Goal: Task Accomplishment & Management: Use online tool/utility

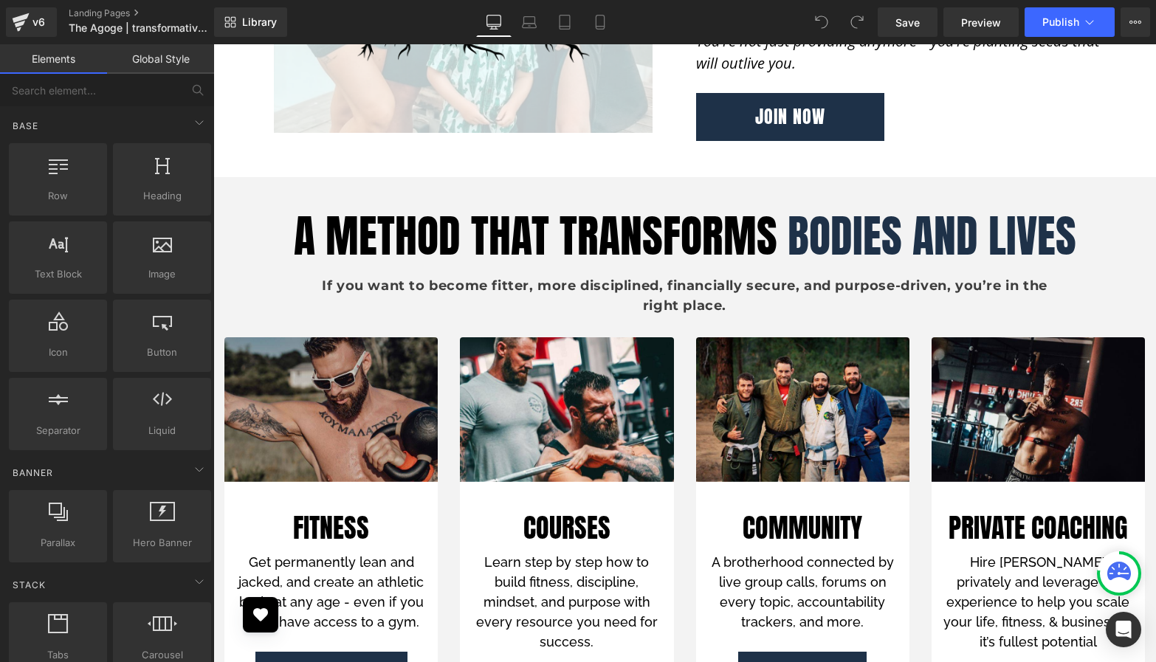
scroll to position [3018, 0]
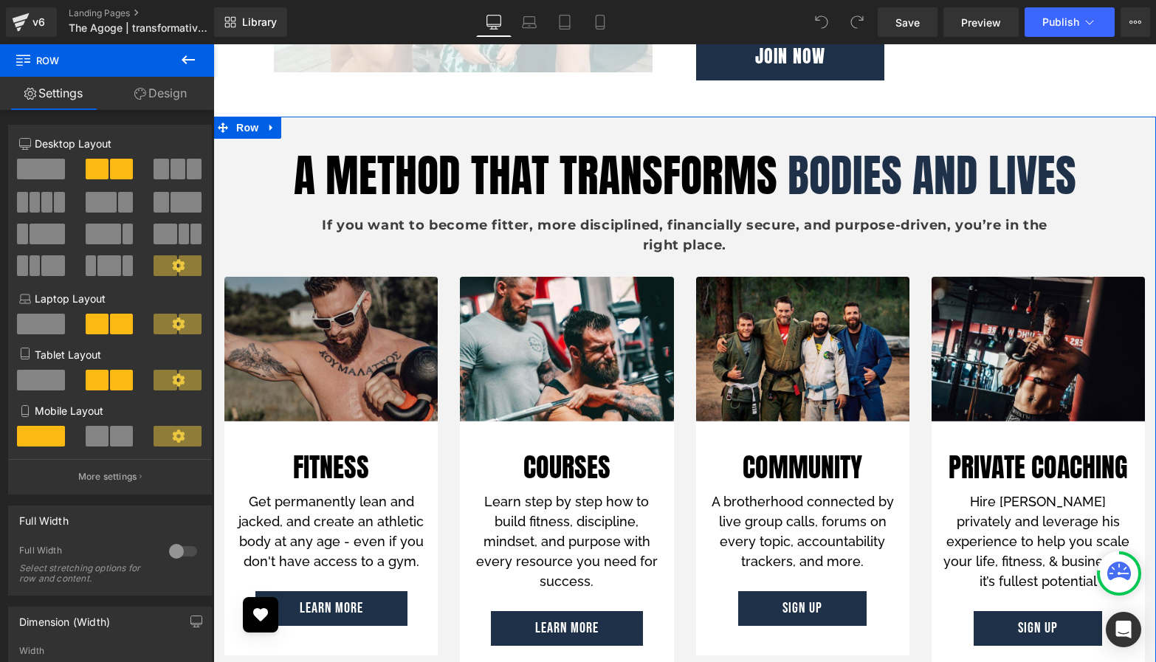
drag, startPoint x: 444, startPoint y: 177, endPoint x: 308, endPoint y: 121, distance: 147.0
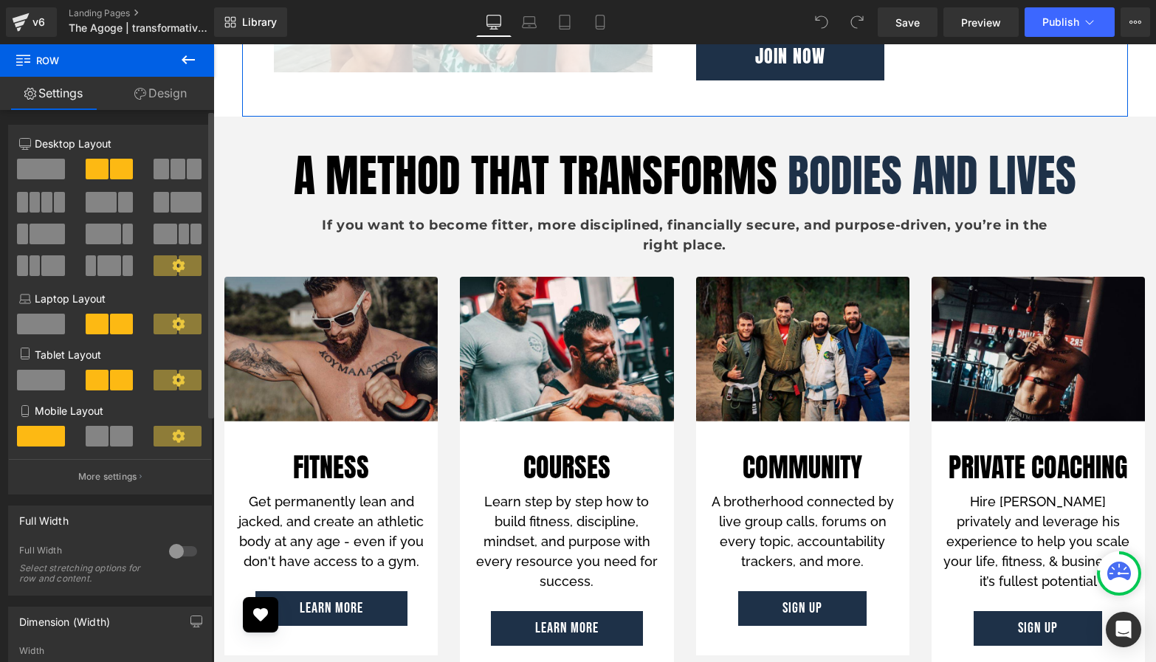
click at [46, 171] on span at bounding box center [41, 169] width 48 height 21
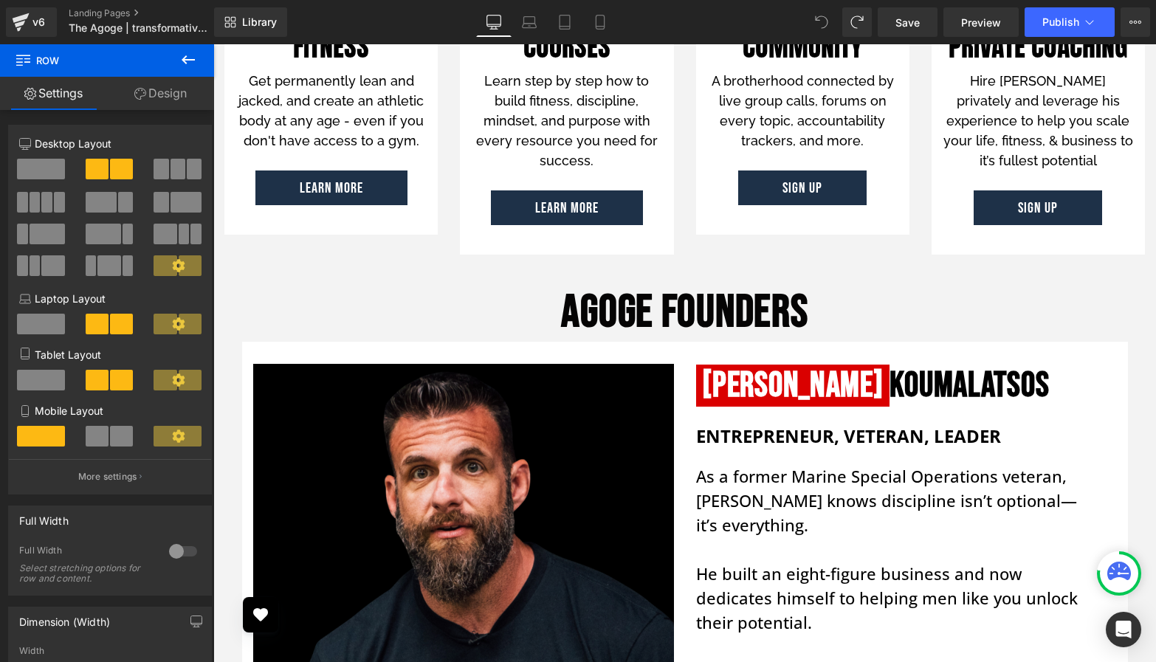
scroll to position [3921, 0]
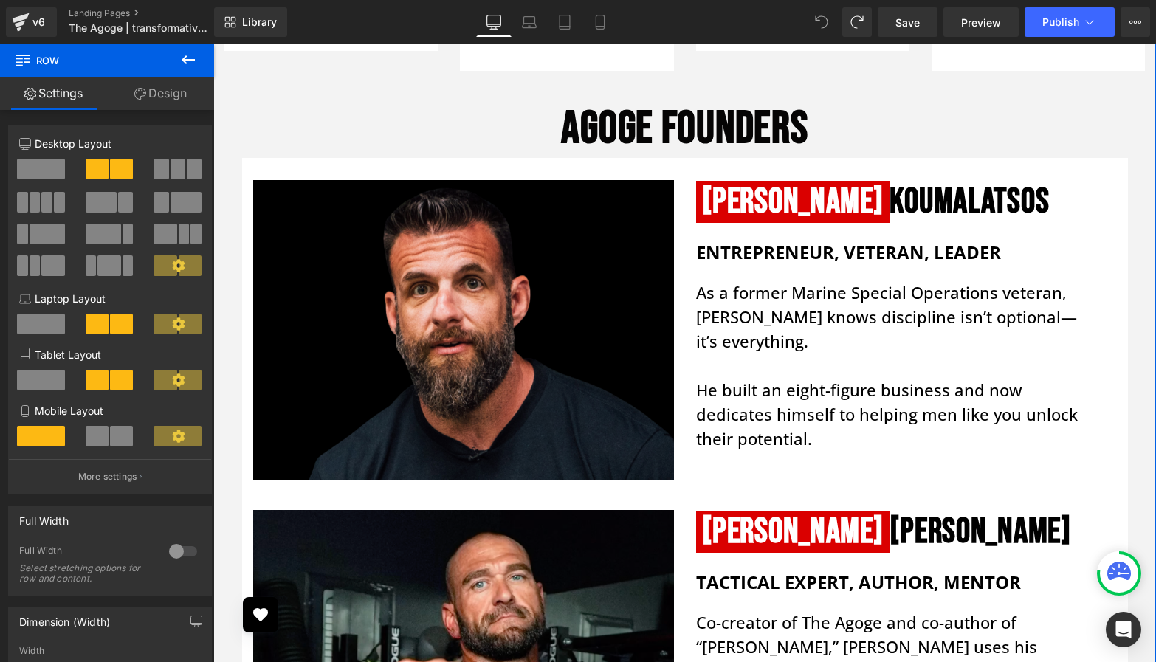
click at [365, 148] on h1 "AGOGE FOUNDERS" at bounding box center [684, 129] width 943 height 58
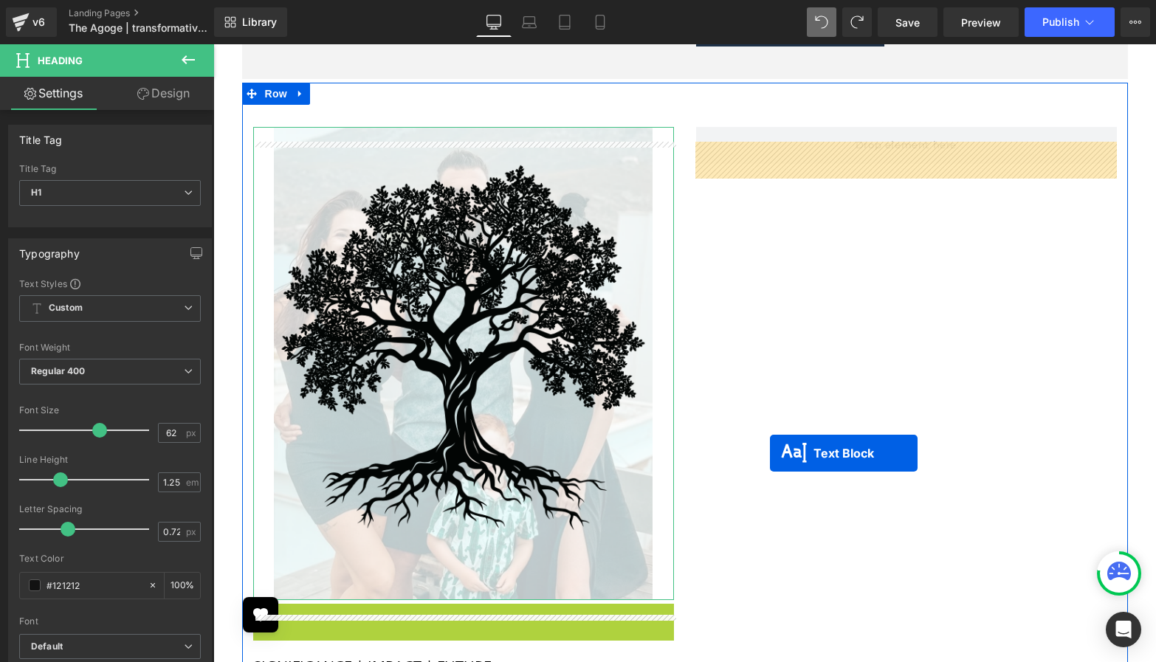
scroll to position [2471, 0]
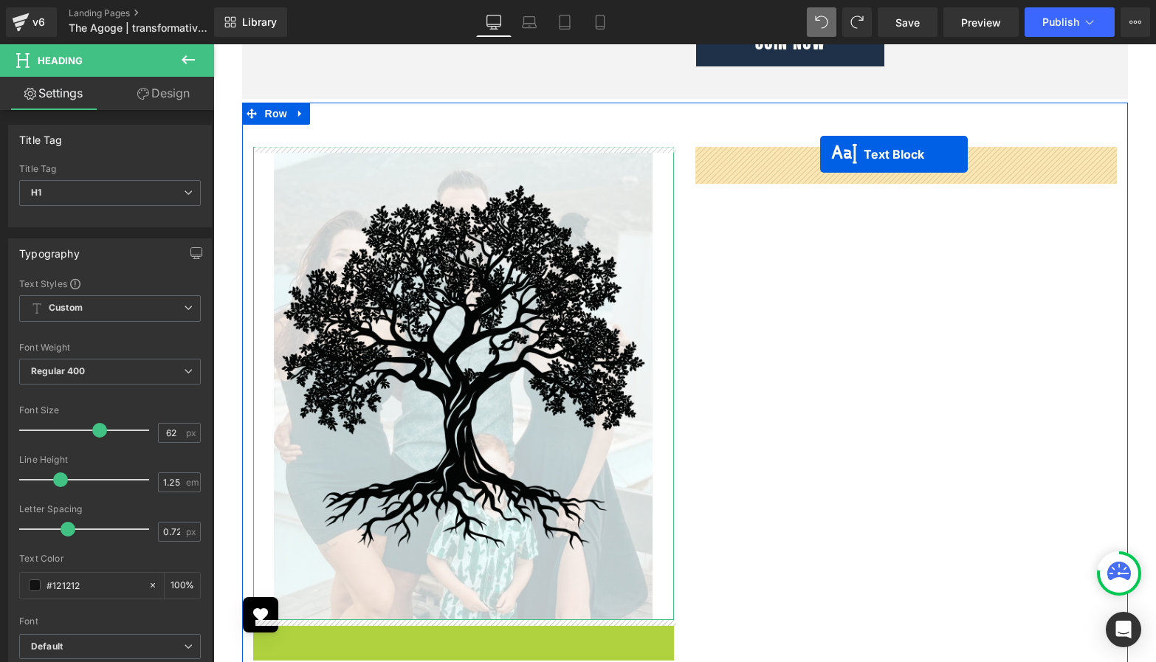
drag, startPoint x: 422, startPoint y: 422, endPoint x: 820, endPoint y: 154, distance: 480.0
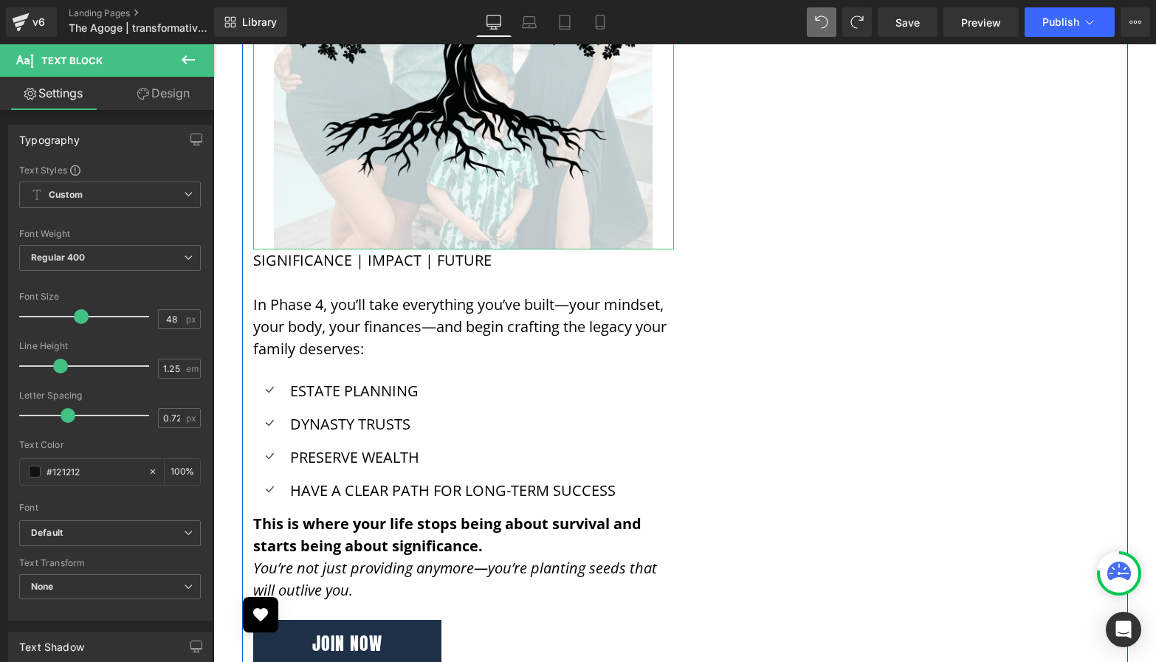
scroll to position [2846, 0]
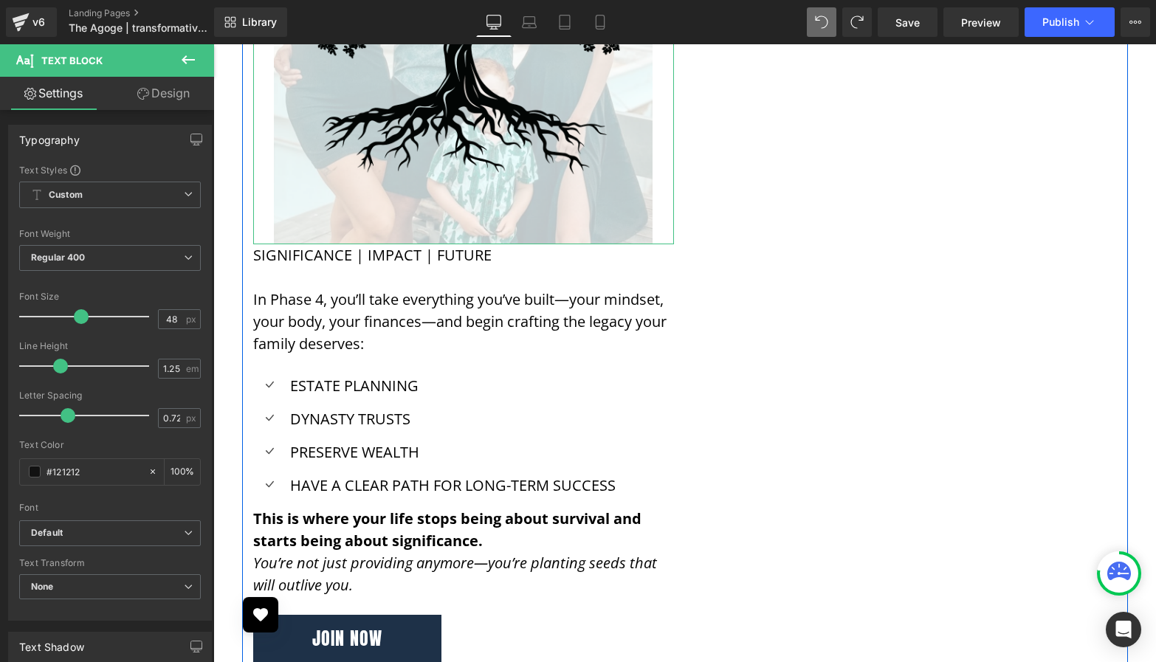
click at [456, 379] on div "ESTATE PLANNING Text Block" at bounding box center [450, 386] width 329 height 22
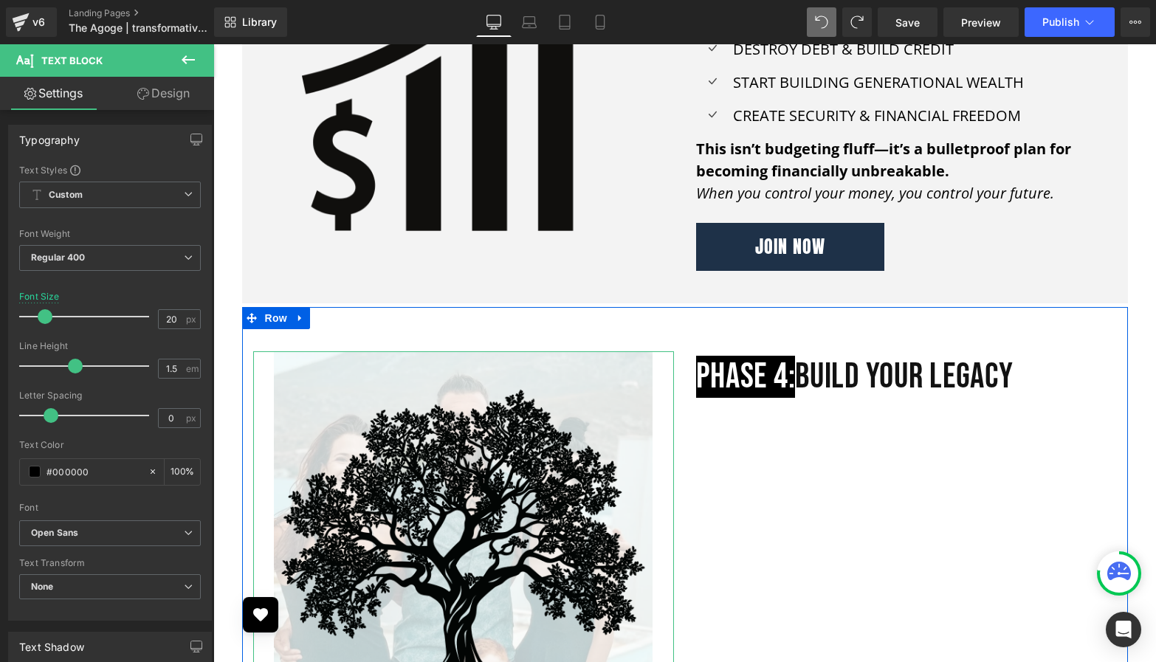
scroll to position [2237, 0]
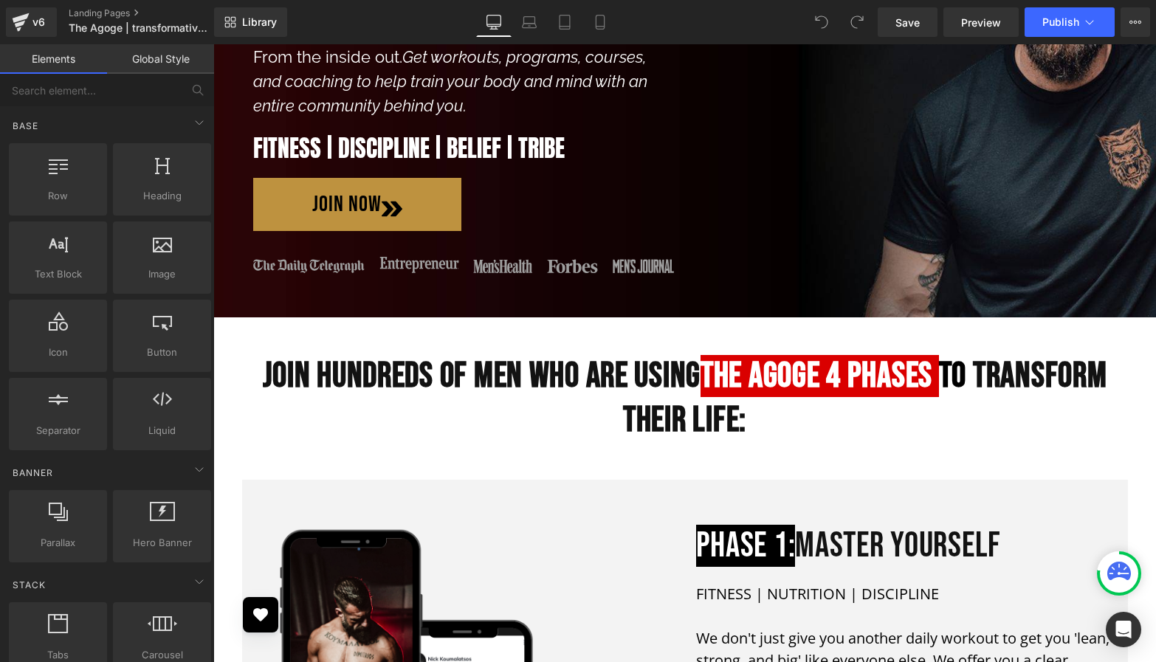
scroll to position [422, 0]
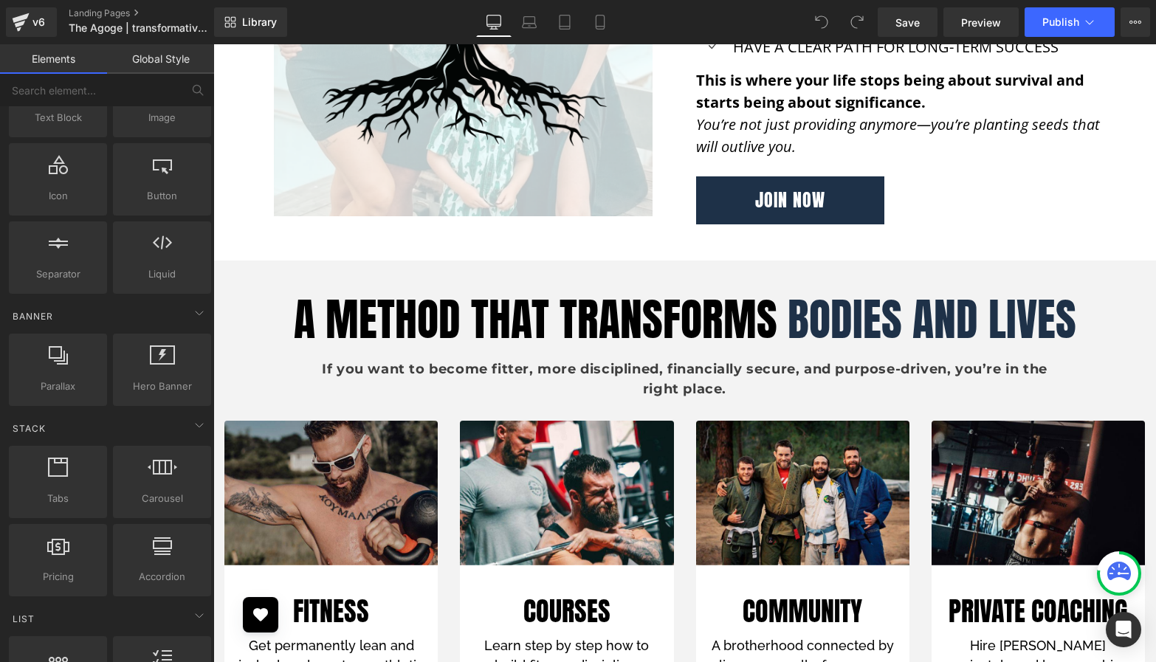
scroll to position [0, 0]
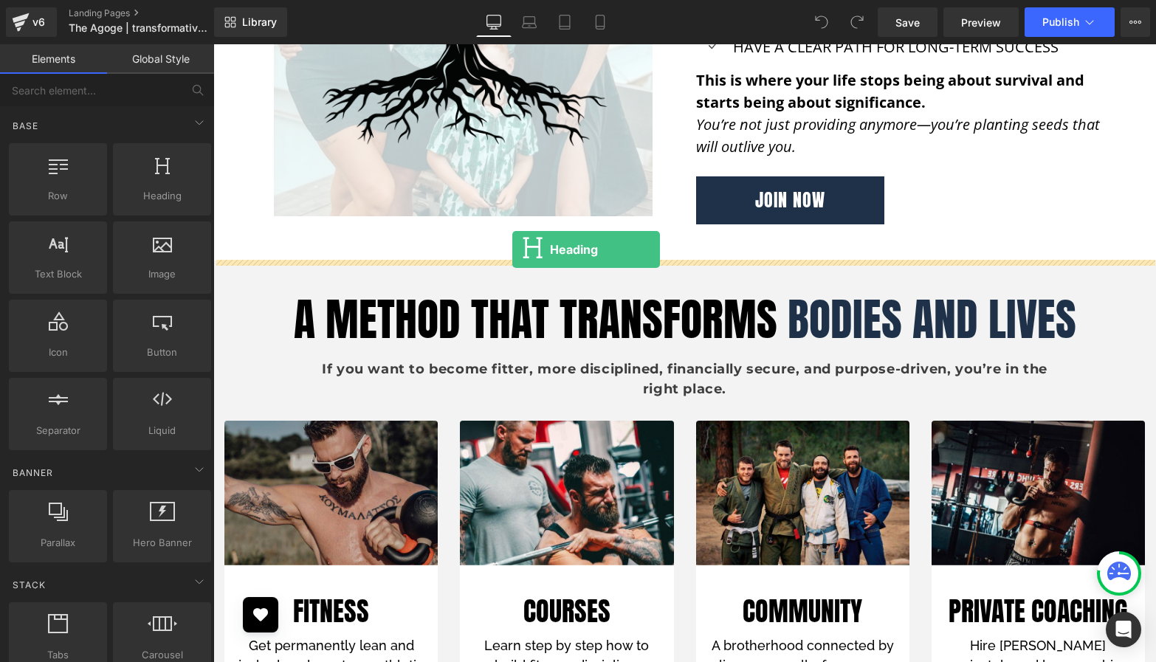
drag, startPoint x: 354, startPoint y: 236, endPoint x: 512, endPoint y: 250, distance: 158.6
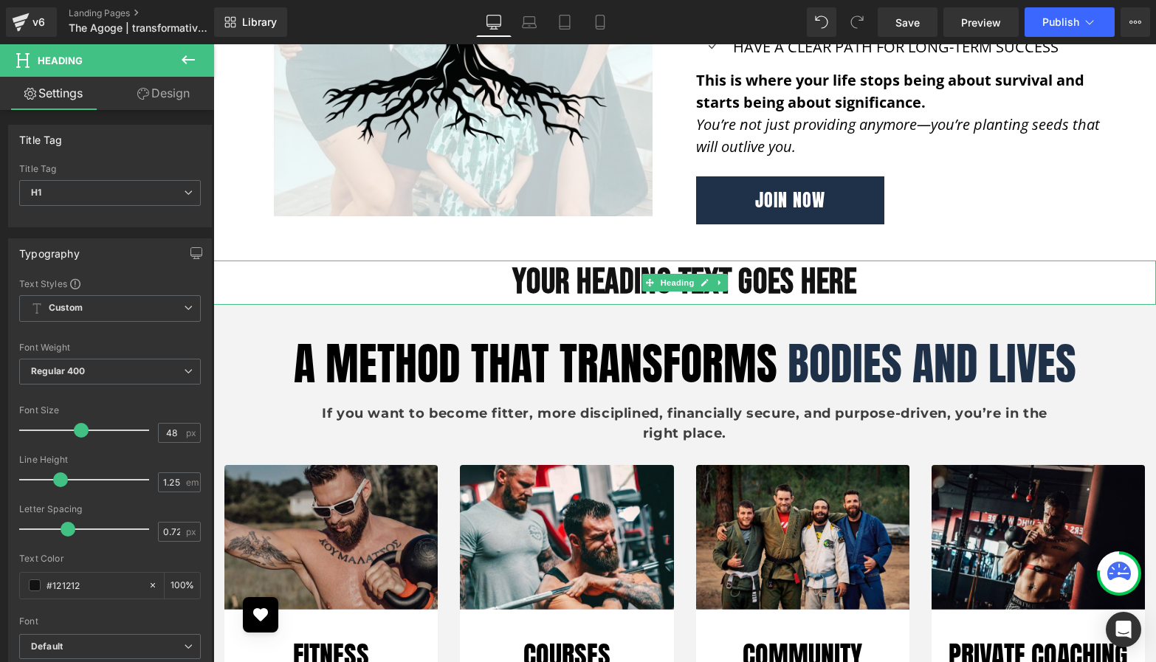
click at [440, 296] on h1 "Your heading text goes here" at bounding box center [684, 283] width 943 height 44
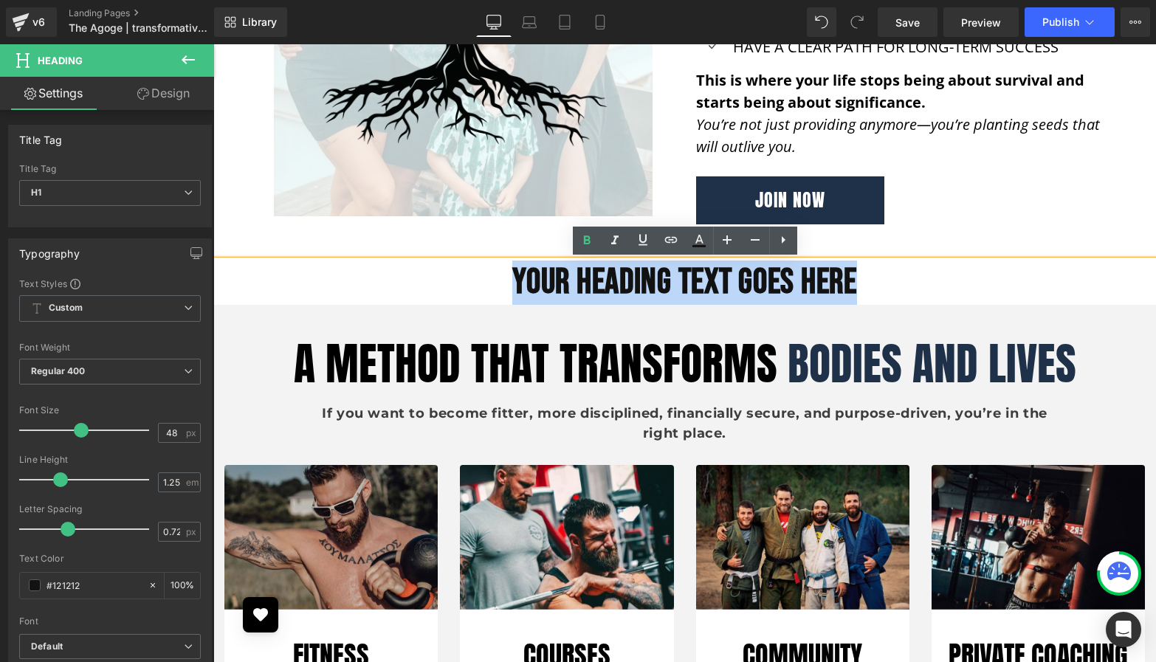
drag, startPoint x: 828, startPoint y: 288, endPoint x: 510, endPoint y: 286, distance: 318.2
click at [510, 286] on h1 "Your heading text goes here" at bounding box center [684, 283] width 943 height 44
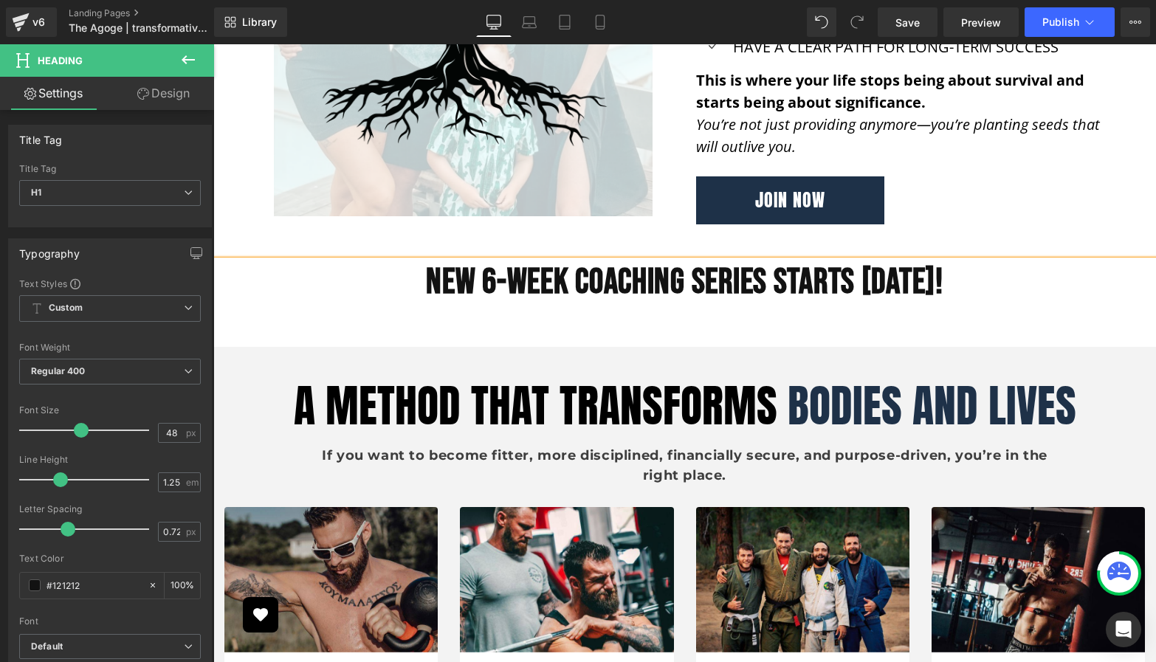
click at [1054, 297] on h1 "NEW 6-WEEK COACHING SERIES STARTS [DATE]!" at bounding box center [684, 283] width 943 height 44
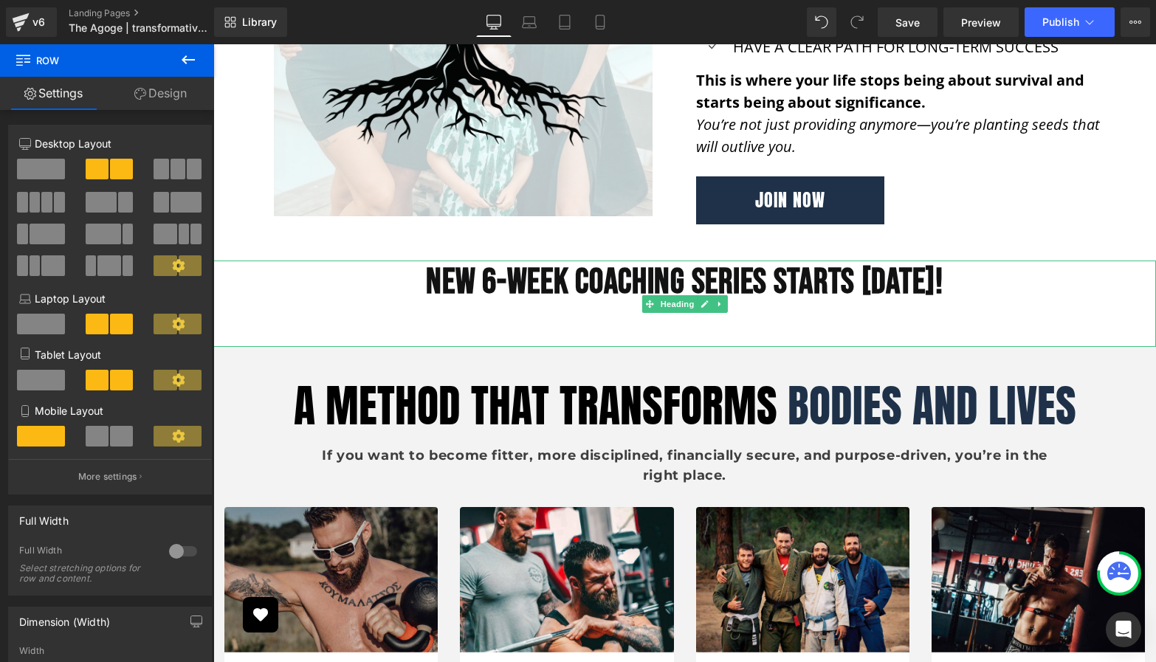
click at [1111, 275] on h1 "NEW 6-WEEK COACHING SERIES STARTS [DATE]!" at bounding box center [684, 283] width 943 height 44
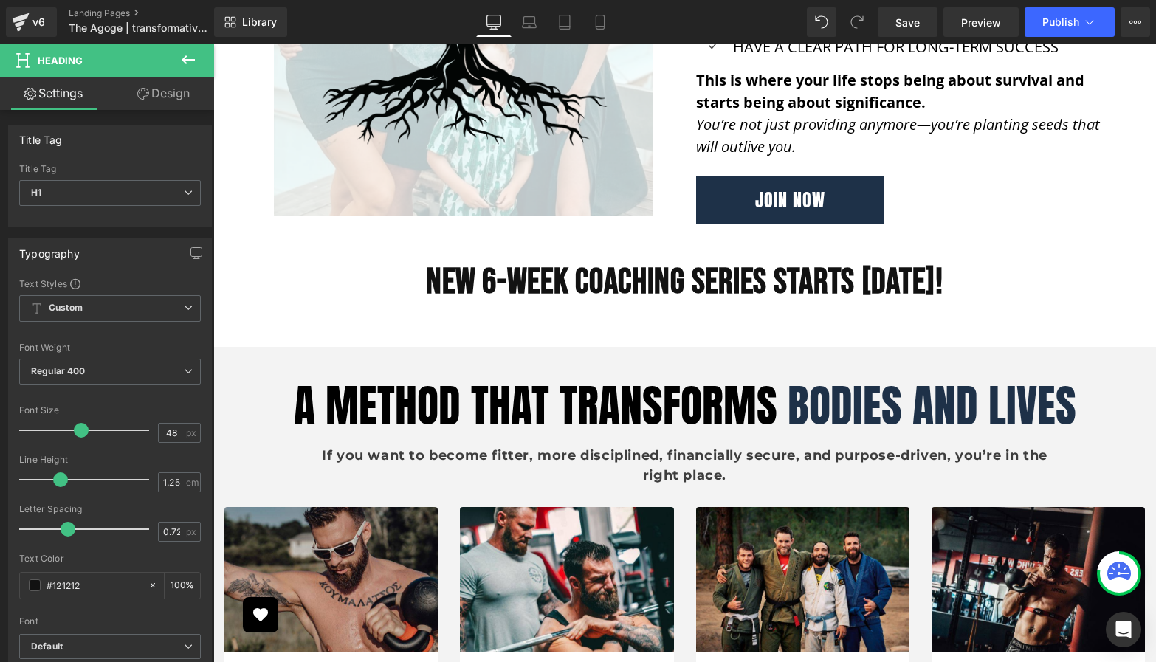
click at [150, 95] on link "Design" at bounding box center [163, 93] width 107 height 33
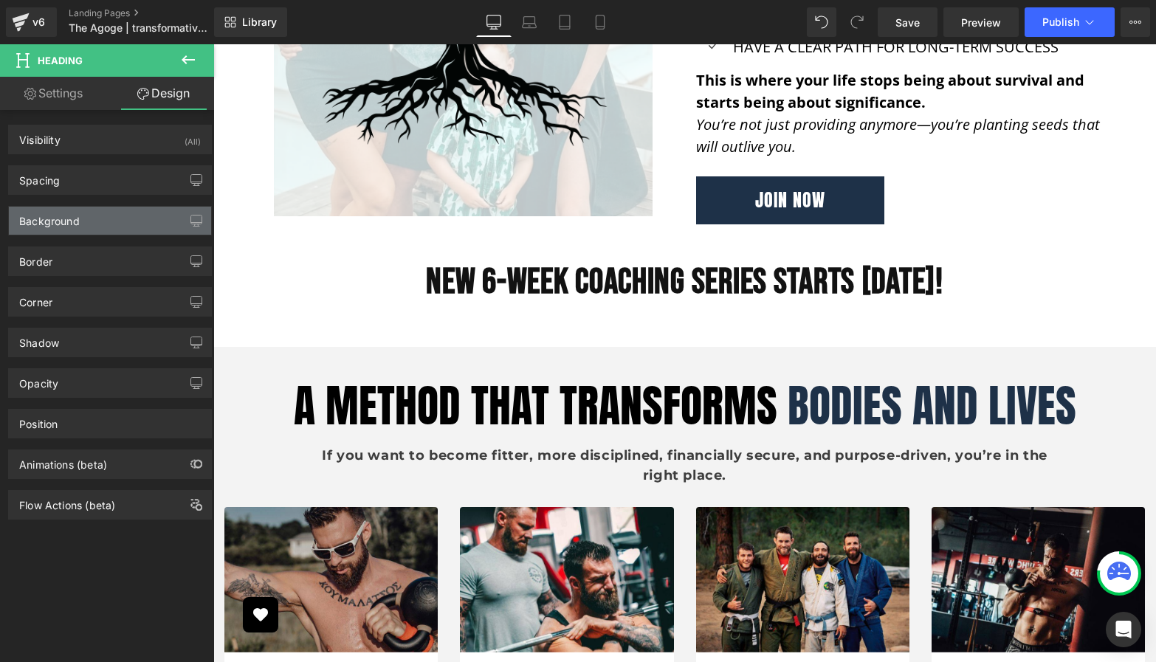
click at [121, 219] on div "Background" at bounding box center [110, 221] width 202 height 28
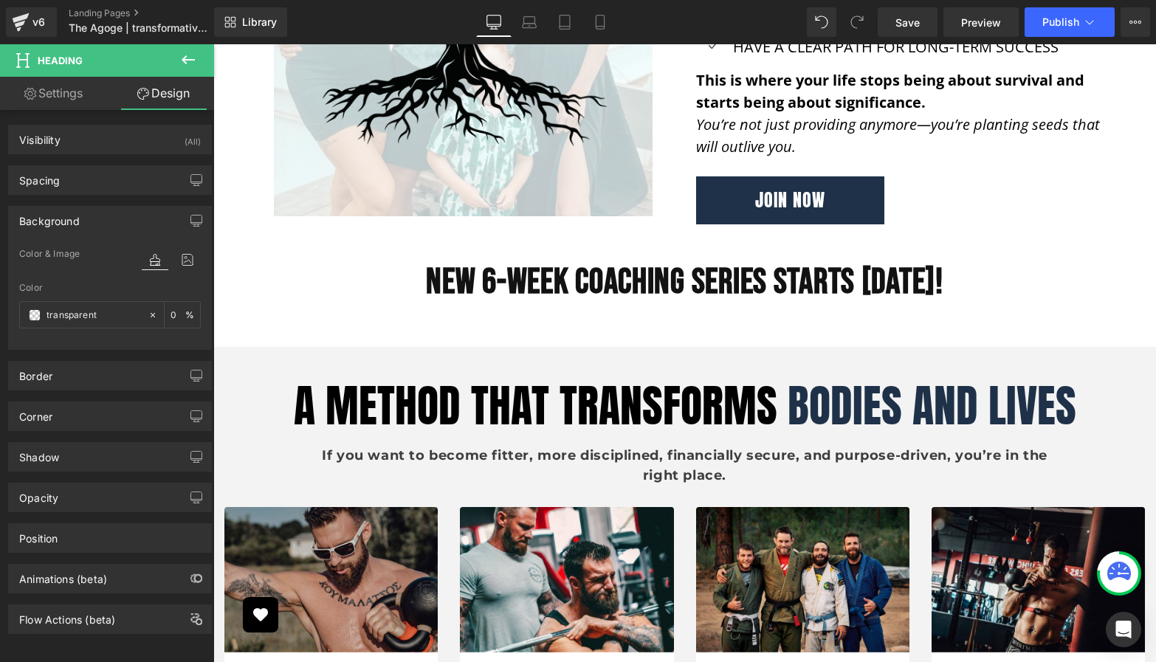
scroll to position [14, 0]
click at [32, 307] on span at bounding box center [35, 313] width 12 height 12
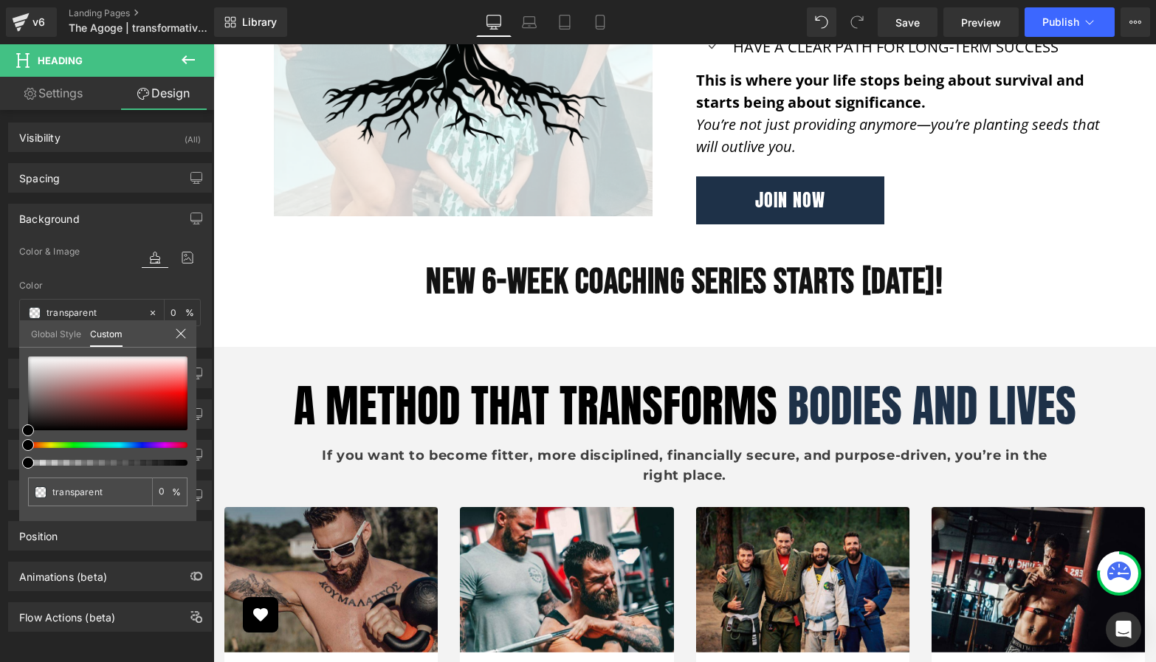
click at [706, 207] on div at bounding box center [684, 353] width 943 height 618
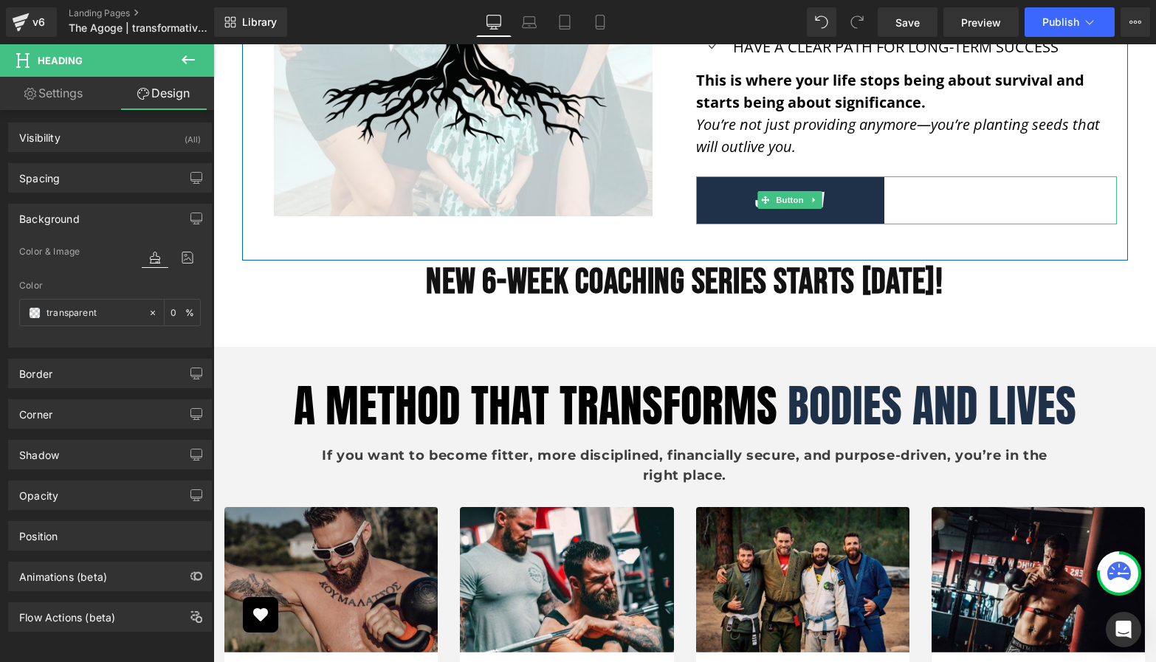
click at [713, 210] on link "JOIN NOW" at bounding box center [790, 200] width 188 height 48
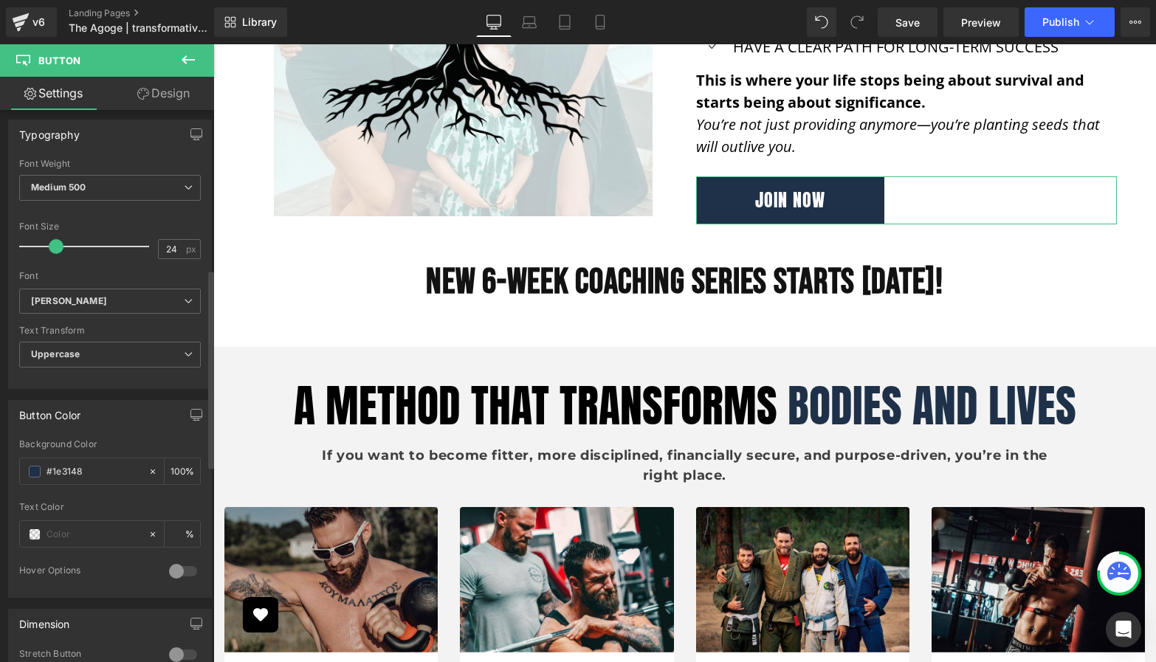
scroll to position [476, 0]
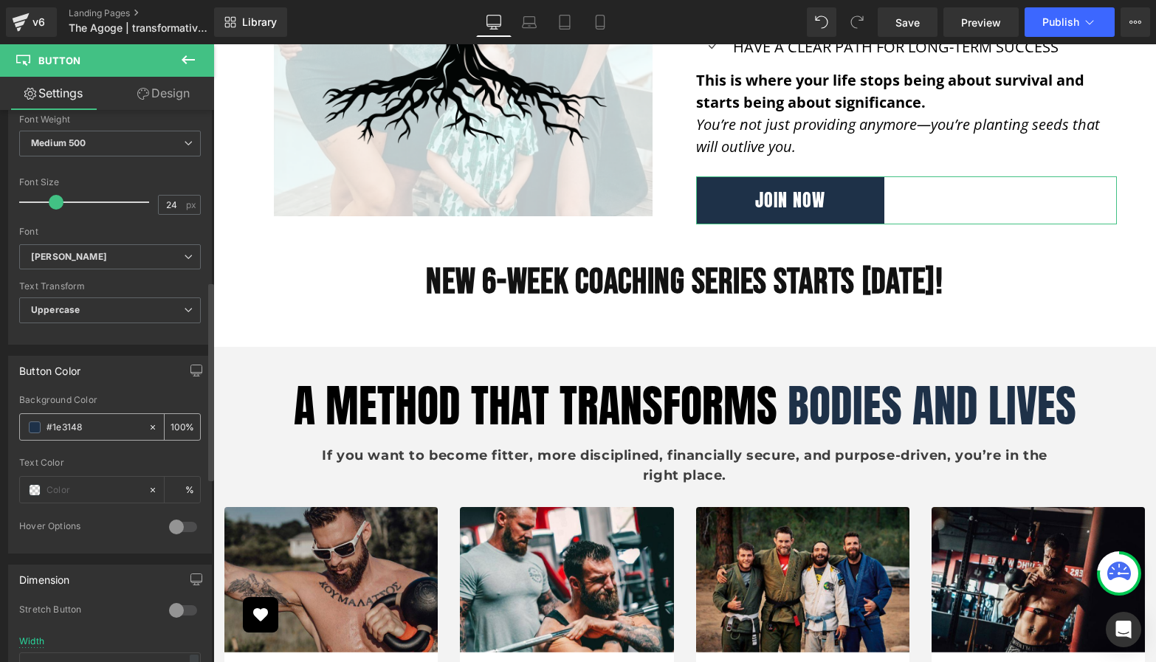
drag, startPoint x: 92, startPoint y: 427, endPoint x: 47, endPoint y: 427, distance: 45.8
click at [47, 427] on input "#1e3148" at bounding box center [94, 427] width 95 height 16
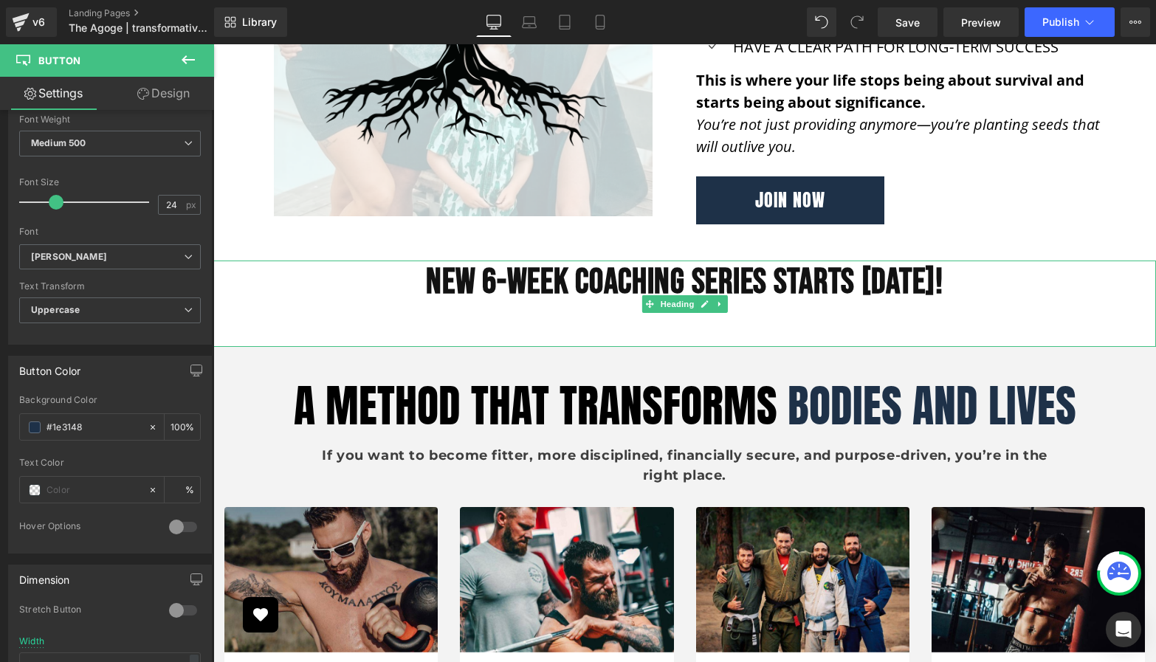
click at [306, 314] on div at bounding box center [684, 315] width 943 height 21
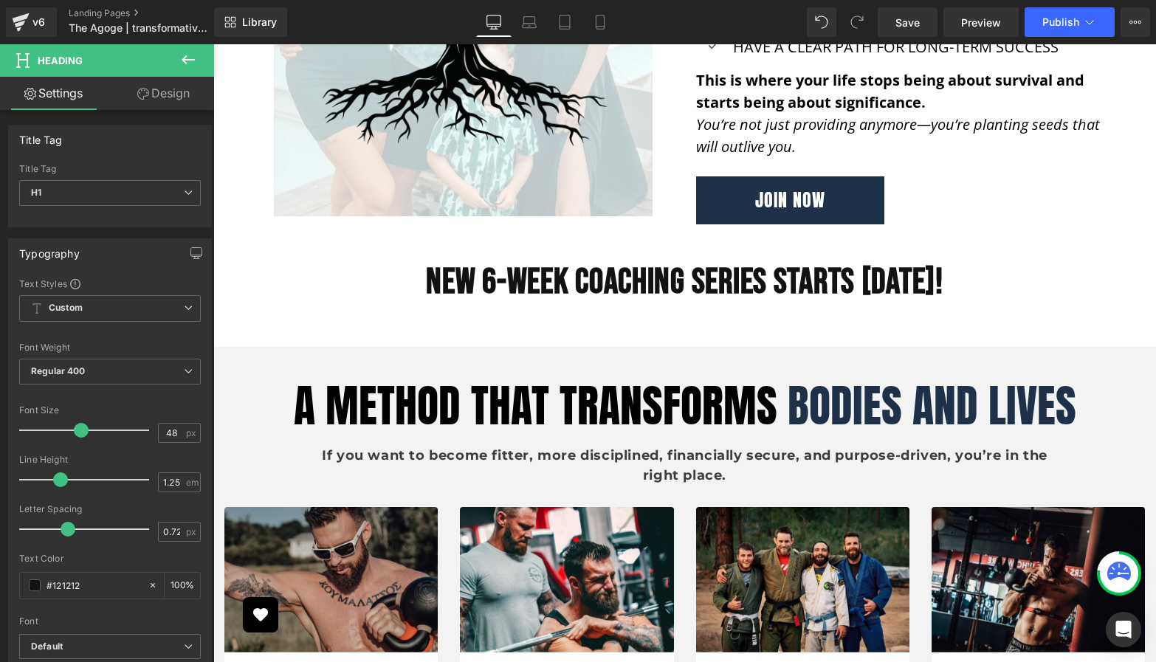
click at [133, 103] on link "Design" at bounding box center [163, 93] width 107 height 33
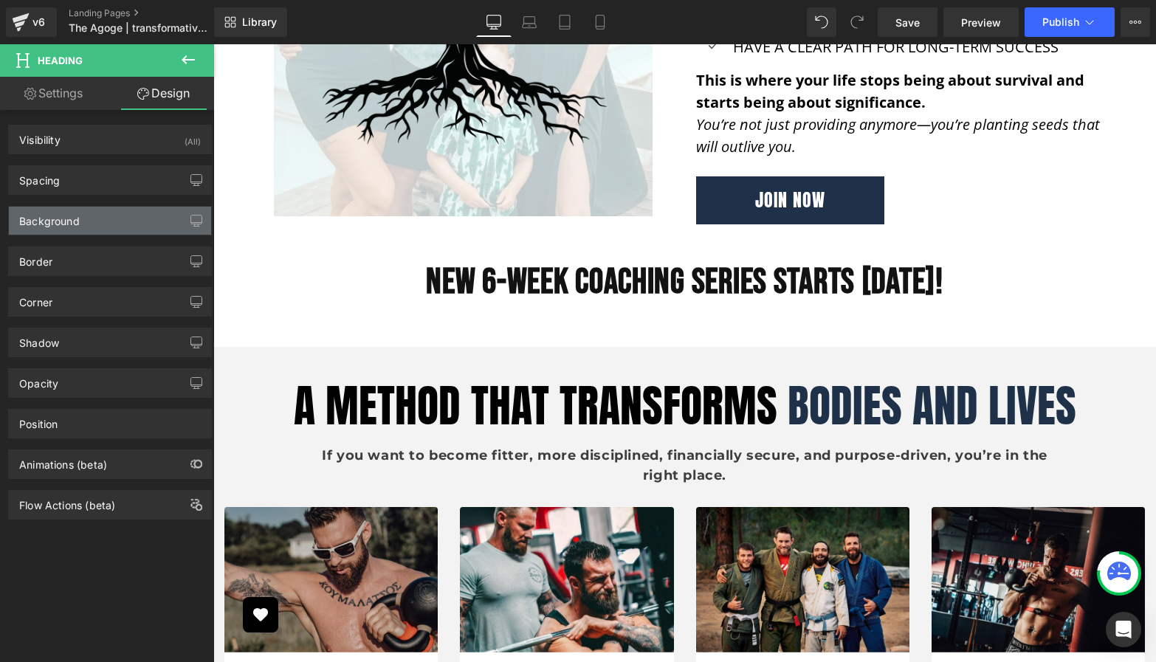
click at [107, 220] on div "Background" at bounding box center [110, 221] width 202 height 28
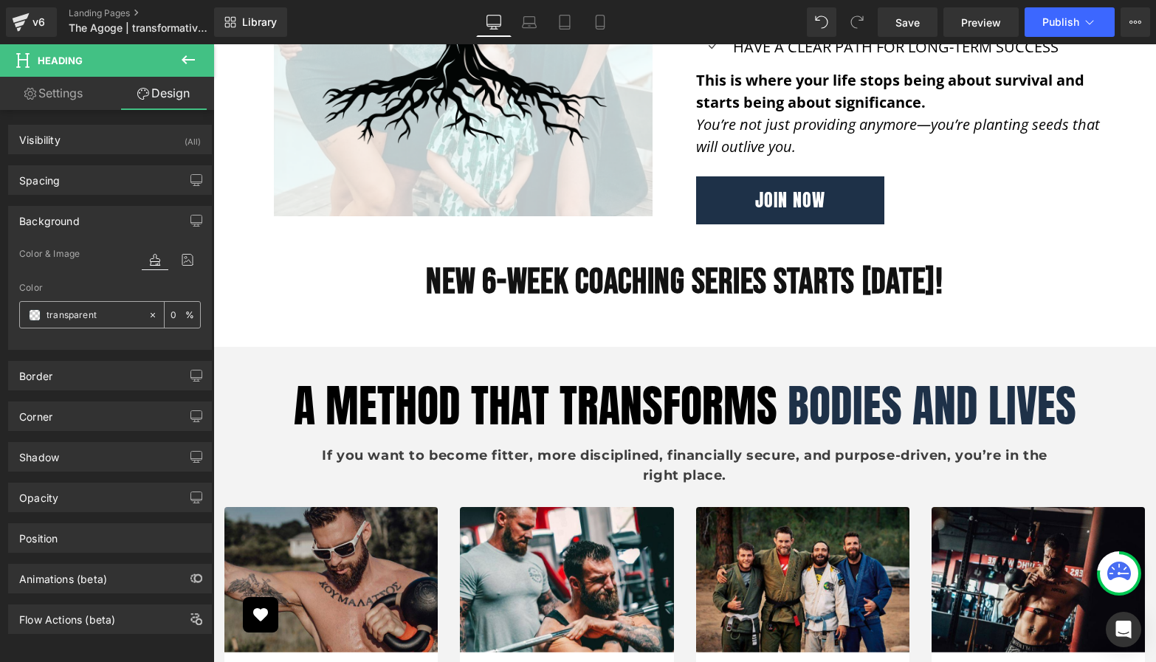
click at [35, 315] on span at bounding box center [35, 315] width 12 height 12
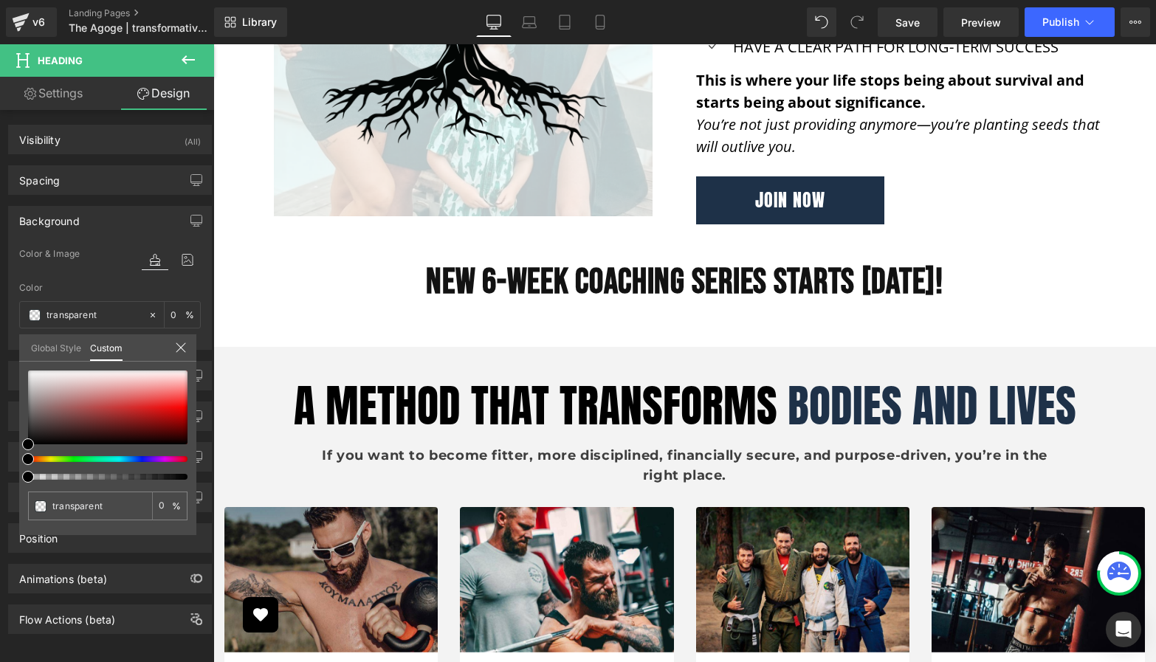
click at [105, 505] on input "transparent" at bounding box center [99, 506] width 94 height 16
drag, startPoint x: 102, startPoint y: 508, endPoint x: 35, endPoint y: 508, distance: 67.2
click at [35, 508] on div "transparent" at bounding box center [90, 506] width 124 height 29
paste input "#1e3148"
type input "#1e3148"
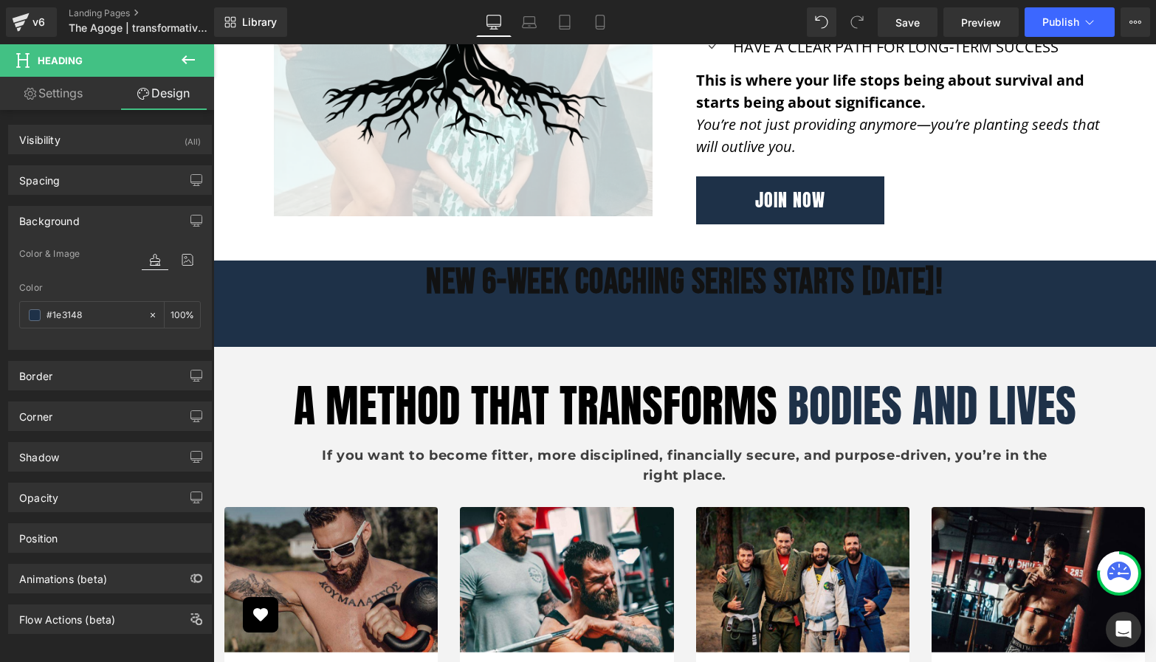
click at [428, 306] on div at bounding box center [684, 315] width 943 height 21
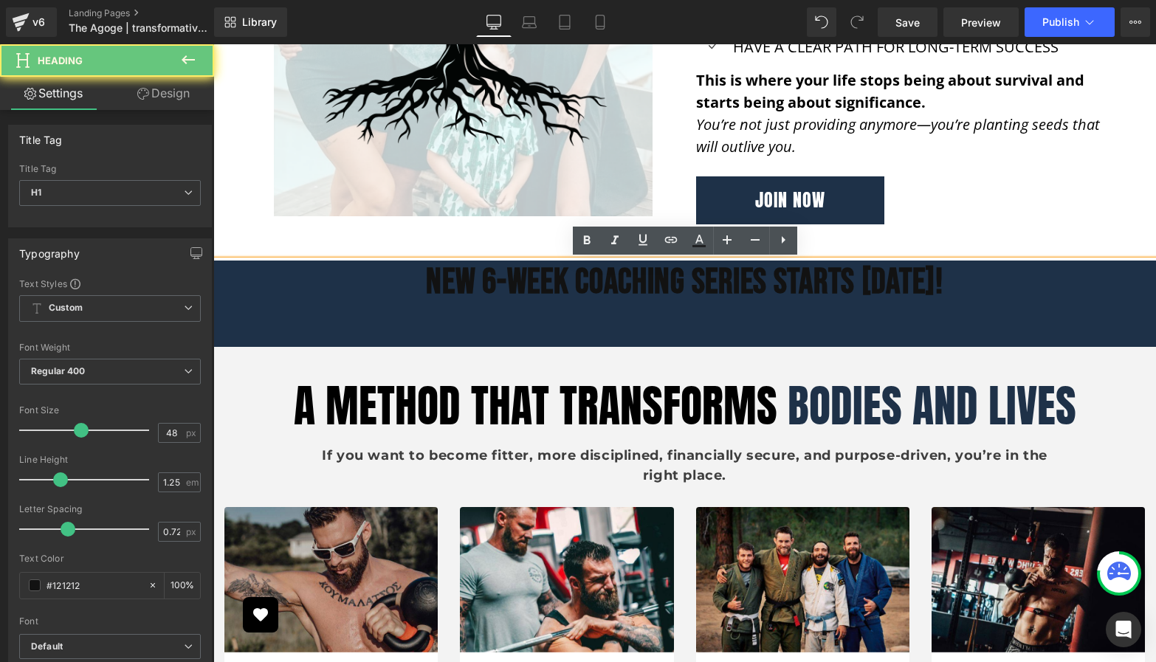
click at [402, 286] on h1 "NEW 6-WEEK COACHING SERIES STARTS [DATE]!" at bounding box center [684, 283] width 943 height 44
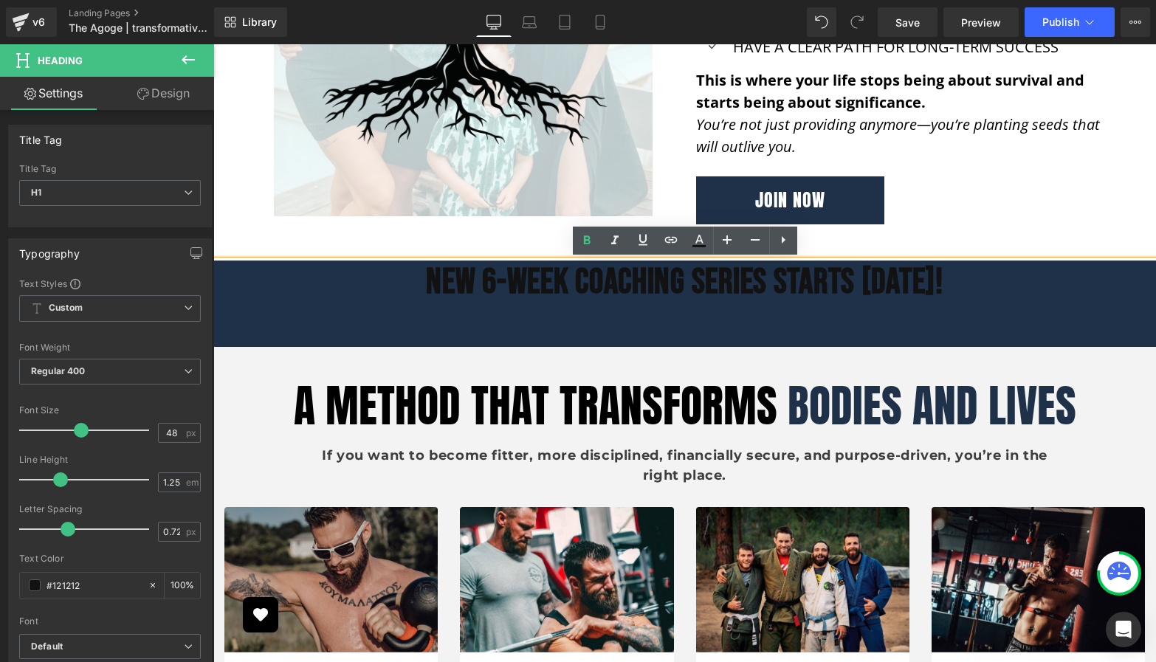
drag, startPoint x: 401, startPoint y: 286, endPoint x: 969, endPoint y: 283, distance: 567.8
click at [969, 283] on h1 "NEW 6-WEEK COACHING SERIES STARTS [DATE]!" at bounding box center [684, 283] width 943 height 44
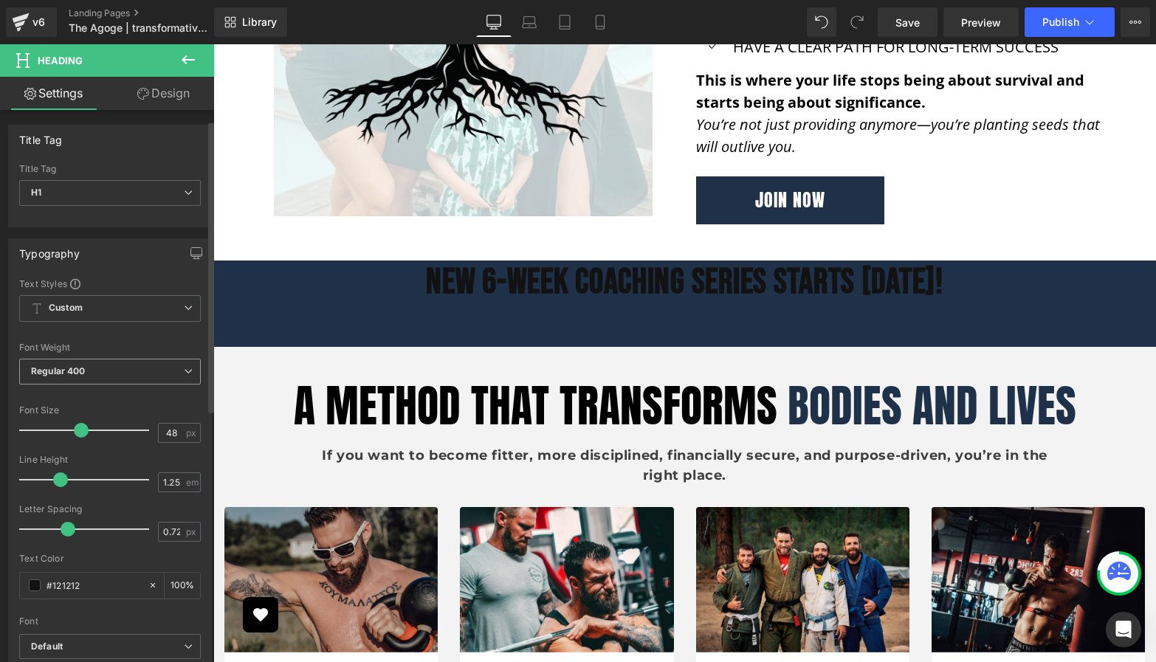
scroll to position [35, 0]
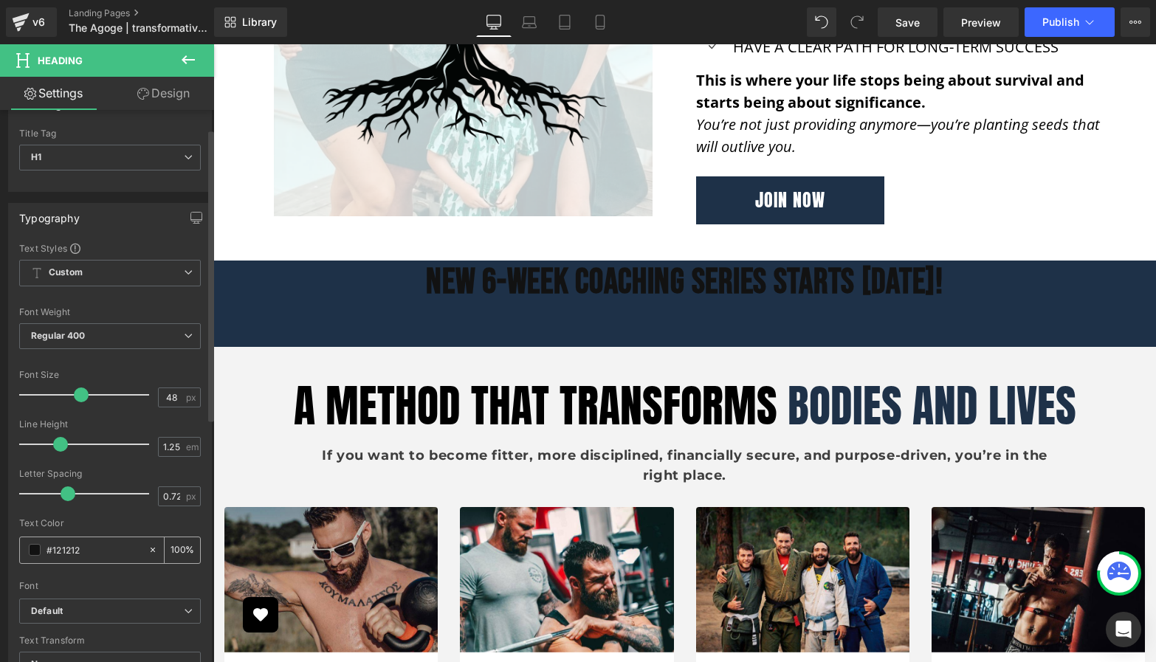
click at [37, 549] on span at bounding box center [35, 550] width 12 height 12
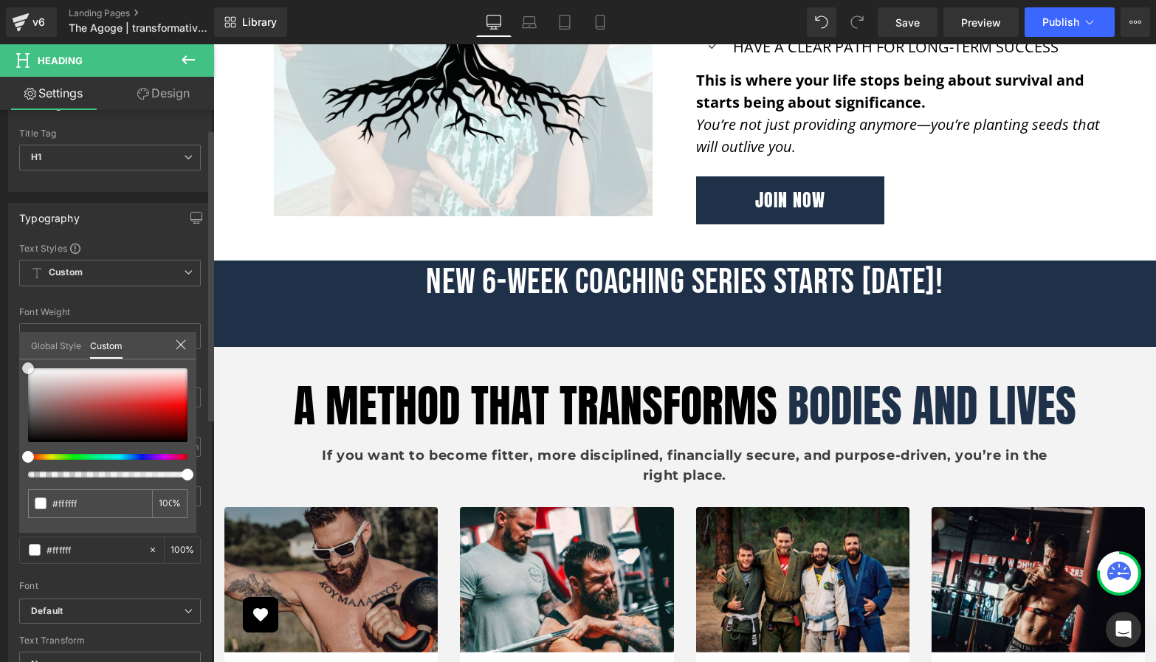
drag, startPoint x: 51, startPoint y: 399, endPoint x: 16, endPoint y: 352, distance: 58.0
click at [17, 352] on div "Typography Text Styles Custom Custom Setup Global Style Custom Setup Global Sty…" at bounding box center [110, 445] width 221 height 507
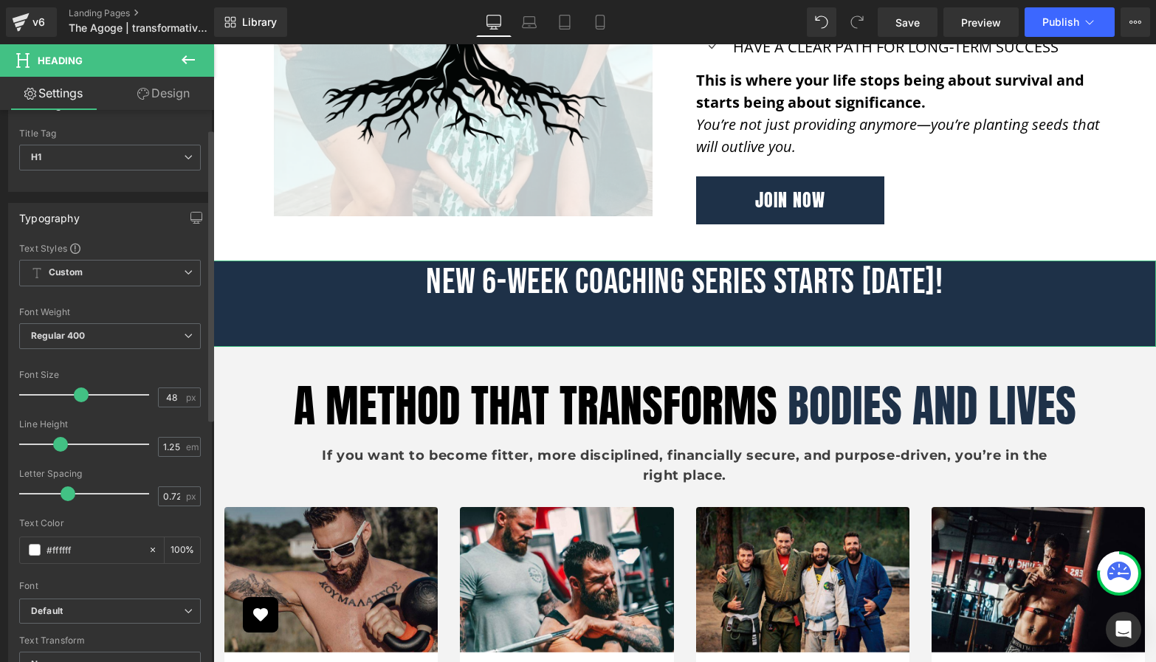
click at [153, 97] on link "Design" at bounding box center [163, 93] width 107 height 33
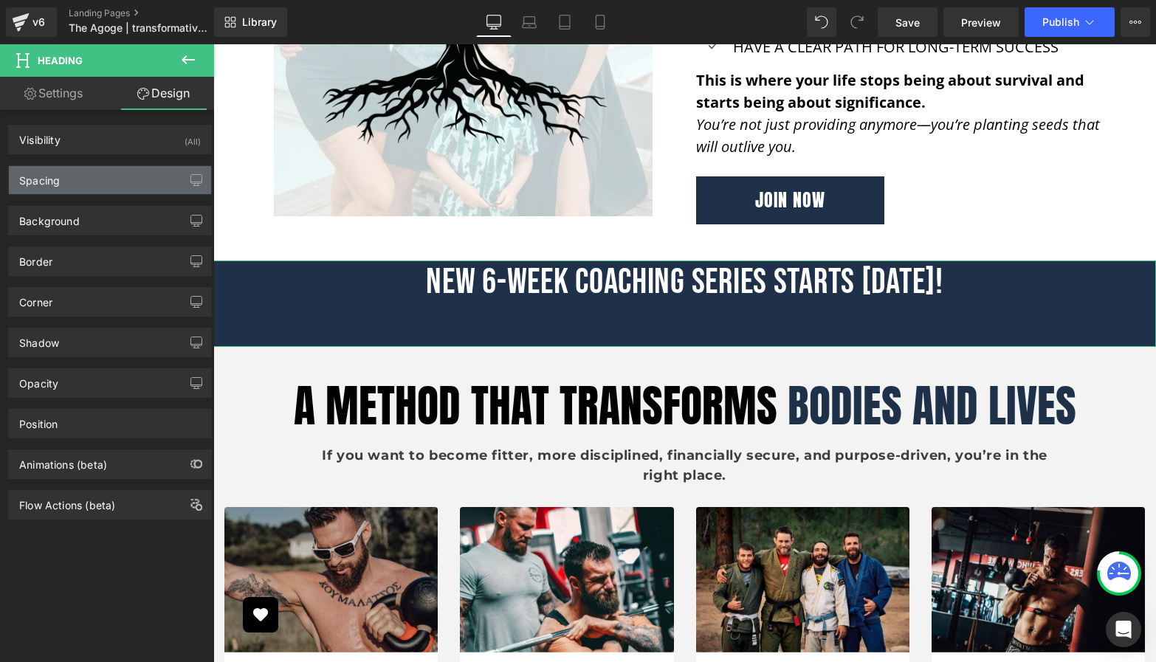
click at [114, 174] on div "Spacing" at bounding box center [110, 180] width 202 height 28
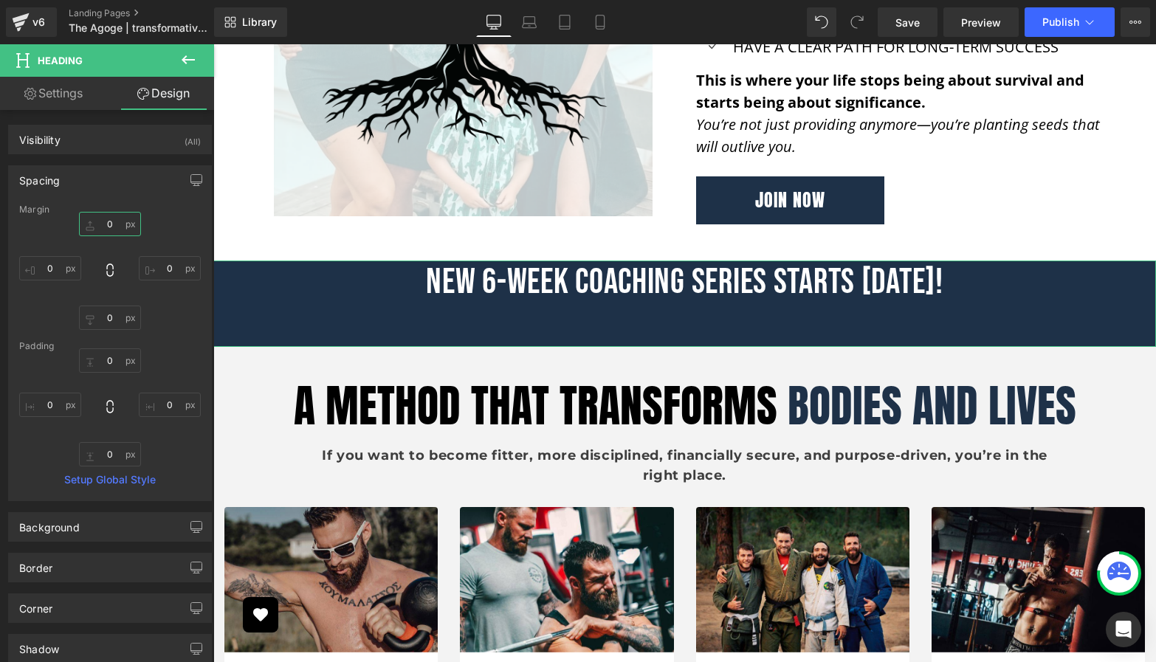
click at [109, 224] on input "0" at bounding box center [110, 224] width 62 height 24
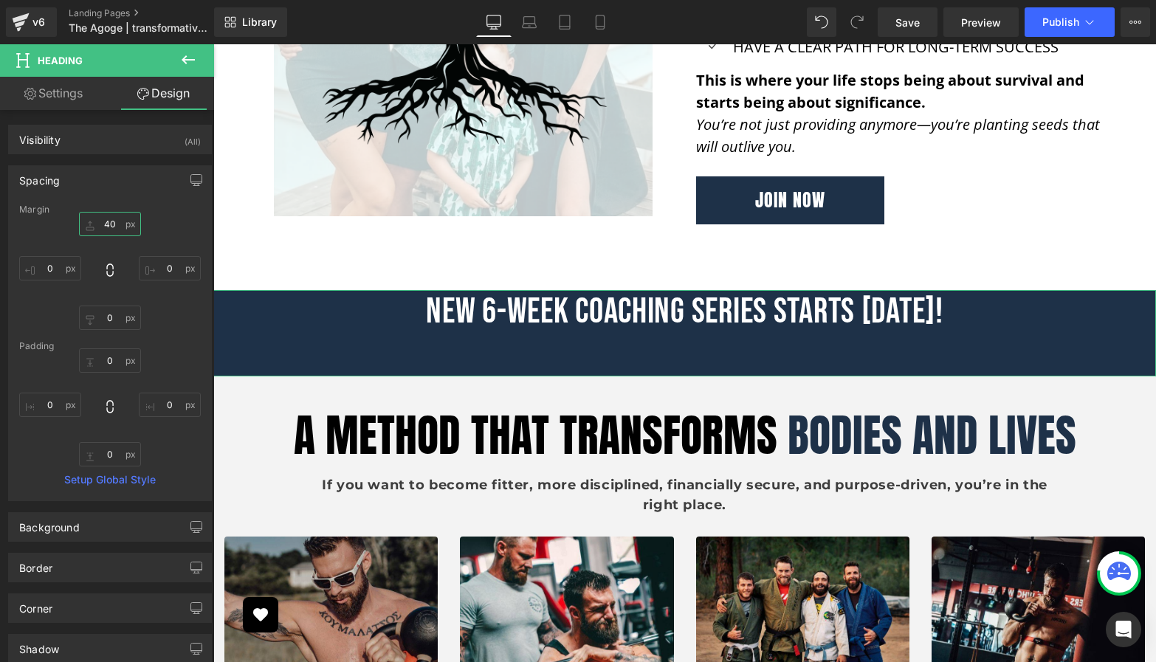
type input "4"
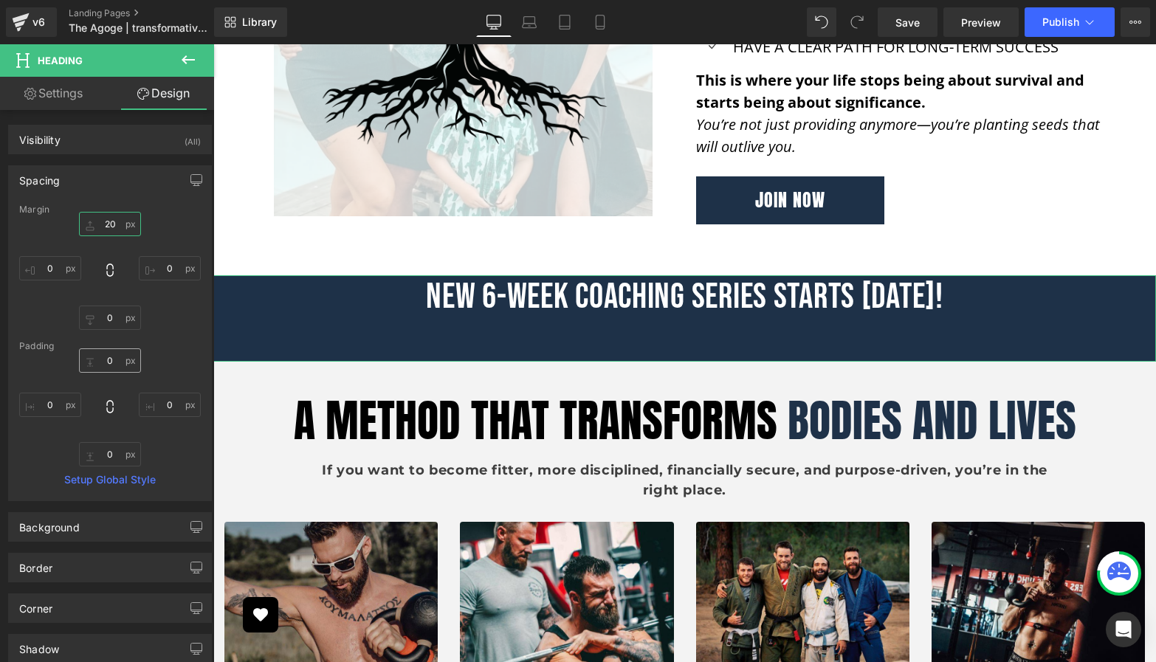
type input "20"
click at [111, 359] on input "0" at bounding box center [110, 361] width 62 height 24
type input "40"
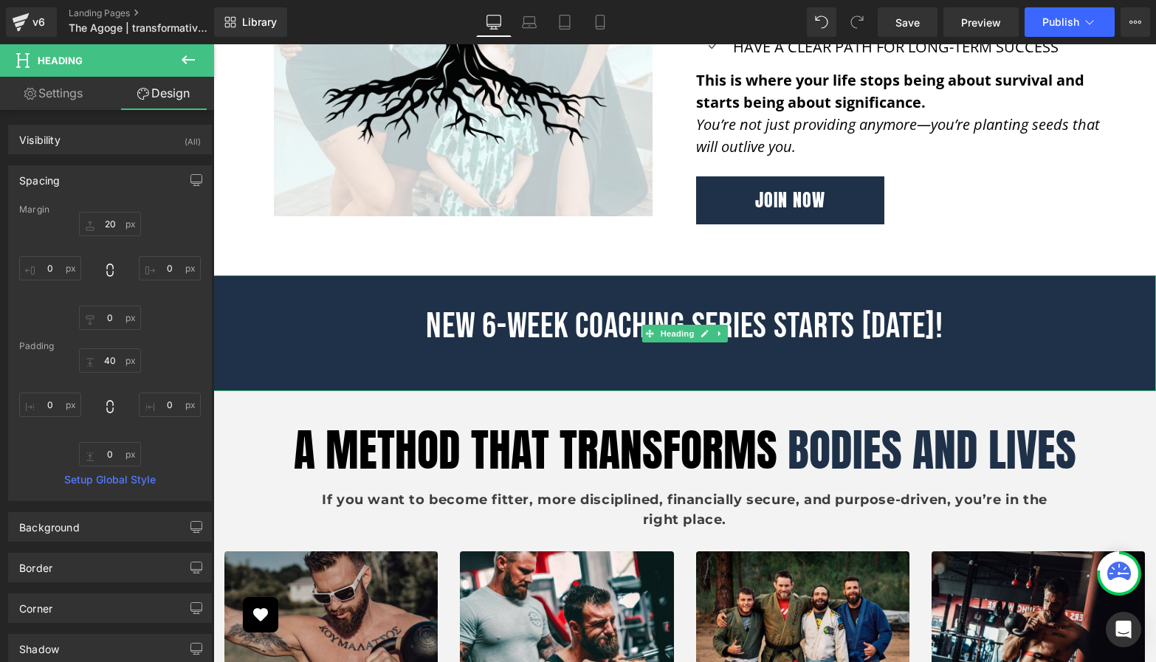
click at [727, 357] on div at bounding box center [684, 359] width 943 height 21
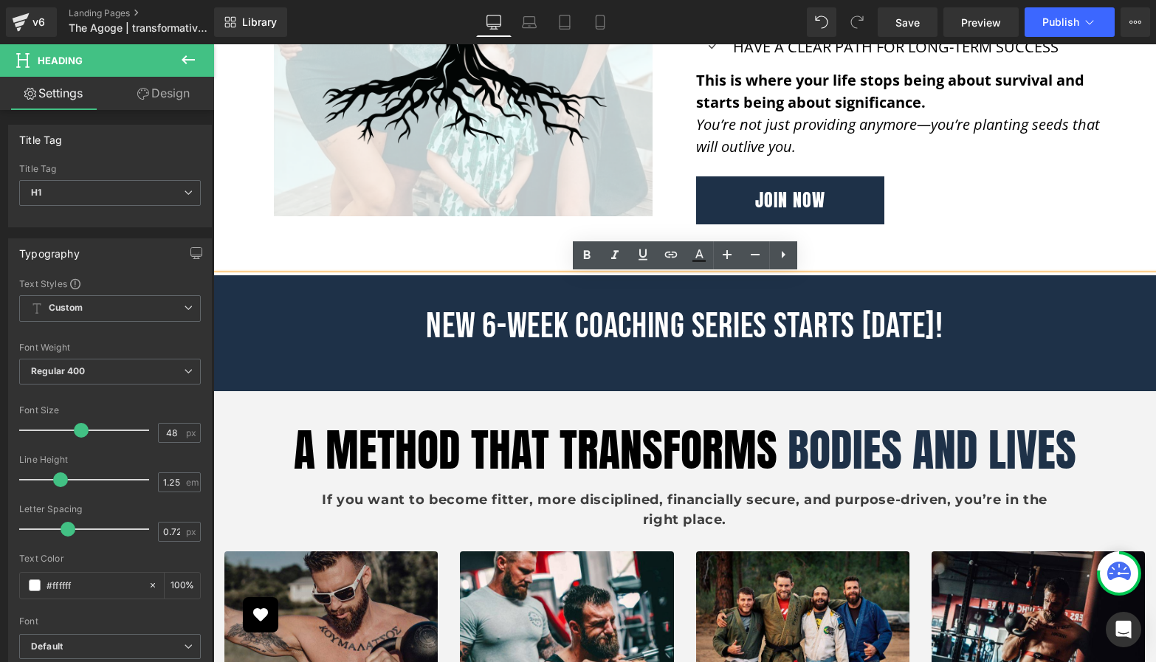
click at [972, 327] on h1 "NEW 6-WEEK COACHING SERIES STARTS [DATE]!" at bounding box center [684, 327] width 943 height 44
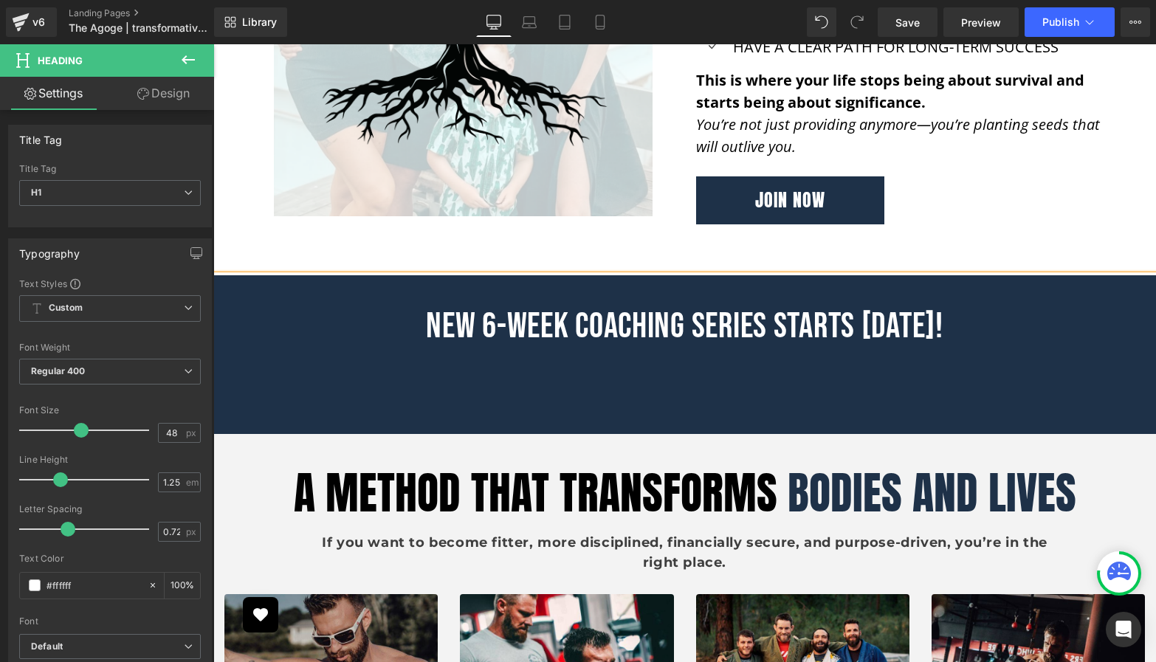
click at [670, 383] on div at bounding box center [684, 381] width 943 height 21
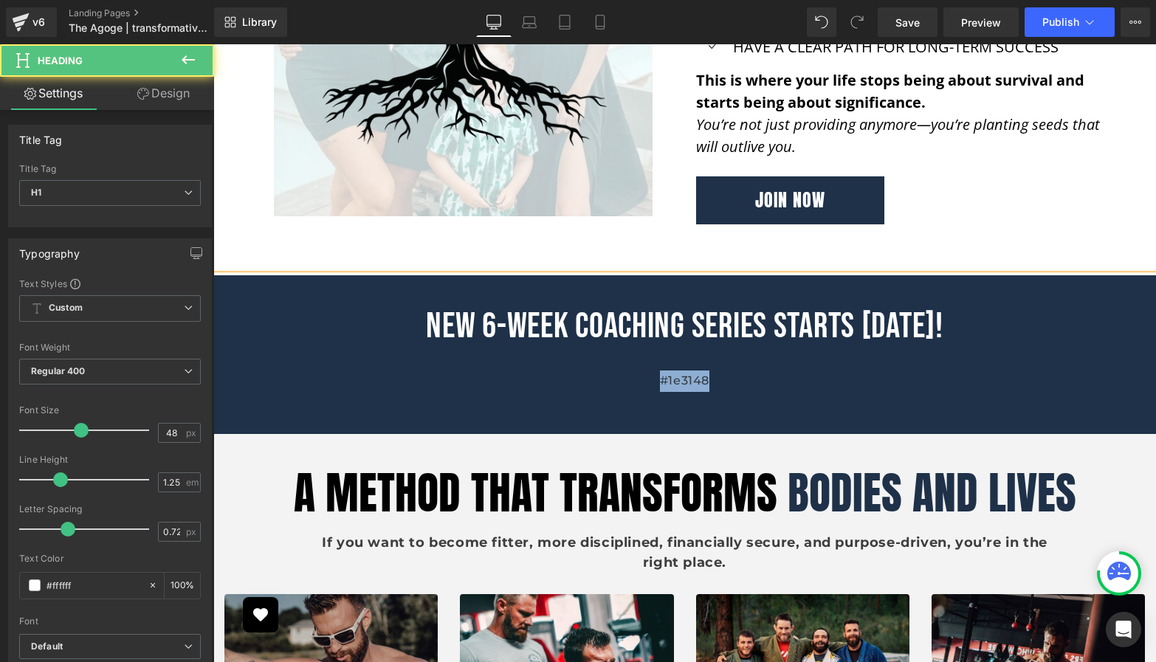
drag, startPoint x: 738, startPoint y: 382, endPoint x: 608, endPoint y: 375, distance: 130.9
click at [611, 380] on div "#1e3148" at bounding box center [684, 381] width 943 height 21
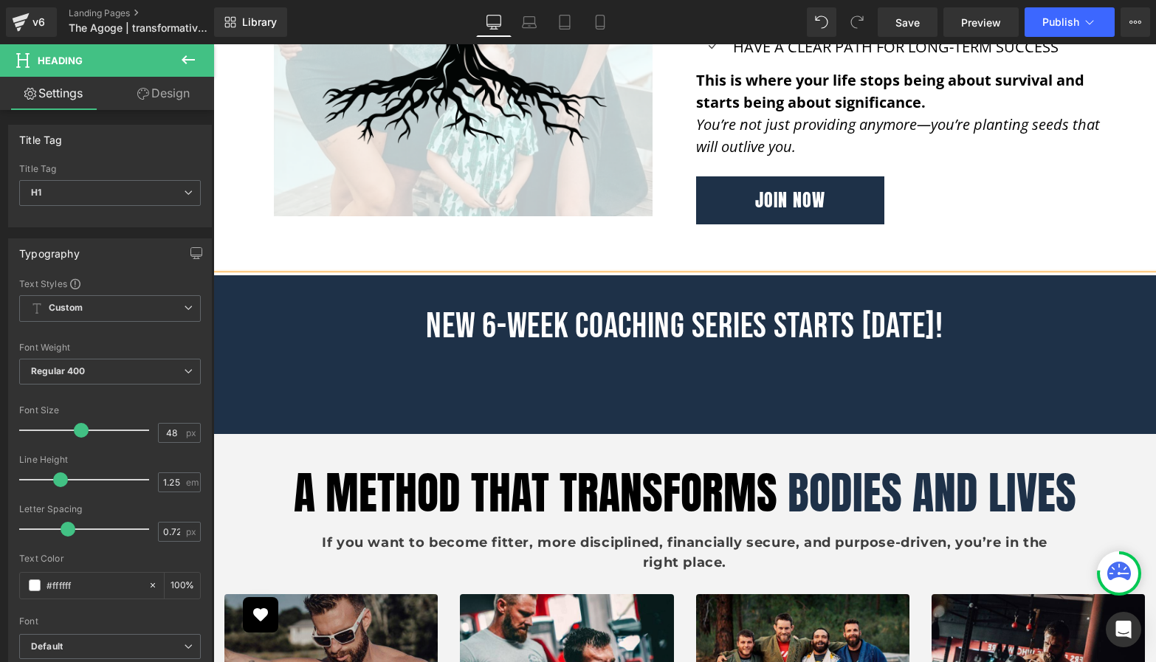
click at [631, 390] on div at bounding box center [684, 381] width 943 height 21
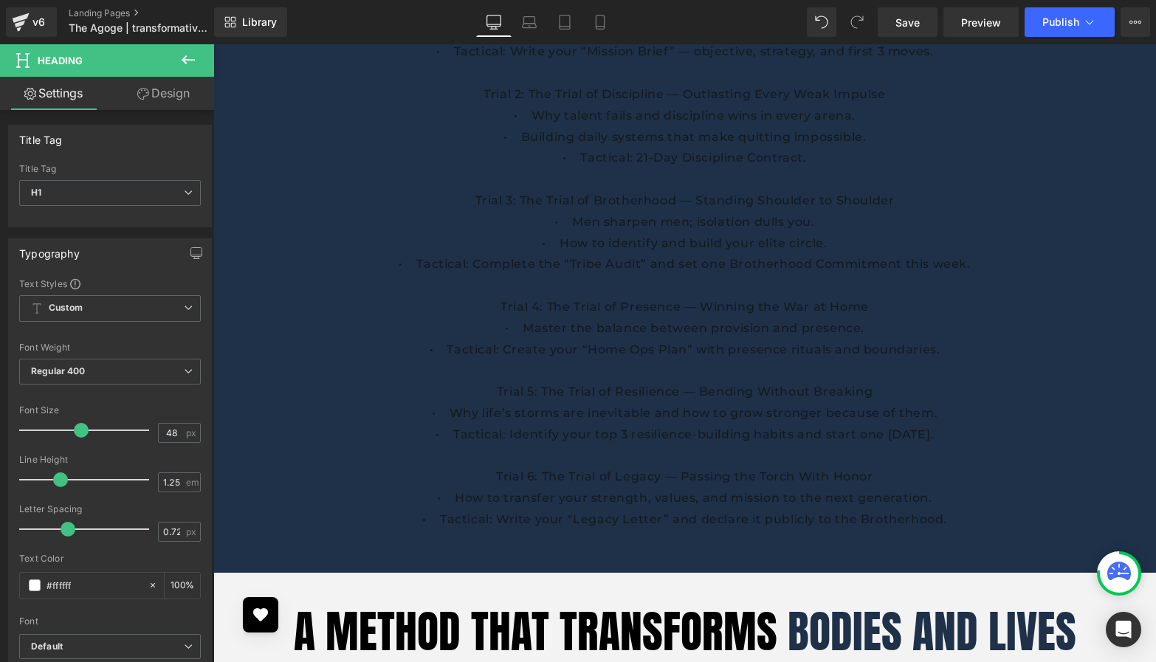
scroll to position [3353, 0]
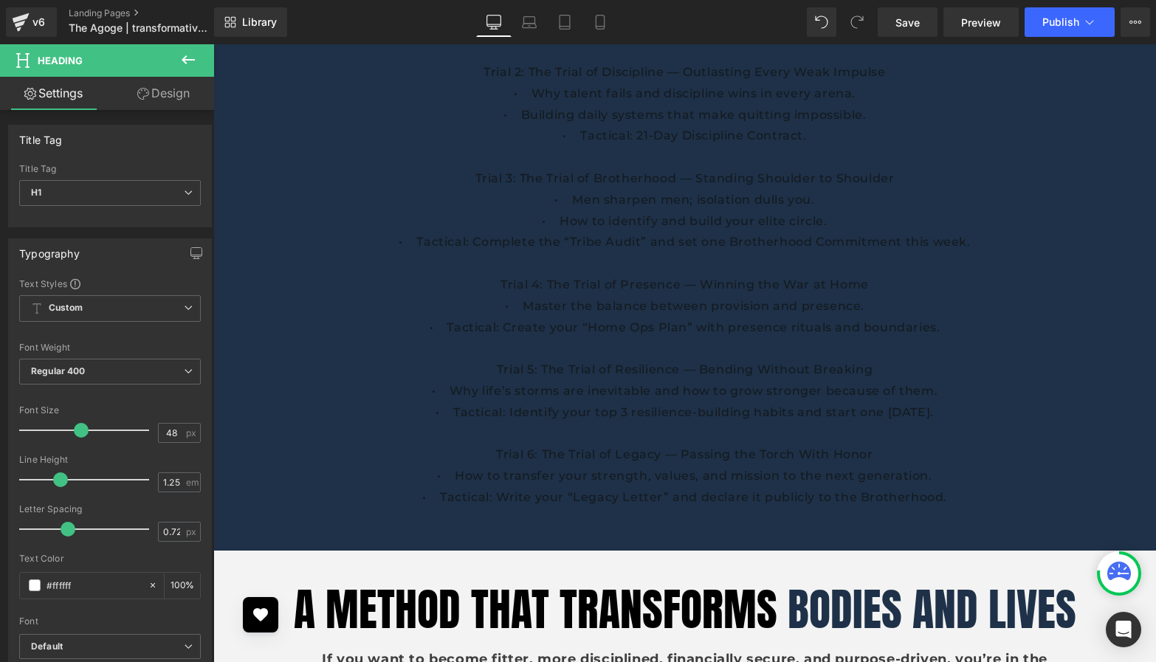
drag, startPoint x: 969, startPoint y: 501, endPoint x: 411, endPoint y: 486, distance: 558.4
click at [411, 486] on div "NEW 6-WEEK COACHING SERIES STARTS [DATE]! Series Name: “Forged in the Fire: 6 T…" at bounding box center [684, 174] width 943 height 755
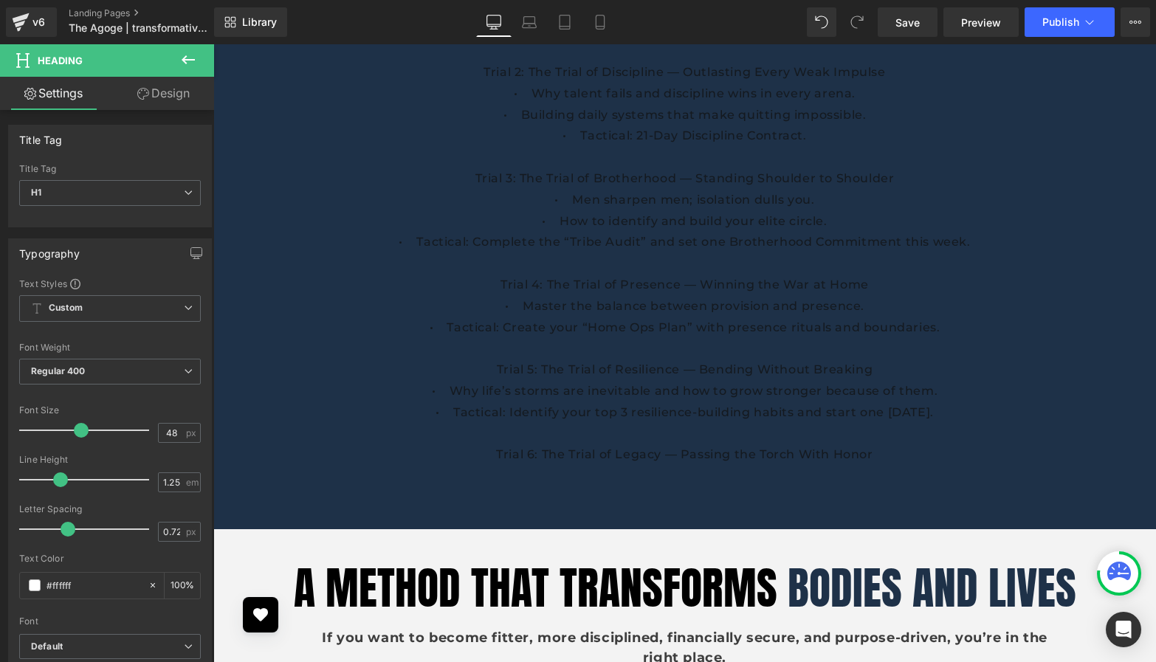
drag, startPoint x: 958, startPoint y: 411, endPoint x: 425, endPoint y: 391, distance: 532.7
click at [425, 391] on div "NEW 6-WEEK COACHING SERIES STARTS [DATE]! Series Name: “Forged in the Fire: 6 T…" at bounding box center [684, 163] width 943 height 733
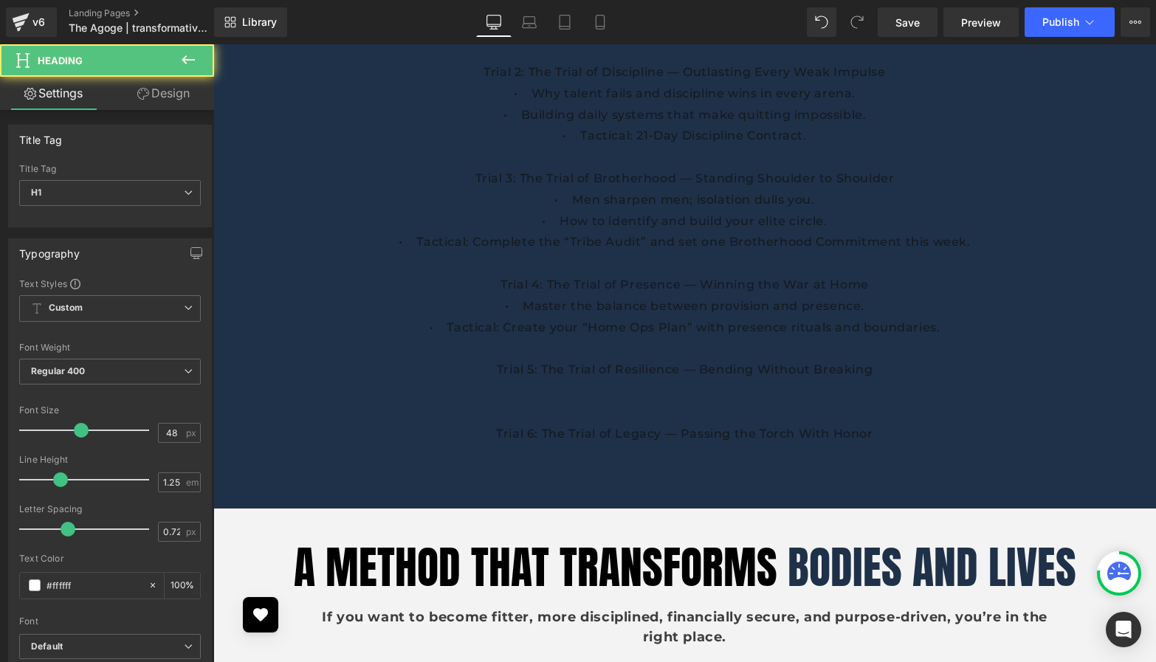
drag, startPoint x: 959, startPoint y: 329, endPoint x: 487, endPoint y: 312, distance: 472.1
click at [487, 312] on div "NEW 6-WEEK COACHING SERIES STARTS [DATE]! Series Name: “Forged in the Fire: 6 T…" at bounding box center [684, 153] width 943 height 712
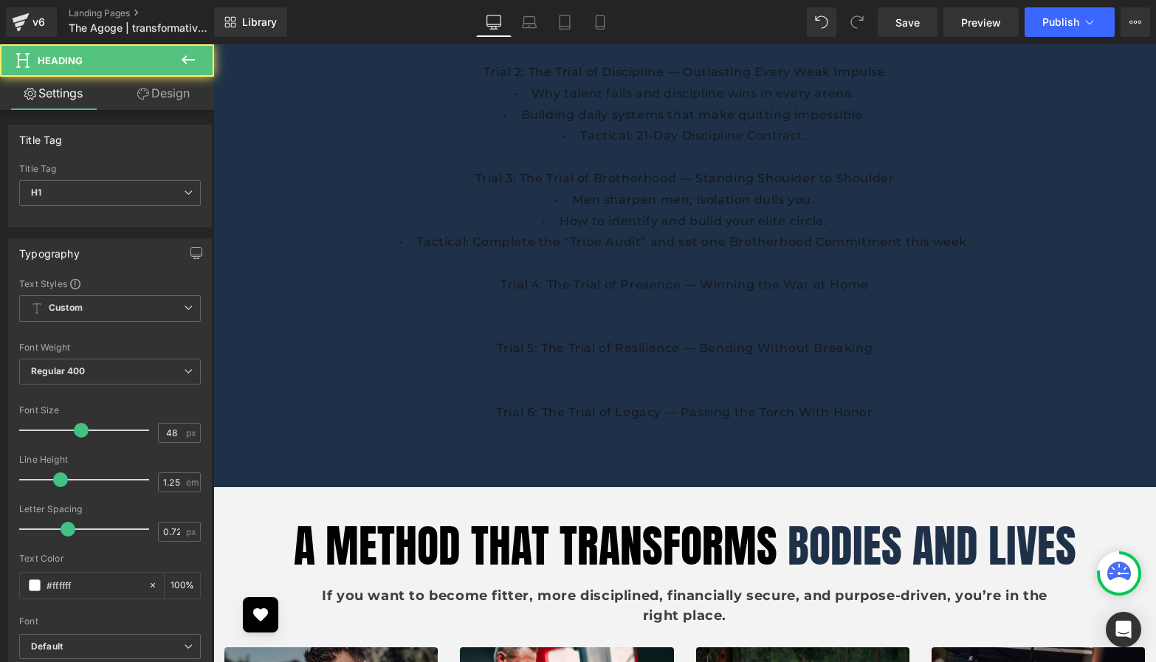
drag, startPoint x: 988, startPoint y: 244, endPoint x: 530, endPoint y: 208, distance: 459.2
click at [530, 208] on div "NEW 6-WEEK COACHING SERIES STARTS [DATE]! Series Name: “Forged in the Fire: 6 T…" at bounding box center [684, 142] width 943 height 690
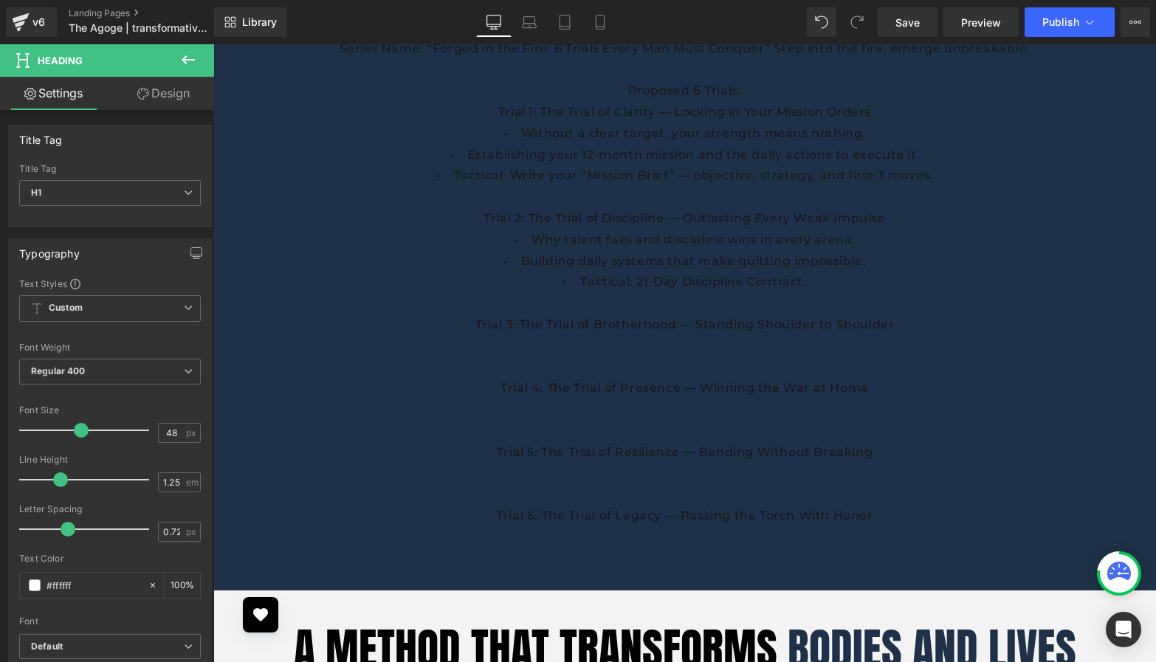
scroll to position [3178, 0]
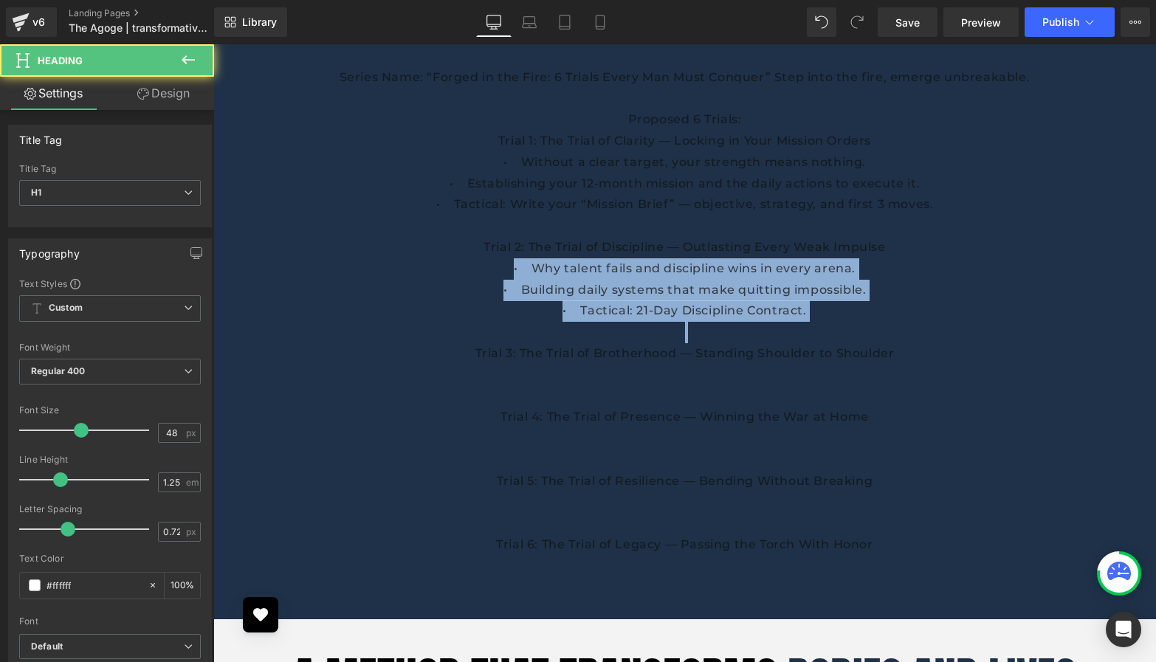
drag, startPoint x: 835, startPoint y: 323, endPoint x: 506, endPoint y: 273, distance: 333.0
click at [506, 273] on div "NEW 6-WEEK COACHING SERIES STARTS [DATE]! Series Name: “Forged in the Fire: 6 T…" at bounding box center [684, 296] width 943 height 648
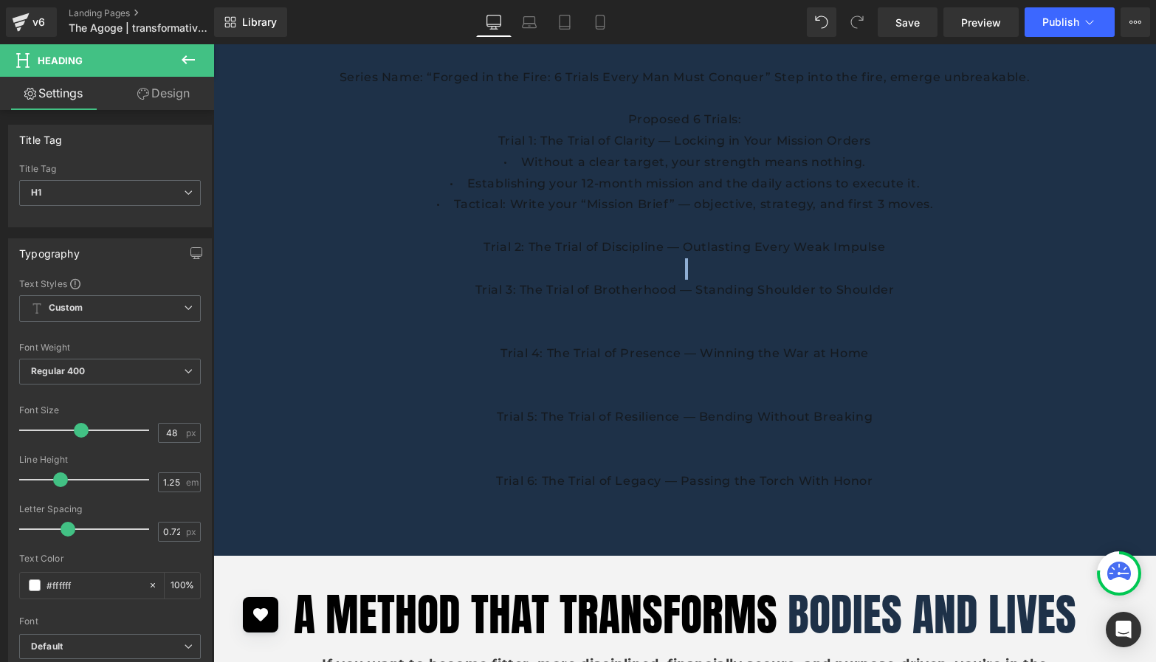
drag, startPoint x: 955, startPoint y: 206, endPoint x: 475, endPoint y: 171, distance: 482.0
click at [475, 171] on div "NEW 6-WEEK COACHING SERIES STARTS [DATE]! Series Name: “Forged in the Fire: 6 T…" at bounding box center [684, 264] width 943 height 584
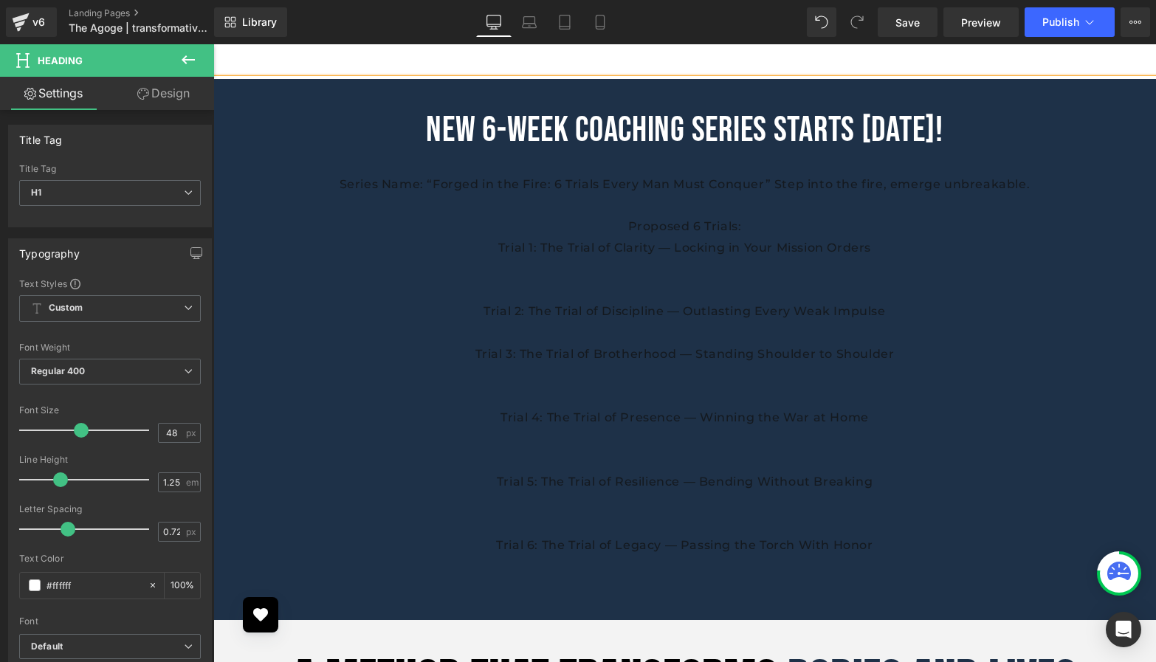
scroll to position [3068, 0]
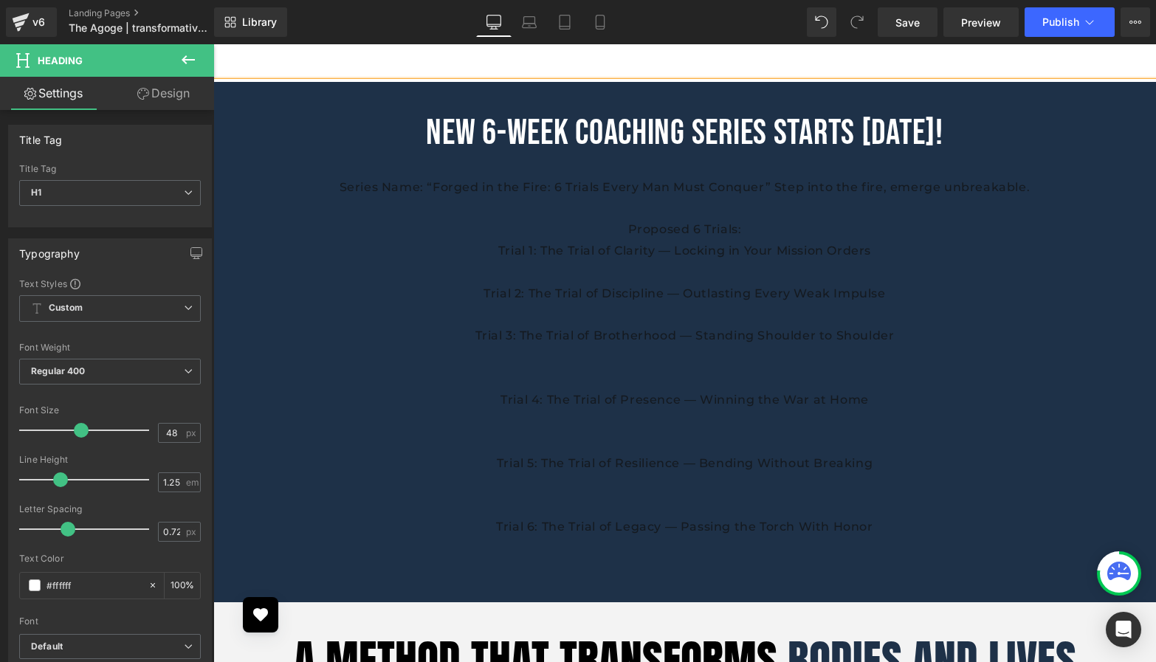
click at [731, 228] on div "Proposed 6 Trials:" at bounding box center [684, 229] width 943 height 21
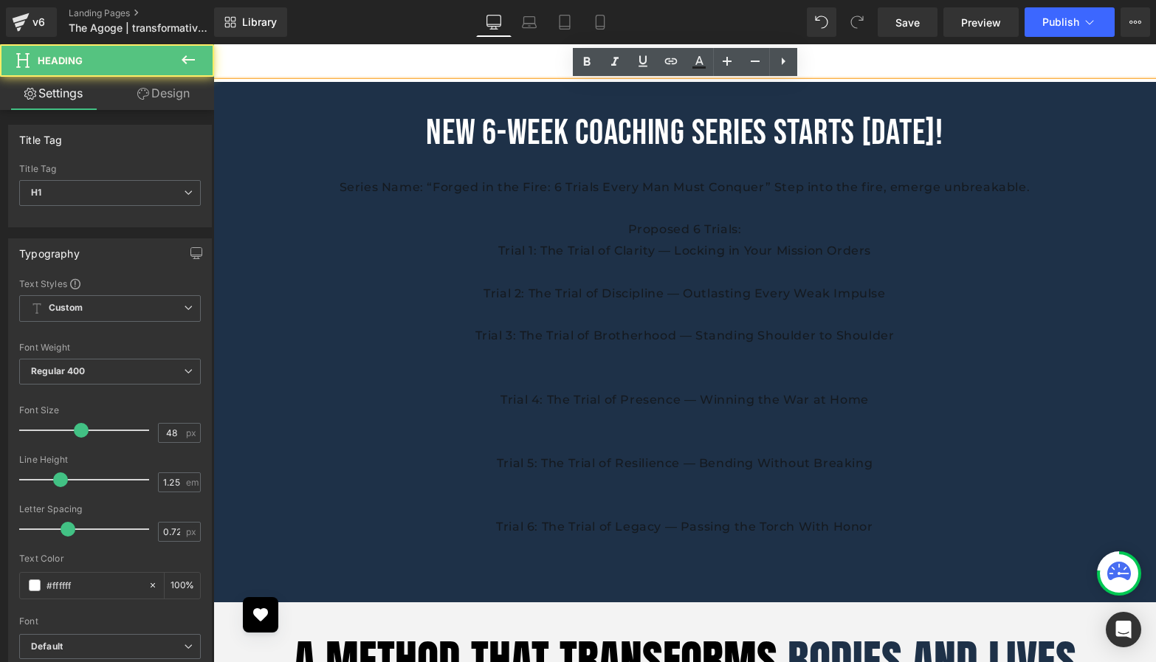
click at [762, 235] on div "Proposed 6 Trials:" at bounding box center [684, 229] width 943 height 21
drag, startPoint x: 769, startPoint y: 231, endPoint x: 588, endPoint y: 230, distance: 181.6
click at [588, 230] on div "Proposed 6 Trials:" at bounding box center [684, 229] width 943 height 21
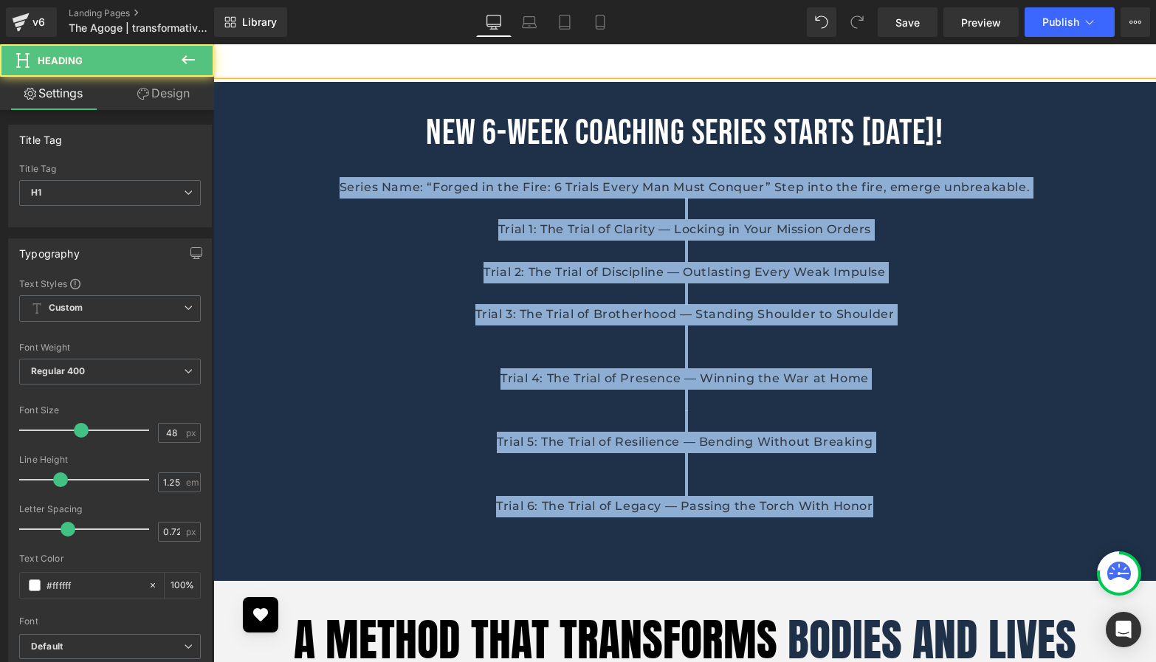
drag, startPoint x: 470, startPoint y: 285, endPoint x: 340, endPoint y: 193, distance: 159.4
click at [340, 193] on div "NEW 6-WEEK COACHING SERIES STARTS [DATE]! Series Name: “Forged in the Fire: 6 T…" at bounding box center [684, 331] width 943 height 499
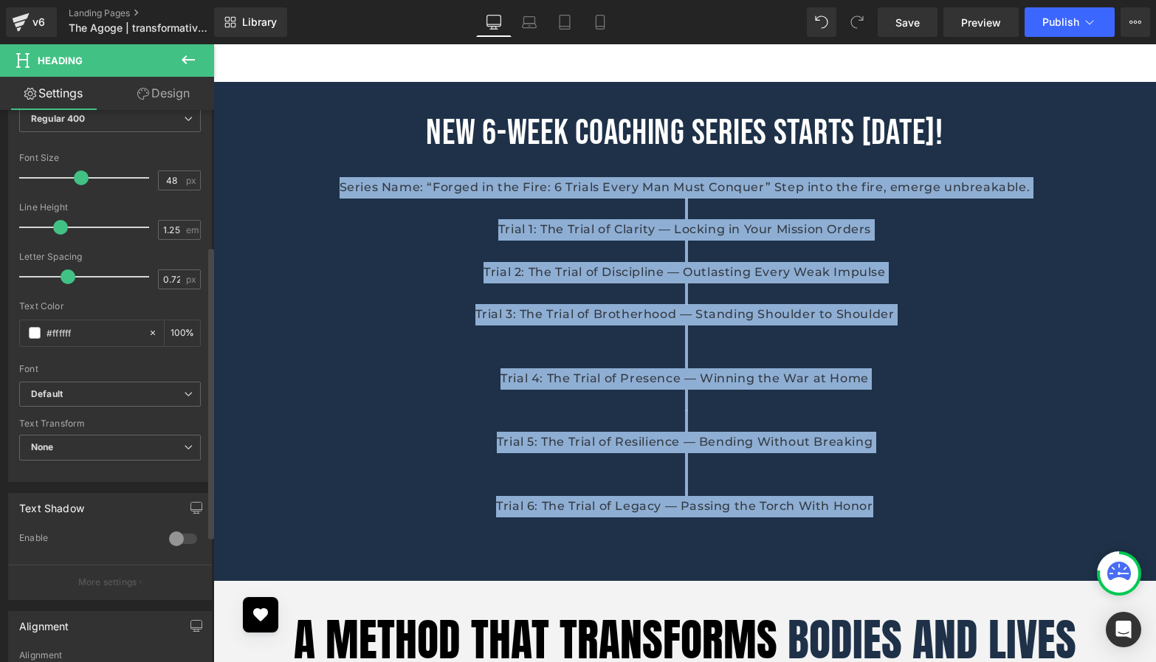
scroll to position [257, 0]
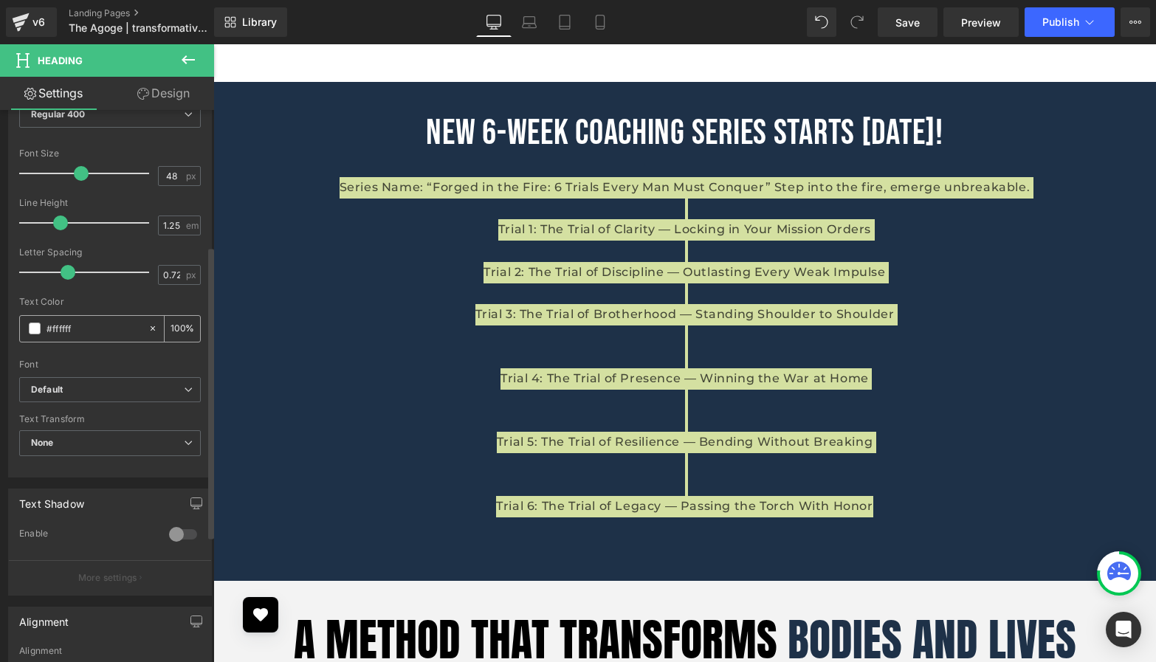
click at [37, 329] on span at bounding box center [35, 329] width 12 height 12
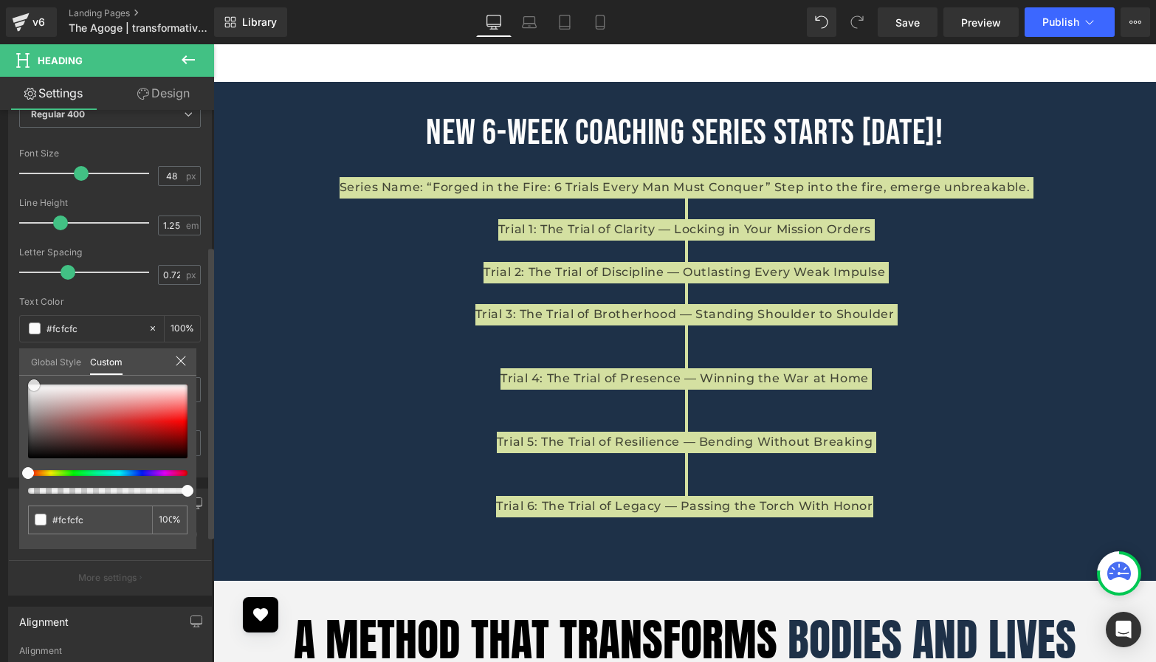
click at [34, 385] on div at bounding box center [107, 422] width 159 height 74
drag, startPoint x: 31, startPoint y: 388, endPoint x: 15, endPoint y: 366, distance: 26.9
click at [15, 366] on div "Typography Text Styles Custom Custom Setup Global Style Custom Setup Global Sty…" at bounding box center [110, 223] width 221 height 507
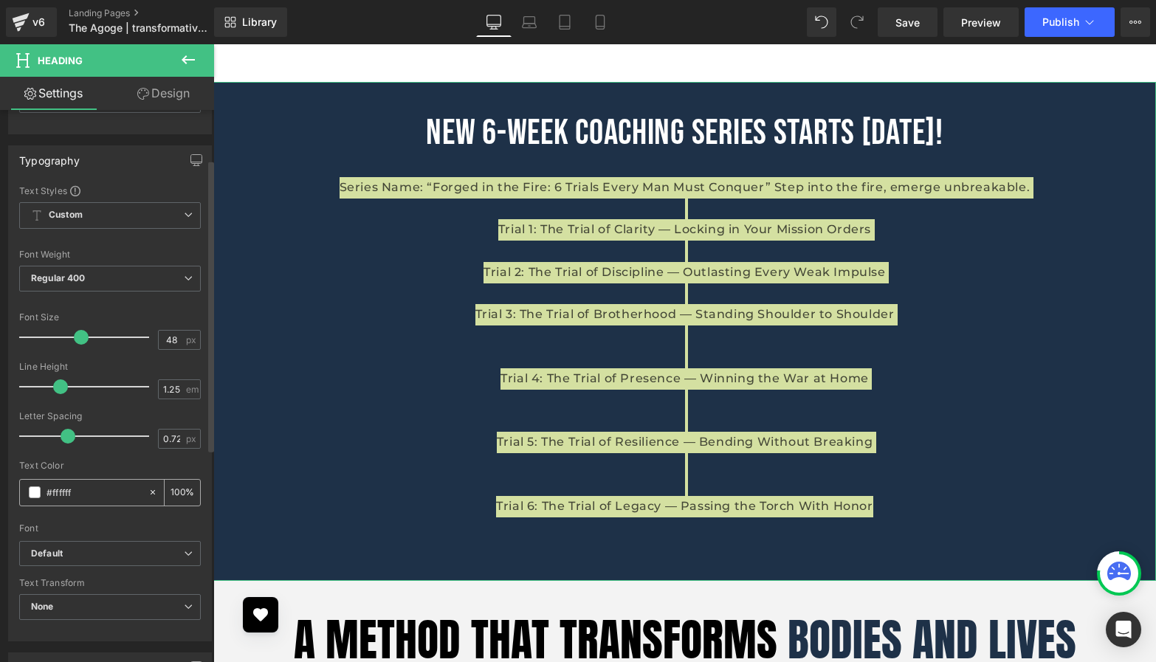
scroll to position [0, 0]
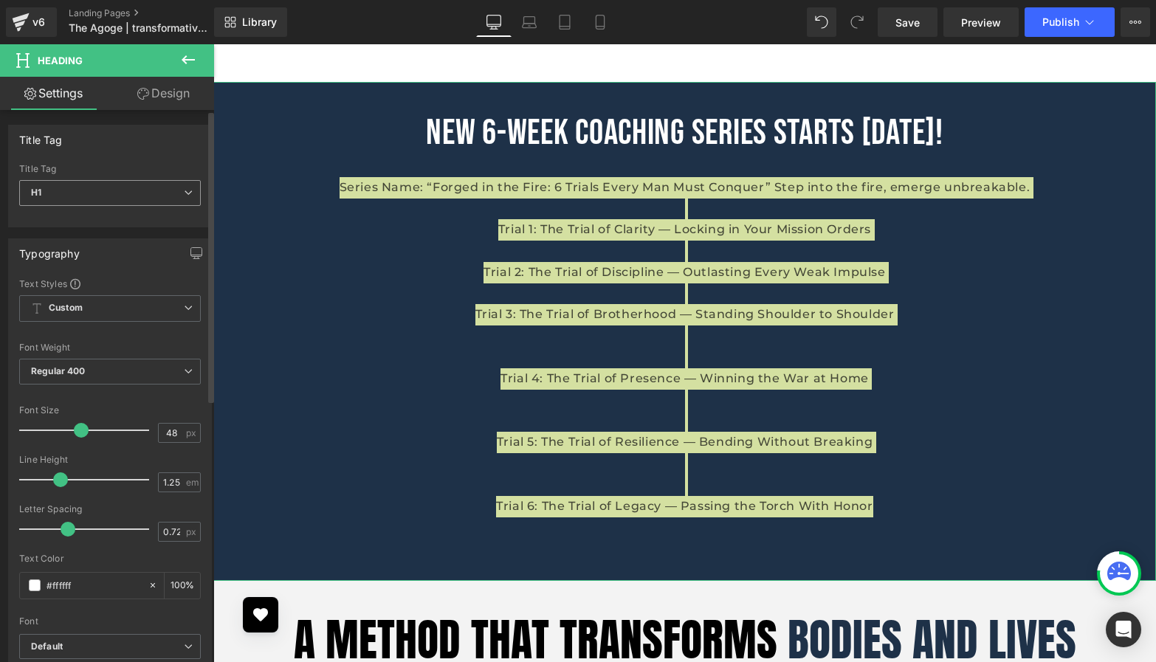
click at [107, 199] on span "H1" at bounding box center [110, 193] width 182 height 26
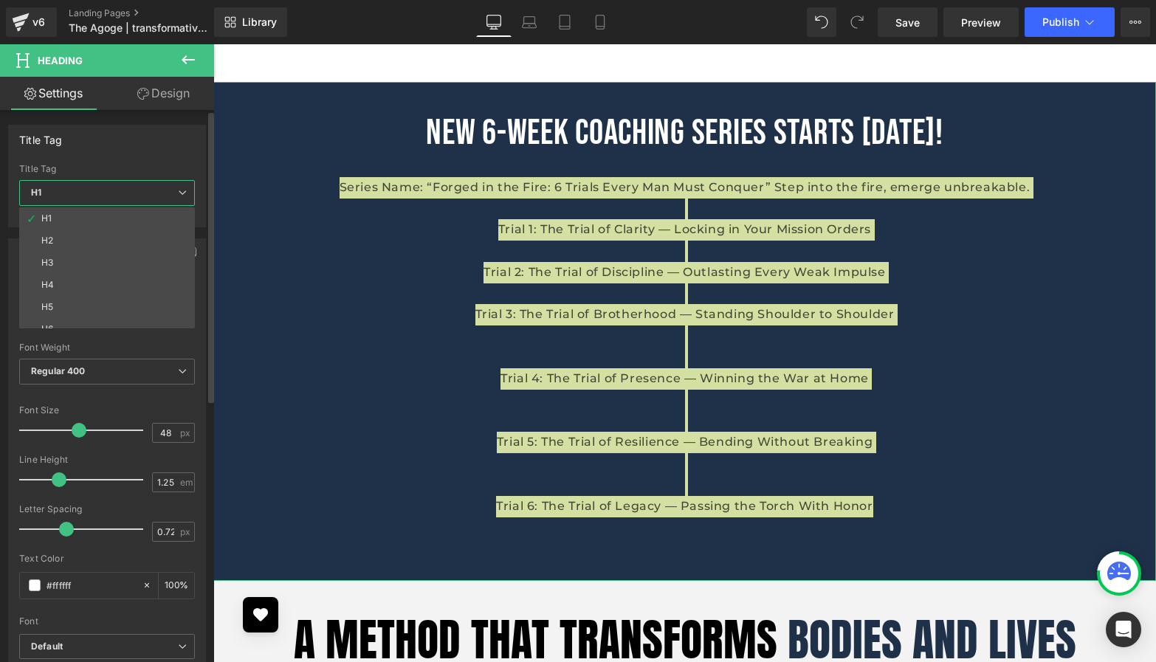
click at [116, 171] on div "Title Tag" at bounding box center [107, 169] width 176 height 10
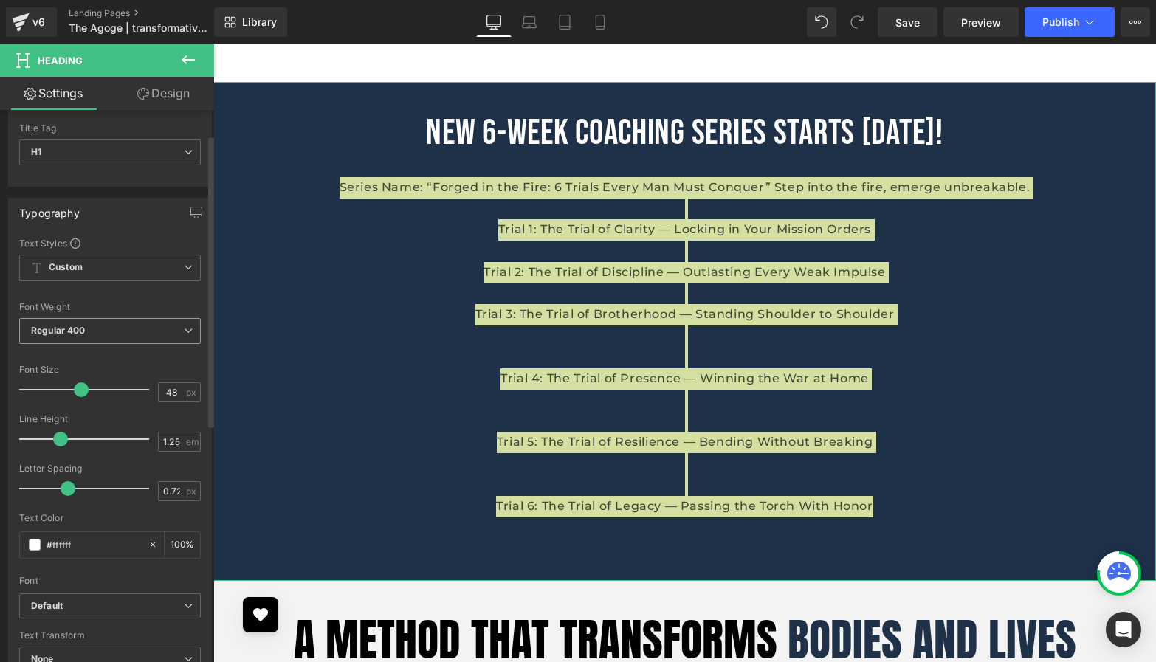
scroll to position [47, 0]
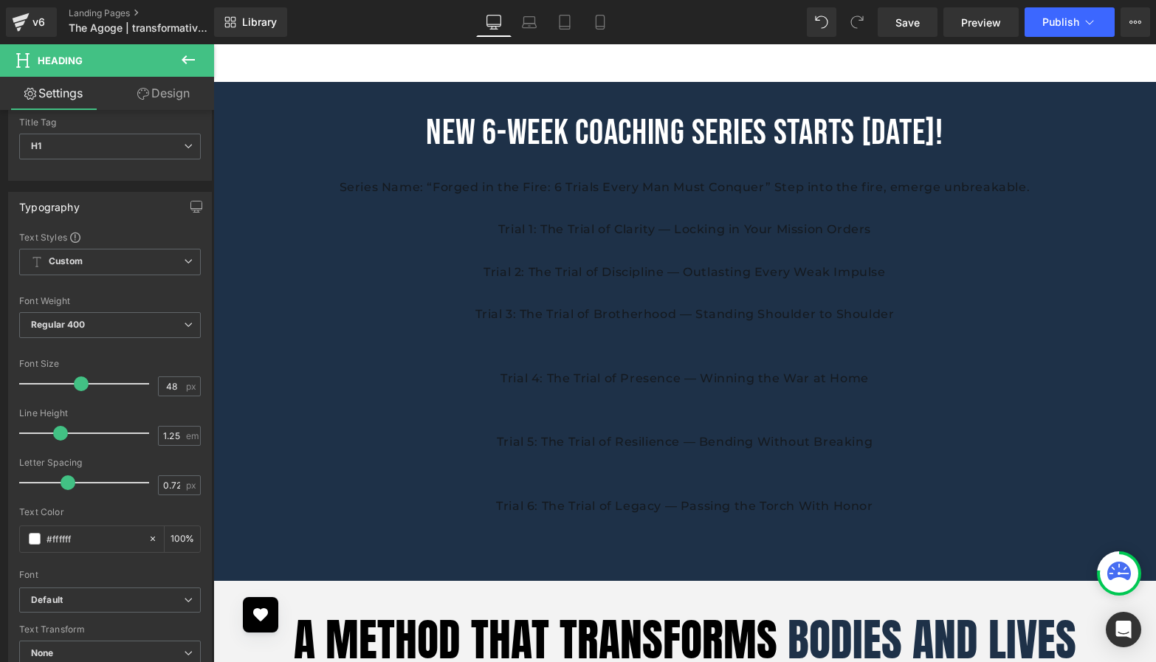
click at [505, 331] on div at bounding box center [684, 336] width 943 height 21
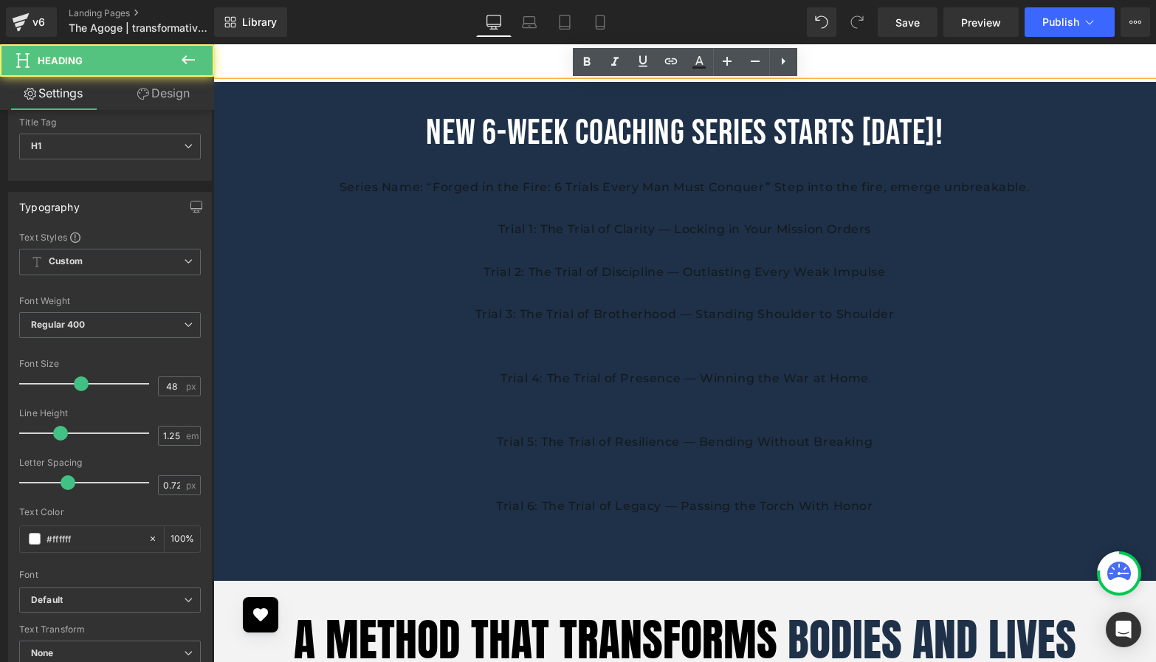
click at [626, 355] on div at bounding box center [684, 357] width 943 height 21
click at [864, 478] on div at bounding box center [684, 485] width 943 height 21
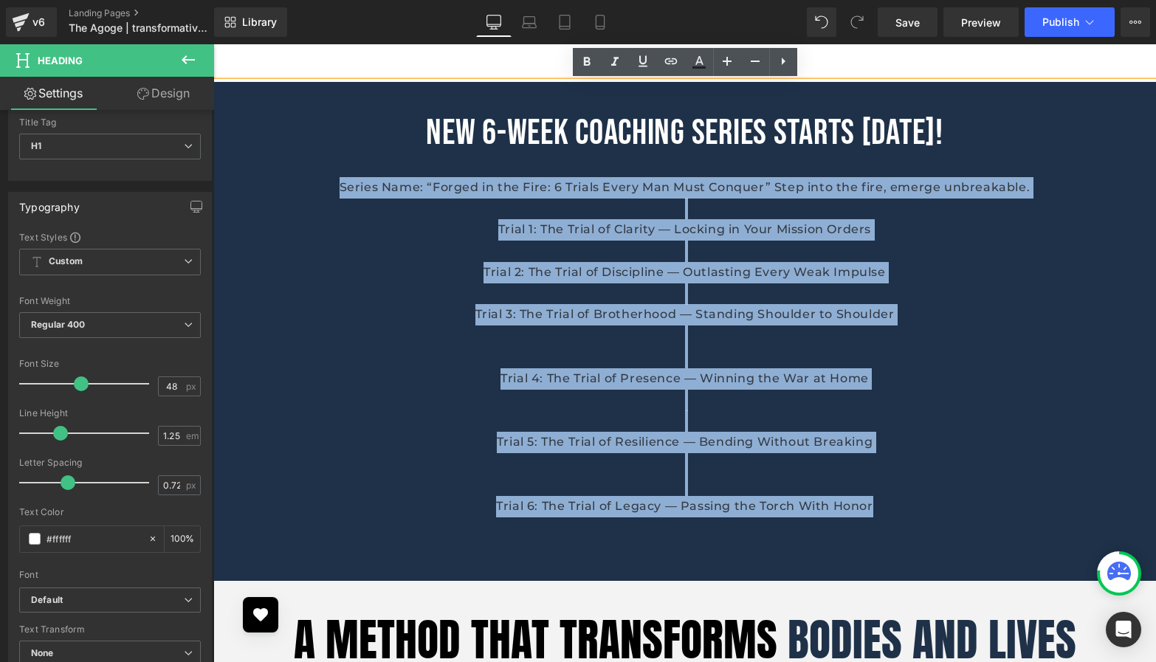
drag, startPoint x: 885, startPoint y: 506, endPoint x: 334, endPoint y: 187, distance: 636.5
click at [334, 187] on div "NEW 6-WEEK COACHING SERIES STARTS [DATE]! Series Name: “Forged in the Fire: 6 T…" at bounding box center [684, 331] width 943 height 499
copy div "Series Name: “Forged in the Fire: 6 Trials Every Man Must Conquer” Step into th…"
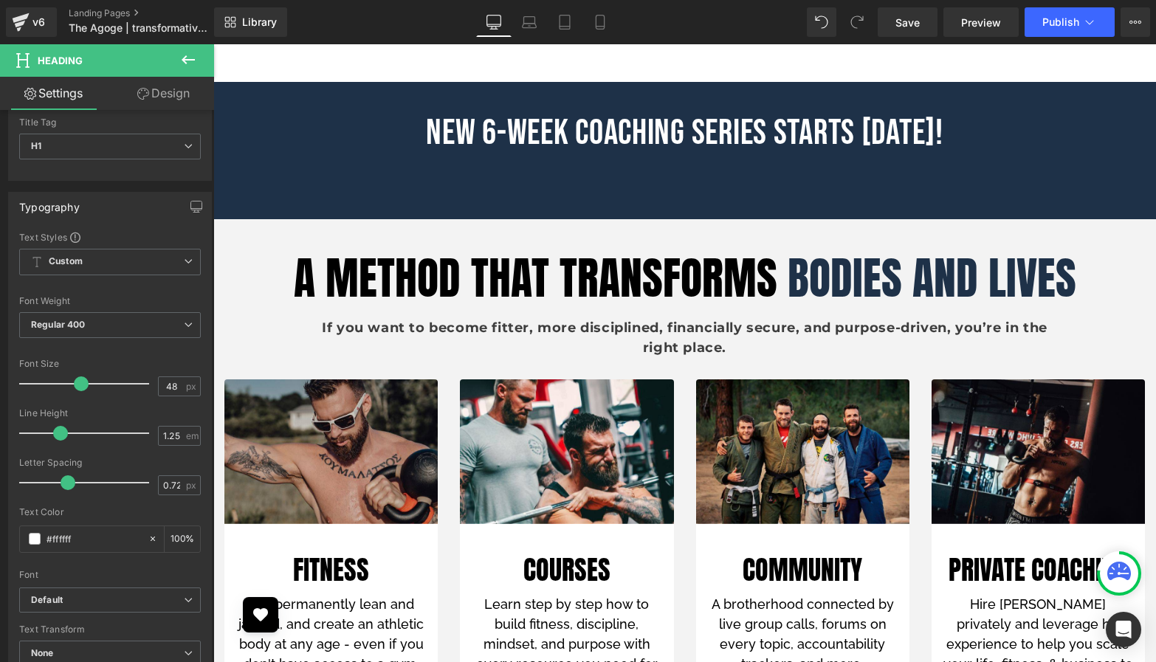
click at [190, 56] on icon at bounding box center [188, 60] width 18 height 18
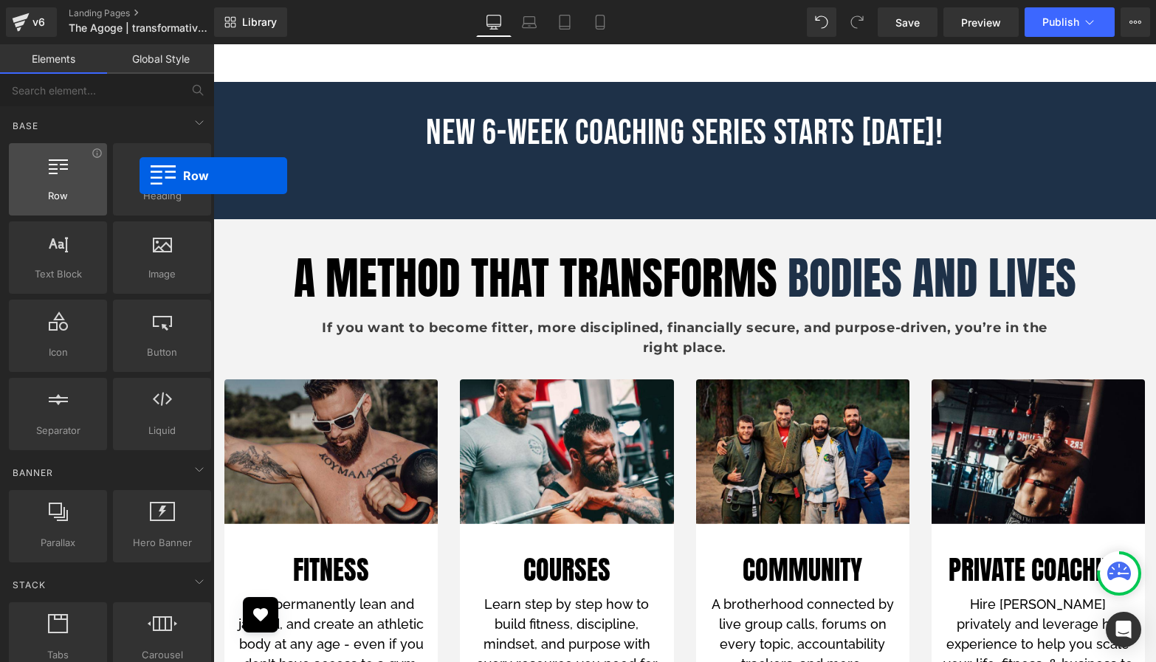
drag, startPoint x: 61, startPoint y: 183, endPoint x: 93, endPoint y: 172, distance: 33.6
click at [93, 172] on div at bounding box center [57, 171] width 89 height 33
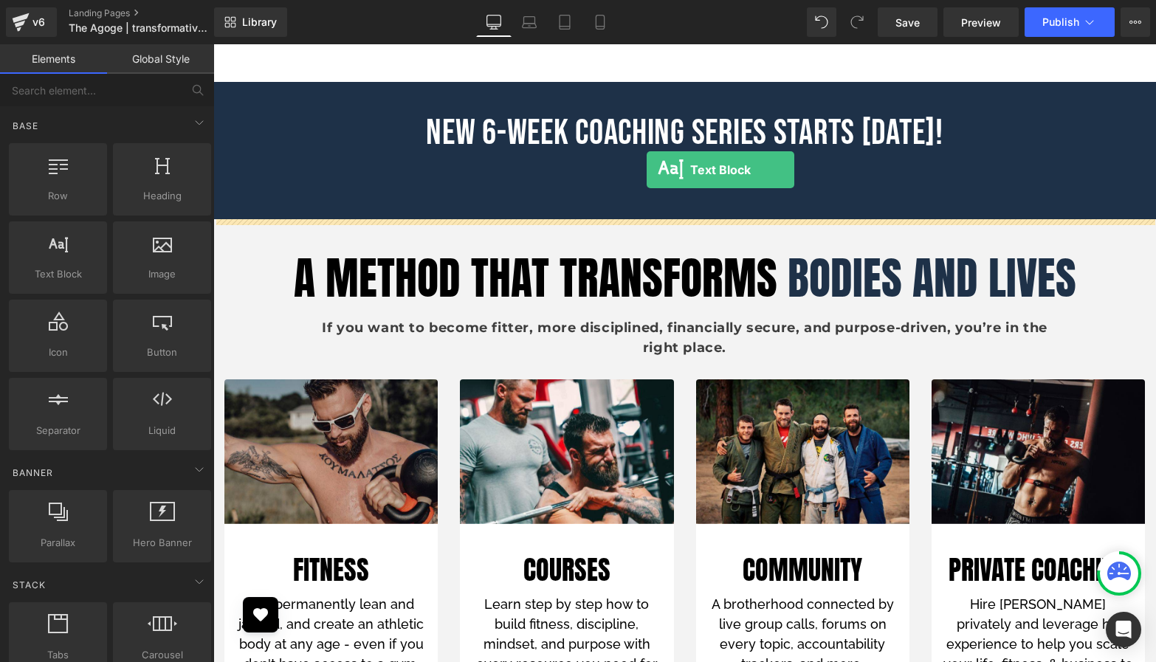
drag, startPoint x: 258, startPoint y: 305, endPoint x: 647, endPoint y: 170, distance: 411.2
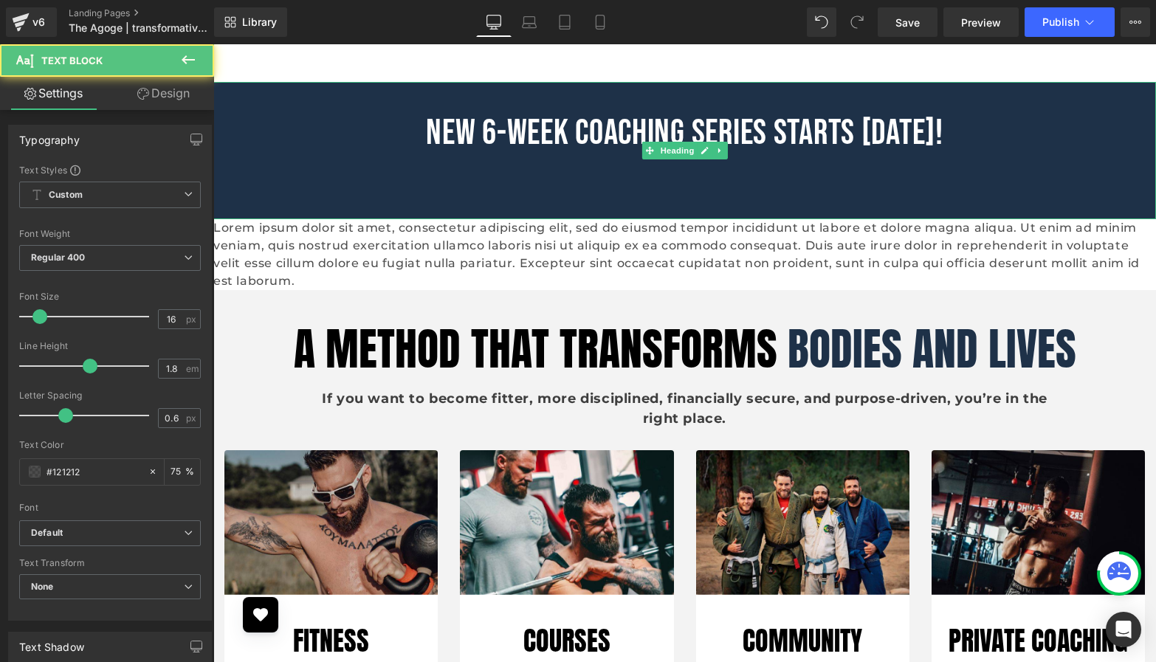
click at [510, 188] on div at bounding box center [684, 187] width 943 height 21
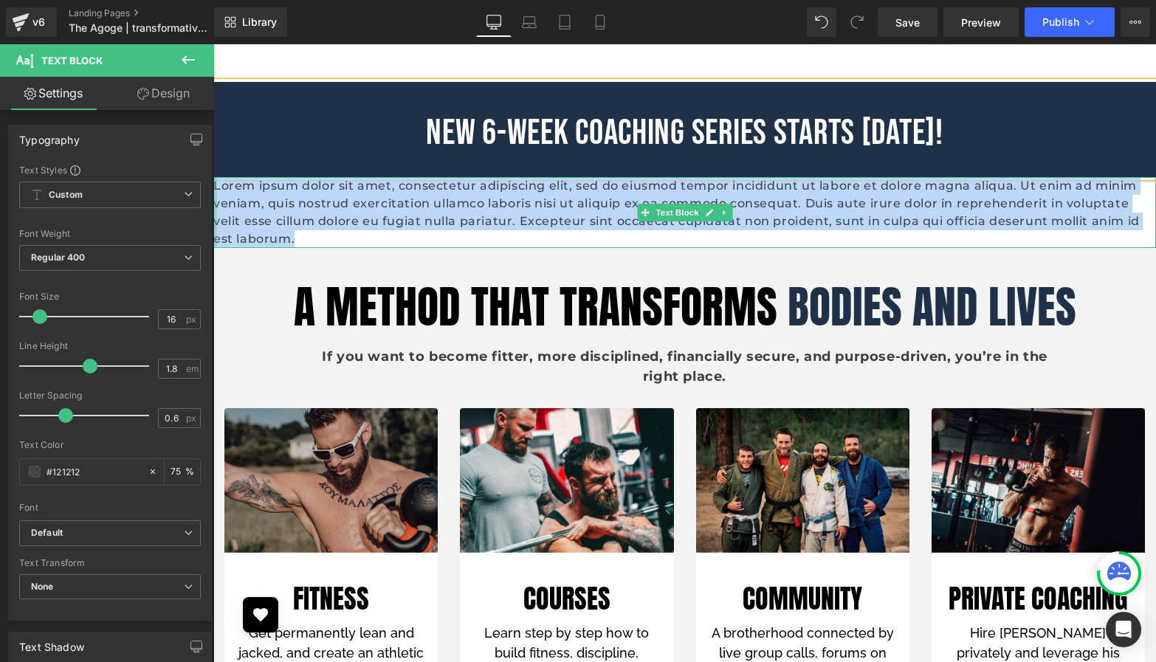
drag, startPoint x: 434, startPoint y: 239, endPoint x: 214, endPoint y: 190, distance: 225.4
click at [214, 190] on div "Lorem ipsum dolor sit amet, consectetur adipiscing elit, sed do eiusmod tempor …" at bounding box center [684, 212] width 943 height 71
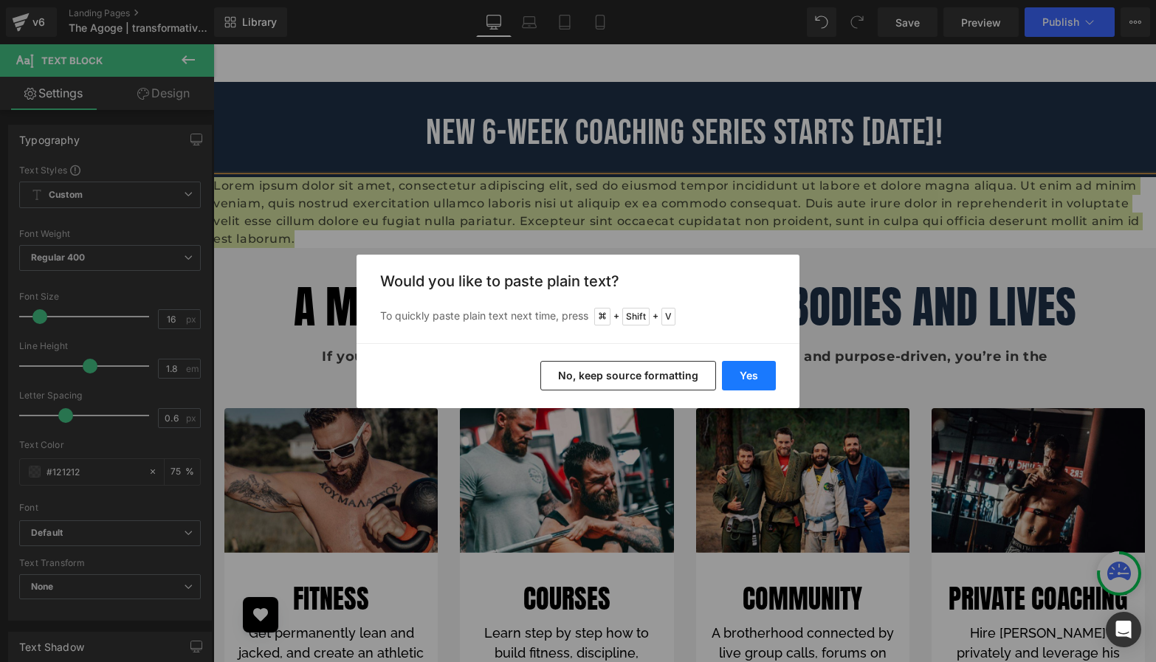
click at [735, 369] on button "Yes" at bounding box center [749, 376] width 54 height 30
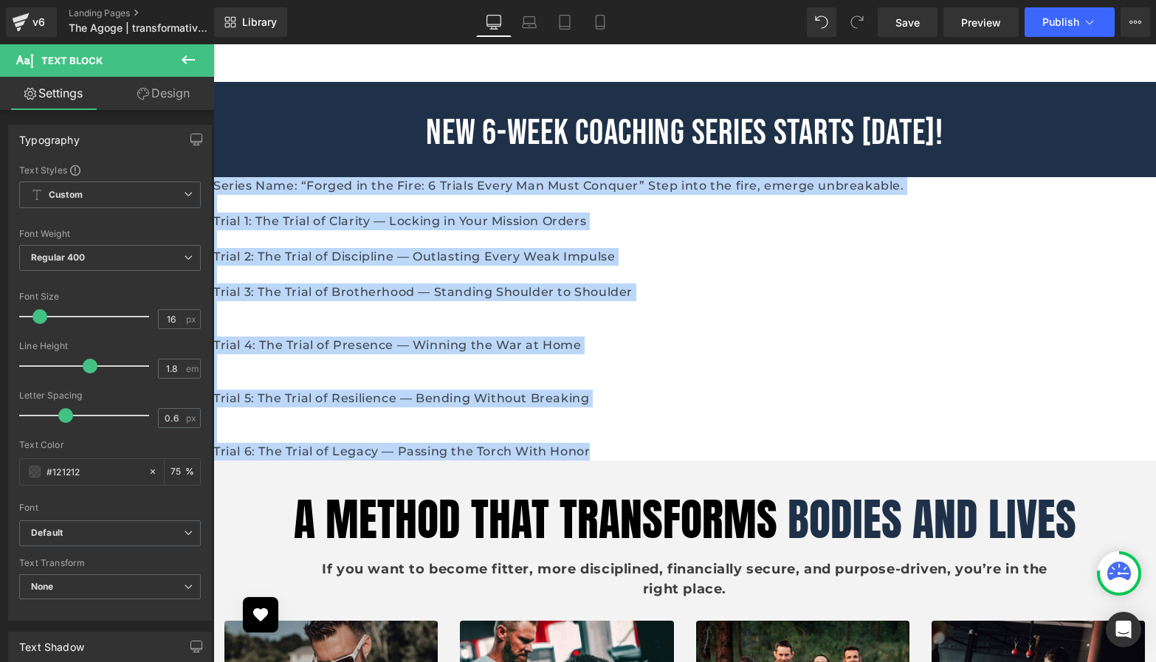
drag, startPoint x: 620, startPoint y: 449, endPoint x: 210, endPoint y: 190, distance: 485.5
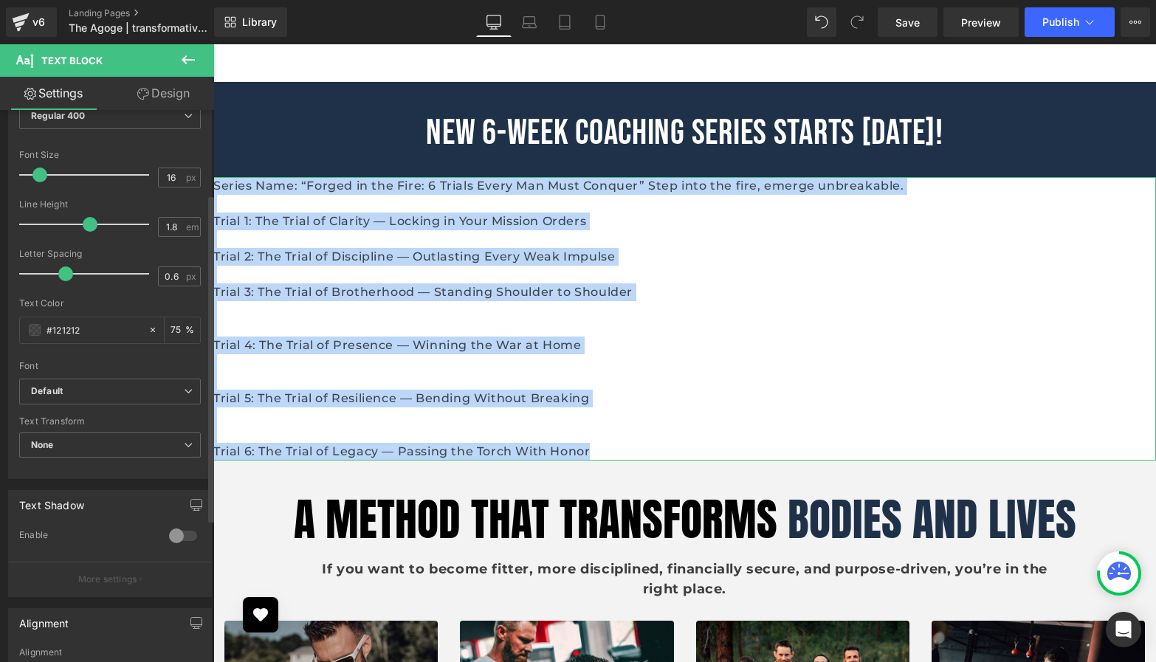
scroll to position [382, 0]
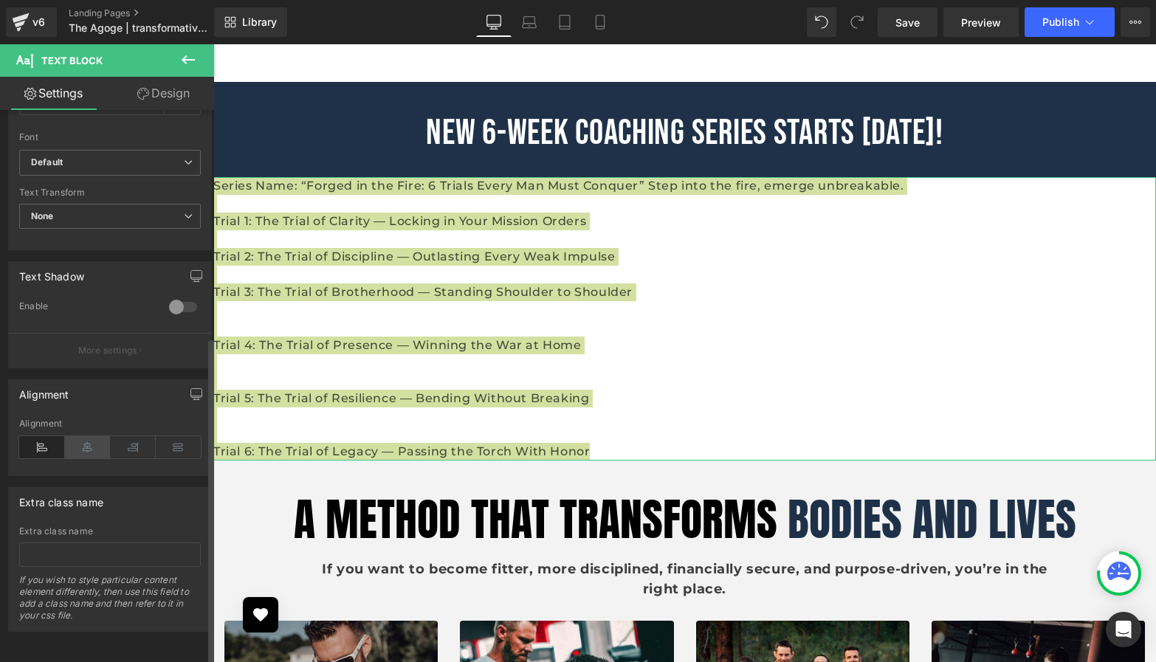
click at [83, 442] on icon at bounding box center [88, 447] width 46 height 22
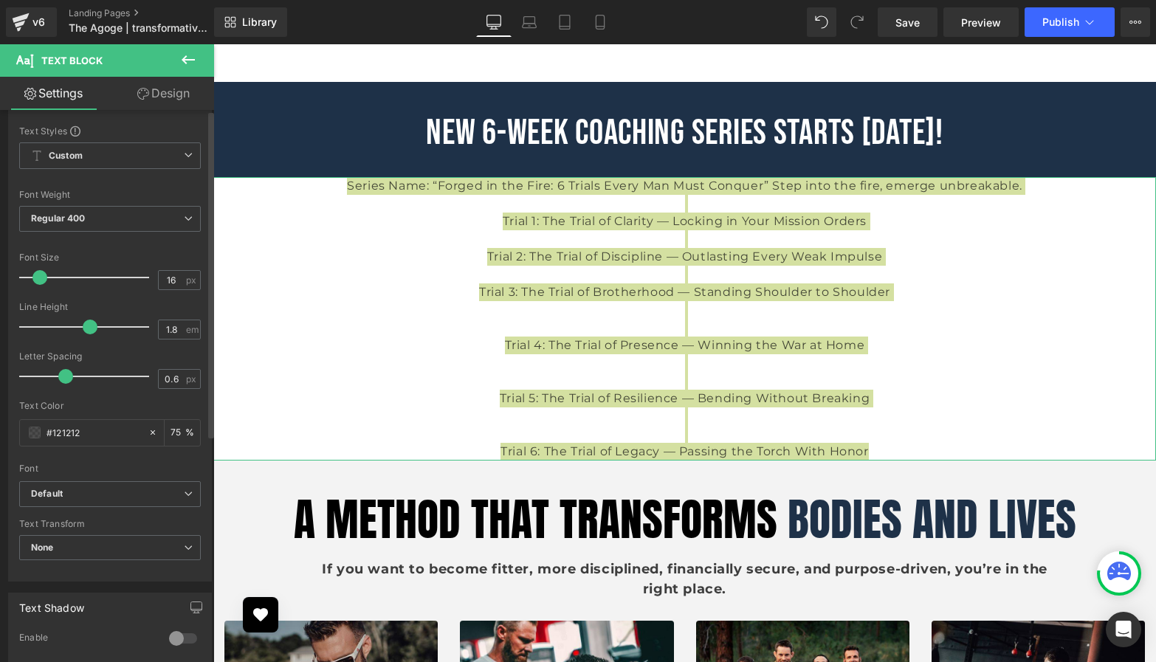
scroll to position [0, 0]
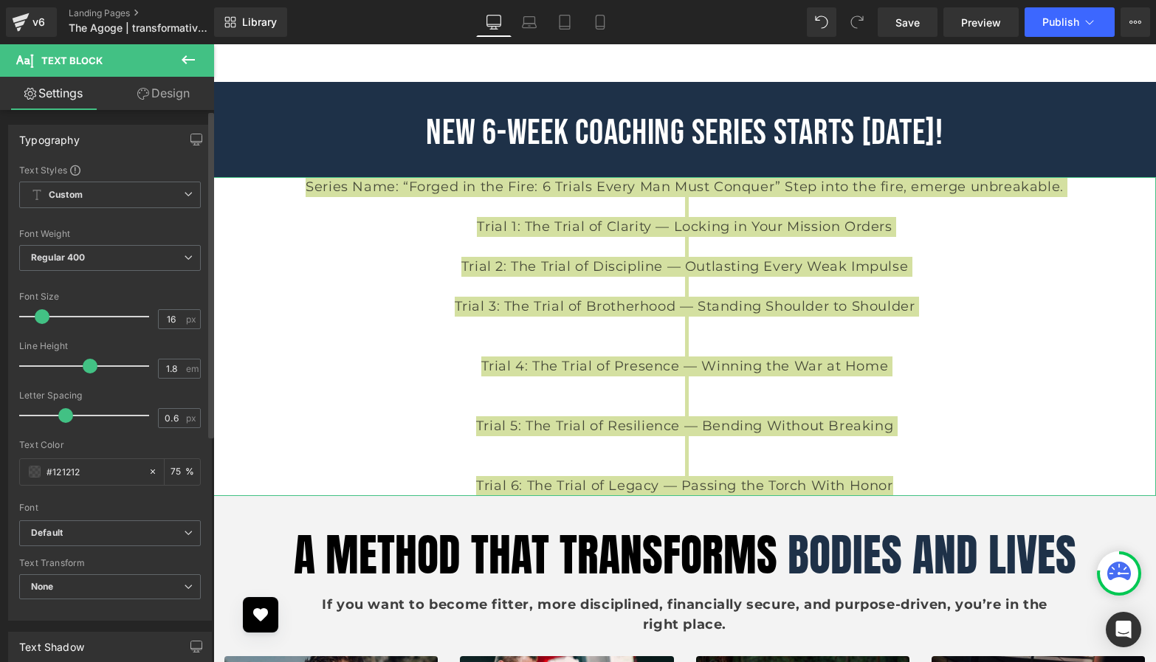
click at [42, 319] on span at bounding box center [42, 316] width 15 height 15
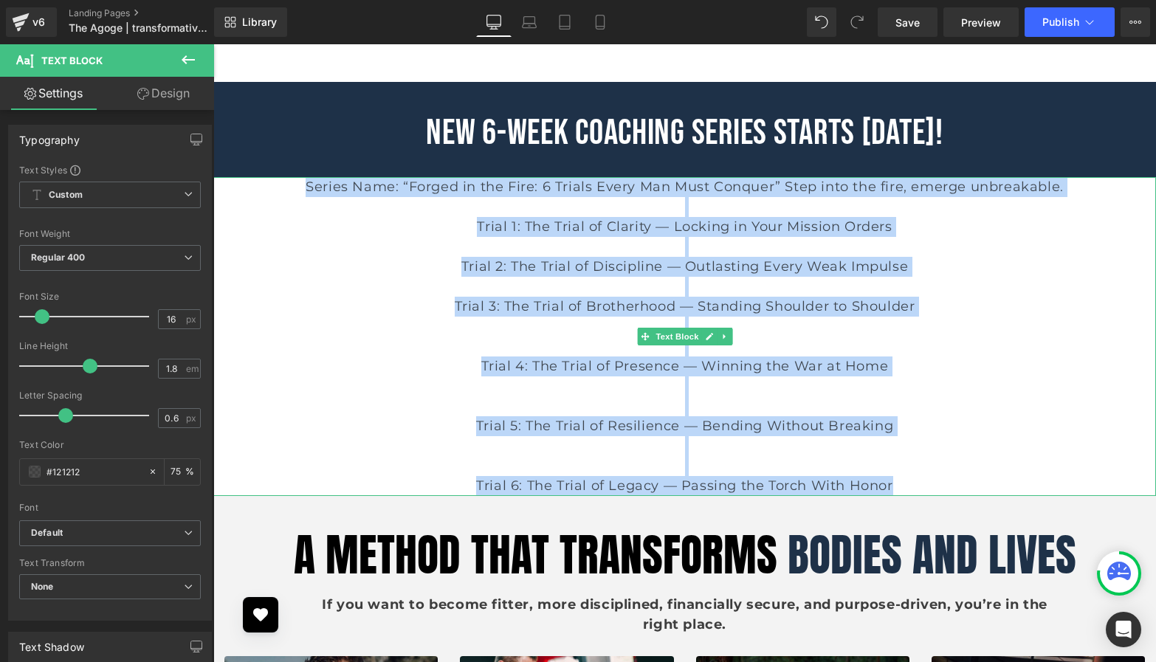
click at [465, 315] on p "Trial 3: The Trial of Brotherhood — Standing Shoulder to Shoulder" at bounding box center [684, 307] width 943 height 20
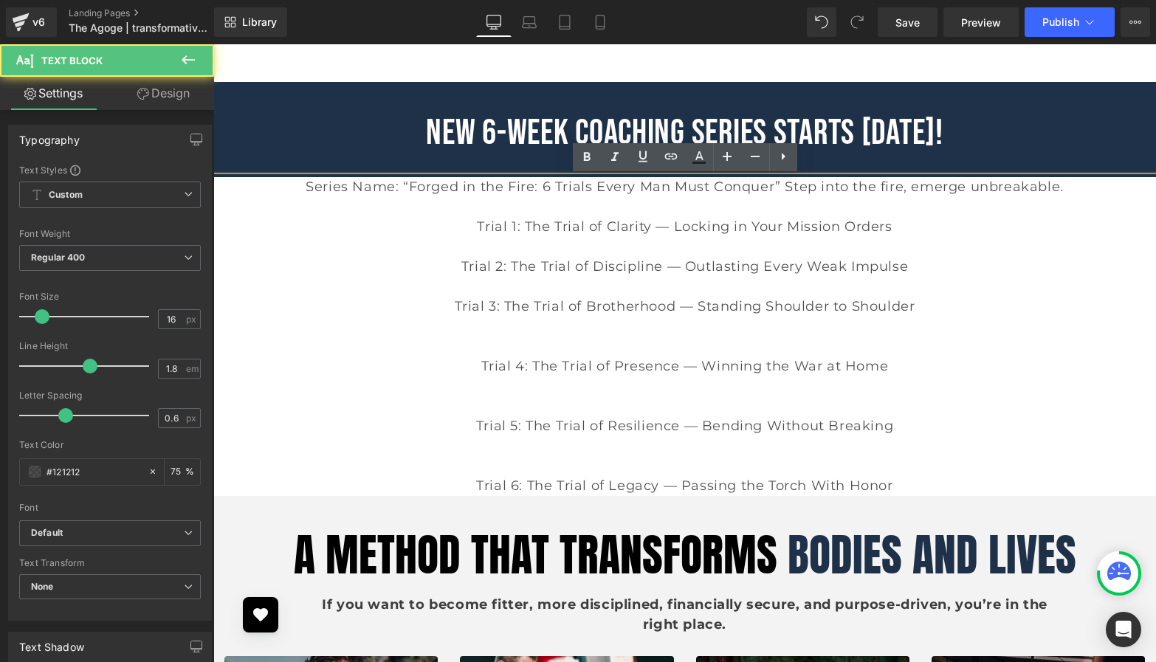
click at [491, 340] on p at bounding box center [684, 347] width 943 height 20
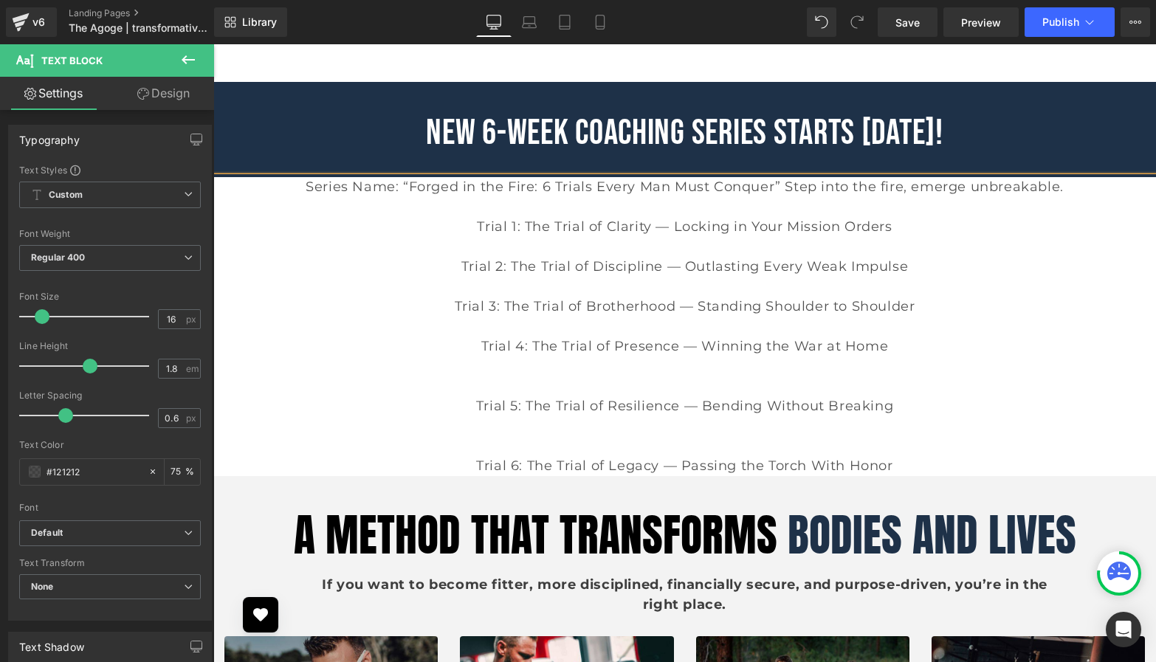
click at [518, 365] on p at bounding box center [684, 367] width 943 height 20
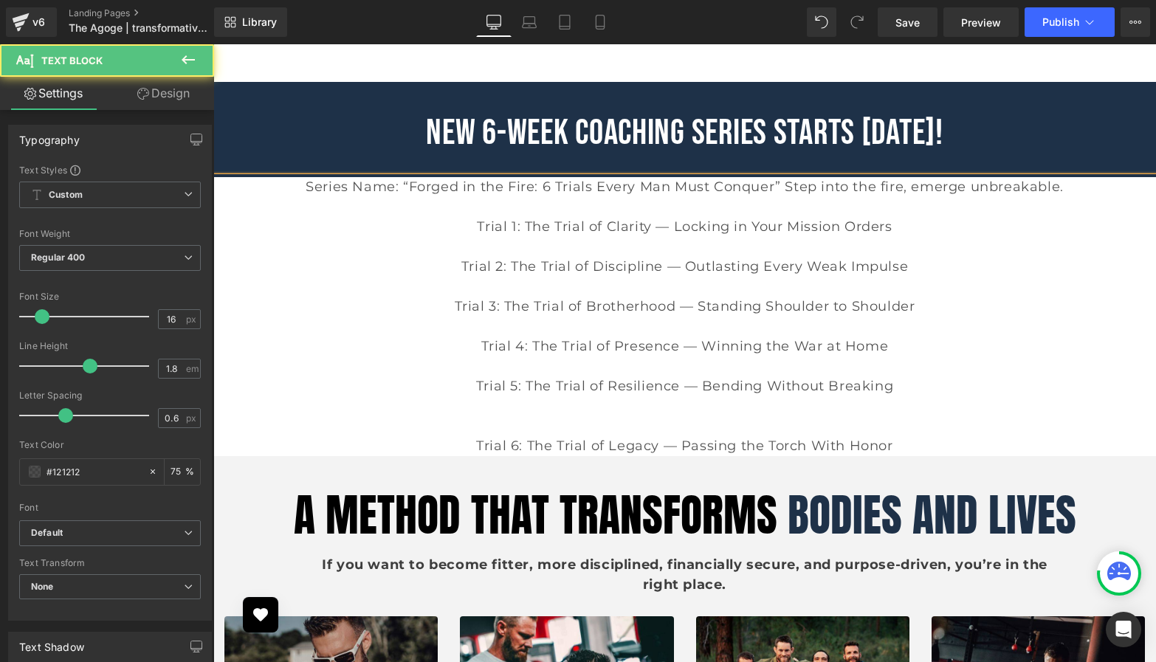
click at [535, 410] on p at bounding box center [684, 406] width 943 height 20
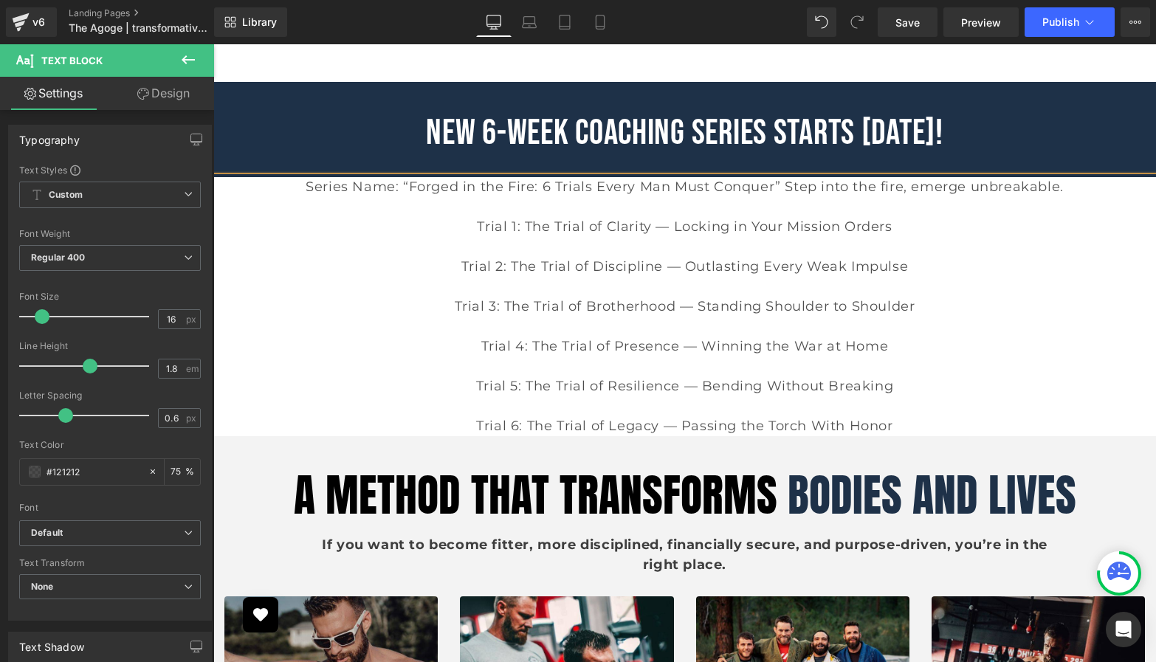
click at [656, 229] on p "Trial 1: The Trial of Clarity — Locking in Your Mission Orders" at bounding box center [684, 227] width 943 height 20
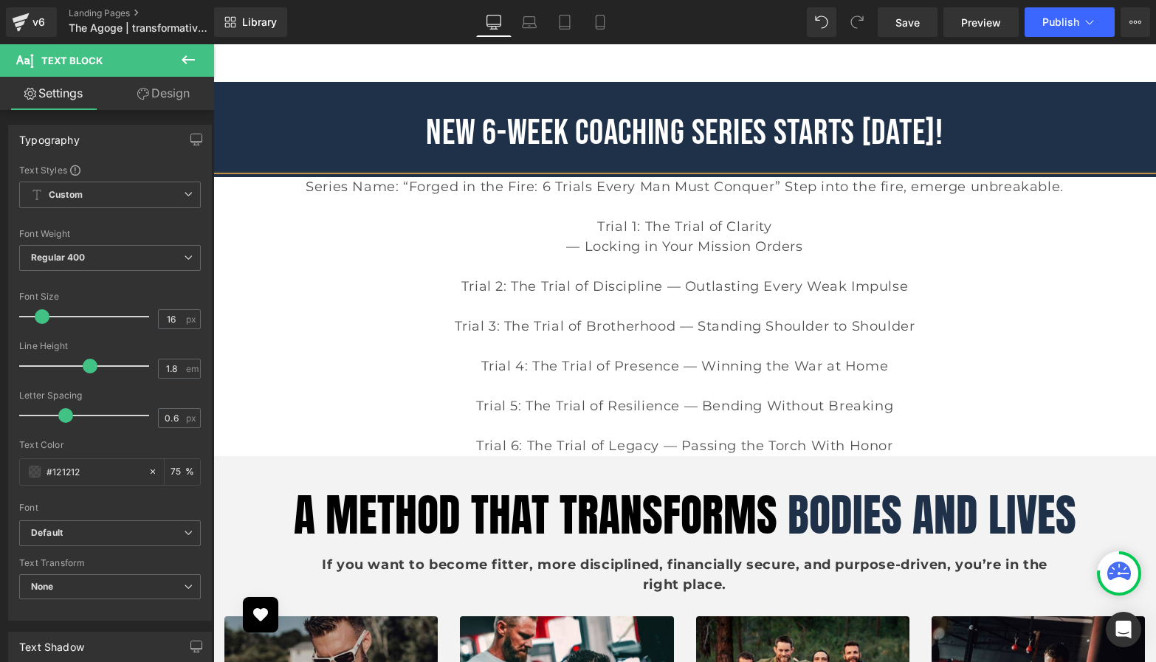
click at [666, 289] on p "Trial 2: The Trial of Discipline — Outlasting Every Weak Impulse" at bounding box center [684, 287] width 943 height 20
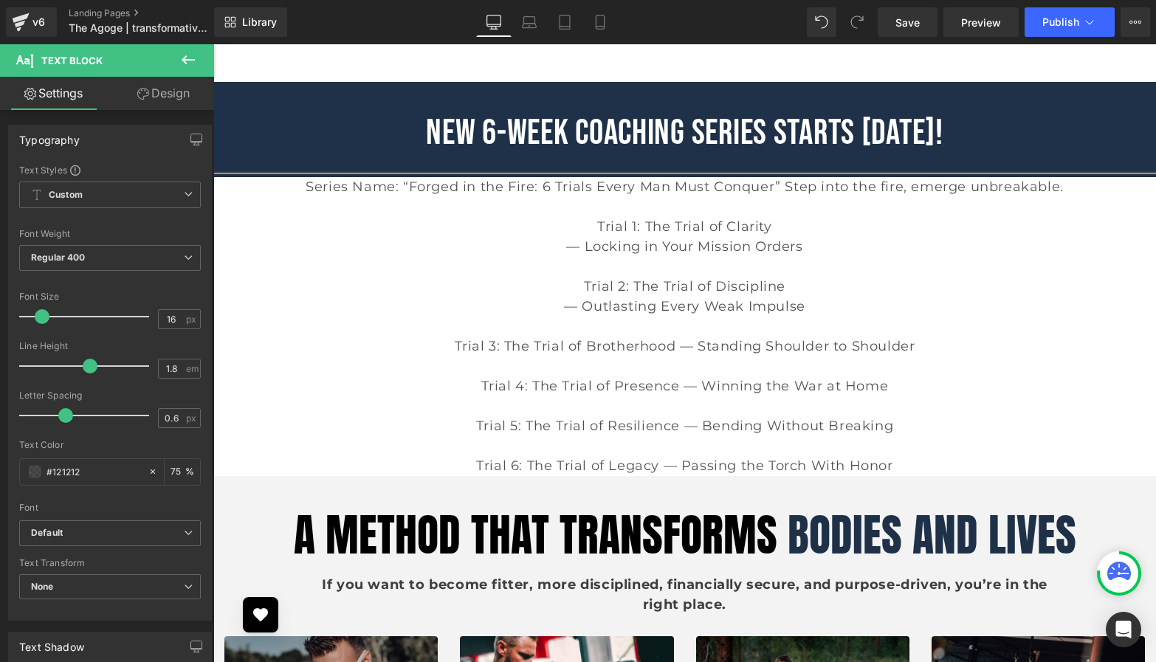
click at [680, 349] on p "Trial 3: The Trial of Brotherhood — Standing Shoulder to Shoulder" at bounding box center [684, 347] width 943 height 20
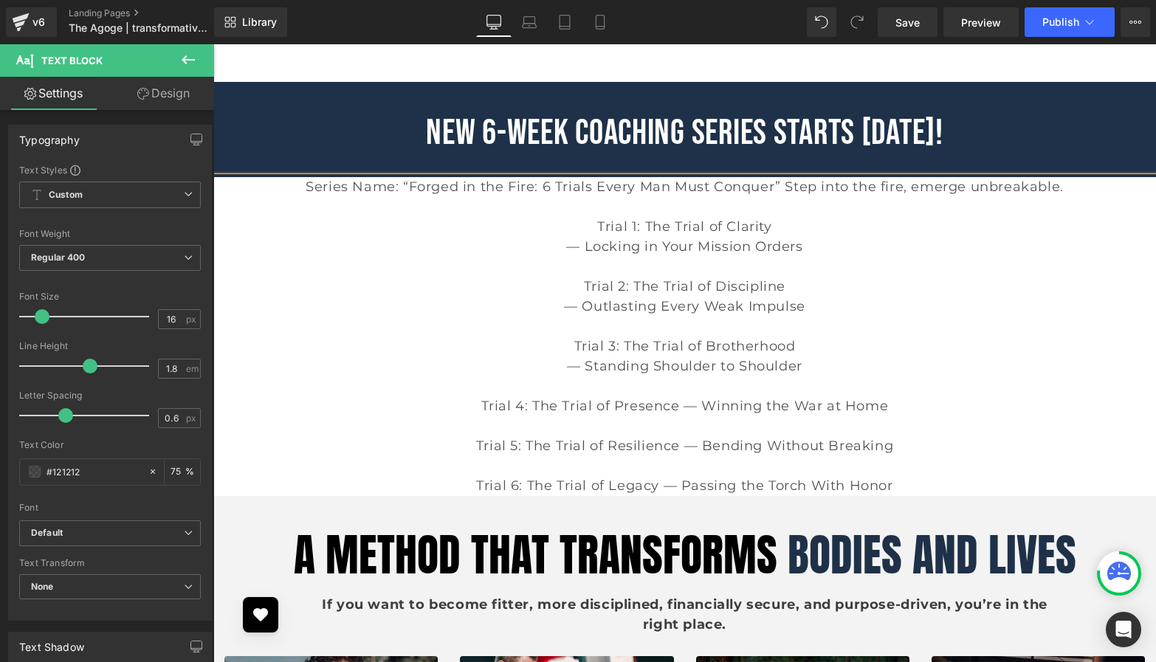
click at [683, 405] on p "Trial 4: The Trial of Presence — Winning the War at Home" at bounding box center [684, 406] width 943 height 20
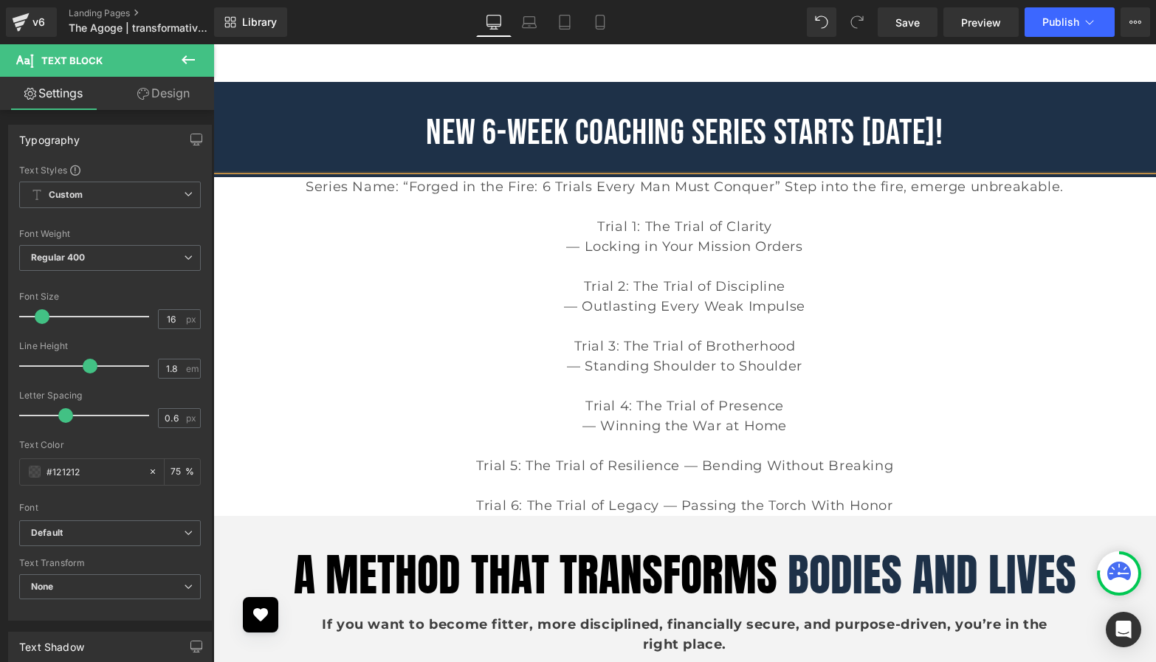
click at [683, 467] on p "Trial 5: The Trial of Resilience — Bending Without Breaking" at bounding box center [684, 466] width 943 height 20
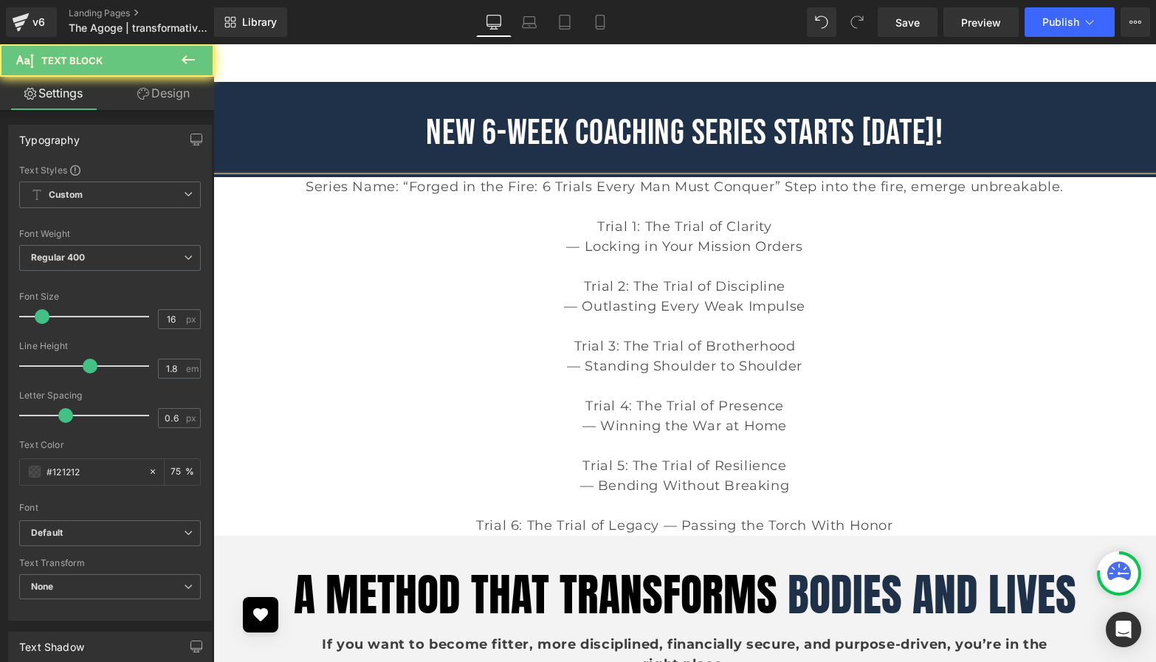
click at [664, 527] on p "Trial 6: The Trial of Legacy — Passing the Torch With Honor" at bounding box center [684, 526] width 943 height 20
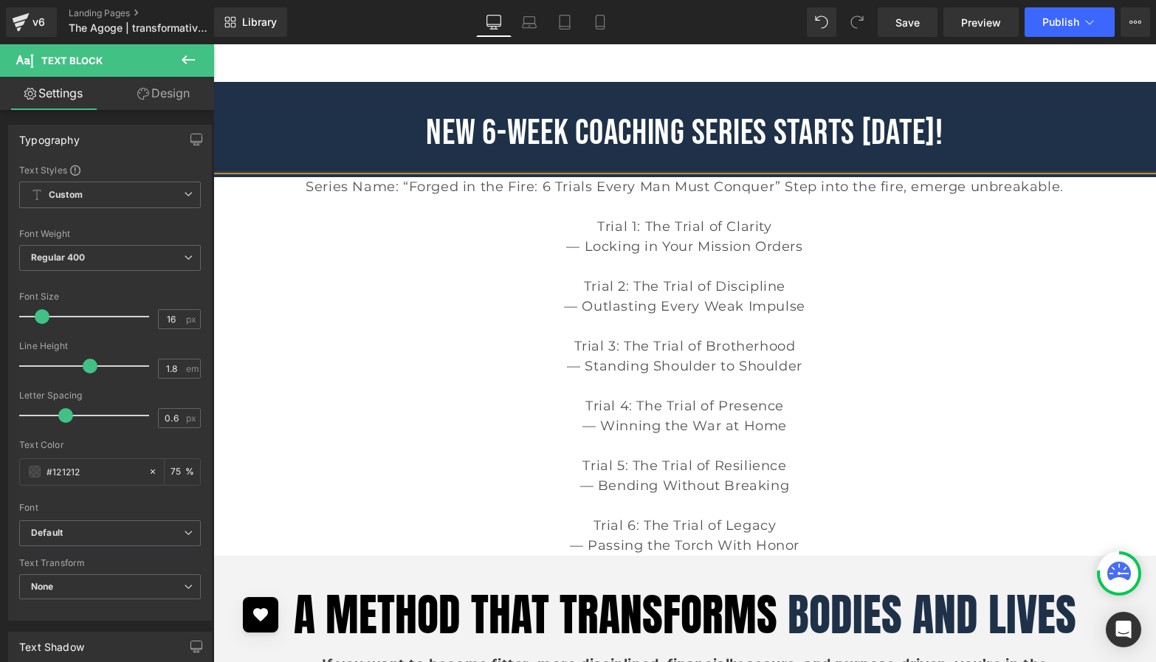
click at [825, 546] on p "— Passing the Torch With Honor" at bounding box center [684, 546] width 943 height 20
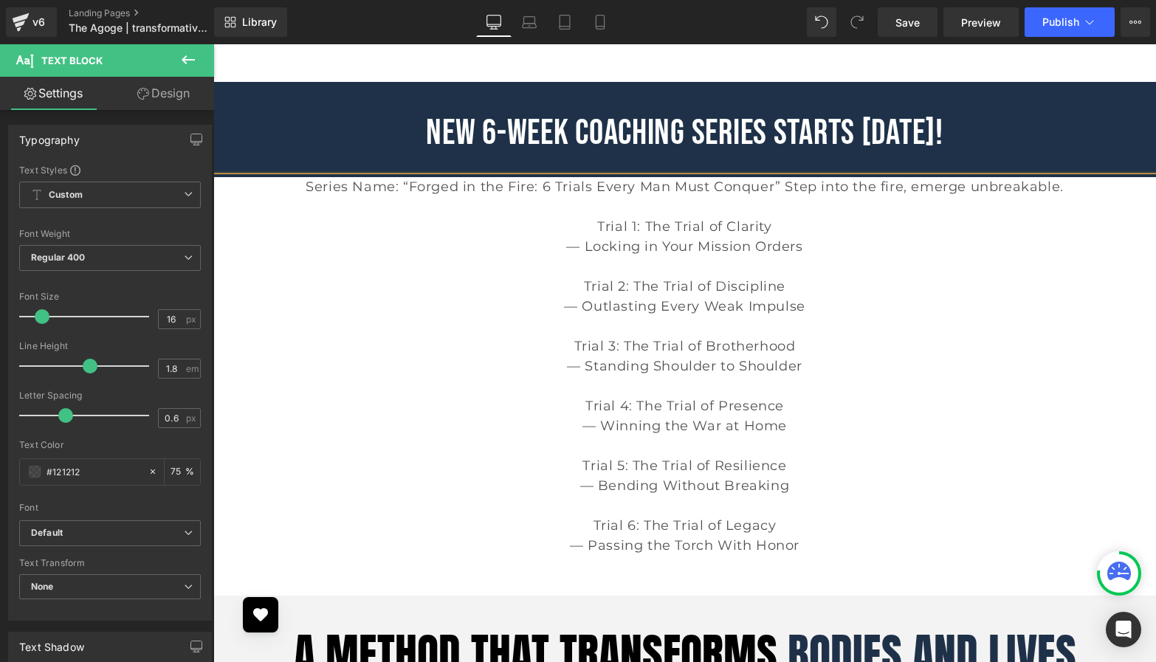
drag, startPoint x: 785, startPoint y: 223, endPoint x: 586, endPoint y: 224, distance: 199.4
click at [586, 224] on p "Trial 1: The Trial of Clarity" at bounding box center [684, 227] width 943 height 20
drag, startPoint x: 767, startPoint y: 290, endPoint x: 574, endPoint y: 289, distance: 193.5
click at [574, 289] on p "Trial 2: The Trial of Discipline" at bounding box center [684, 287] width 943 height 20
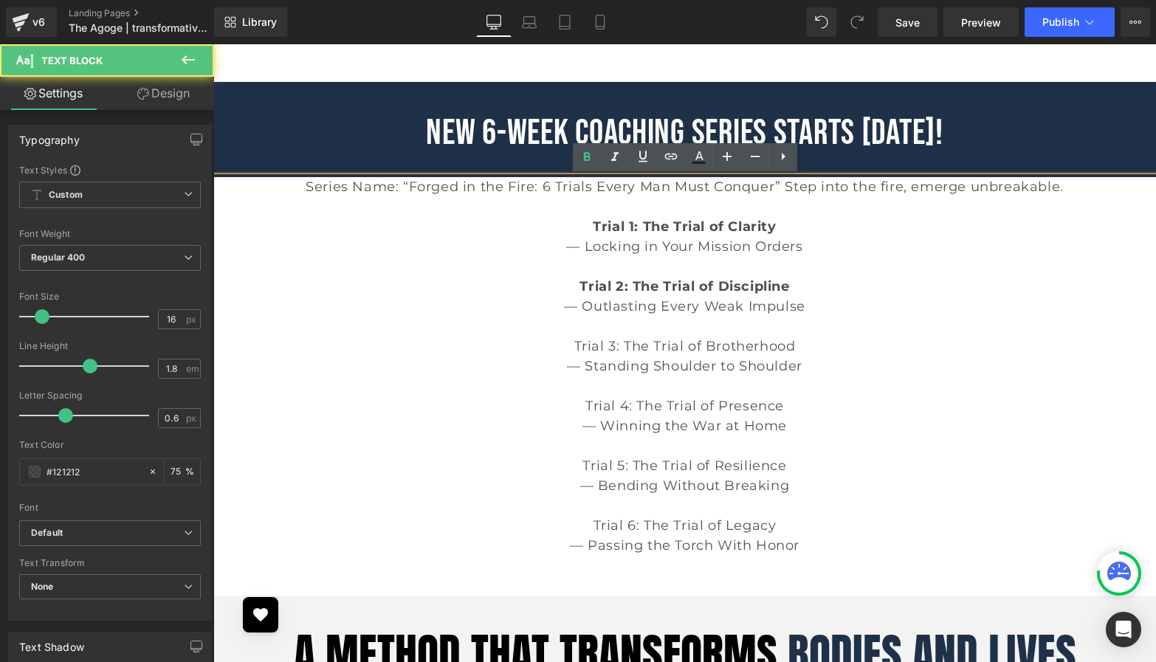
drag, startPoint x: 797, startPoint y: 349, endPoint x: 558, endPoint y: 351, distance: 239.2
click at [559, 351] on p "Trial 3: The Trial of Brotherhood" at bounding box center [684, 347] width 943 height 20
drag, startPoint x: 789, startPoint y: 402, endPoint x: 570, endPoint y: 406, distance: 219.3
click at [571, 406] on p "Trial 4: The Trial of Presence" at bounding box center [684, 406] width 943 height 20
drag, startPoint x: 792, startPoint y: 465, endPoint x: 571, endPoint y: 464, distance: 220.8
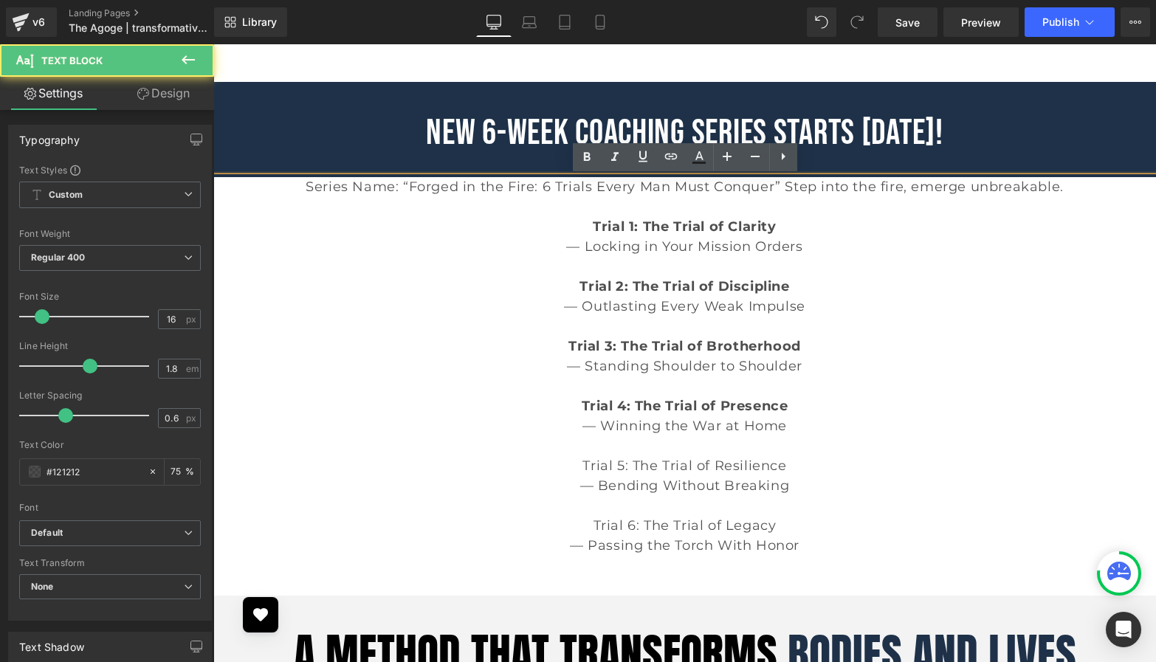
click at [571, 464] on p "Trial 5: The Trial of Resilience" at bounding box center [684, 466] width 943 height 20
drag, startPoint x: 786, startPoint y: 527, endPoint x: 552, endPoint y: 528, distance: 234.8
click at [552, 529] on p "Trial 6: The Trial of Legacy" at bounding box center [684, 526] width 943 height 20
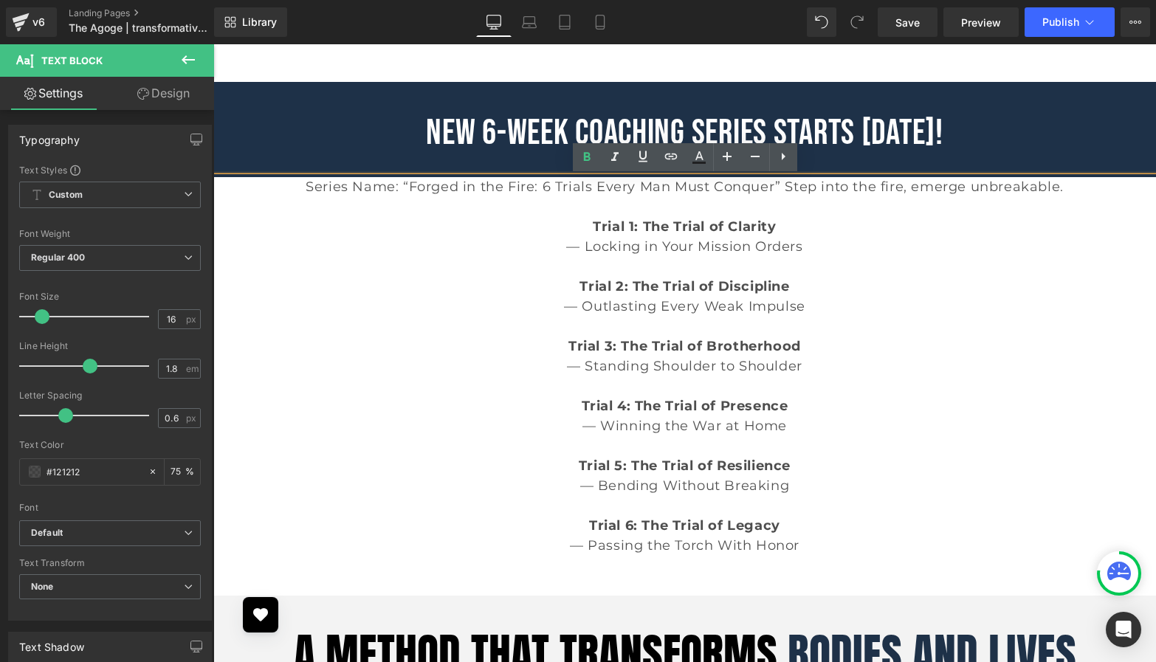
click at [625, 233] on strong "Trial 1: The Trial of Clarity" at bounding box center [684, 227] width 183 height 16
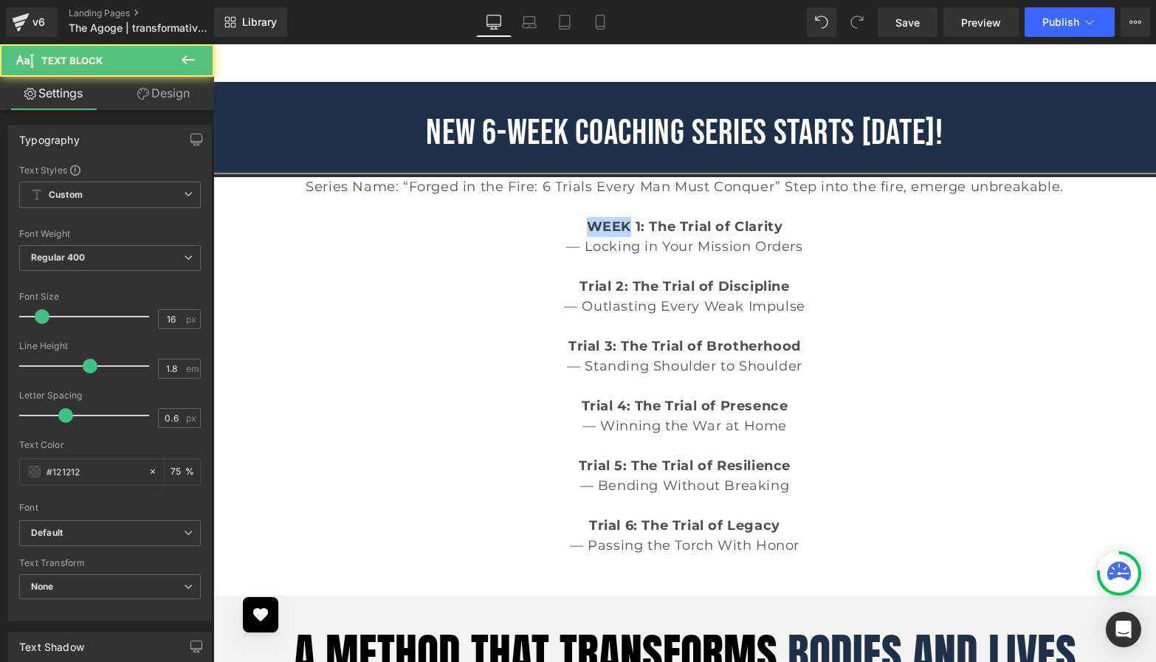
drag, startPoint x: 625, startPoint y: 227, endPoint x: 575, endPoint y: 227, distance: 50.2
click at [575, 227] on p "WEEK 1: The Trial of Clarity" at bounding box center [684, 227] width 943 height 20
copy strong "WEEK"
drag, startPoint x: 606, startPoint y: 284, endPoint x: 566, endPoint y: 285, distance: 40.6
click at [569, 285] on p "Trial 2: The Trial of Discipline" at bounding box center [684, 287] width 943 height 20
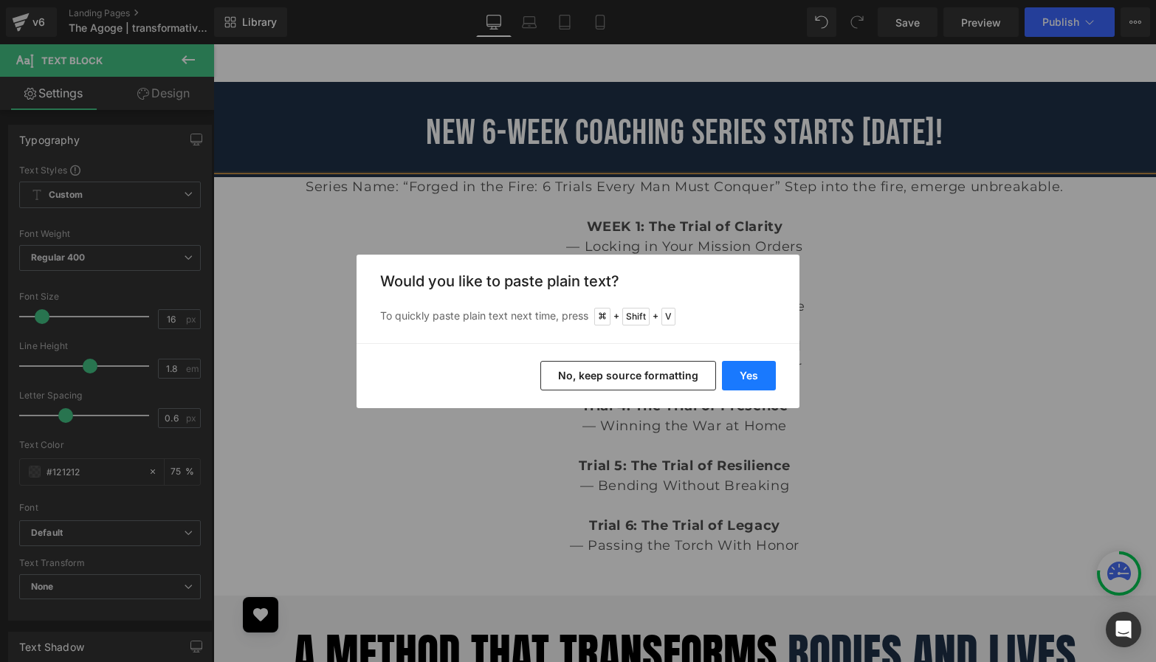
click at [734, 372] on button "Yes" at bounding box center [749, 376] width 54 height 30
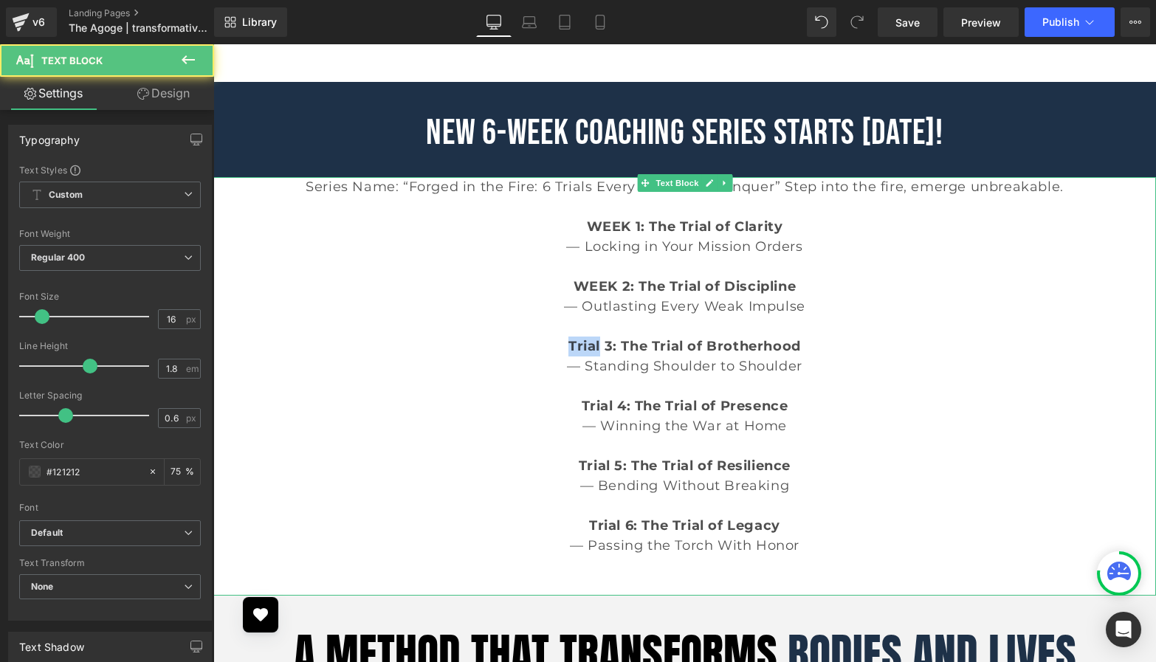
drag, startPoint x: 598, startPoint y: 346, endPoint x: 527, endPoint y: 345, distance: 70.9
click at [527, 345] on p "Trial 3: The Trial of Brotherhood" at bounding box center [684, 347] width 943 height 20
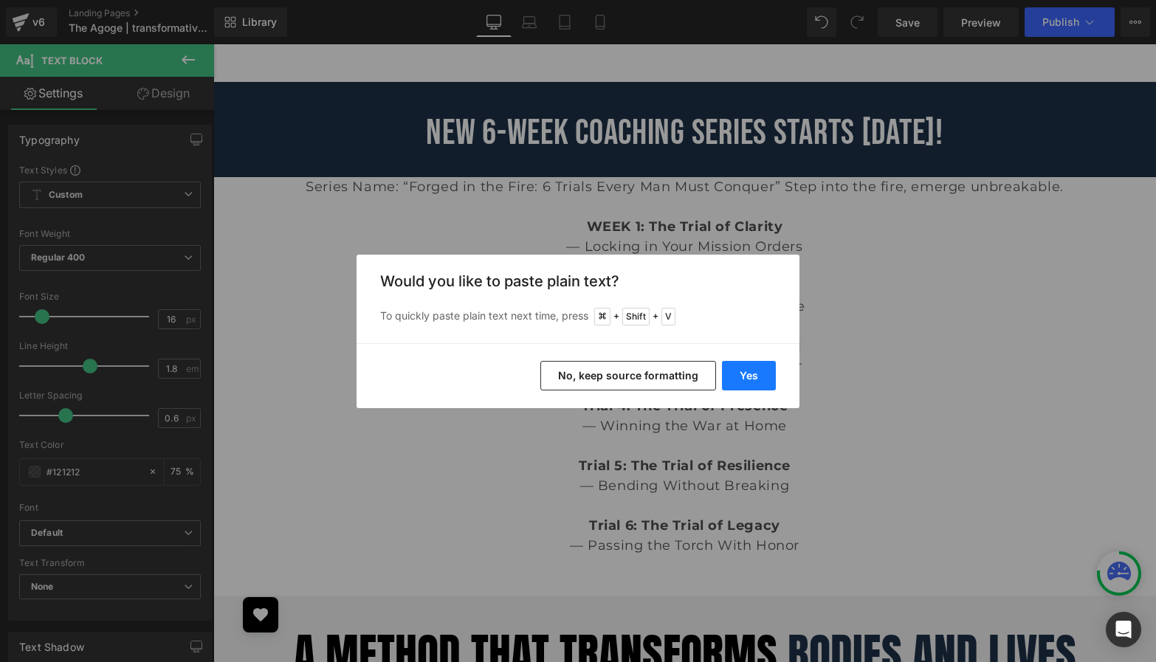
drag, startPoint x: 744, startPoint y: 371, endPoint x: 515, endPoint y: 327, distance: 232.3
click at [744, 371] on button "Yes" at bounding box center [749, 376] width 54 height 30
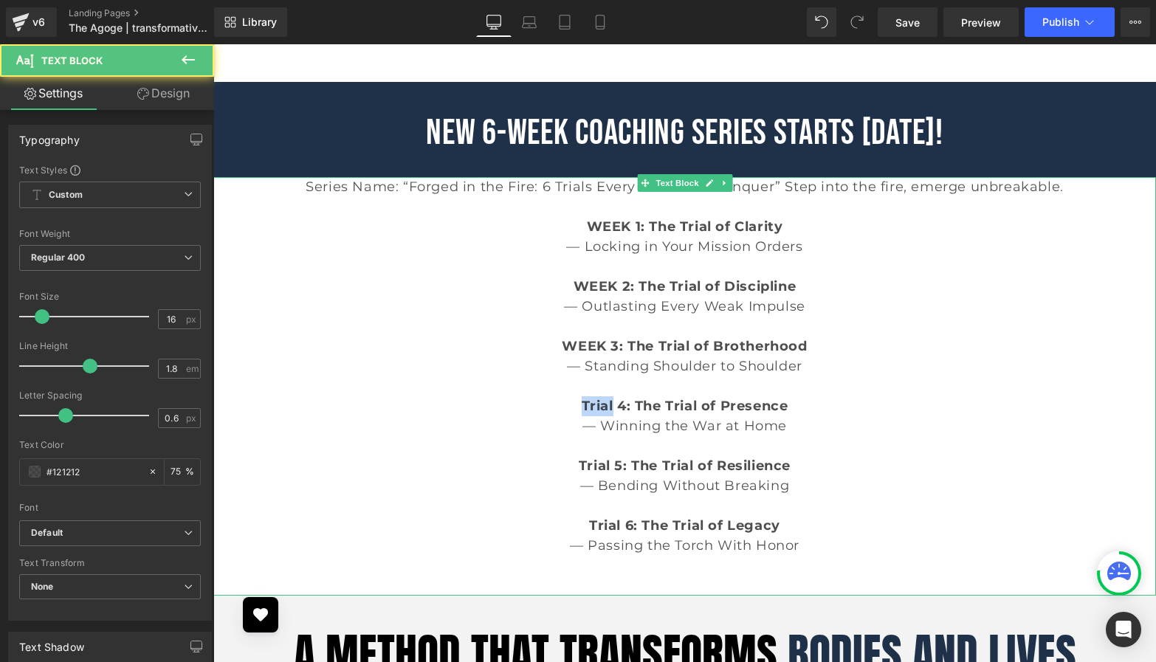
drag, startPoint x: 609, startPoint y: 408, endPoint x: 544, endPoint y: 408, distance: 65.0
click at [546, 408] on p "Trial 4: The Trial of Presence" at bounding box center [684, 406] width 943 height 20
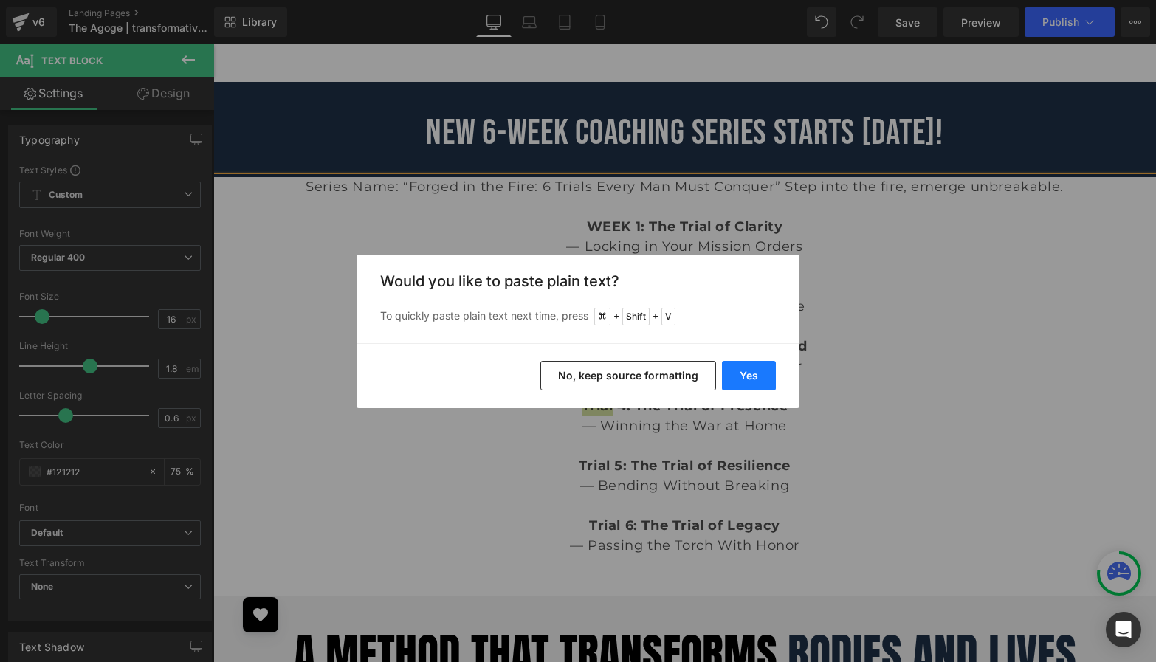
drag, startPoint x: 741, startPoint y: 381, endPoint x: 520, endPoint y: 344, distance: 224.6
click at [741, 381] on button "Yes" at bounding box center [749, 376] width 54 height 30
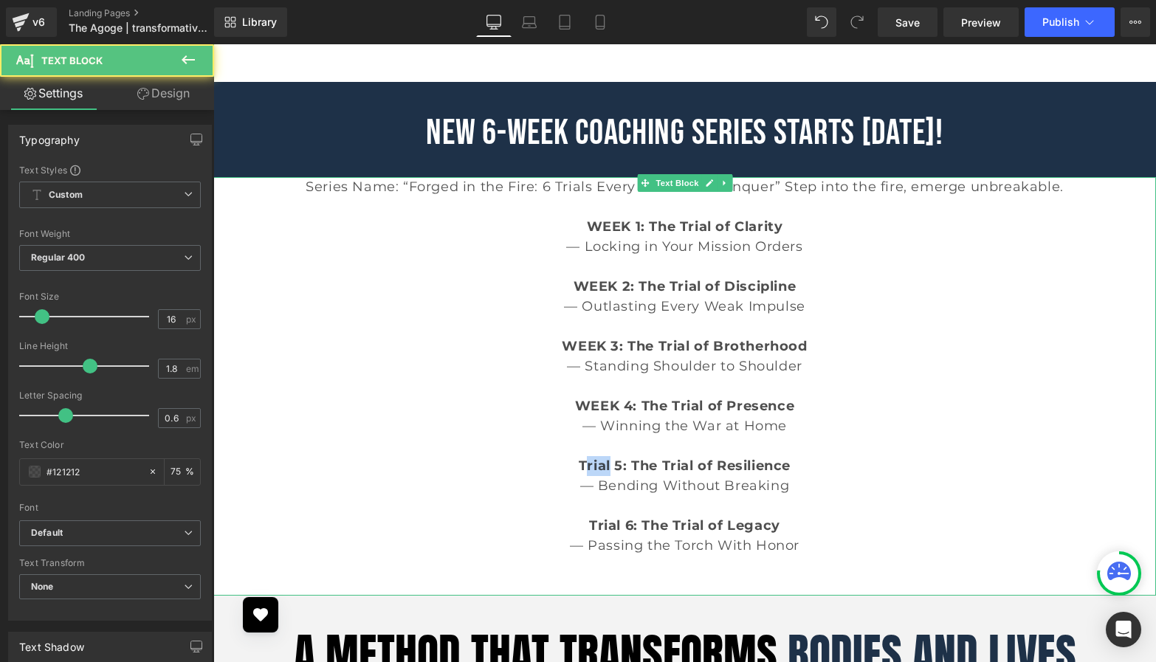
drag, startPoint x: 608, startPoint y: 470, endPoint x: 557, endPoint y: 469, distance: 51.0
click at [562, 470] on p "Trial 5: The Trial of Resilience" at bounding box center [684, 466] width 943 height 20
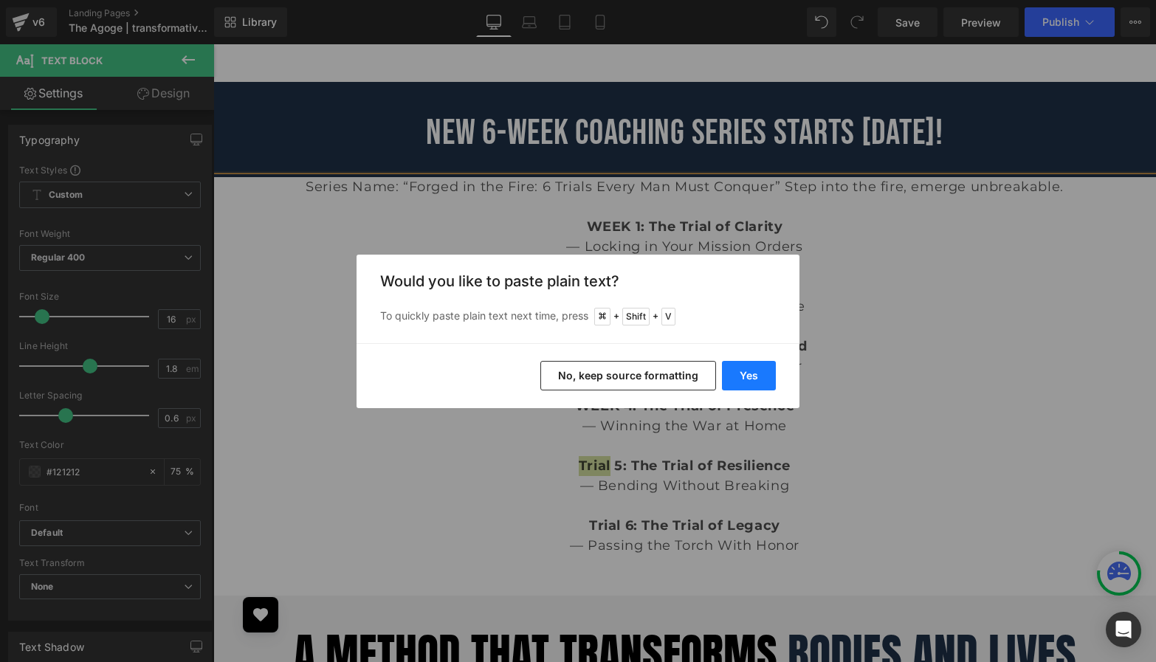
click at [761, 373] on button "Yes" at bounding box center [749, 376] width 54 height 30
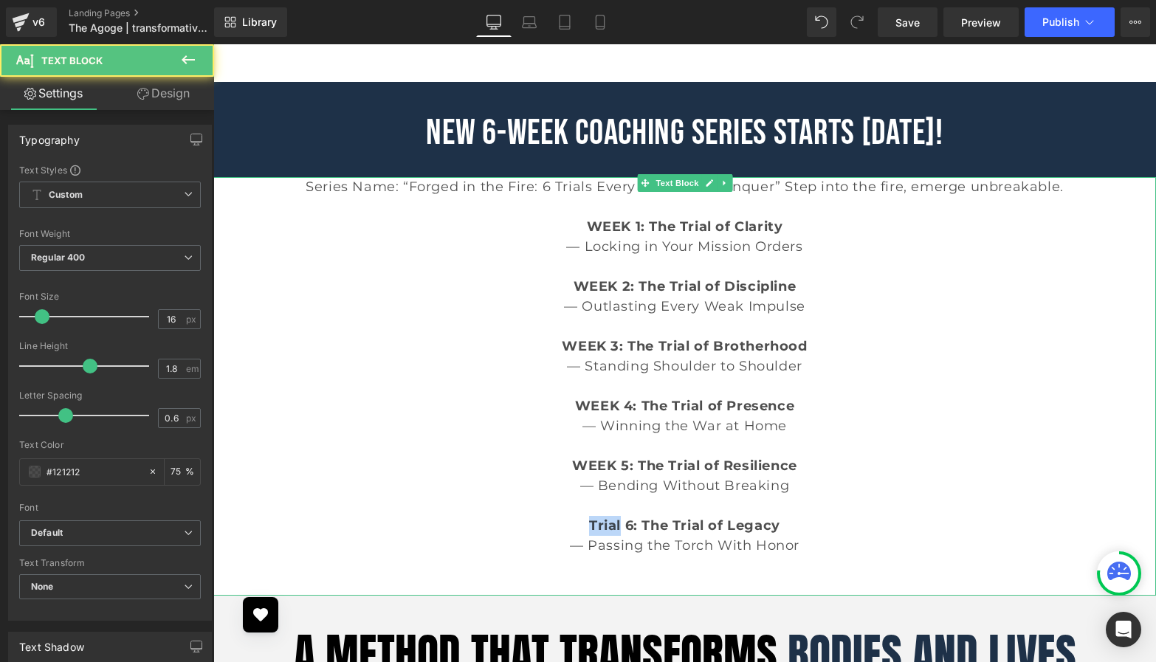
drag, startPoint x: 619, startPoint y: 529, endPoint x: 563, endPoint y: 529, distance: 56.1
click at [563, 529] on p "Trial 6: The Trial of Legacy" at bounding box center [684, 526] width 943 height 20
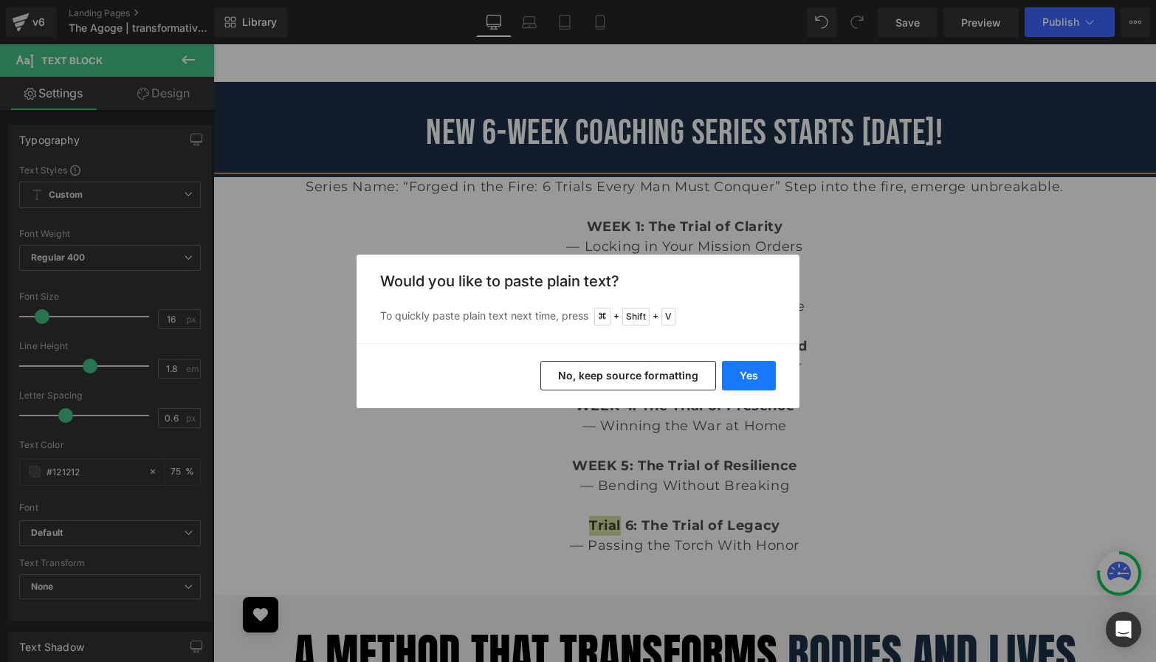
click at [747, 368] on button "Yes" at bounding box center [749, 376] width 54 height 30
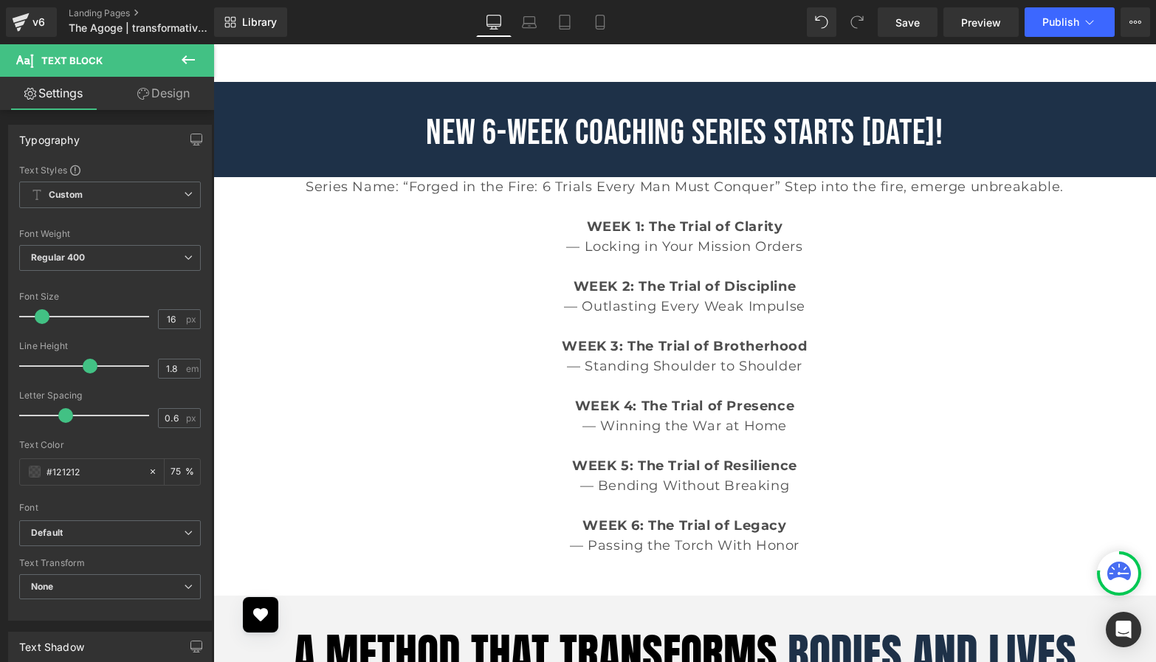
click at [757, 383] on p at bounding box center [684, 387] width 943 height 20
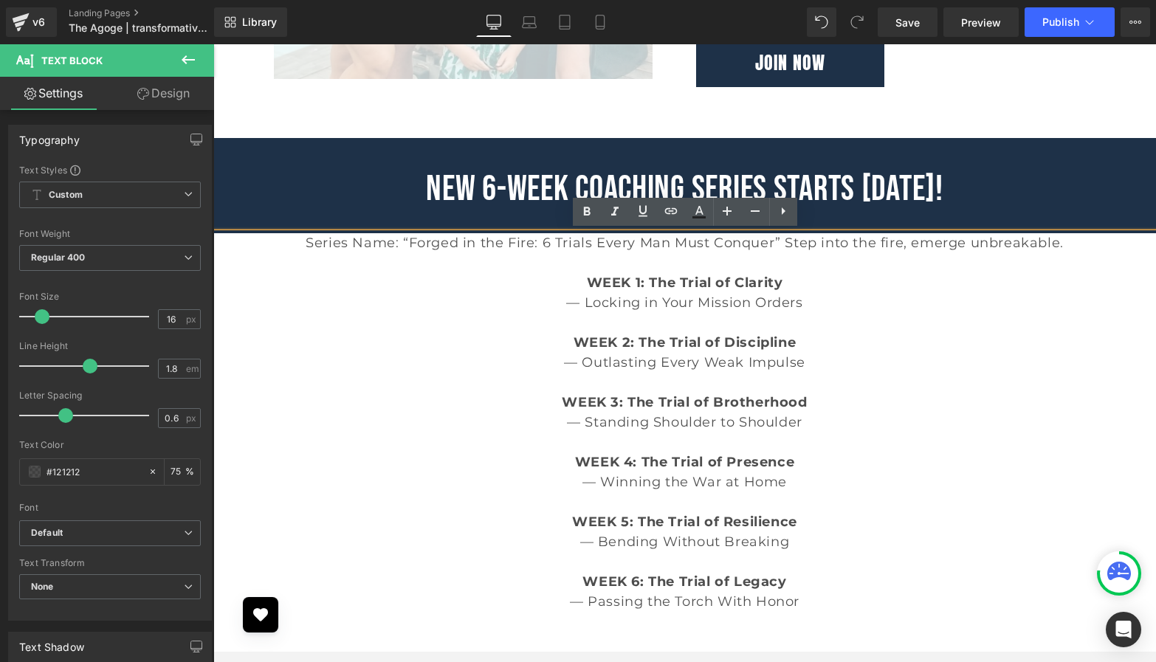
scroll to position [3006, 0]
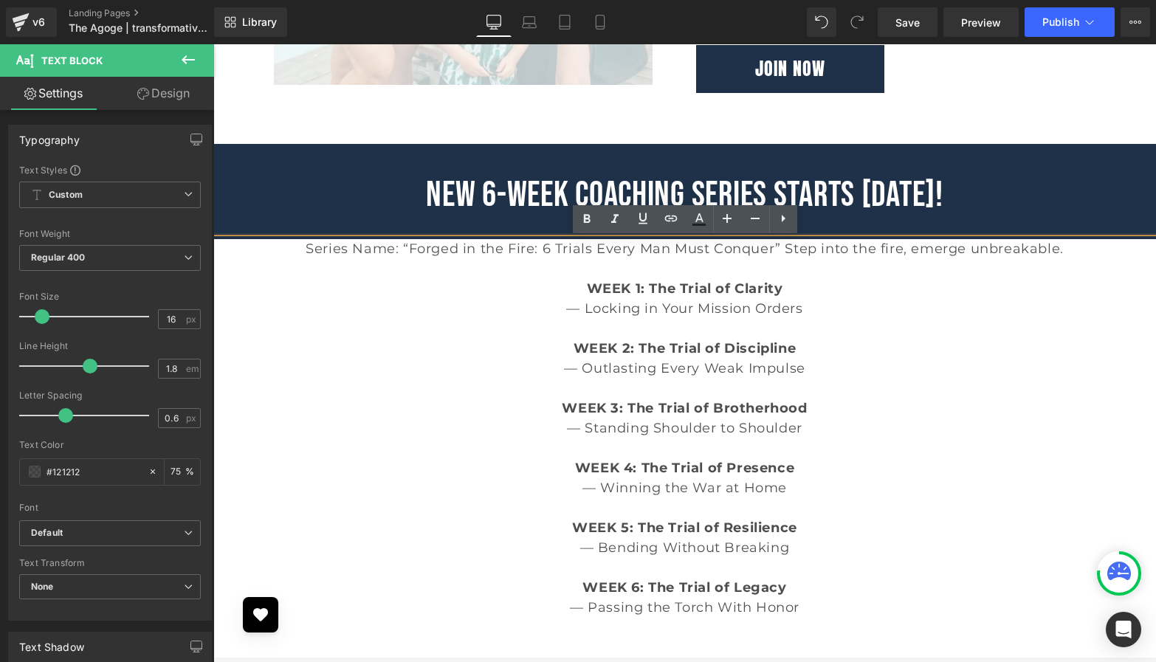
click at [308, 250] on p "Series Name: “Forged in the Fire: 6 Trials Every Man Must Conquer” Step into th…" at bounding box center [684, 249] width 943 height 20
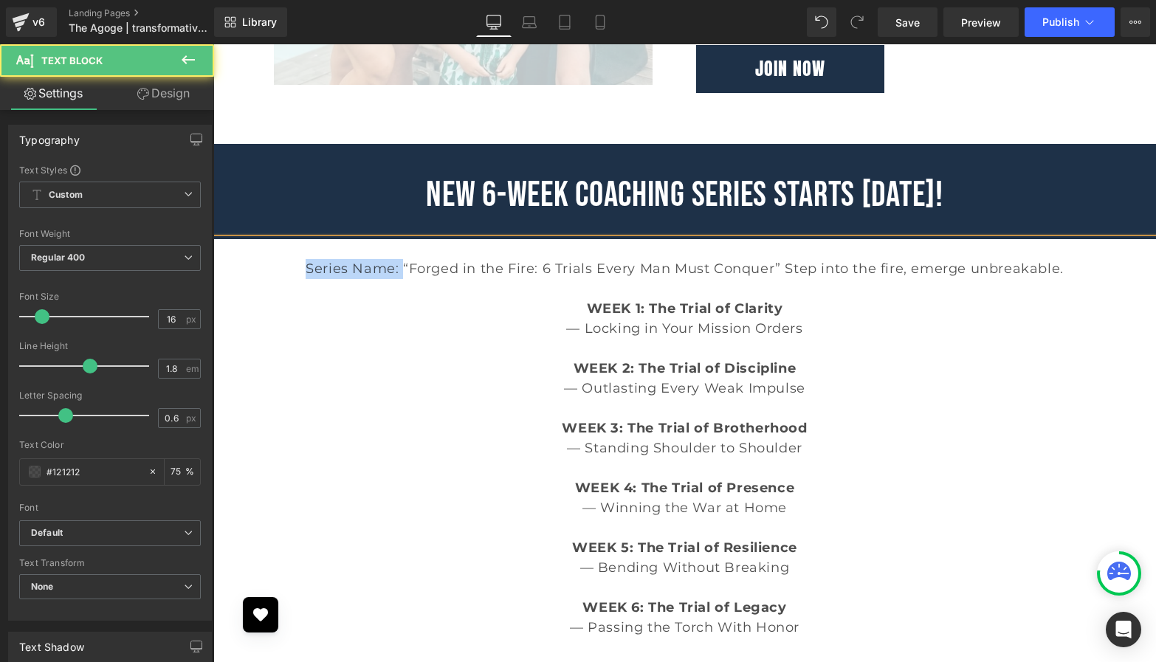
drag, startPoint x: 404, startPoint y: 270, endPoint x: 257, endPoint y: 270, distance: 146.9
click at [257, 270] on p "Series Name: “Forged in the Fire: 6 Trials Every Man Must Conquer” Step into th…" at bounding box center [684, 269] width 943 height 20
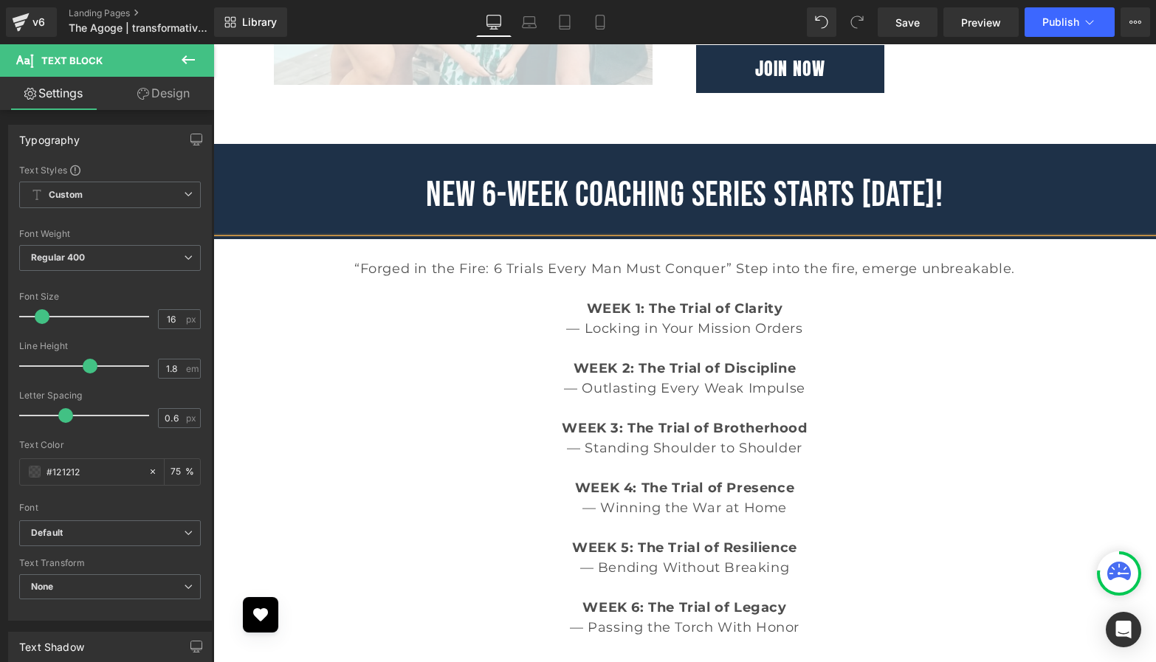
click at [737, 267] on p "“Forged in the Fire: 6 Trials Every Man Must Conquer” Step into the fire, emerg…" at bounding box center [684, 269] width 943 height 20
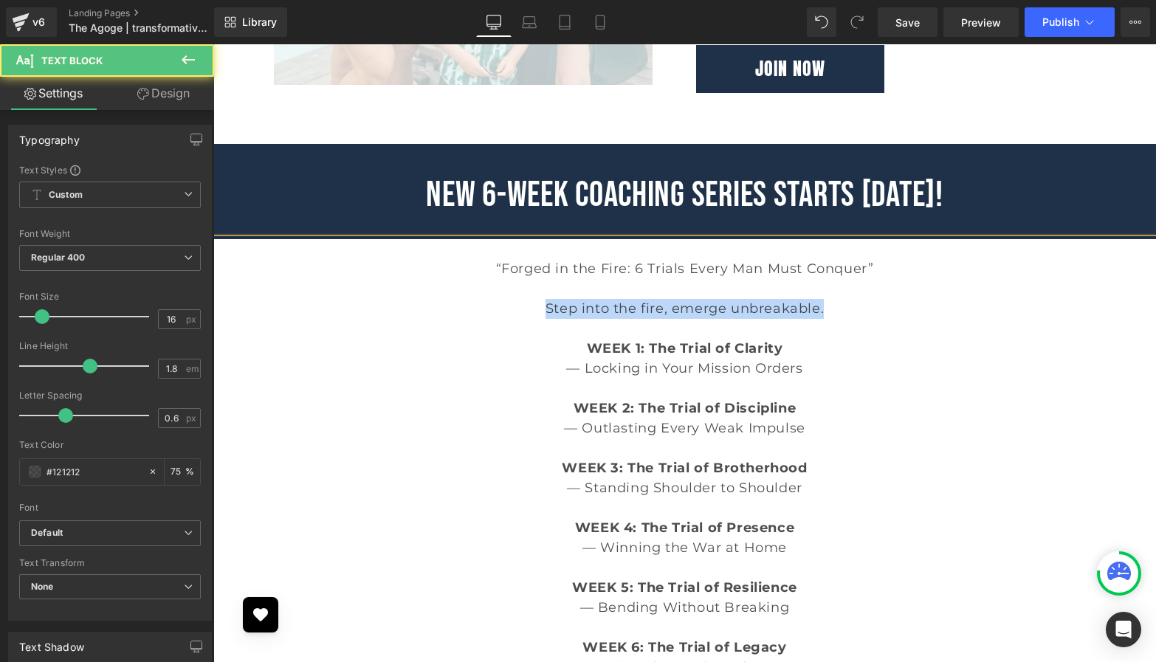
drag, startPoint x: 836, startPoint y: 304, endPoint x: 504, endPoint y: 306, distance: 332.3
click at [504, 306] on p "Step into the fire, emerge unbreakable." at bounding box center [684, 309] width 943 height 20
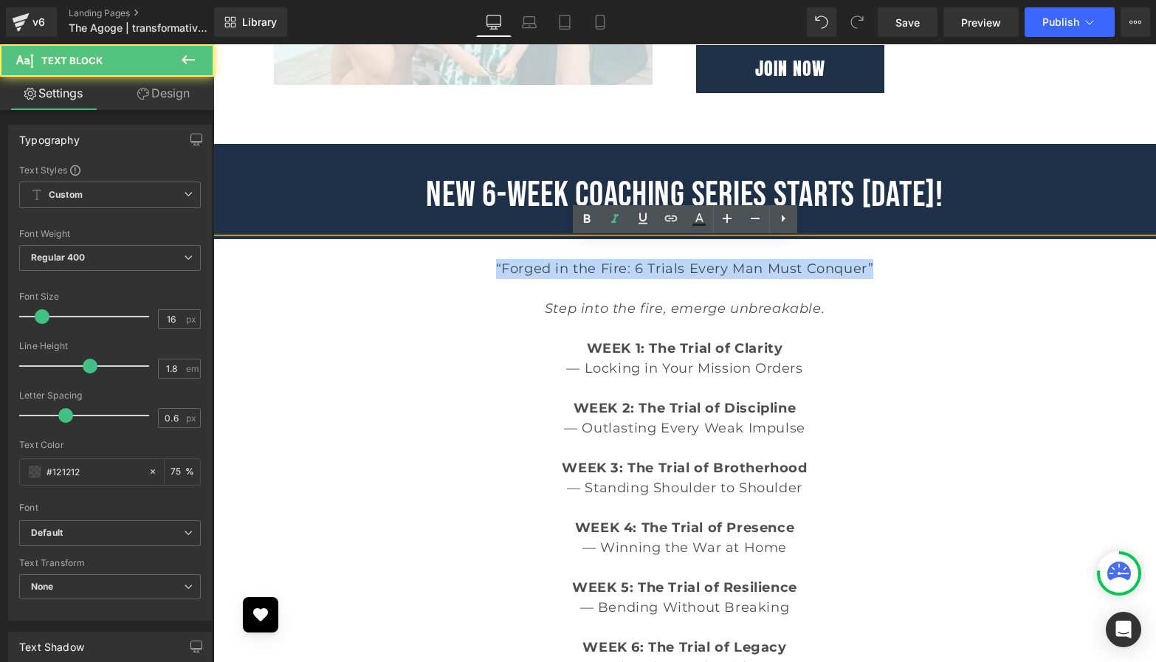
drag, startPoint x: 885, startPoint y: 271, endPoint x: 481, endPoint y: 273, distance: 404.6
click at [481, 273] on p "“Forged in the Fire: 6 Trials Every Man Must Conquer”" at bounding box center [684, 269] width 943 height 20
drag, startPoint x: 481, startPoint y: 273, endPoint x: 916, endPoint y: 275, distance: 435.6
click at [916, 275] on p "“Forged in the Fire: 6 Trials Every Man Must Conquer”" at bounding box center [684, 269] width 943 height 20
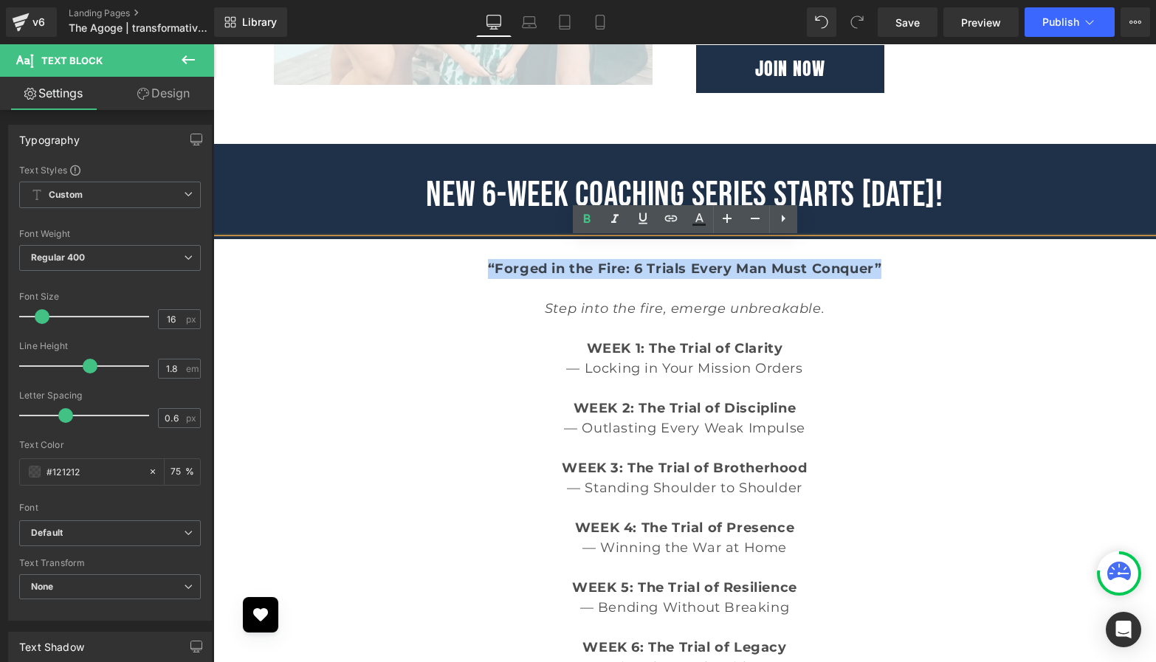
copy strong "“Forged in the Fire: 6 Trials Every Man Must Conquer”"
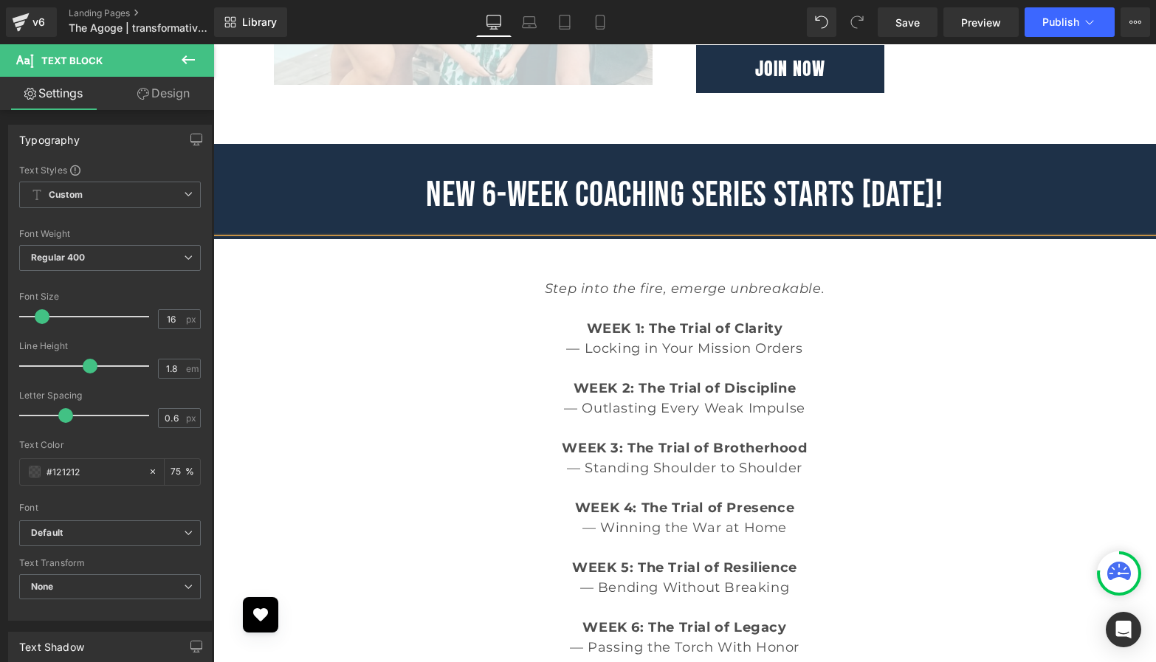
click at [780, 275] on p at bounding box center [684, 269] width 943 height 20
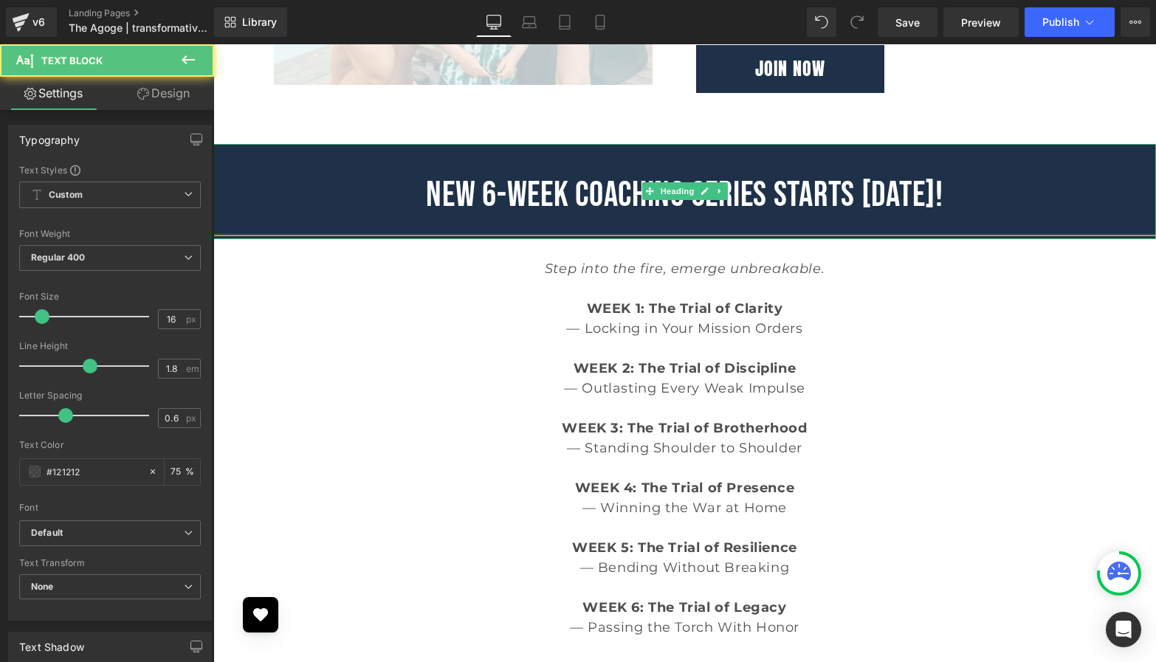
click at [964, 205] on h1 "NEW 6-WEEK COACHING SERIES STARTS [DATE]!" at bounding box center [684, 196] width 943 height 44
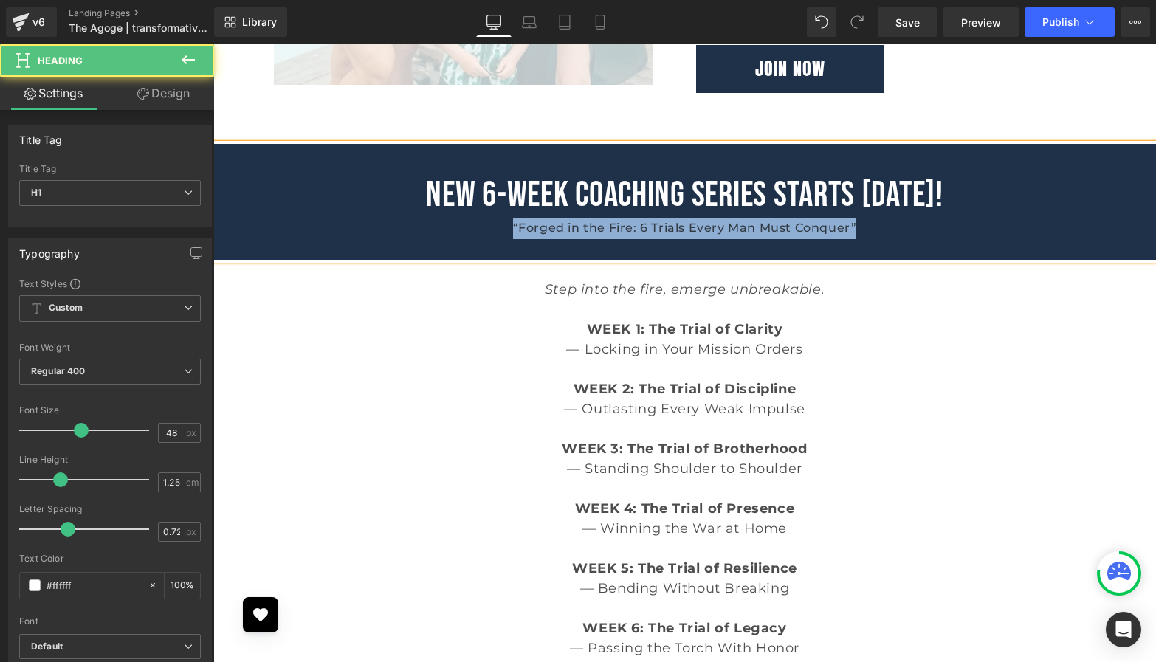
drag, startPoint x: 895, startPoint y: 224, endPoint x: 448, endPoint y: 224, distance: 446.7
click at [448, 224] on div "“Forged in the Fire: 6 Trials Every Man Must Conquer”" at bounding box center [684, 228] width 943 height 21
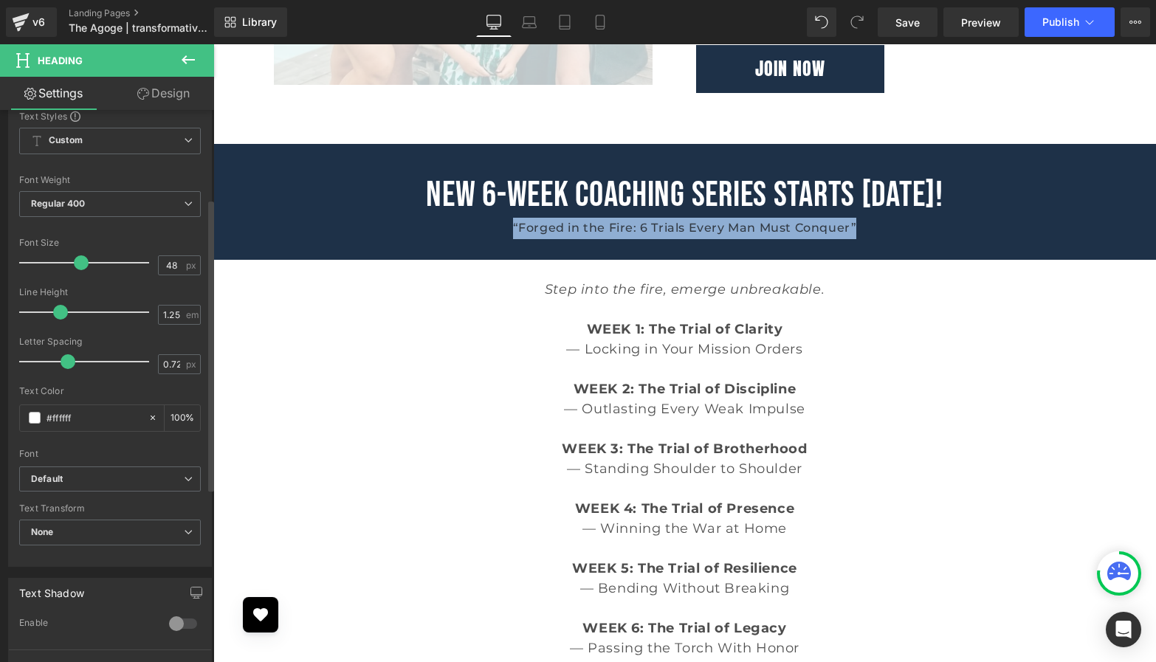
scroll to position [193, 0]
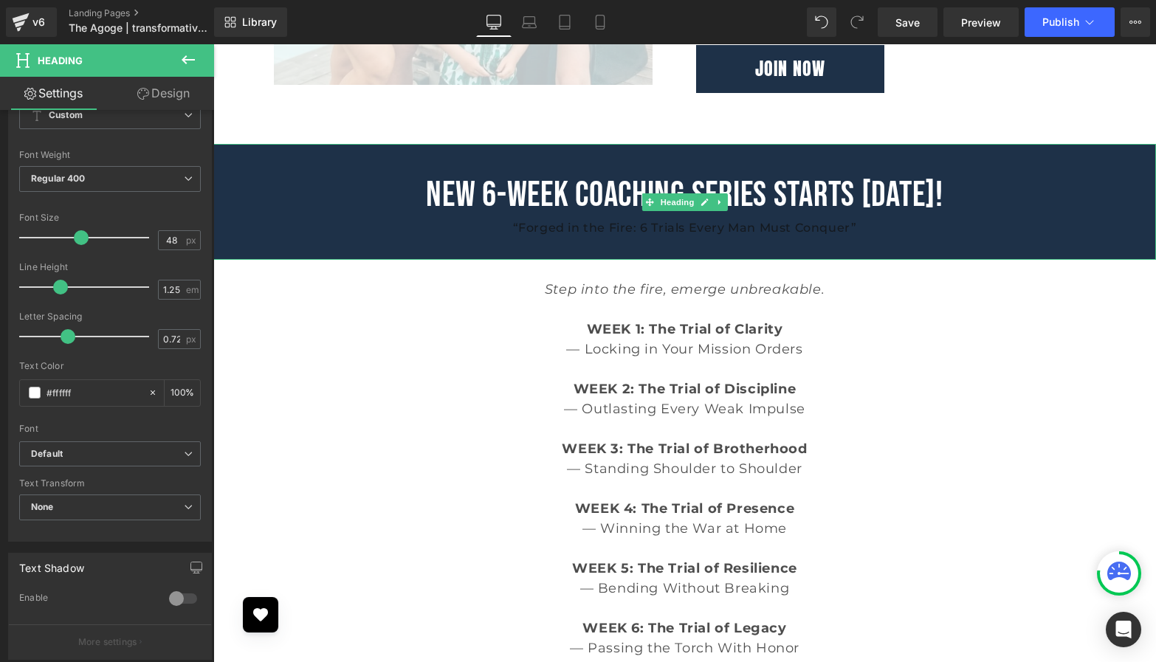
click at [608, 241] on div at bounding box center [684, 249] width 943 height 21
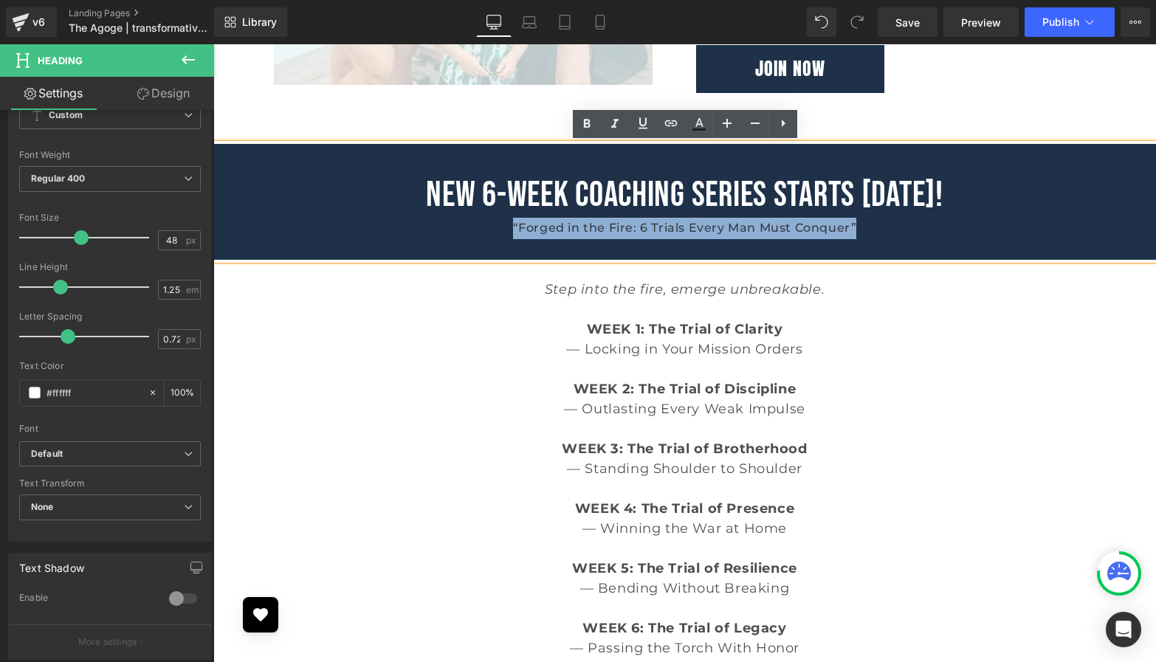
drag, startPoint x: 877, startPoint y: 227, endPoint x: 501, endPoint y: 237, distance: 376.7
click at [501, 237] on div "“Forged in the Fire: 6 Trials Every Man Must Conquer”" at bounding box center [684, 228] width 943 height 21
click at [698, 130] on icon at bounding box center [699, 129] width 13 height 2
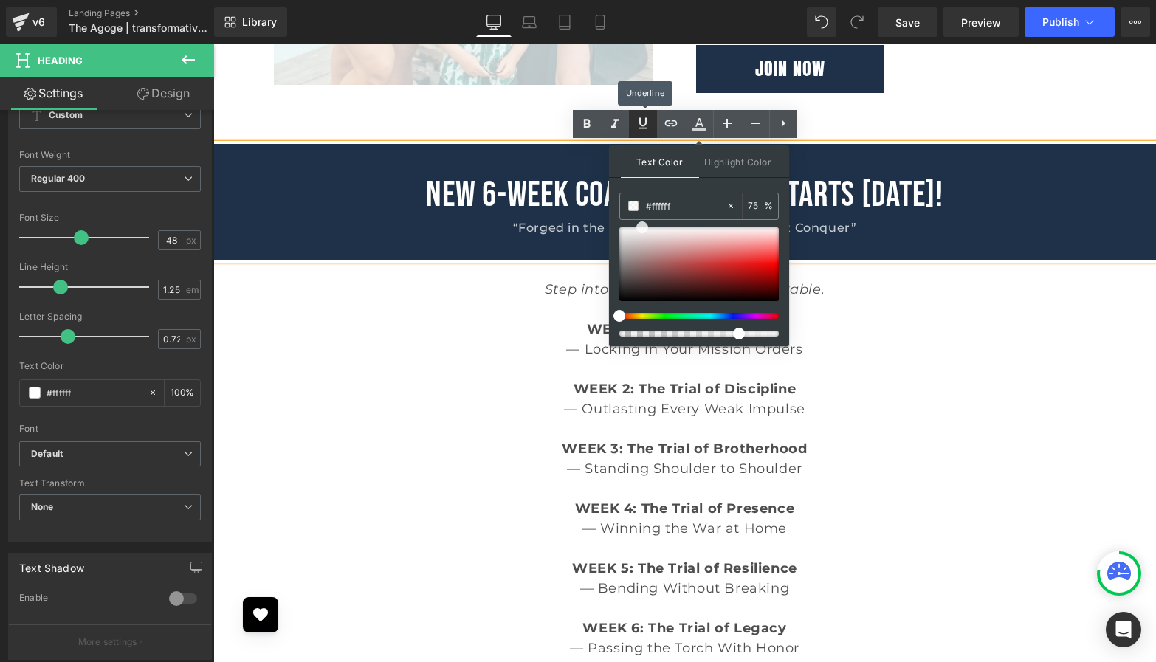
click at [642, 128] on icon at bounding box center [643, 123] width 18 height 18
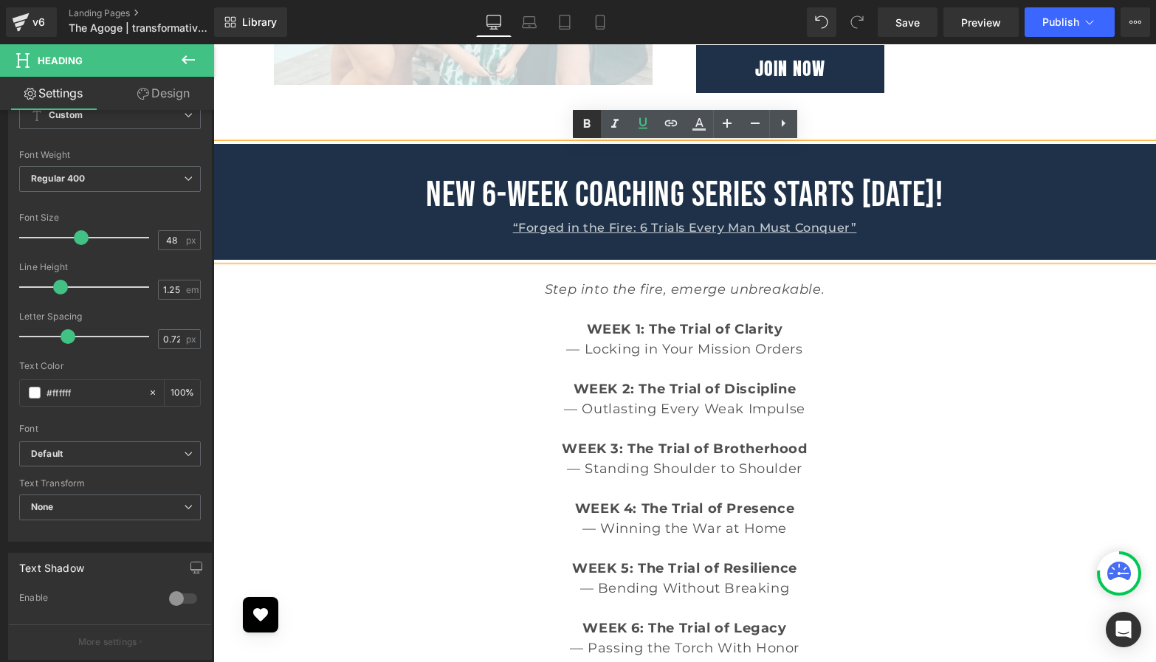
click at [591, 120] on icon at bounding box center [587, 124] width 18 height 18
click at [498, 227] on div "“Forged in the Fire: 6 Trials Every Man Must Conquer”" at bounding box center [684, 228] width 943 height 21
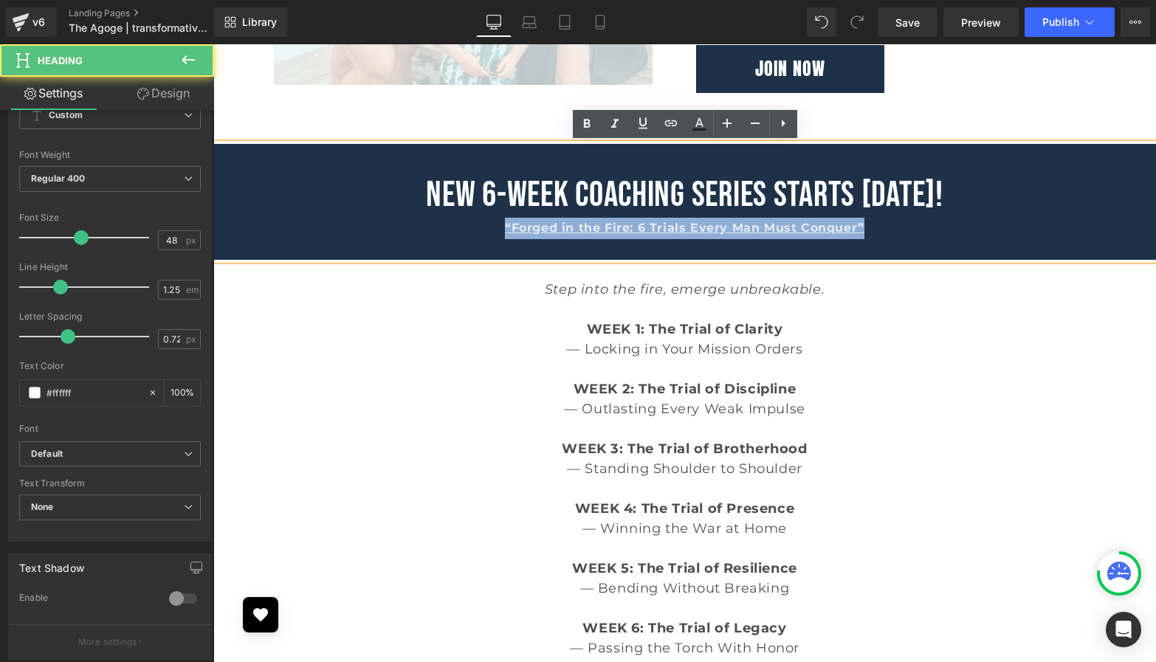
drag, startPoint x: 881, startPoint y: 236, endPoint x: 485, endPoint y: 227, distance: 395.9
click at [485, 227] on div "“Forged in the Fire: 6 Trials Every Man Must Conquer”" at bounding box center [684, 228] width 943 height 21
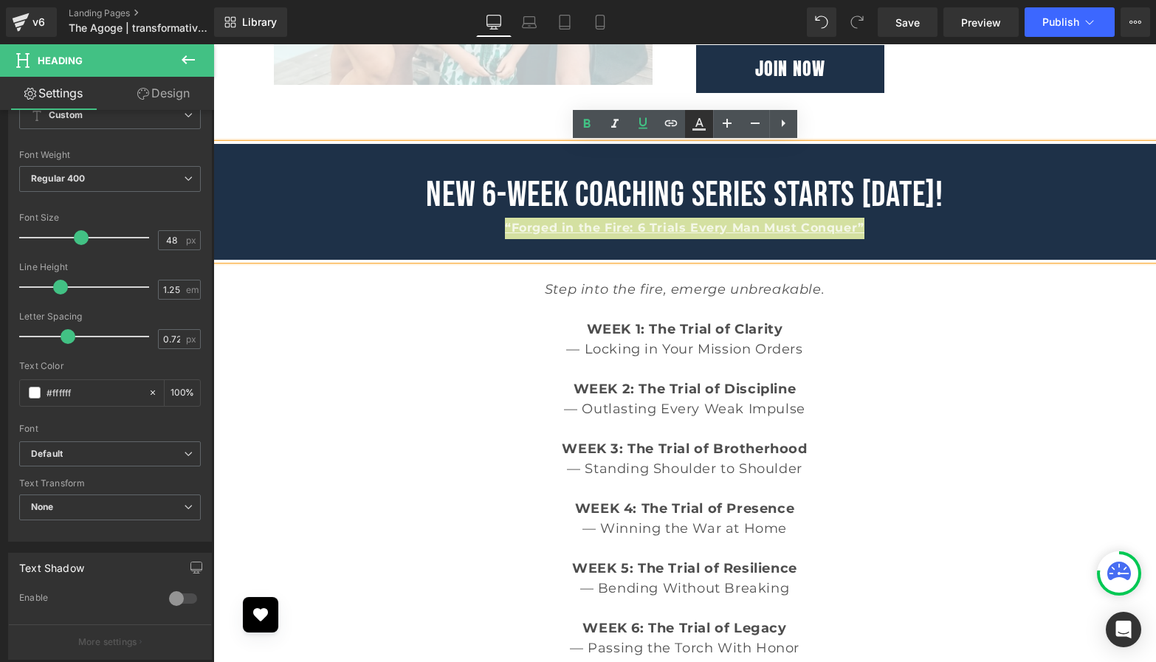
click at [690, 124] on icon at bounding box center [699, 124] width 18 height 18
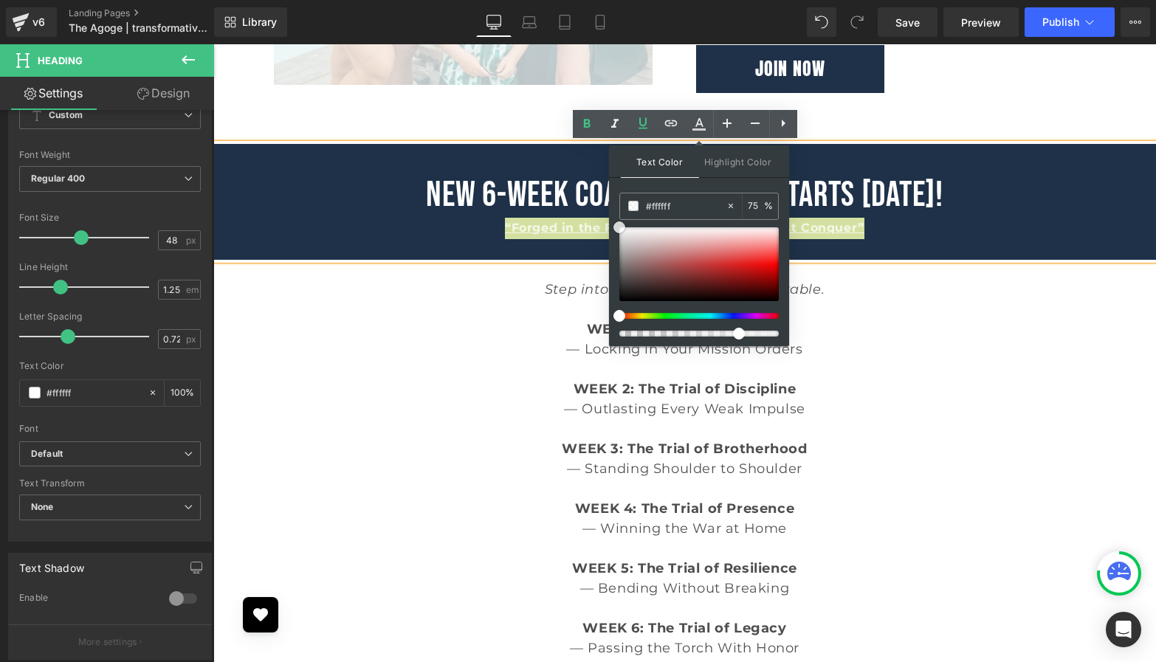
drag, startPoint x: 846, startPoint y: 272, endPoint x: 600, endPoint y: 226, distance: 250.8
drag, startPoint x: 952, startPoint y: 381, endPoint x: 793, endPoint y: 337, distance: 164.8
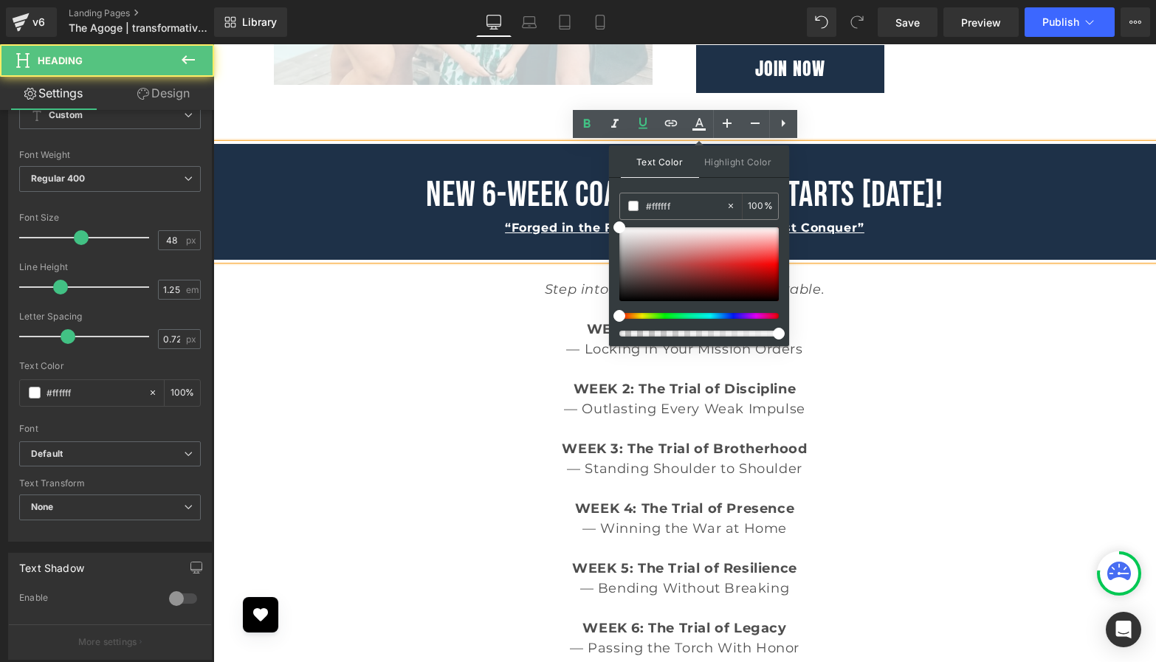
click at [891, 236] on div "“Forged in the Fire: 6 Trials Every Man Must Conquer”" at bounding box center [684, 228] width 943 height 21
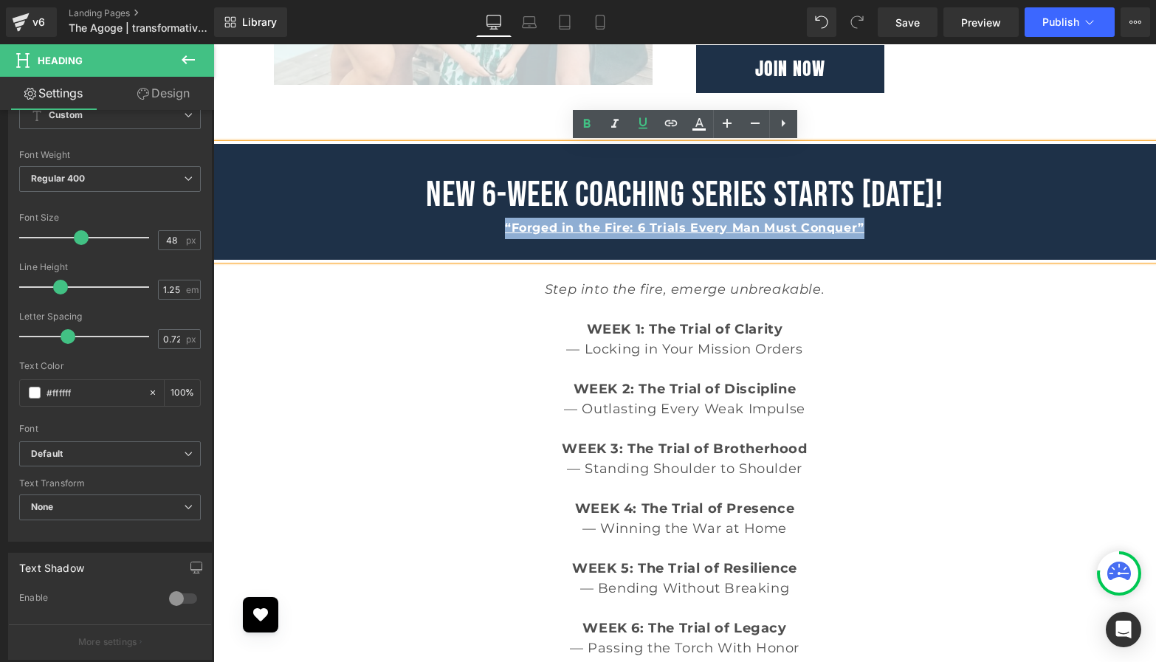
drag, startPoint x: 891, startPoint y: 236, endPoint x: 465, endPoint y: 231, distance: 426.1
click at [465, 231] on div "“Forged in the Fire: 6 Trials Every Man Must Conquer”" at bounding box center [684, 228] width 943 height 21
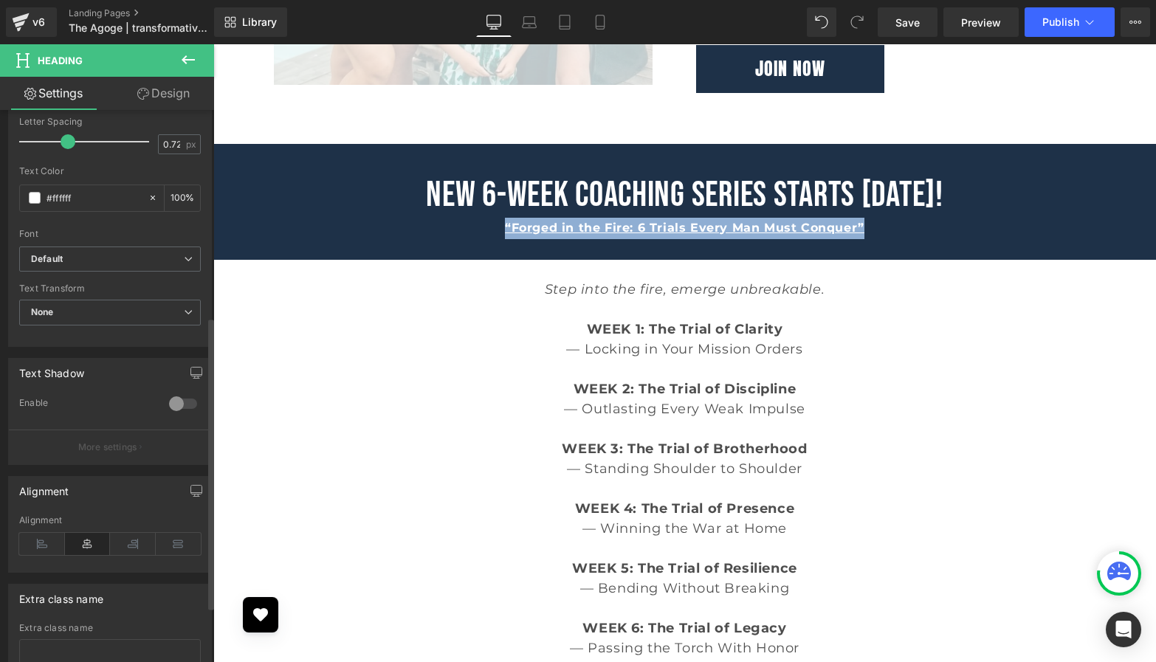
scroll to position [391, 0]
click at [495, 229] on div "“Forged in the Fire: 6 Trials Every Man Must Conquer”" at bounding box center [684, 228] width 943 height 21
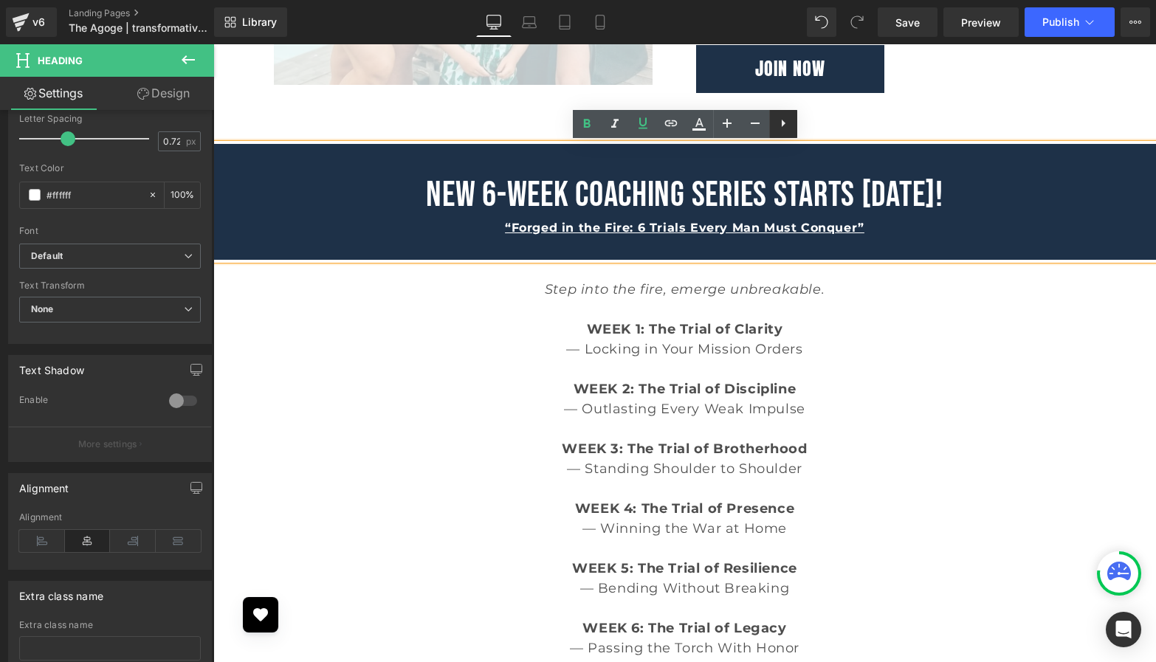
click at [786, 128] on icon at bounding box center [784, 123] width 18 height 18
click at [705, 123] on icon at bounding box center [699, 123] width 18 height 18
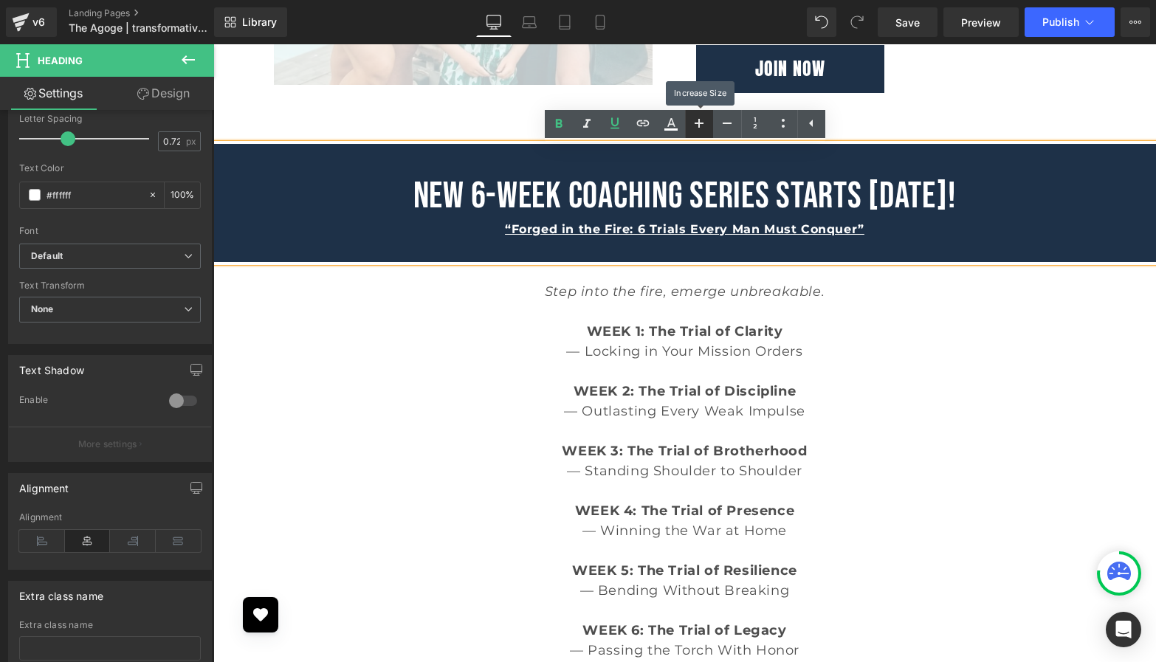
click at [705, 123] on icon at bounding box center [699, 123] width 18 height 18
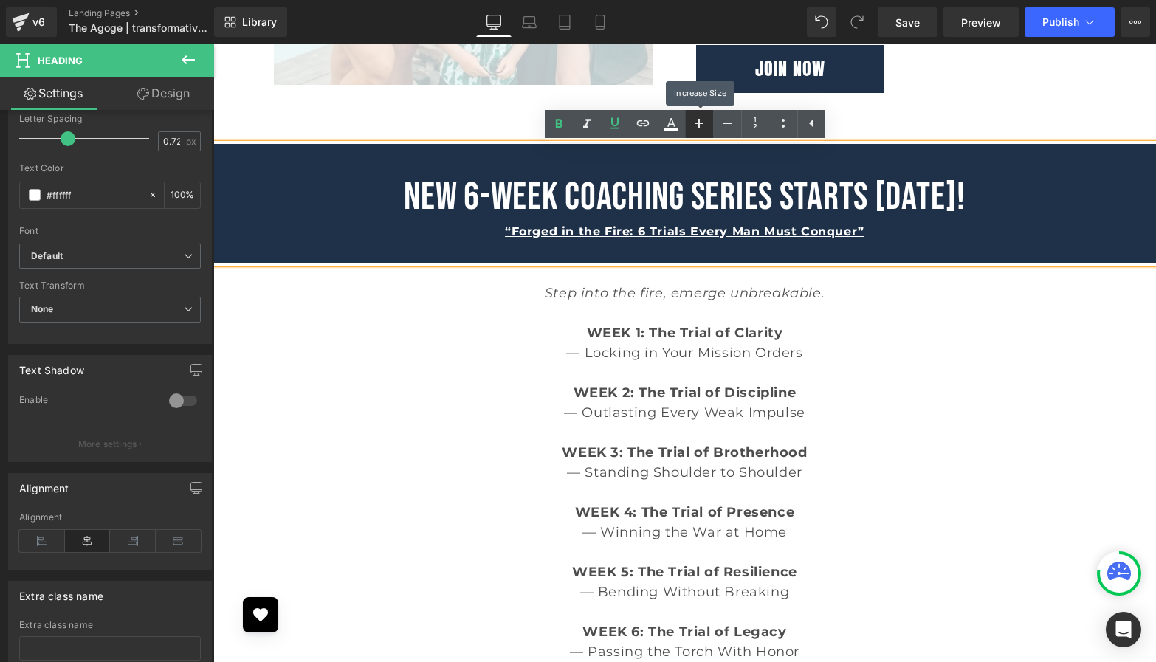
click at [705, 123] on icon at bounding box center [699, 123] width 18 height 18
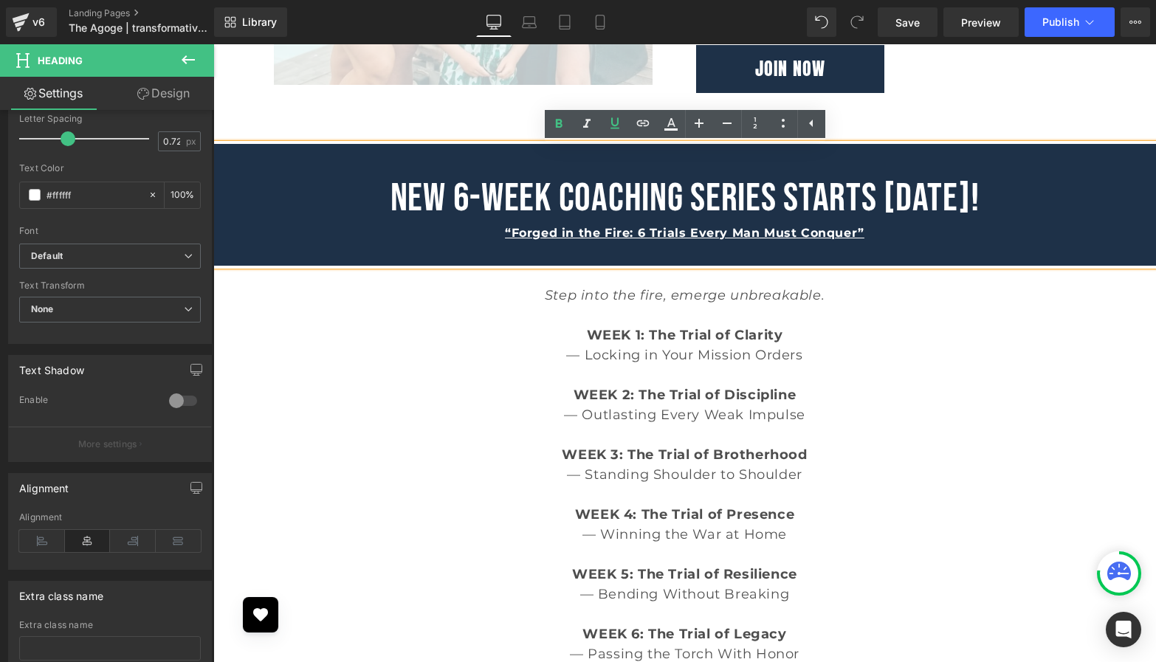
click at [786, 238] on span "“Forged in the Fire: 6 Trials Every Man Must Conquer”" at bounding box center [685, 233] width 360 height 14
drag, startPoint x: 869, startPoint y: 240, endPoint x: 490, endPoint y: 247, distance: 379.6
click at [490, 247] on div "NEW 6-WEEK COACHING SERIES STARTS [DATE]! “Forged in the Fire: 6 Trials Every M…" at bounding box center [684, 205] width 943 height 122
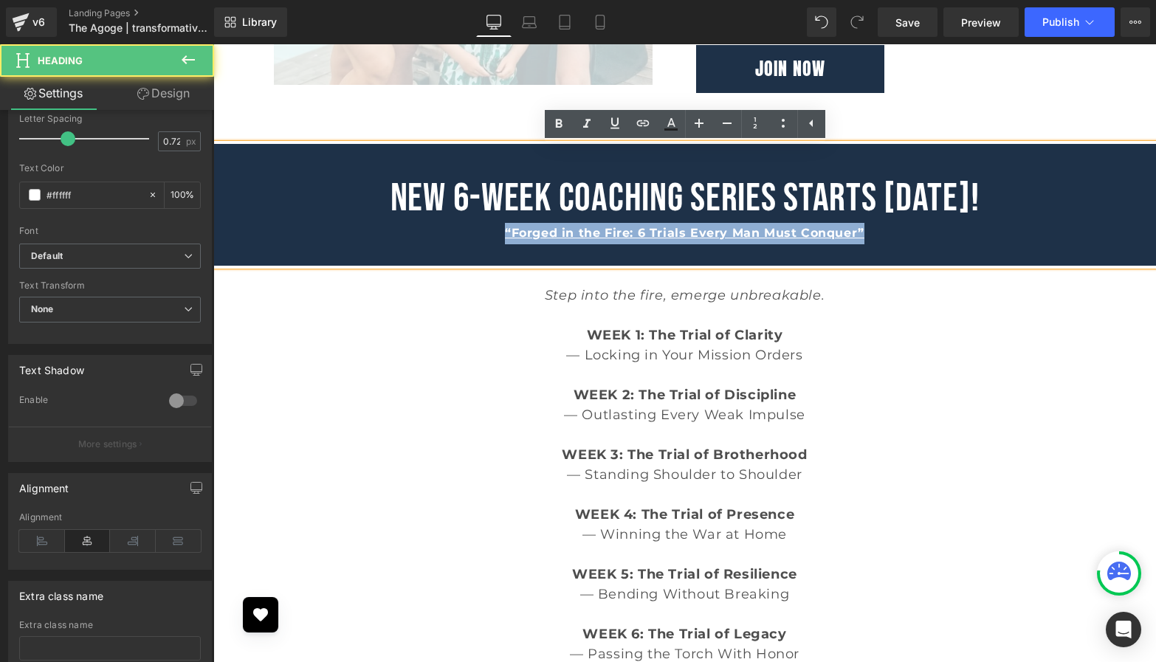
drag, startPoint x: 492, startPoint y: 232, endPoint x: 873, endPoint y: 234, distance: 380.3
click at [873, 234] on div "“Forged in the Fire: 6 Trials Every Man Must Conquer”" at bounding box center [684, 233] width 943 height 21
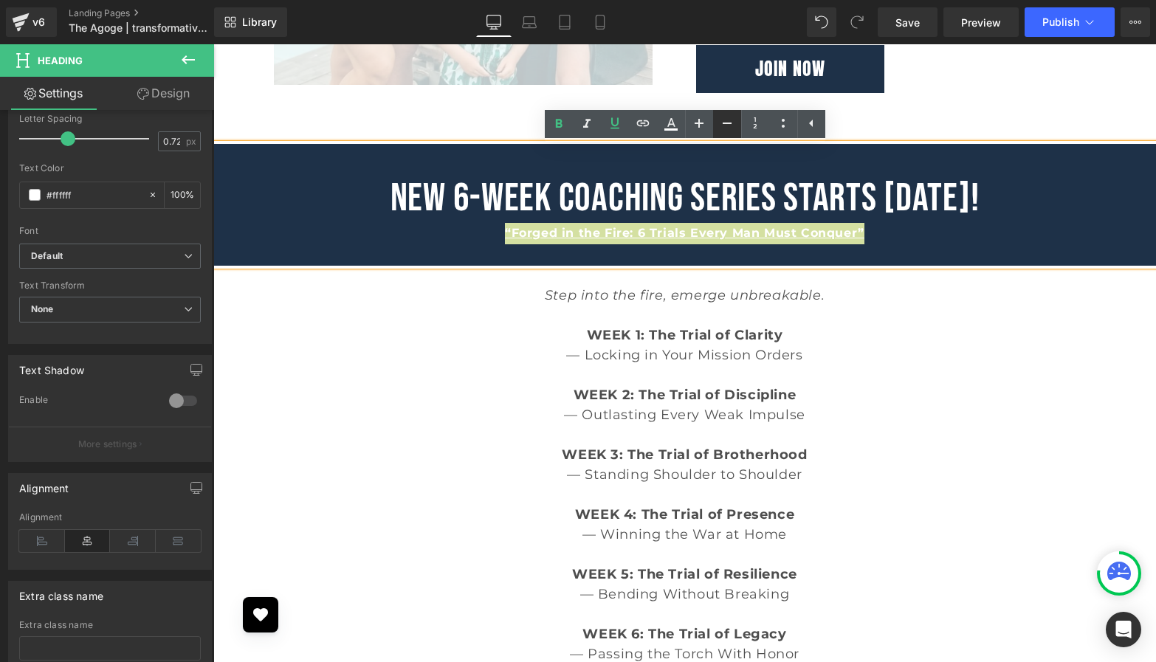
click at [720, 123] on icon at bounding box center [727, 123] width 18 height 18
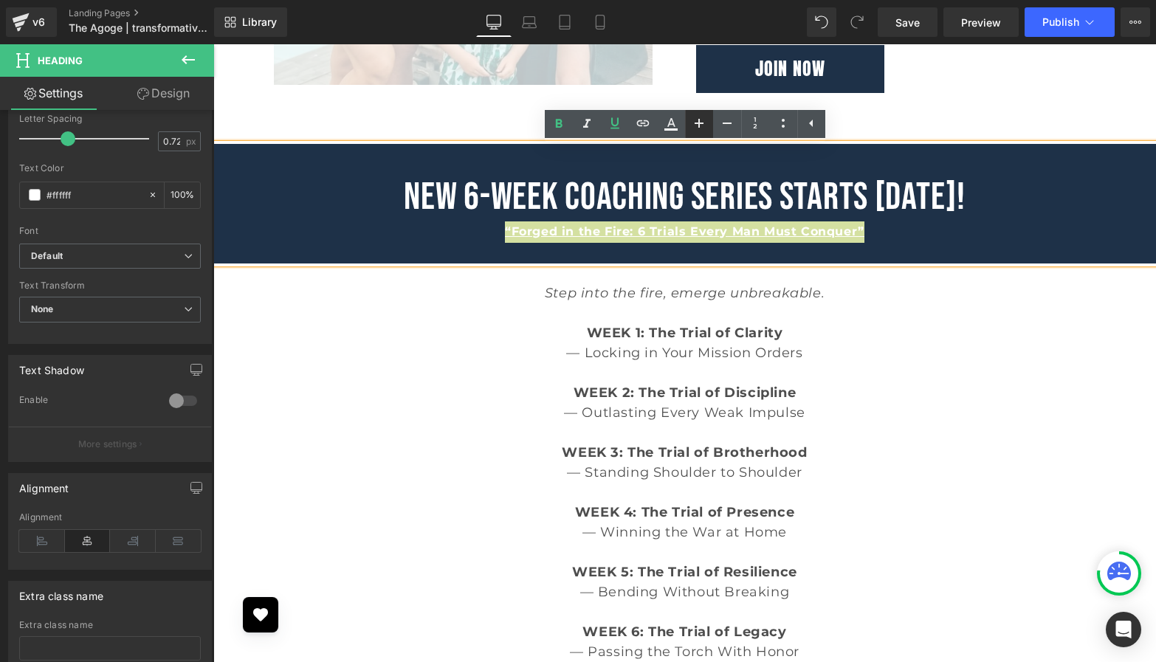
click at [704, 123] on icon at bounding box center [699, 123] width 18 height 18
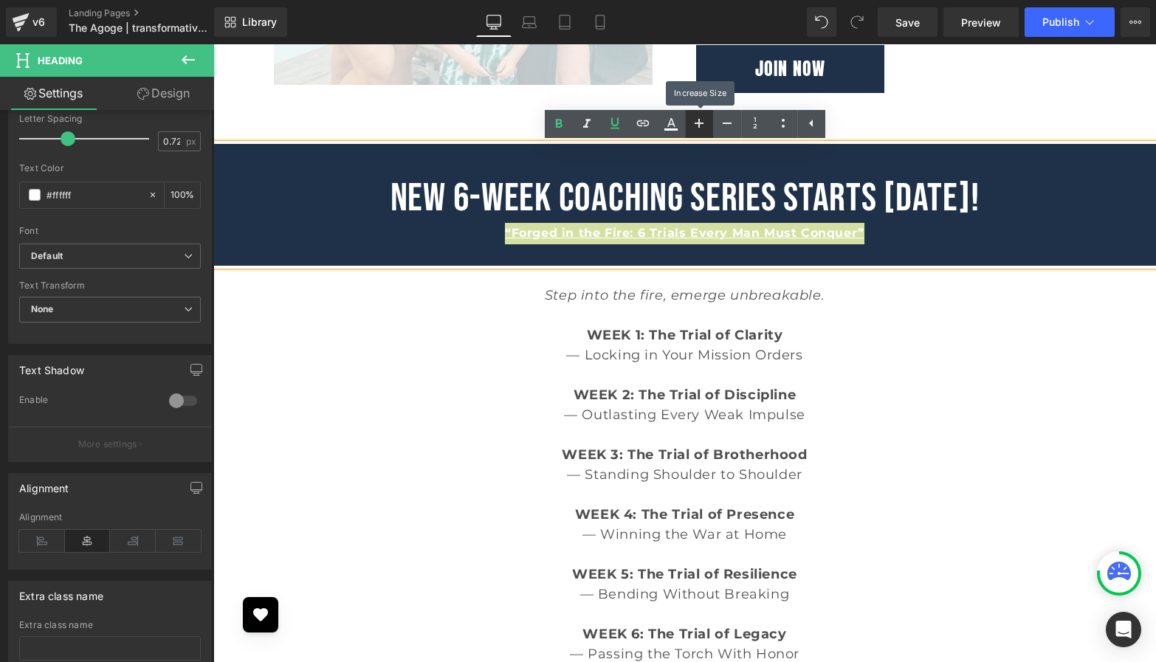
click at [704, 123] on icon at bounding box center [699, 123] width 18 height 18
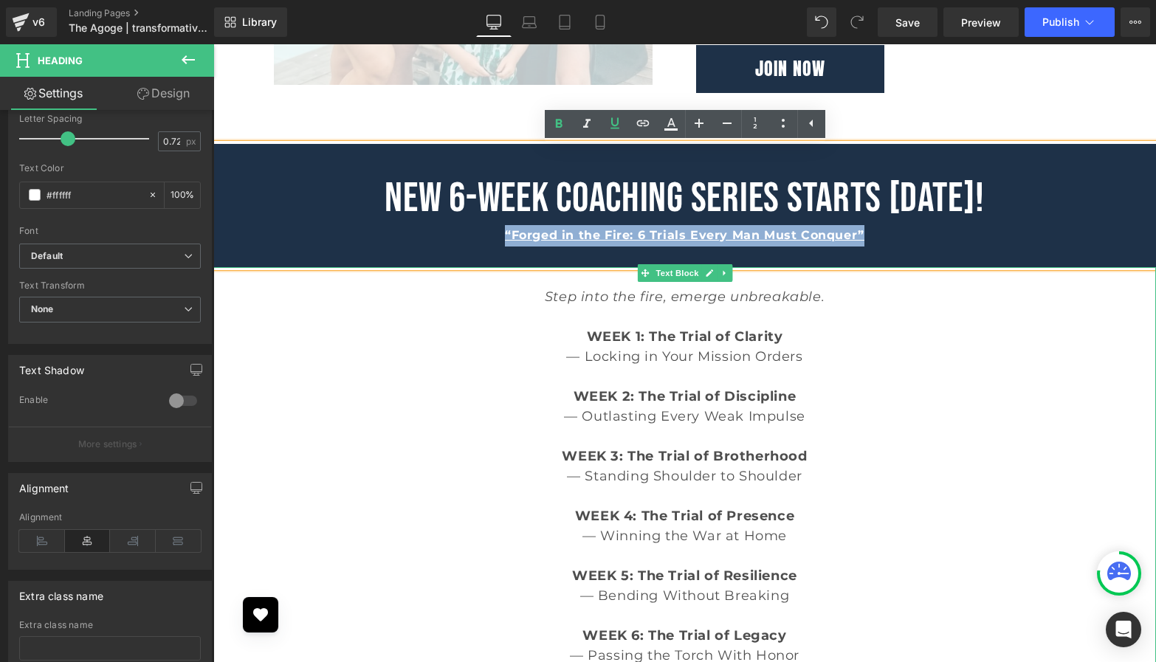
click at [893, 338] on p "WEEK 1: The Trial of Clarity" at bounding box center [684, 337] width 943 height 20
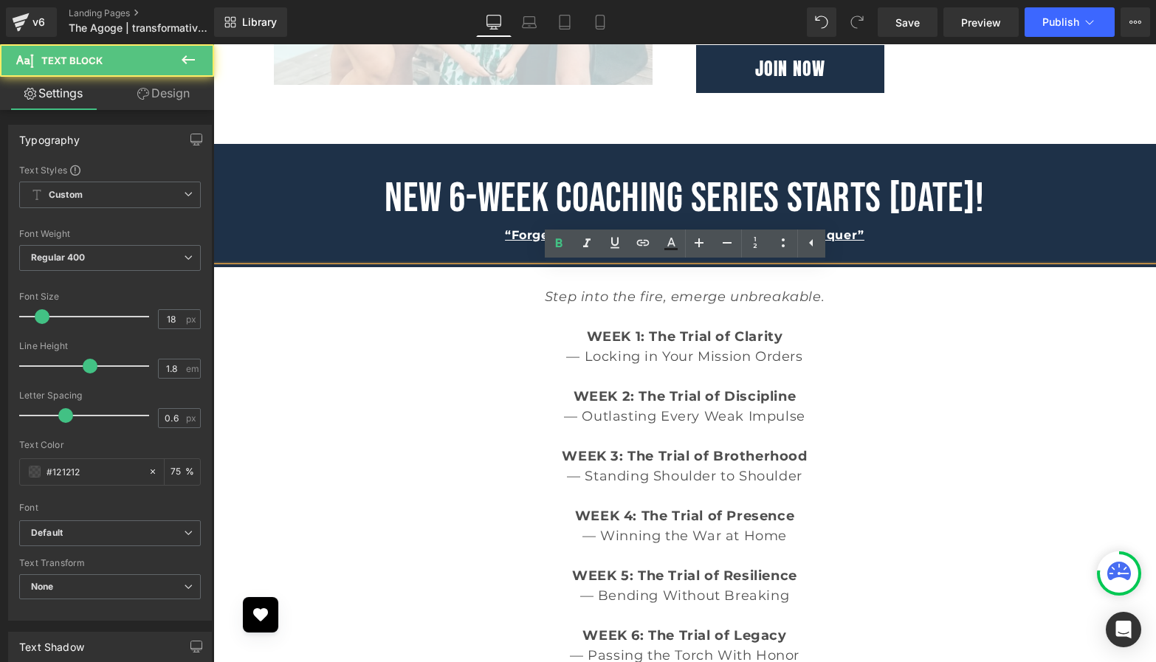
click at [893, 338] on p "WEEK 1: The Trial of Clarity" at bounding box center [684, 337] width 943 height 20
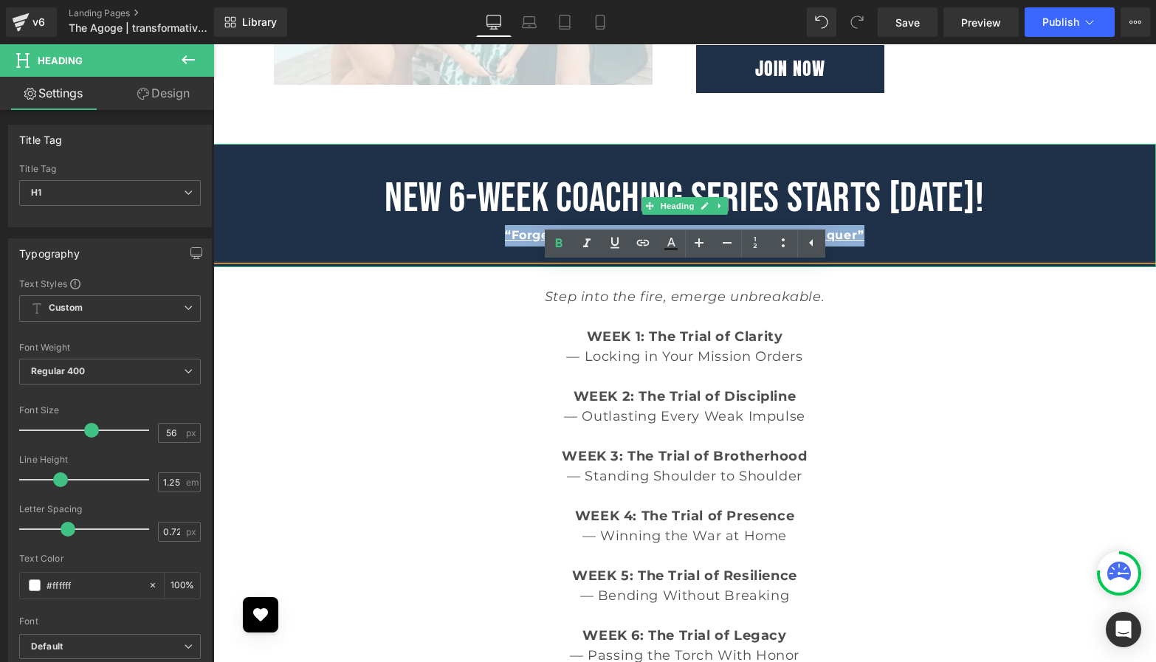
drag, startPoint x: 882, startPoint y: 239, endPoint x: 502, endPoint y: 236, distance: 380.3
click at [502, 236] on div "“Forged in the Fire: 6 Trials Every Man Must Conquer”" at bounding box center [684, 235] width 943 height 21
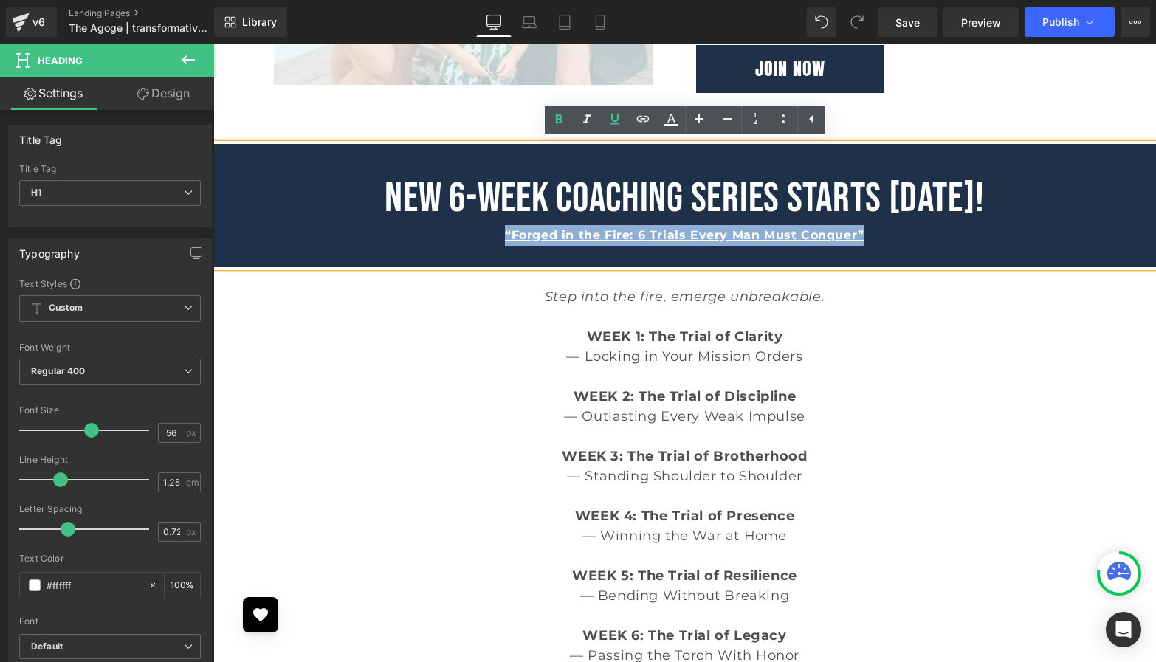
copy span "“Forged in the Fire: 6 Trials Every Man Must Conquer”"
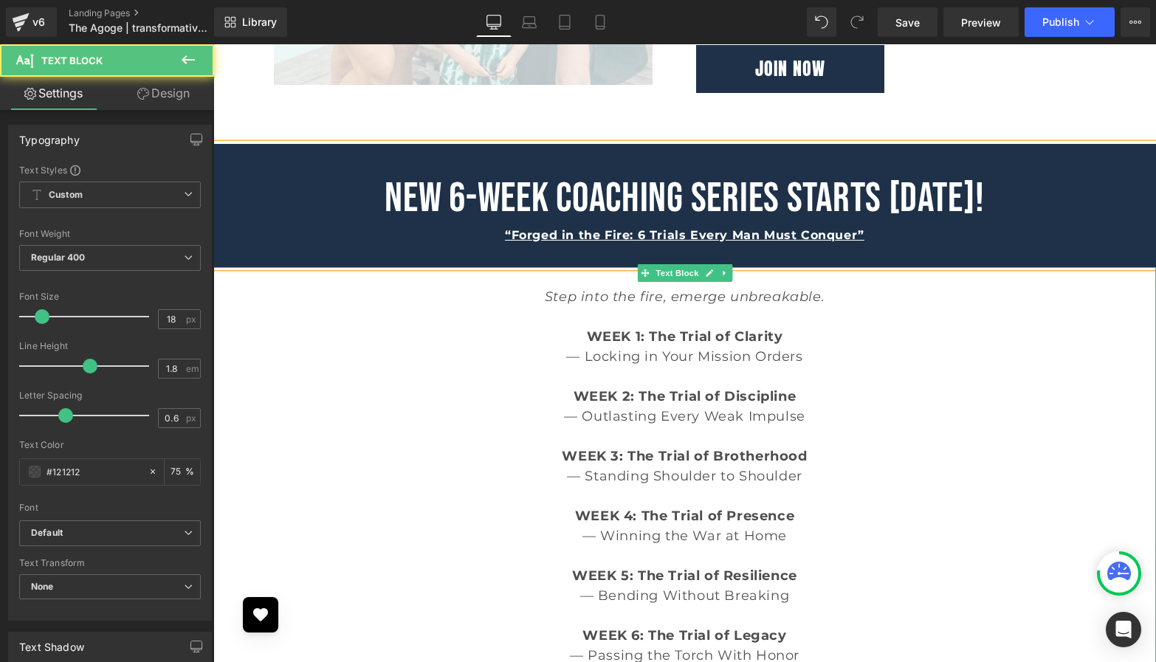
click at [523, 300] on p "Step into the fire, emerge unbreakable." at bounding box center [684, 297] width 943 height 20
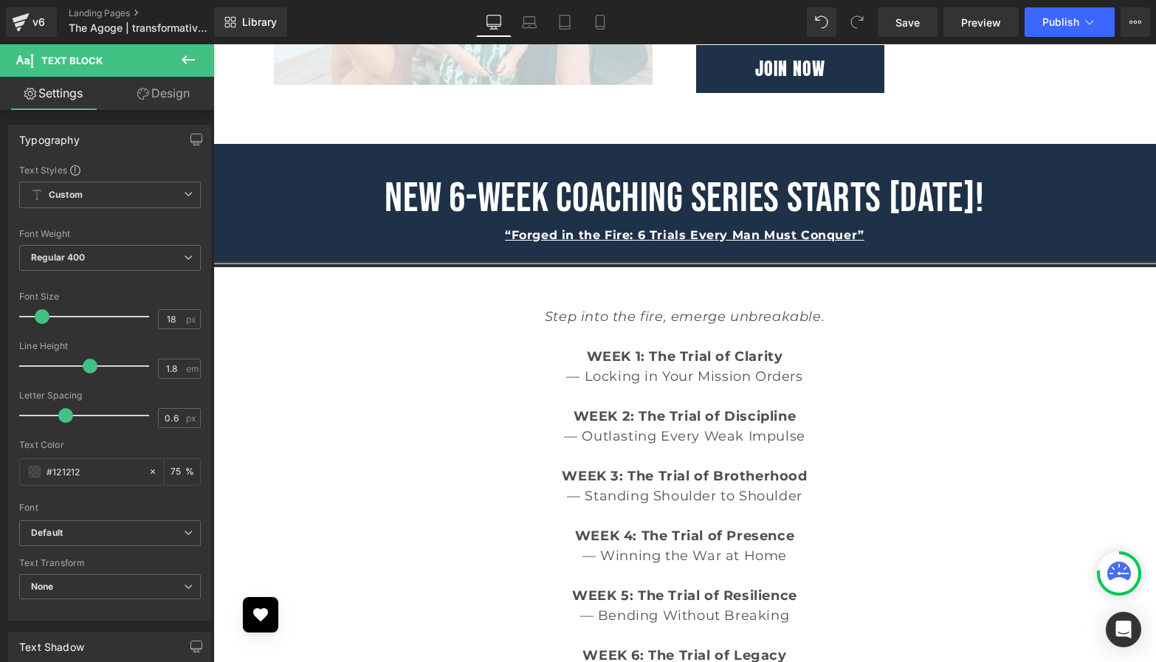
click at [759, 302] on p at bounding box center [684, 297] width 943 height 20
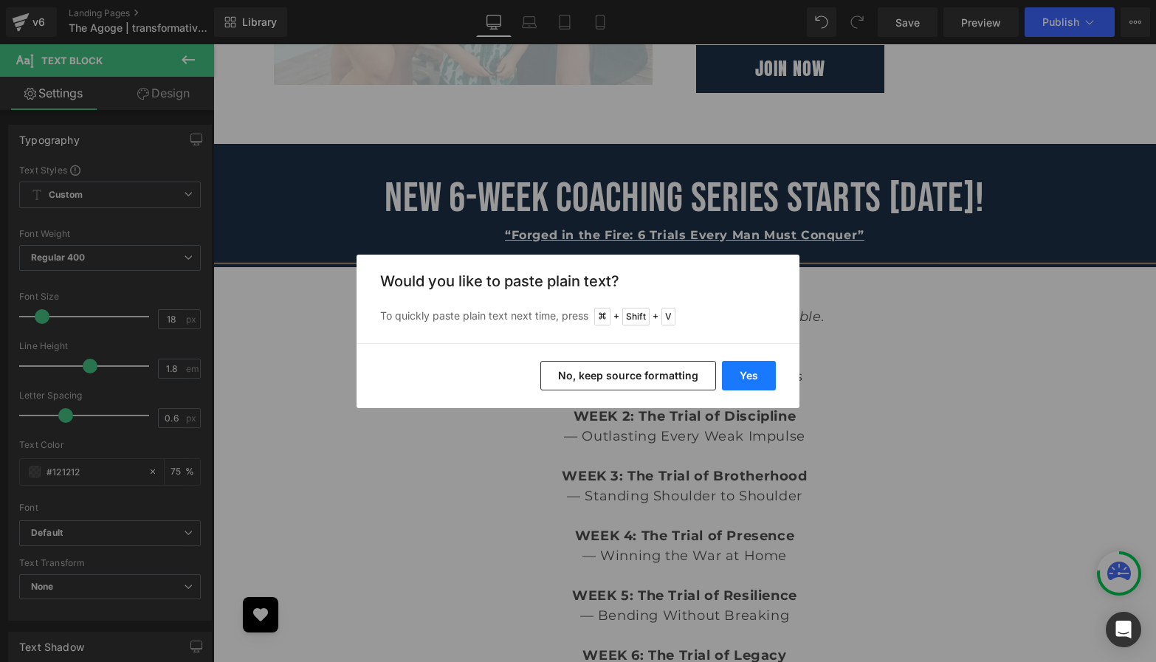
click at [733, 380] on button "Yes" at bounding box center [749, 376] width 54 height 30
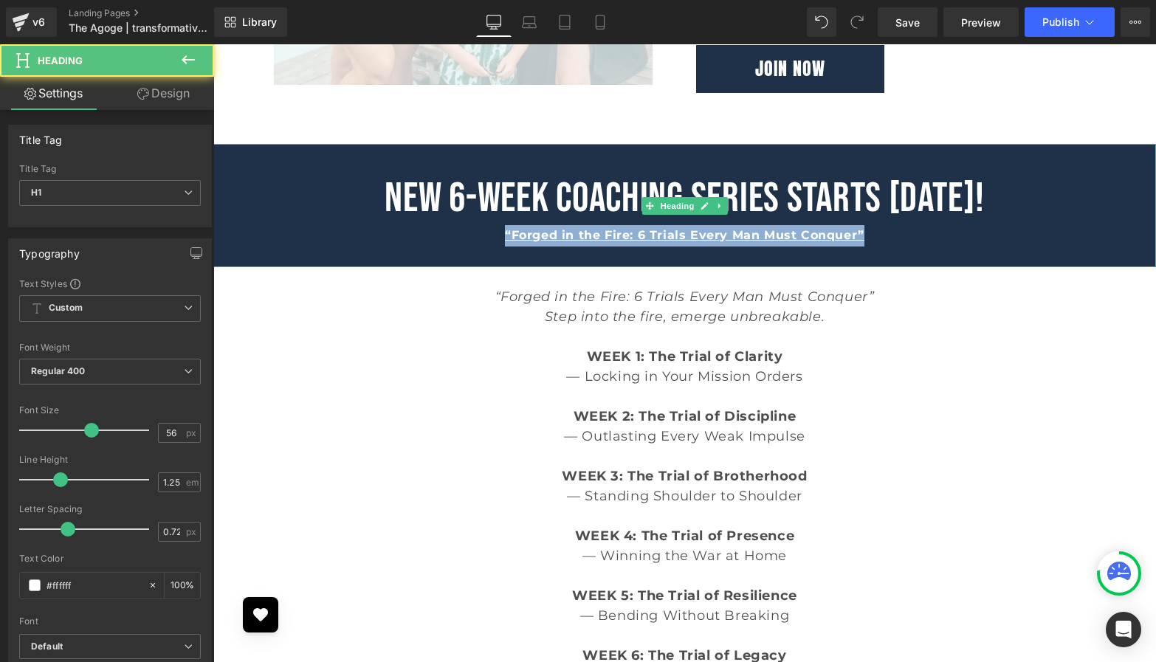
drag, startPoint x: 817, startPoint y: 235, endPoint x: 489, endPoint y: 236, distance: 328.6
click at [489, 236] on div "“Forged in the Fire: 6 Trials Every Man Must Conquer”" at bounding box center [684, 235] width 943 height 21
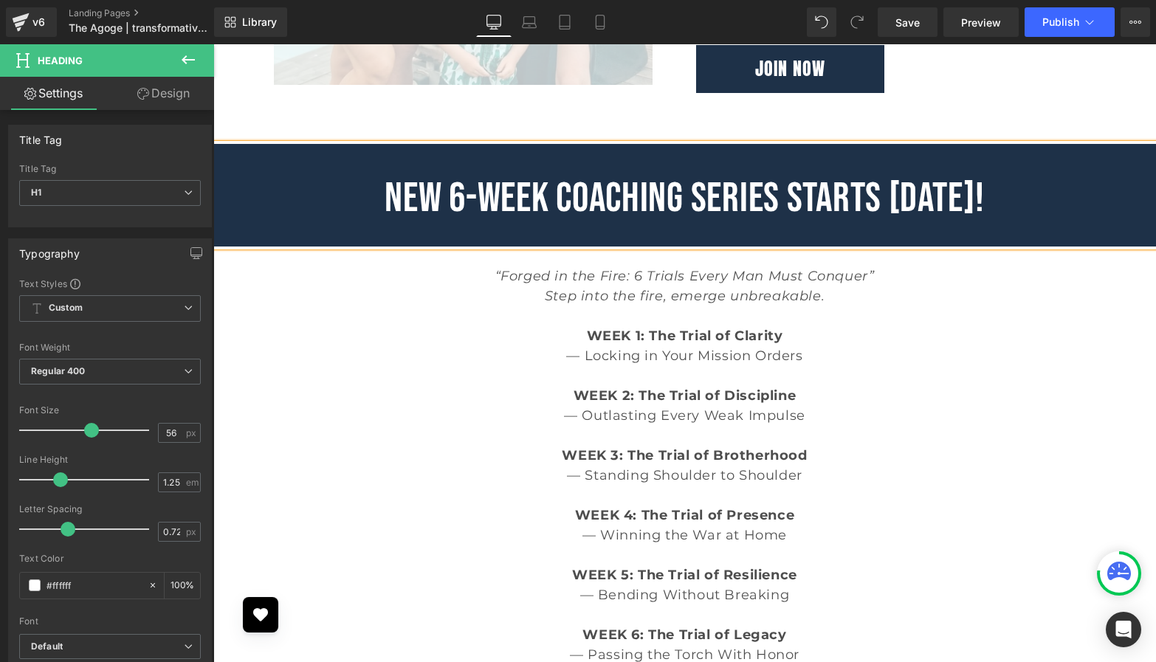
click at [689, 289] on icon "Step into the fire, emerge unbreakable." at bounding box center [685, 296] width 280 height 16
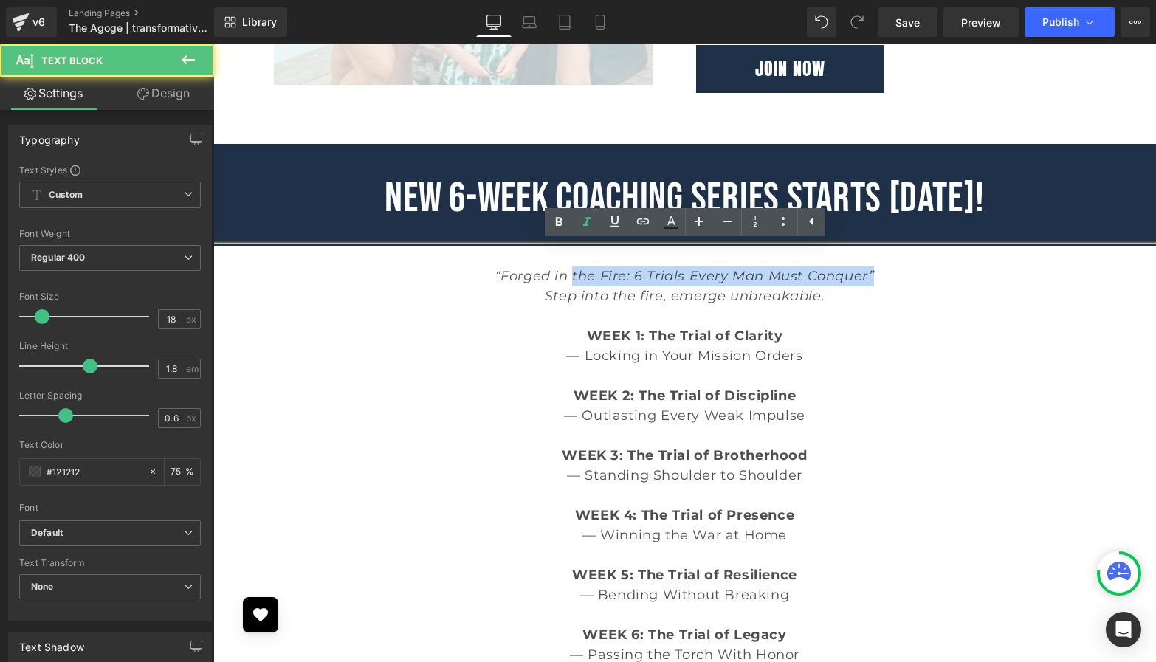
drag, startPoint x: 888, startPoint y: 276, endPoint x: 571, endPoint y: 281, distance: 316.1
click at [571, 281] on p "“Forged in the Fire: 6 Trials Every Man Must Conquer”" at bounding box center [684, 277] width 943 height 20
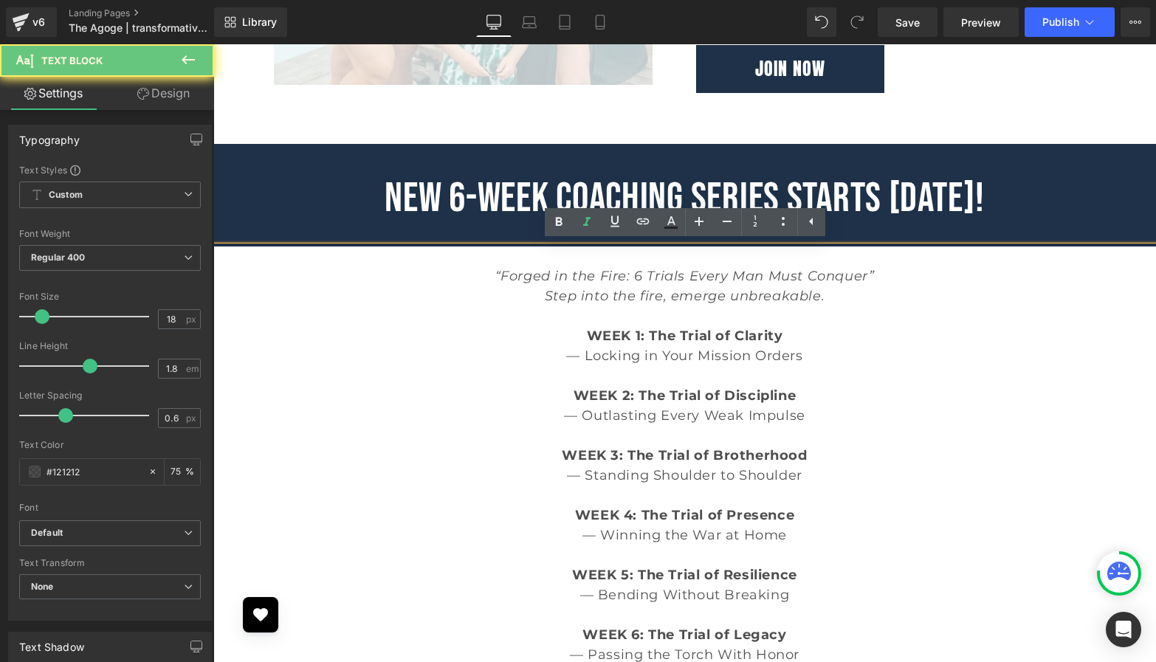
click at [693, 293] on icon "Step into the fire, emerge unbreakable." at bounding box center [685, 296] width 280 height 16
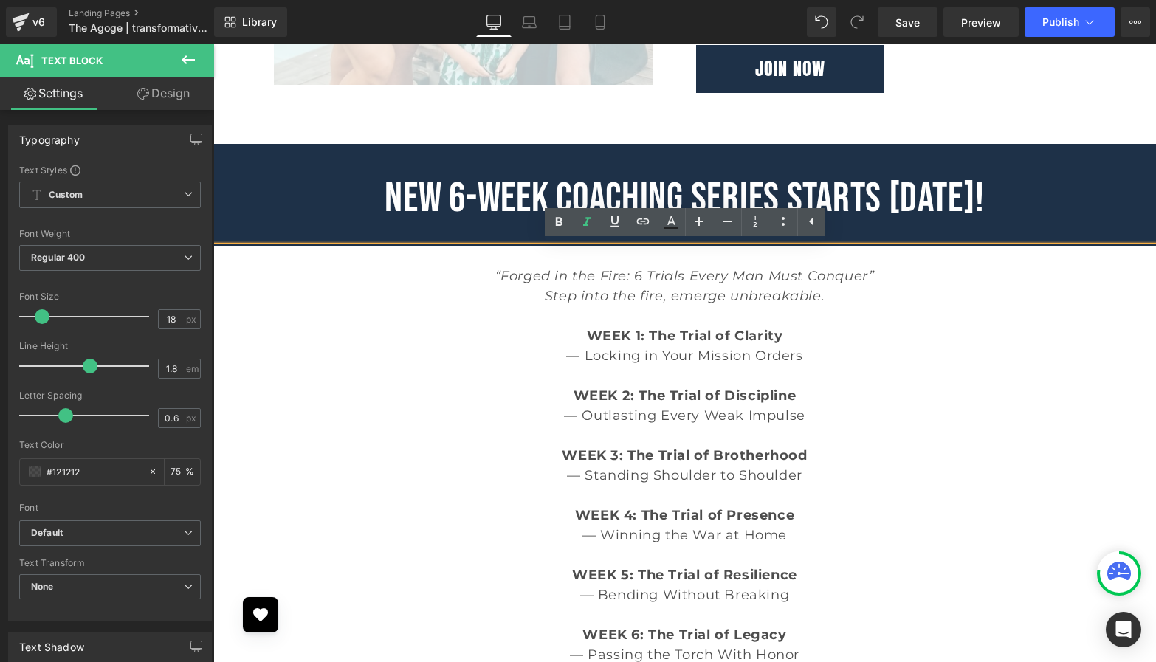
click at [840, 303] on p "Step into the fire, emerge unbreakable." at bounding box center [684, 296] width 943 height 20
drag, startPoint x: 881, startPoint y: 275, endPoint x: 484, endPoint y: 270, distance: 397.3
click at [484, 270] on p "“Forged in the Fire: 6 Trials Every Man Must Conquer”" at bounding box center [684, 277] width 943 height 20
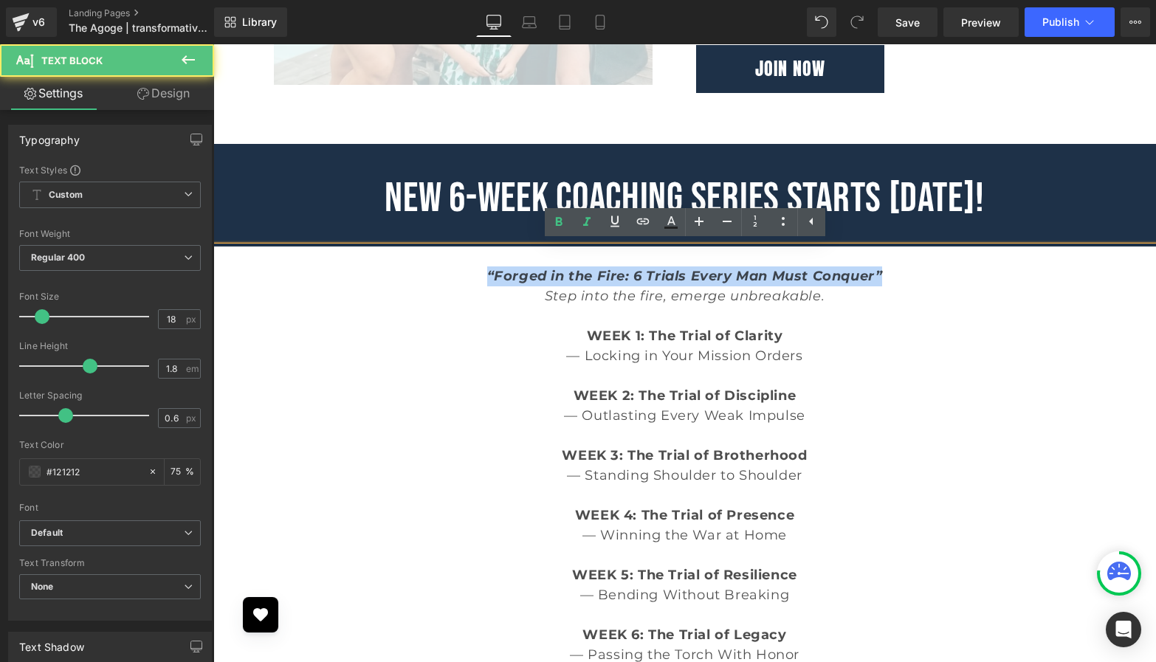
drag, startPoint x: 899, startPoint y: 267, endPoint x: 464, endPoint y: 277, distance: 434.3
click at [464, 277] on p "“Forged in the Fire: 6 Trials Every Man Must Conquer”" at bounding box center [684, 277] width 943 height 20
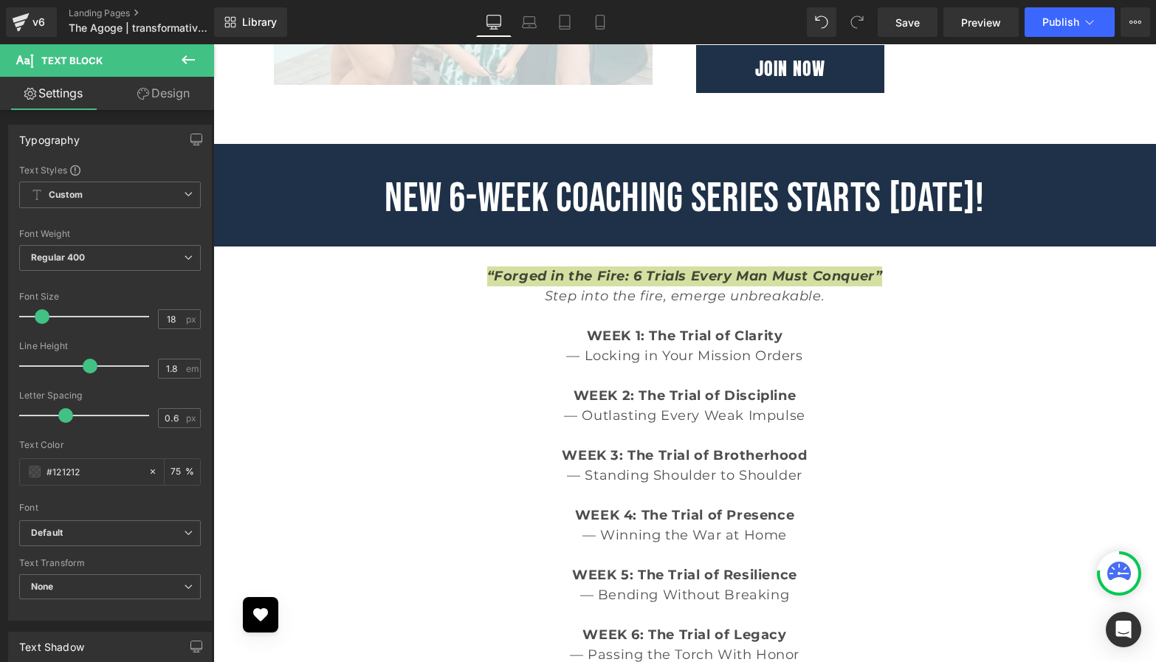
click at [188, 58] on icon at bounding box center [188, 60] width 18 height 18
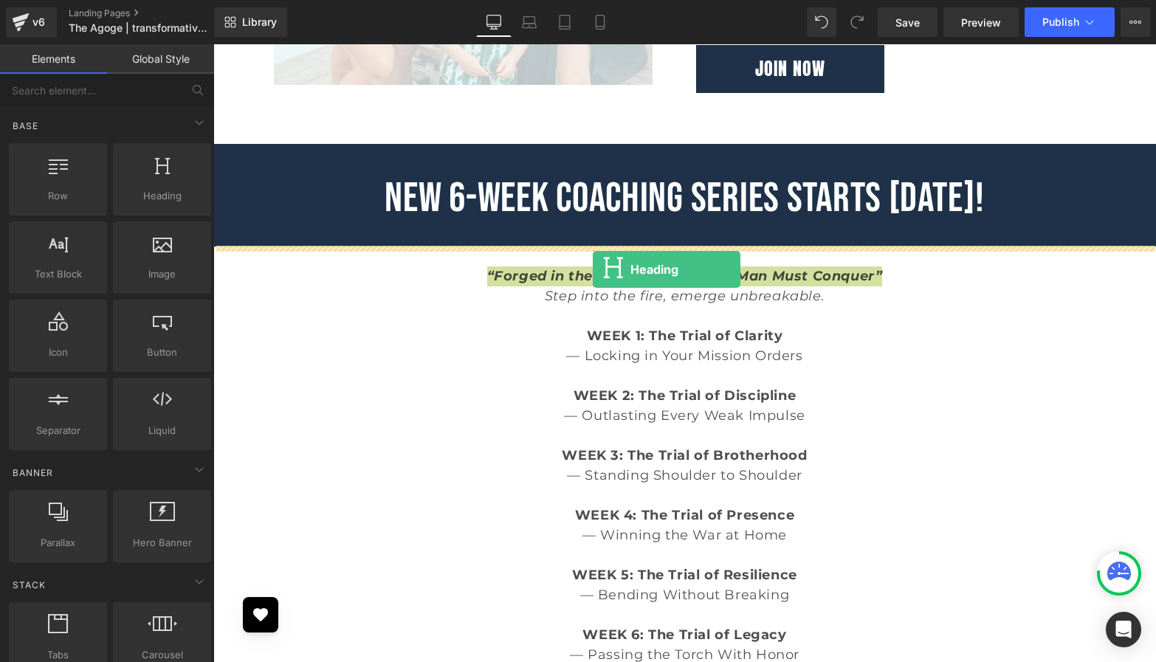
drag, startPoint x: 360, startPoint y: 214, endPoint x: 600, endPoint y: 274, distance: 248.0
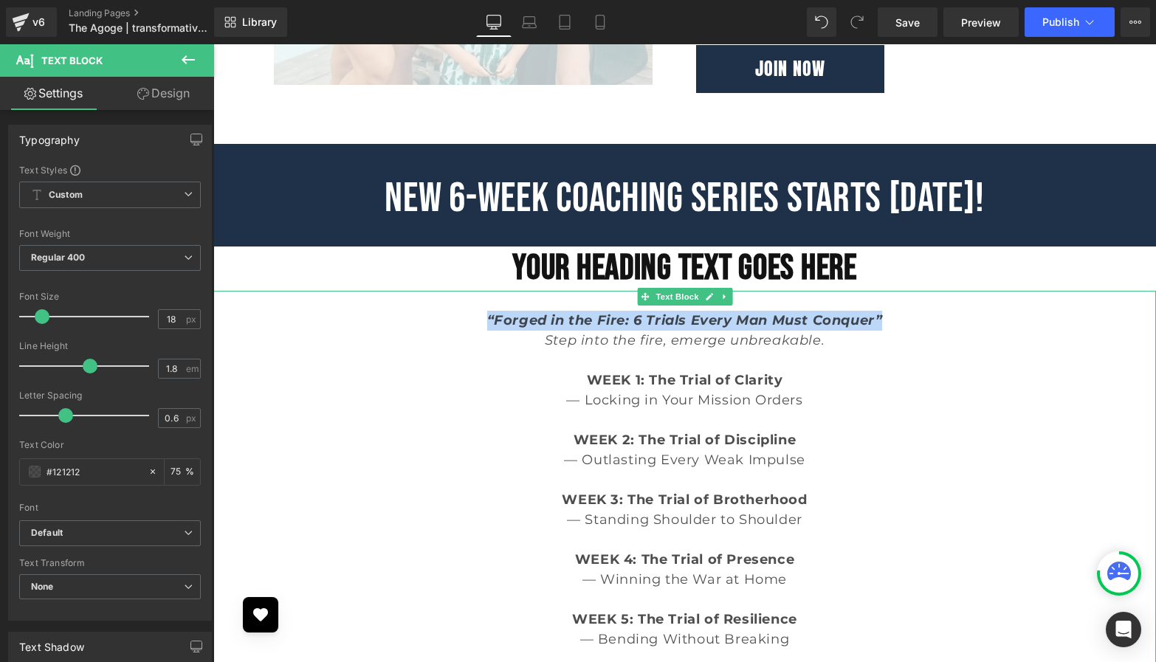
drag, startPoint x: 893, startPoint y: 323, endPoint x: 477, endPoint y: 316, distance: 415.7
click at [477, 316] on p "“Forged in the Fire: 6 Trials Every Man Must Conquer”" at bounding box center [684, 321] width 943 height 20
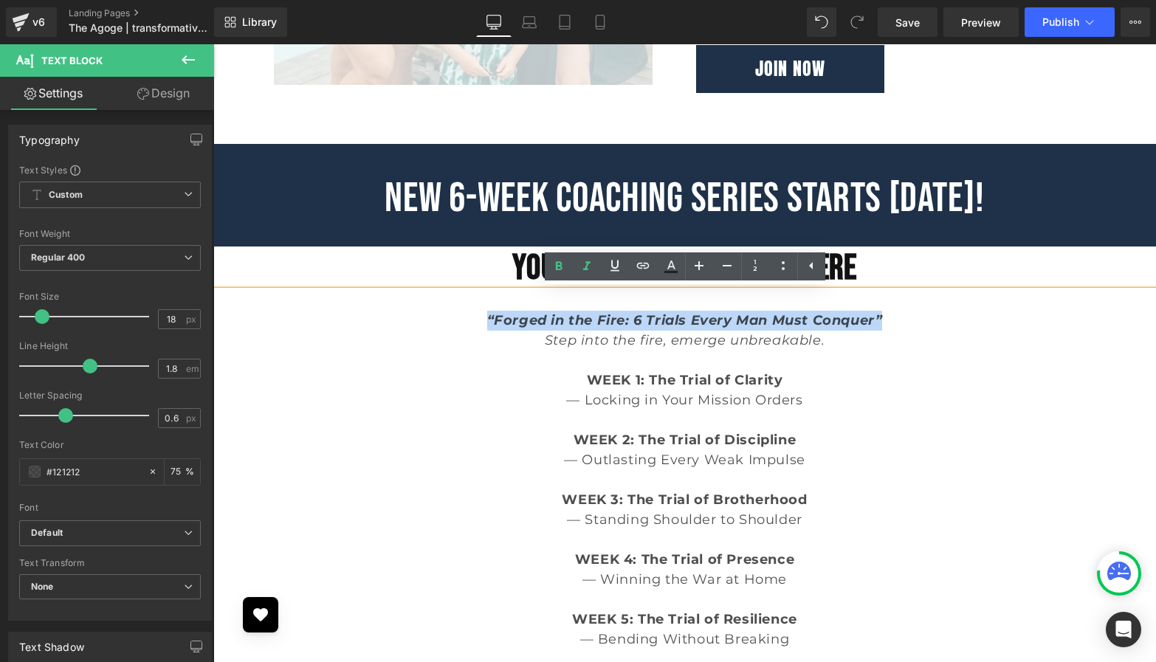
copy icon "“Forged in the Fire: 6 Trials Every Man Must Conquer”"
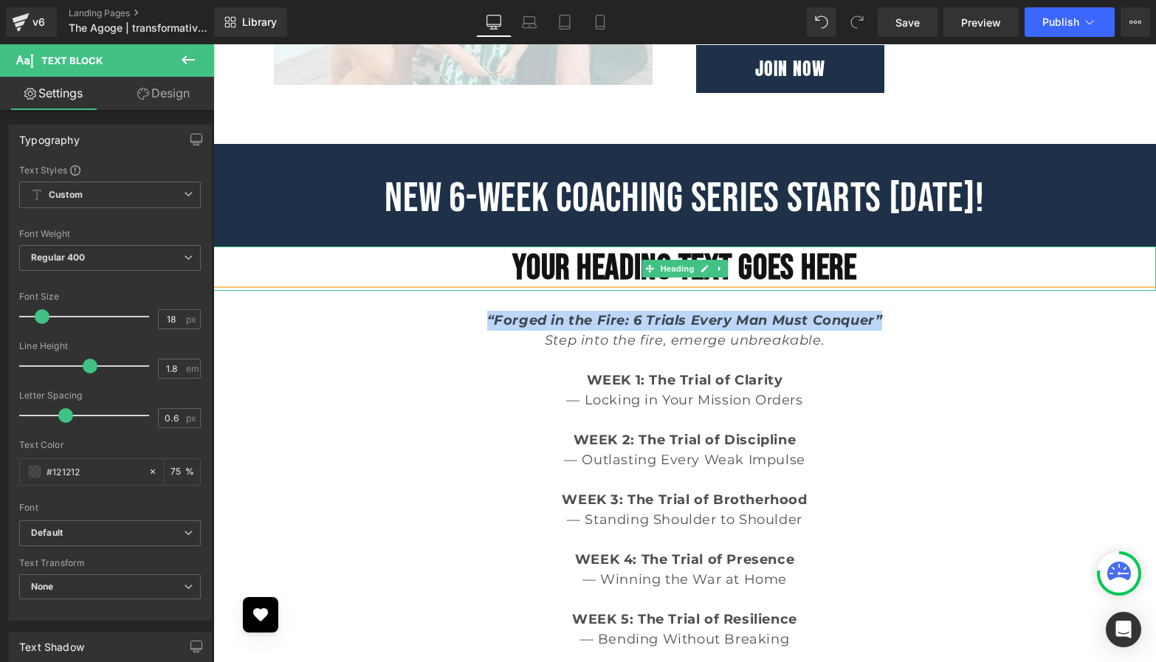
click at [882, 268] on h1 "Your heading text goes here" at bounding box center [684, 269] width 943 height 44
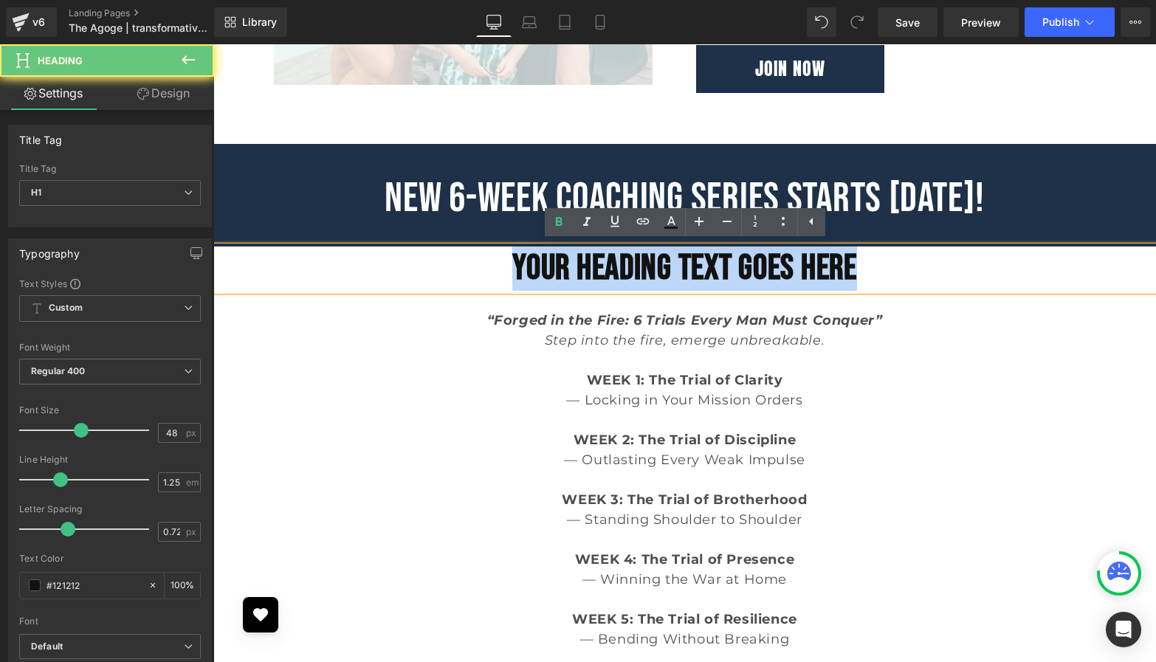
drag, startPoint x: 882, startPoint y: 268, endPoint x: 499, endPoint y: 267, distance: 383.2
click at [499, 268] on h1 "Your heading text goes here" at bounding box center [684, 269] width 943 height 44
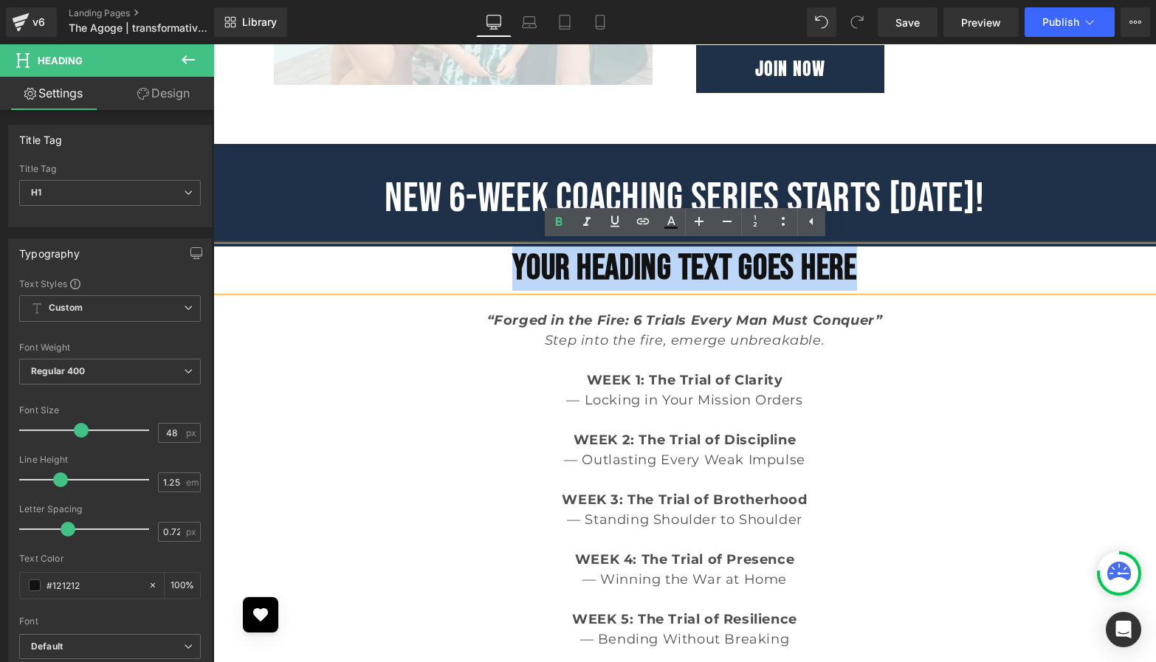
paste div
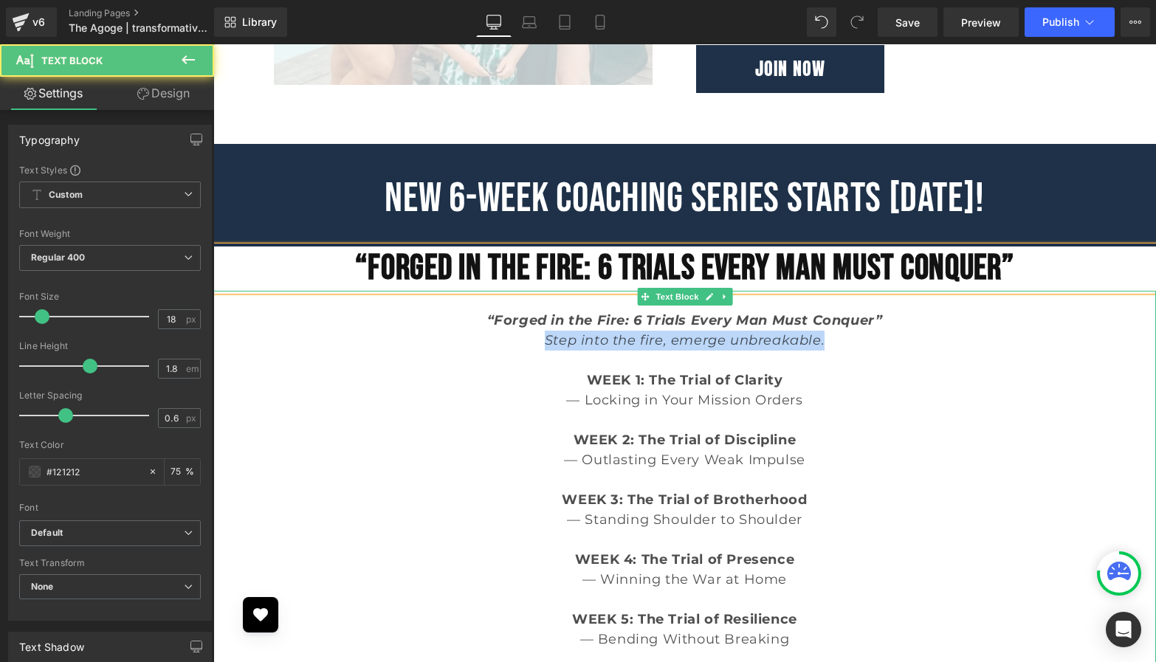
drag, startPoint x: 837, startPoint y: 343, endPoint x: 525, endPoint y: 345, distance: 311.6
click at [525, 345] on p "Step into the fire, emerge unbreakable." at bounding box center [684, 341] width 943 height 20
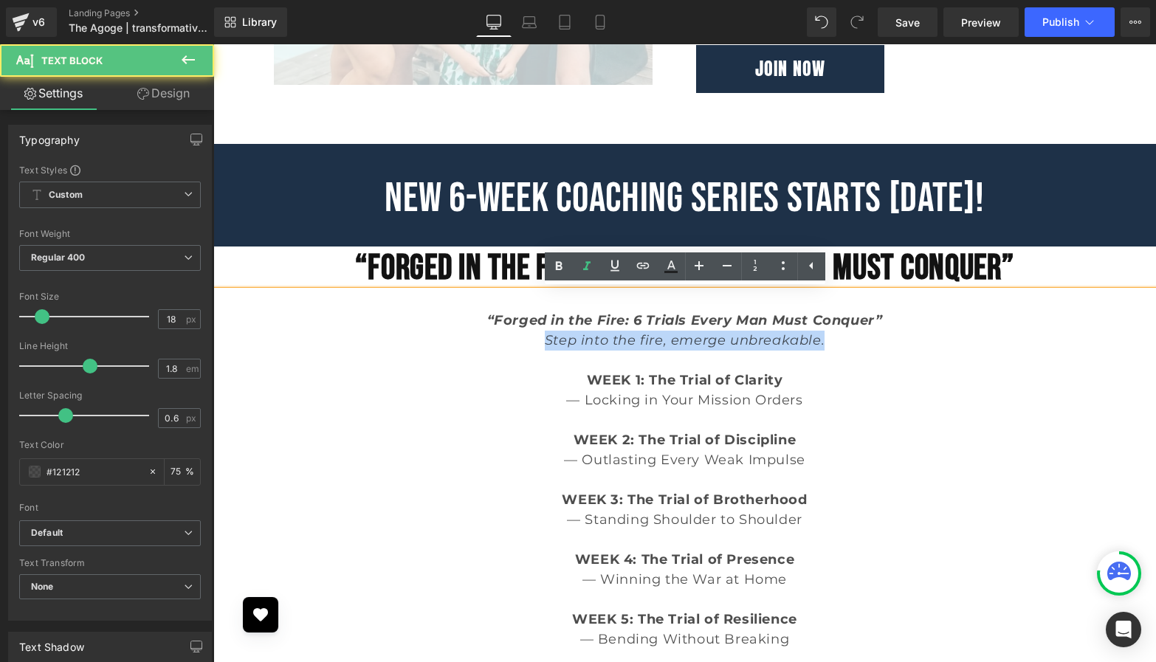
copy icon "Step into the fire, emerge unbreakable."
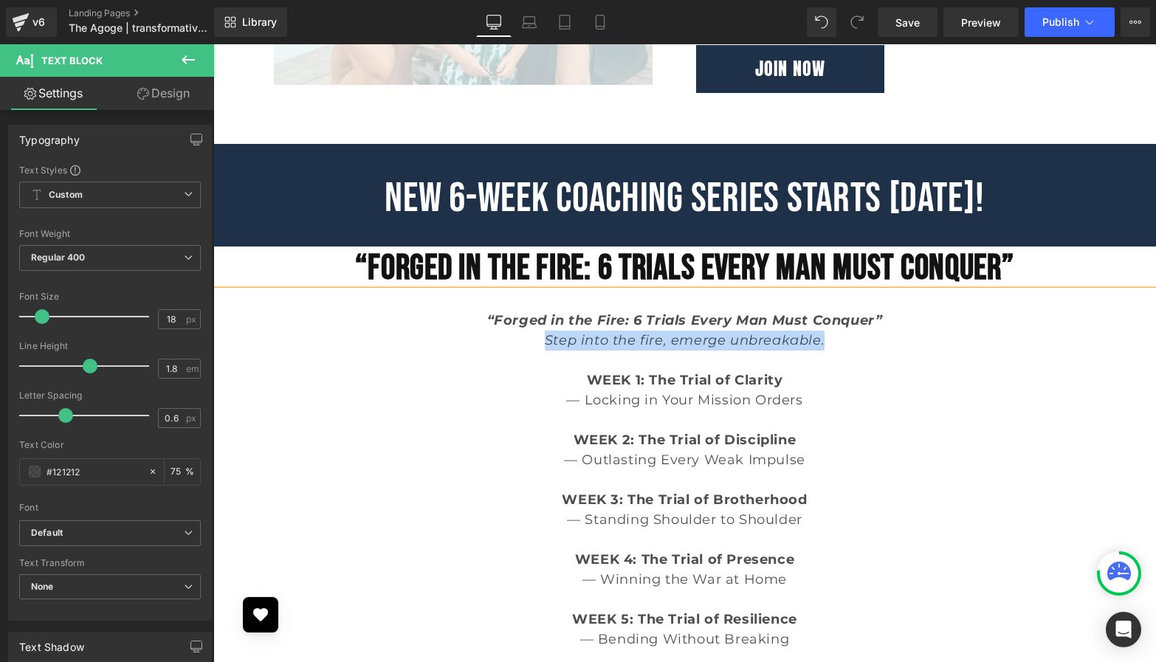
click at [1023, 270] on h1 "“Forged in the Fire: 6 Trials Every Man Must Conquer”" at bounding box center [684, 269] width 943 height 44
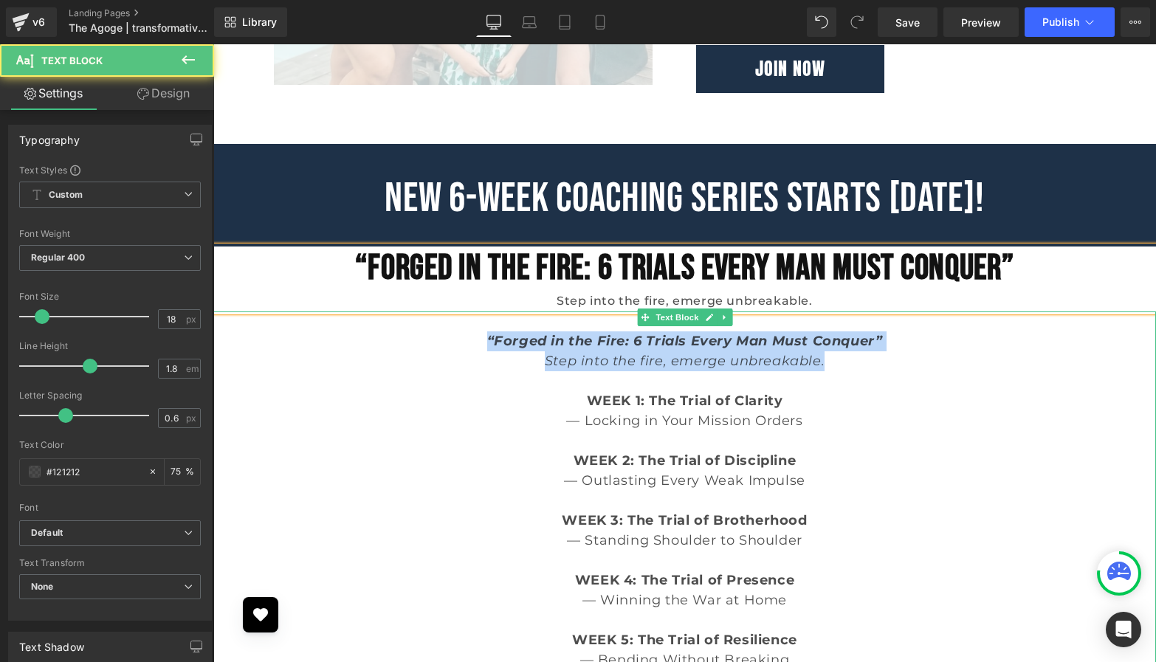
drag, startPoint x: 845, startPoint y: 363, endPoint x: 478, endPoint y: 343, distance: 366.8
click at [478, 343] on div "“Forged in the Fire: 6 Trials Every Man Must Conquer” Step into the fire, emerg…" at bounding box center [684, 541] width 943 height 459
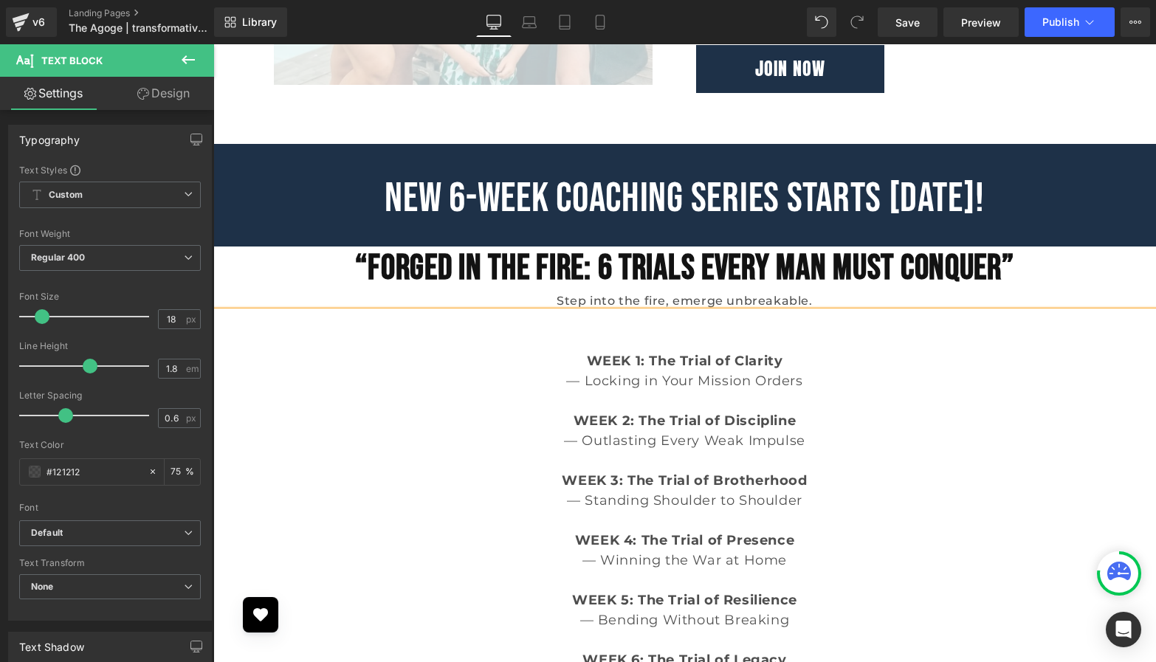
scroll to position [2986, 0]
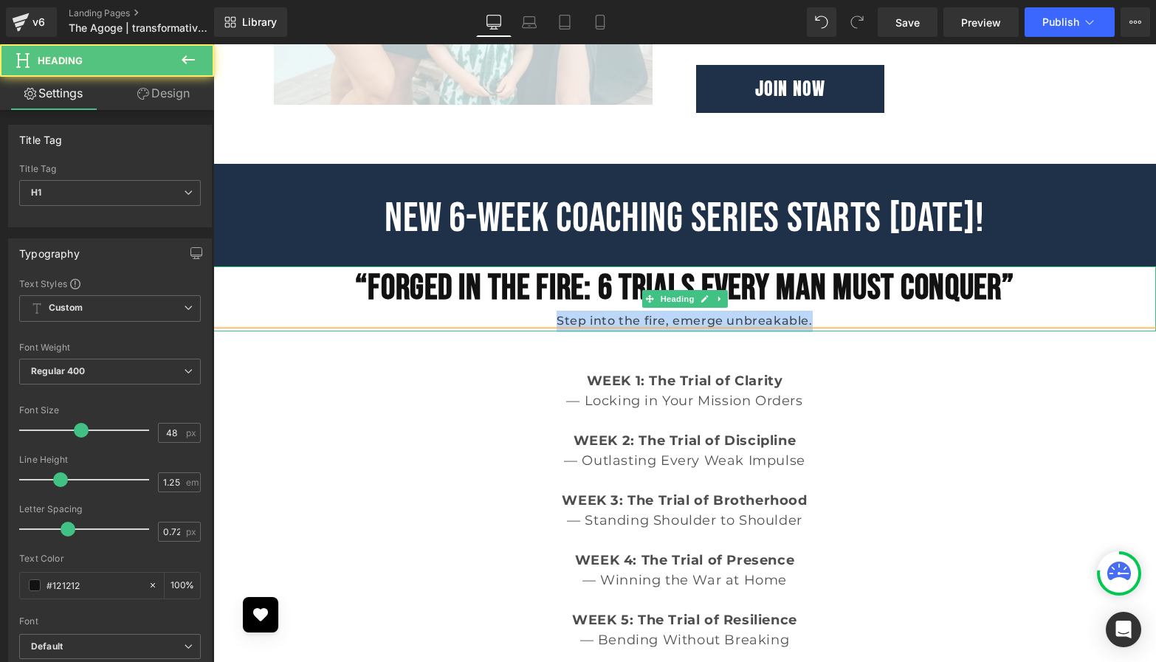
drag, startPoint x: 831, startPoint y: 327, endPoint x: 554, endPoint y: 329, distance: 277.6
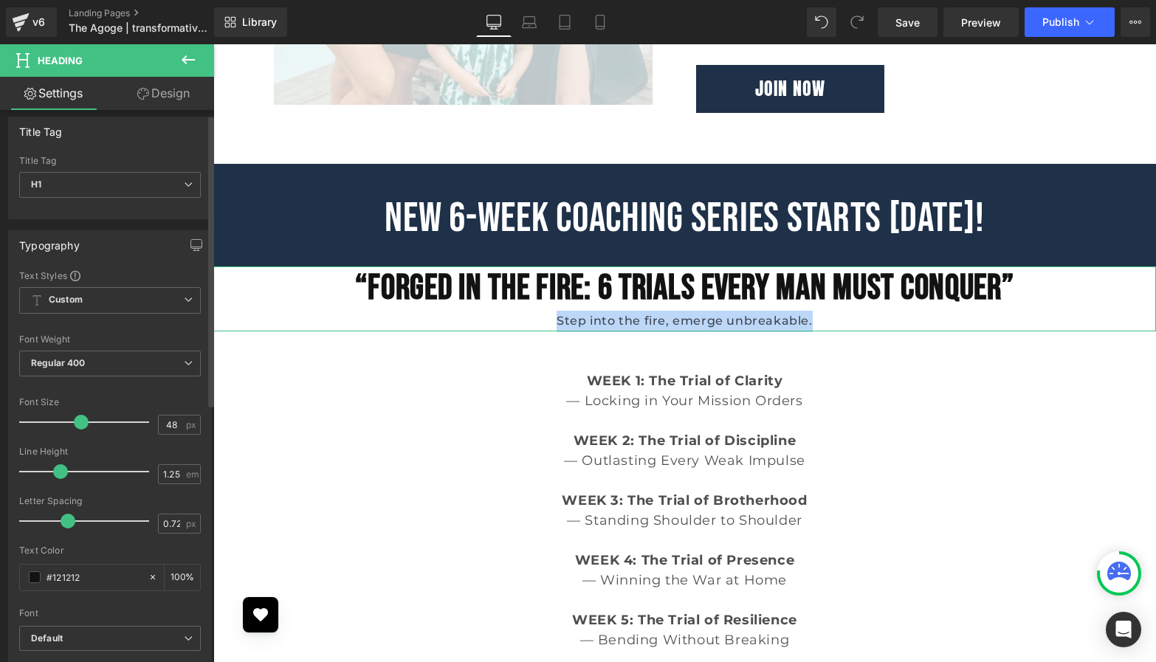
scroll to position [117, 0]
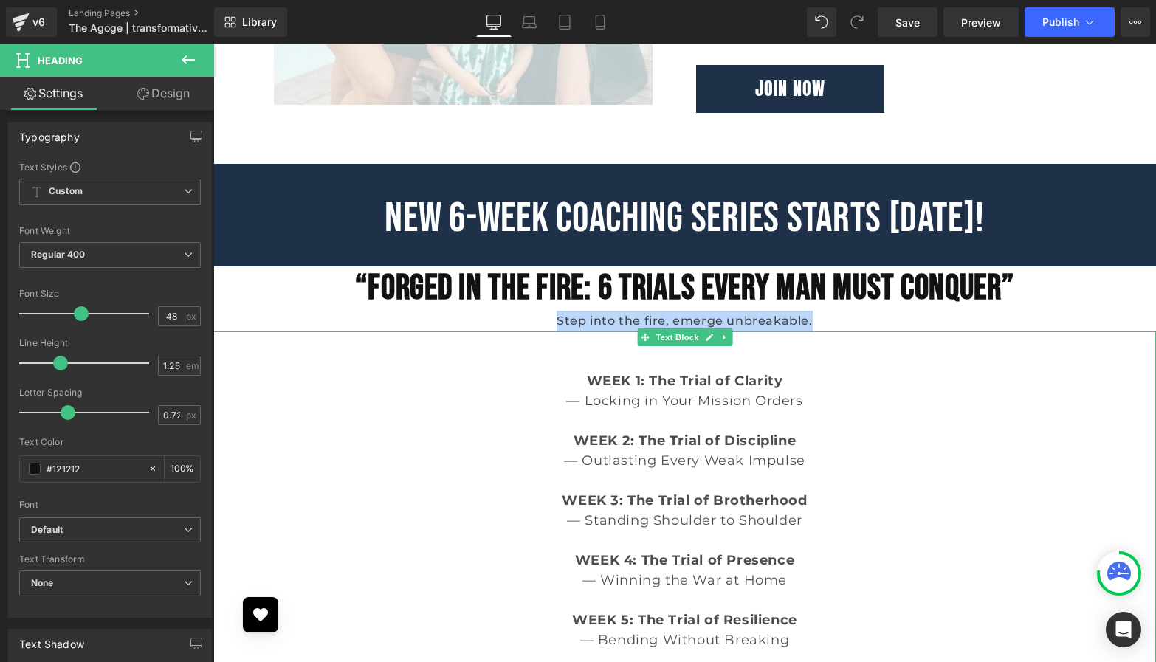
click at [480, 337] on p at bounding box center [684, 342] width 943 height 20
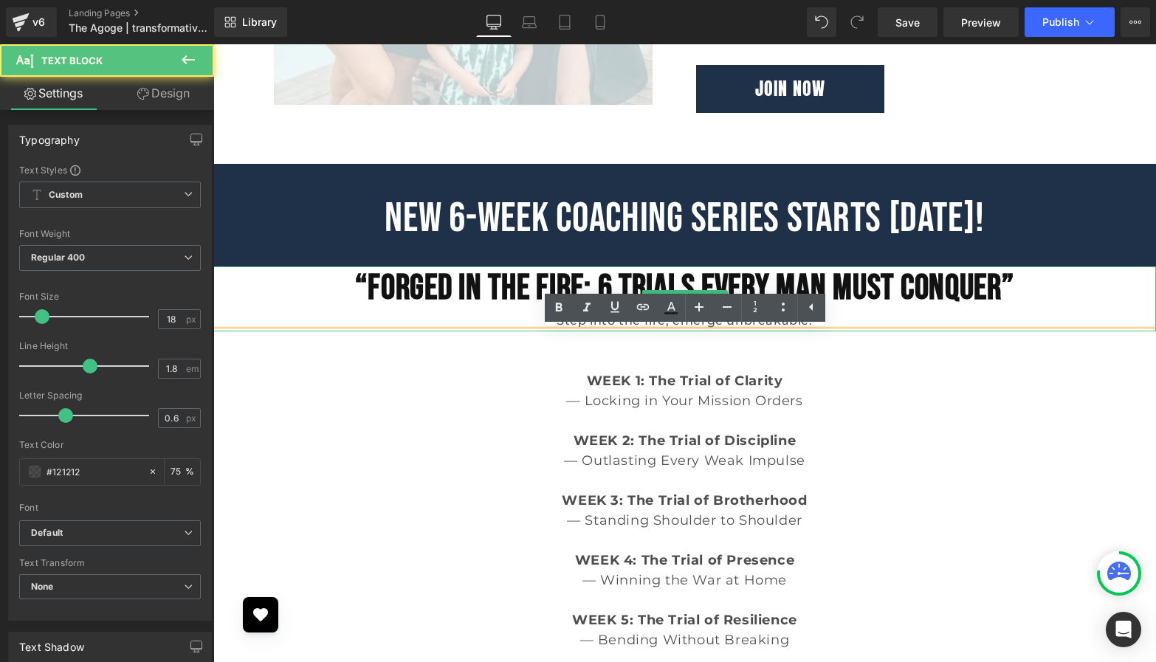
click at [521, 319] on div "Step into the fire, emerge unbreakable." at bounding box center [684, 321] width 943 height 21
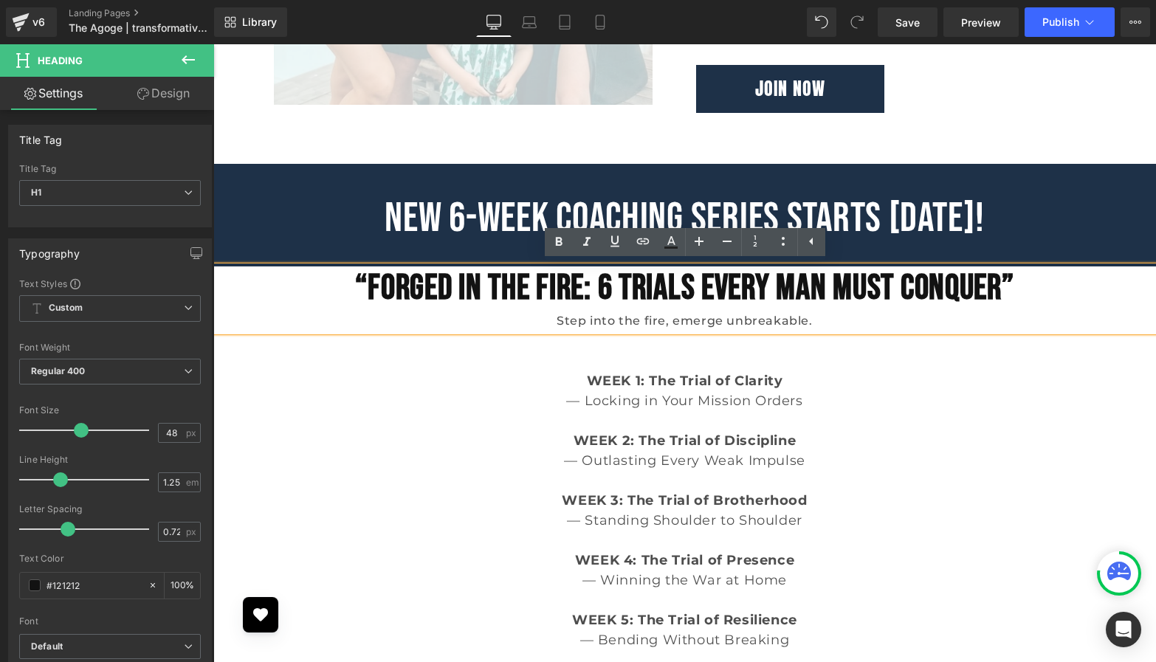
drag, startPoint x: 521, startPoint y: 319, endPoint x: 775, endPoint y: 319, distance: 254.0
click at [814, 326] on div "Step into the fire, emerge unbreakable." at bounding box center [684, 321] width 943 height 21
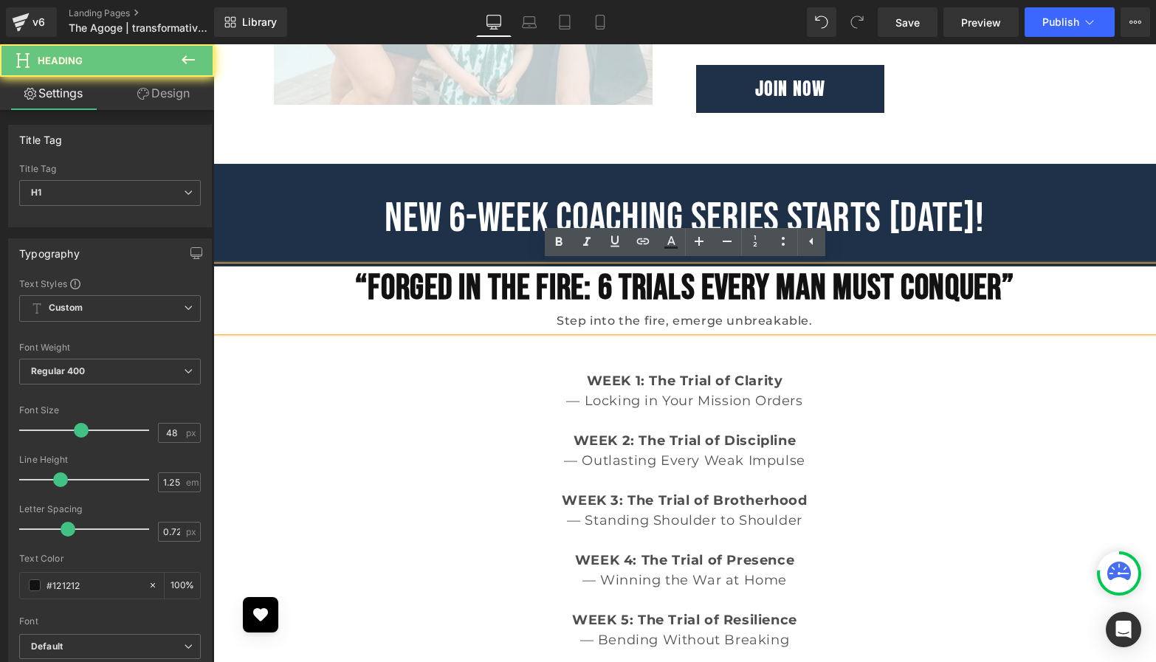
drag, startPoint x: 775, startPoint y: 319, endPoint x: 515, endPoint y: 320, distance: 259.9
click at [515, 320] on div "Step into the fire, emerge unbreakable." at bounding box center [684, 321] width 943 height 21
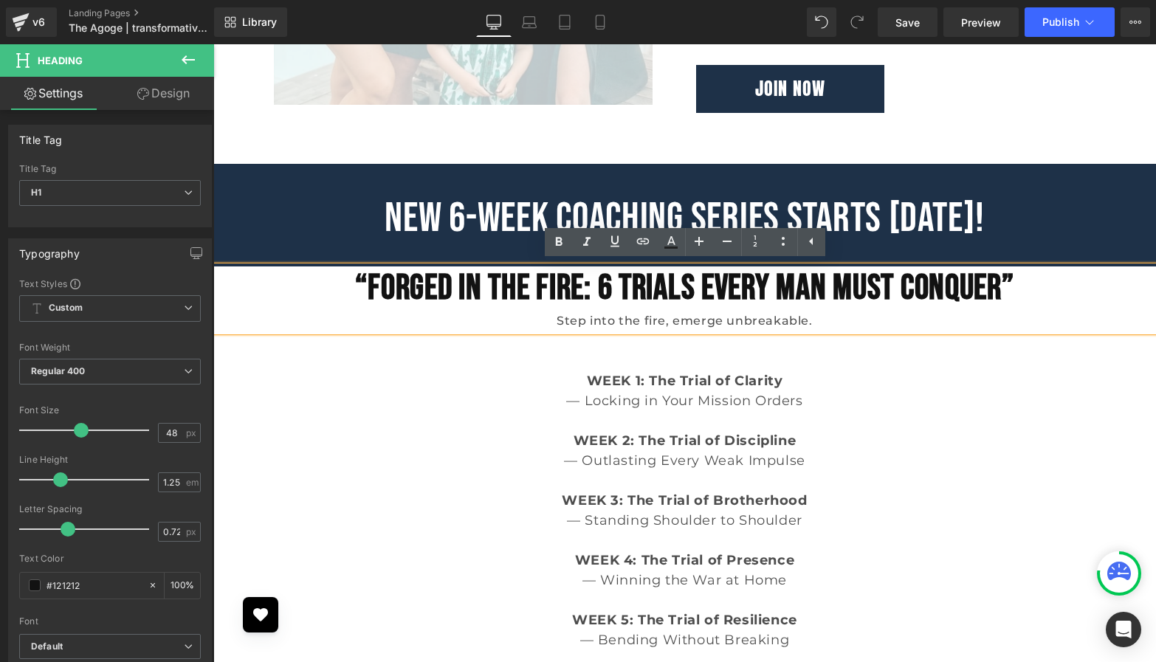
click at [814, 328] on div "Step into the fire, emerge unbreakable." at bounding box center [684, 321] width 943 height 21
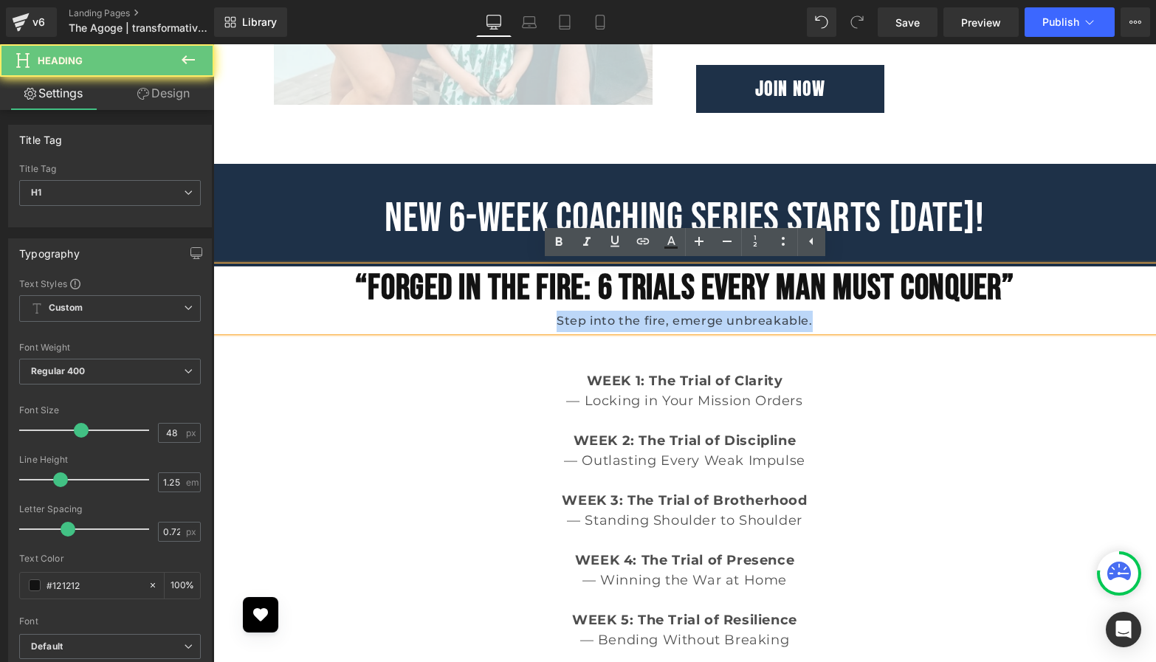
drag, startPoint x: 812, startPoint y: 323, endPoint x: 543, endPoint y: 323, distance: 268.8
click at [543, 323] on div "Step into the fire, emerge unbreakable." at bounding box center [684, 321] width 943 height 21
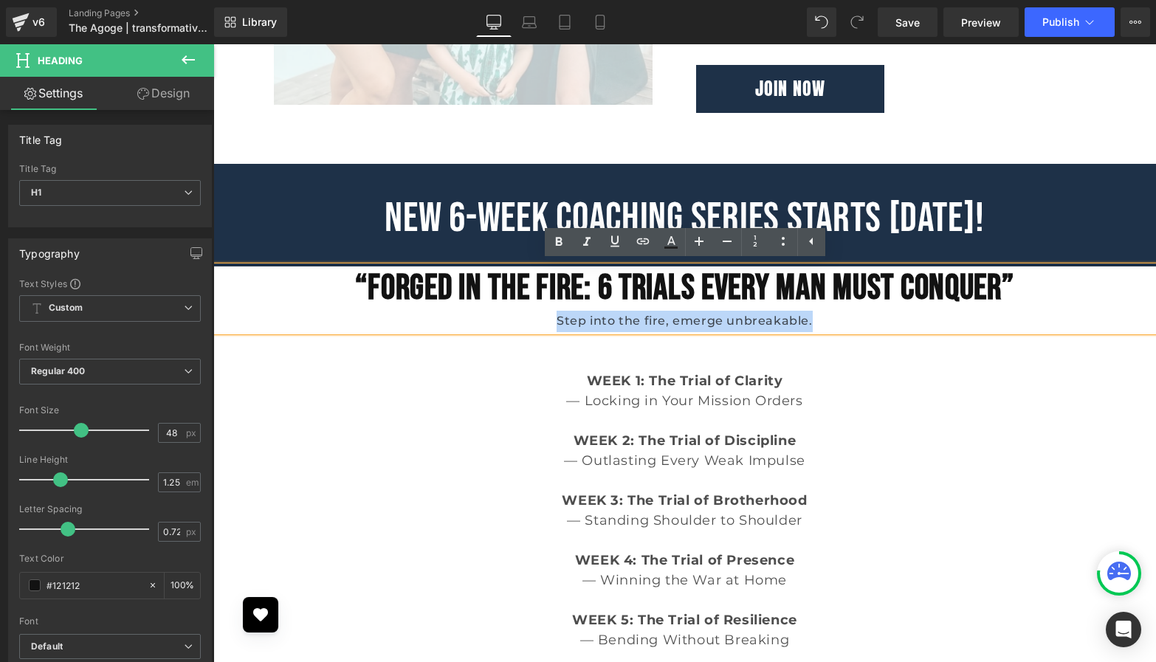
copy div "Step into the fire, emerge unbreakable."
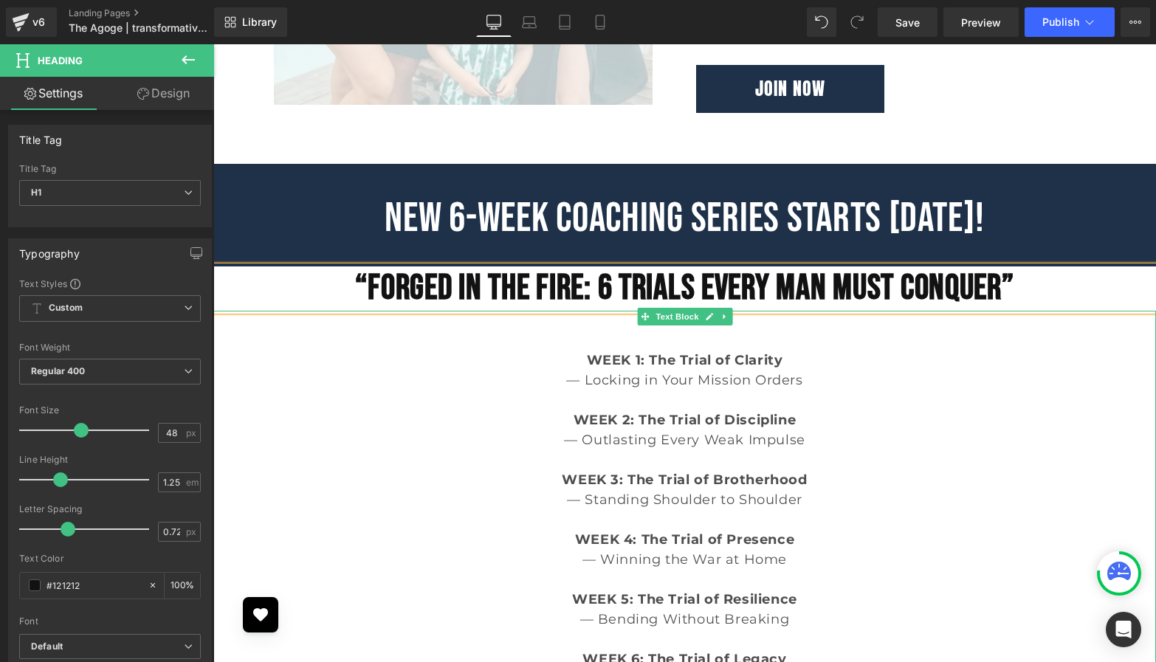
drag, startPoint x: 620, startPoint y: 332, endPoint x: 796, endPoint y: 327, distance: 175.8
click at [620, 332] on p at bounding box center [684, 341] width 943 height 20
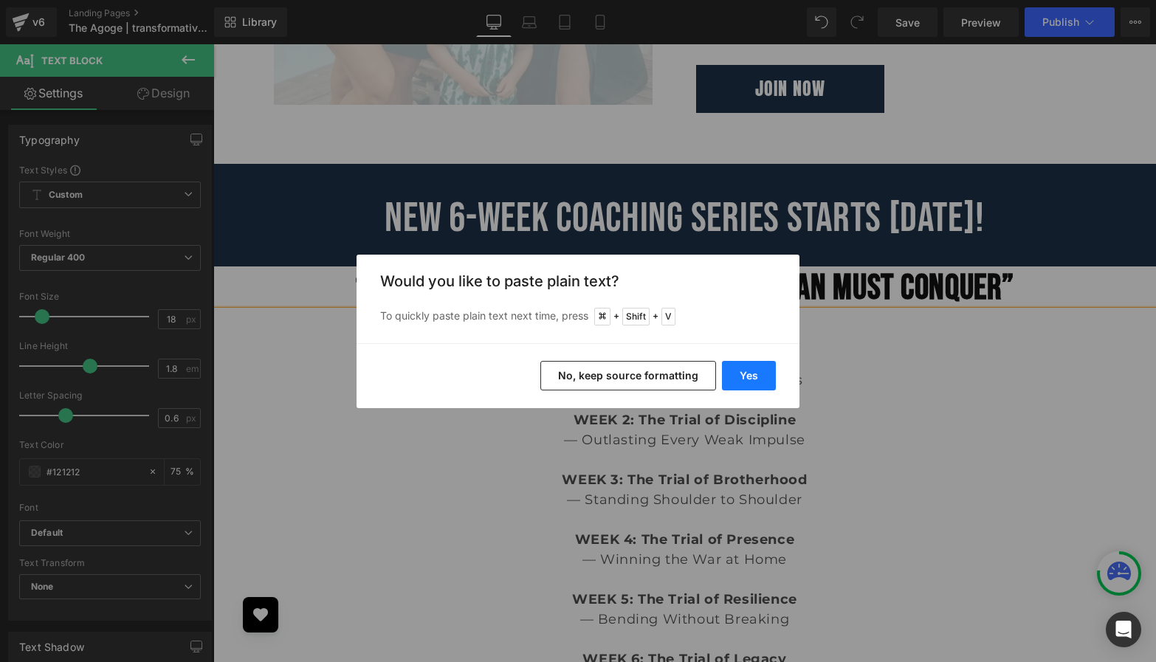
click at [756, 377] on button "Yes" at bounding box center [749, 376] width 54 height 30
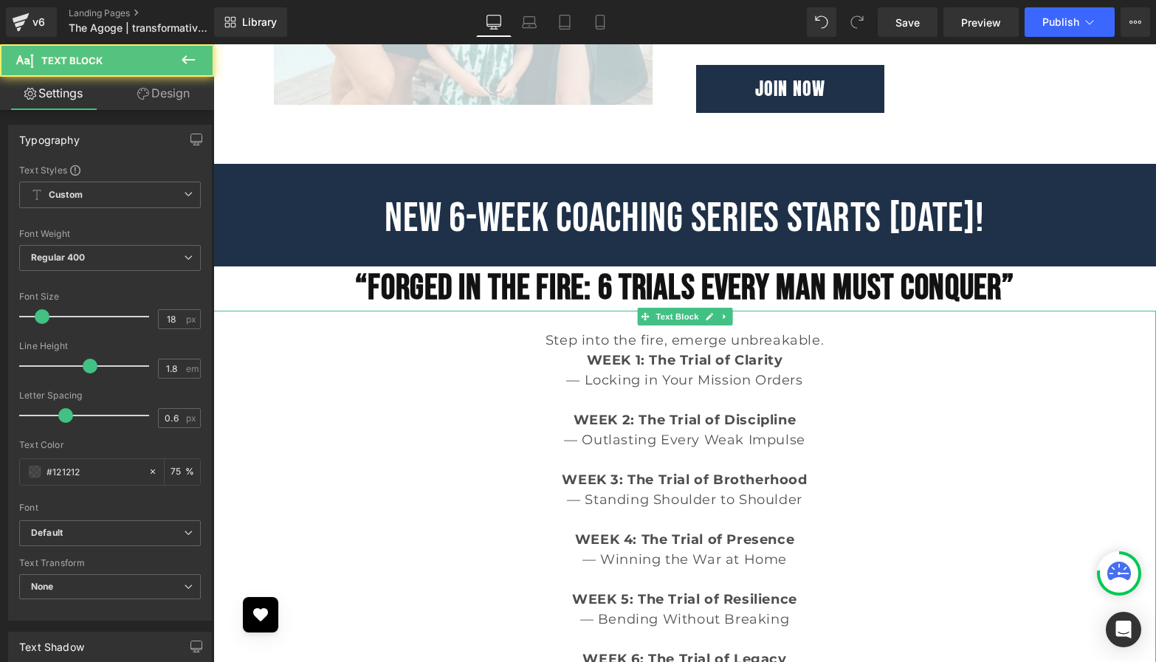
click at [817, 352] on p "WEEK 1: The Trial of Clarity" at bounding box center [684, 361] width 943 height 20
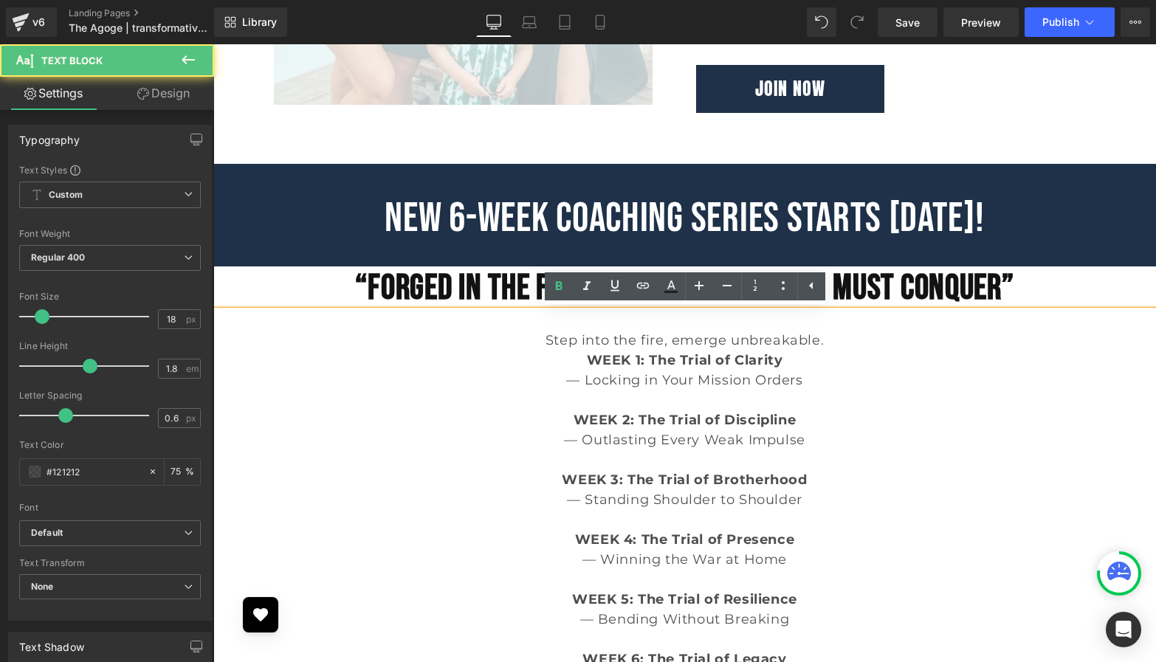
click at [829, 344] on p "Step into the fire, emerge unbreakable." at bounding box center [684, 341] width 943 height 20
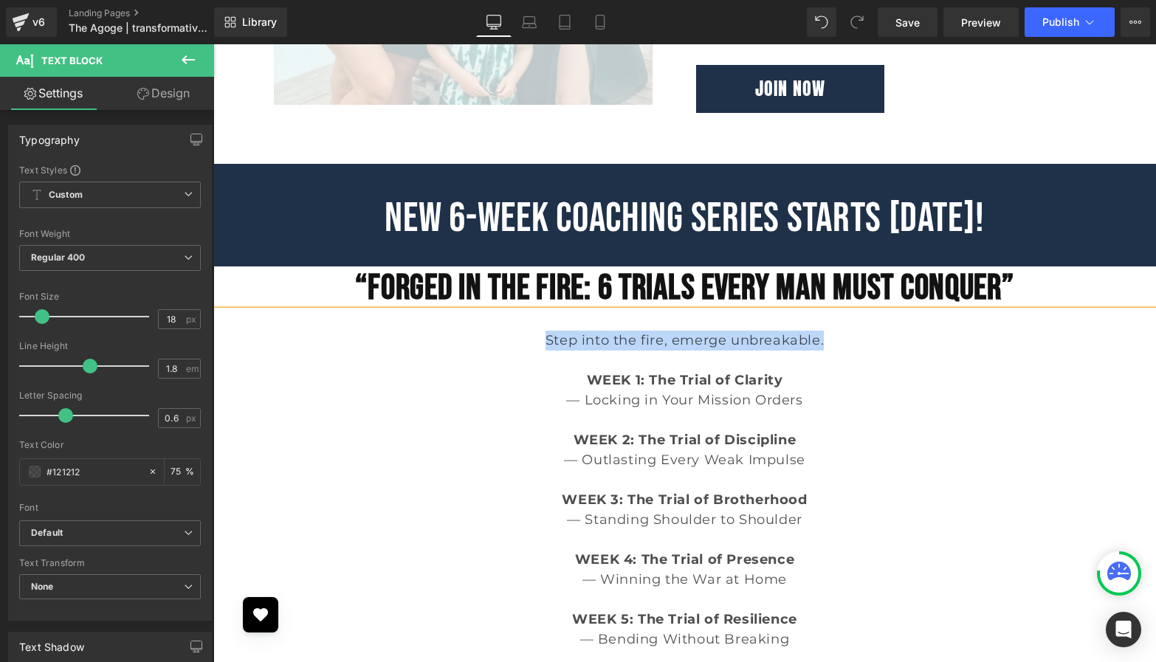
drag, startPoint x: 837, startPoint y: 343, endPoint x: 512, endPoint y: 346, distance: 324.1
click at [512, 346] on p "Step into the fire, emerge unbreakable." at bounding box center [684, 341] width 943 height 20
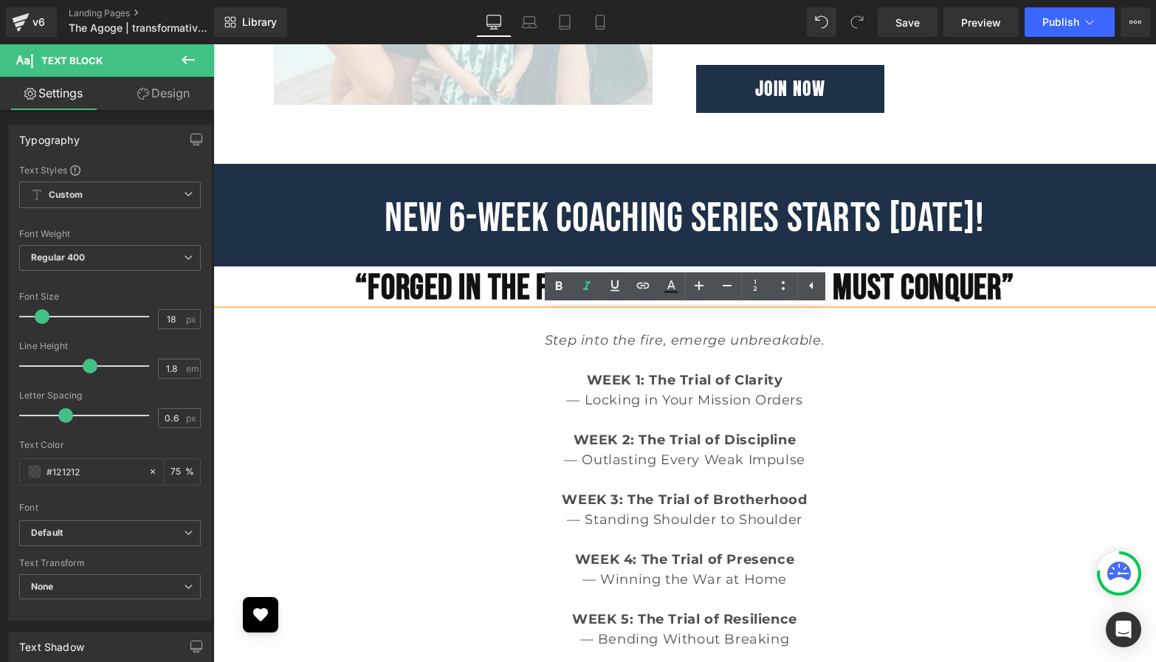
click at [782, 346] on span "Step into the fire, emerge unbreakable." at bounding box center [685, 340] width 280 height 16
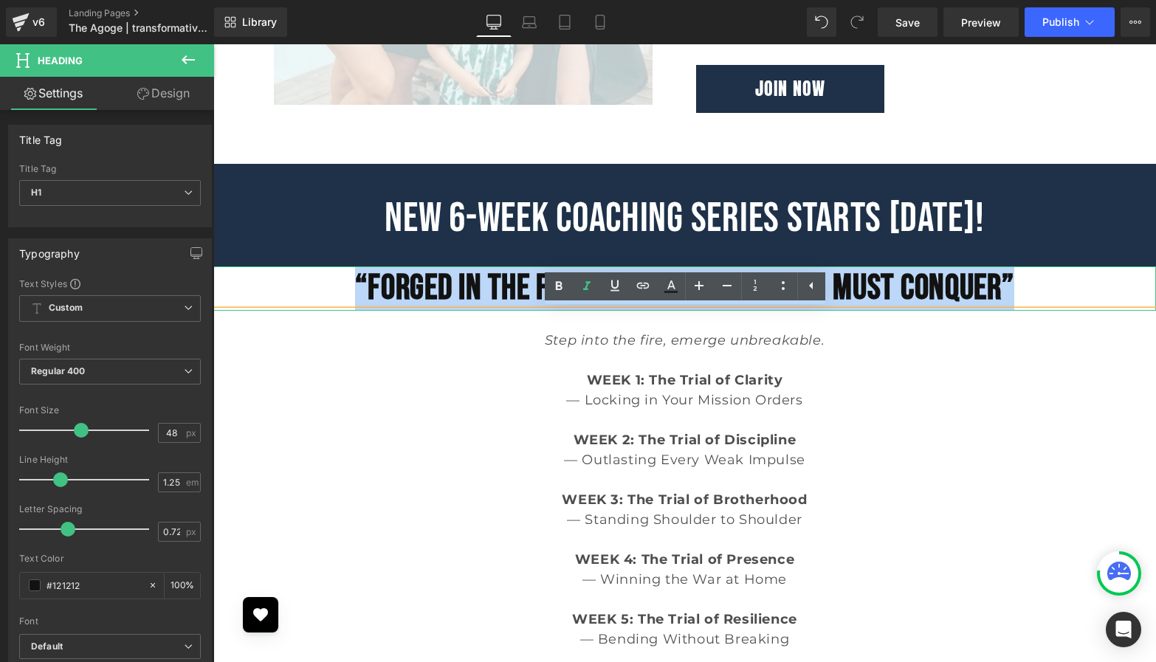
drag, startPoint x: 1033, startPoint y: 284, endPoint x: 351, endPoint y: 281, distance: 681.5
click at [351, 281] on h1 "“Forged in the Fire: 6 Trials Every Man Must Conquer”" at bounding box center [684, 289] width 943 height 44
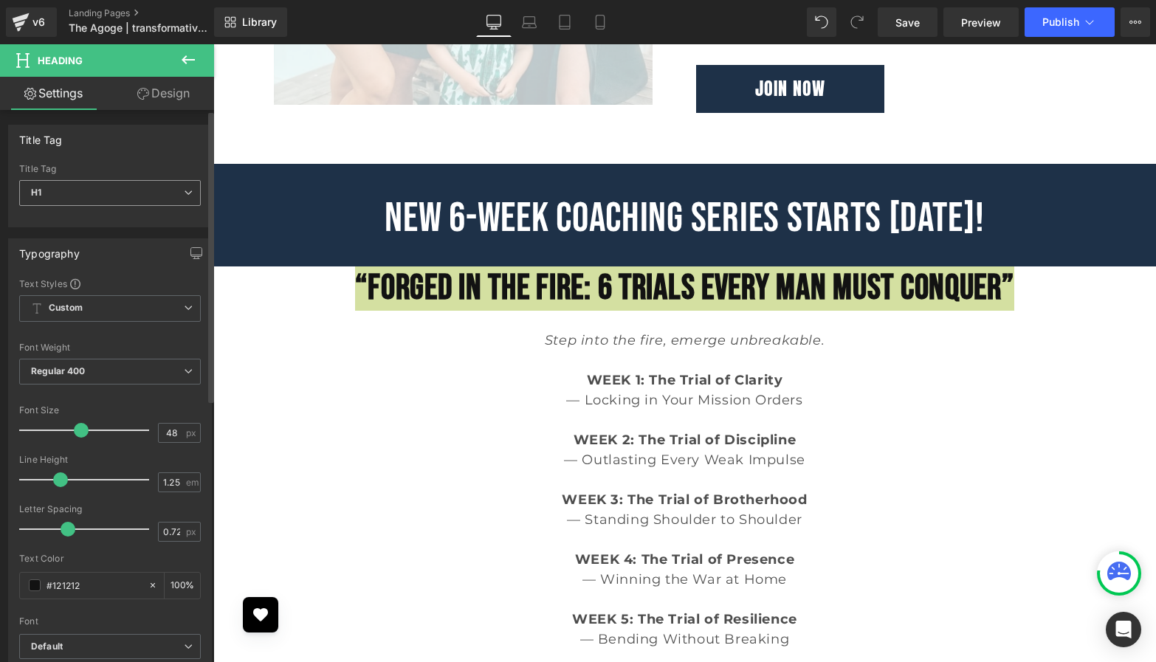
click at [116, 204] on span "H1" at bounding box center [110, 193] width 182 height 26
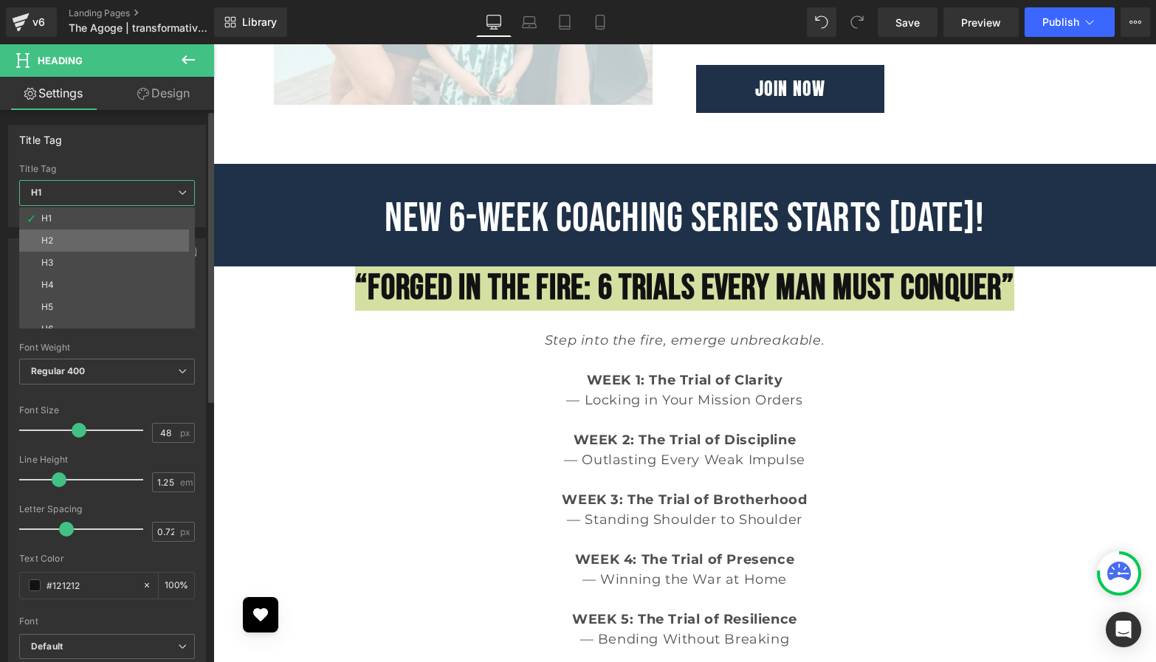
click at [82, 246] on li "H2" at bounding box center [110, 241] width 182 height 22
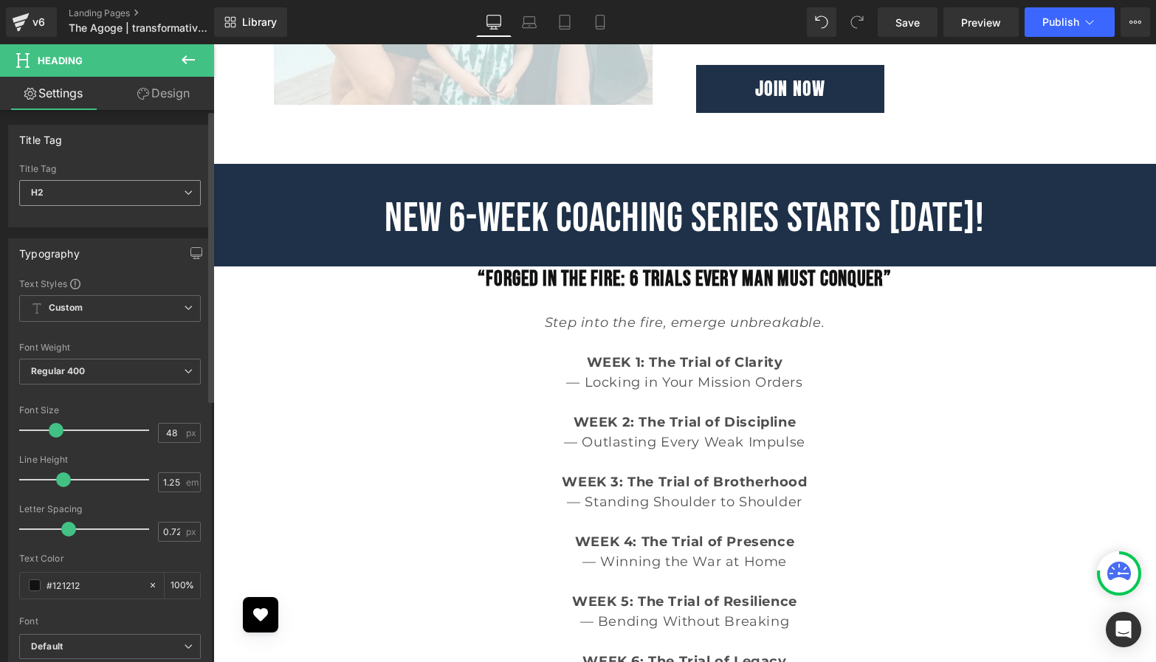
click at [81, 184] on span "H2" at bounding box center [110, 193] width 182 height 26
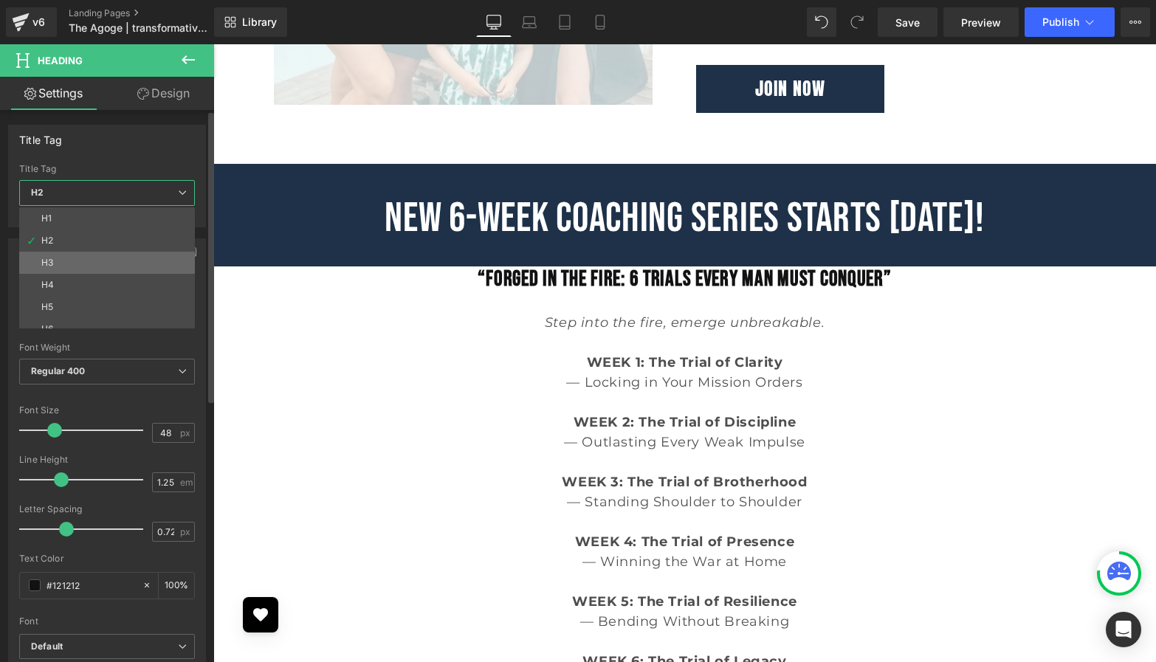
click at [80, 259] on li "H3" at bounding box center [110, 263] width 182 height 22
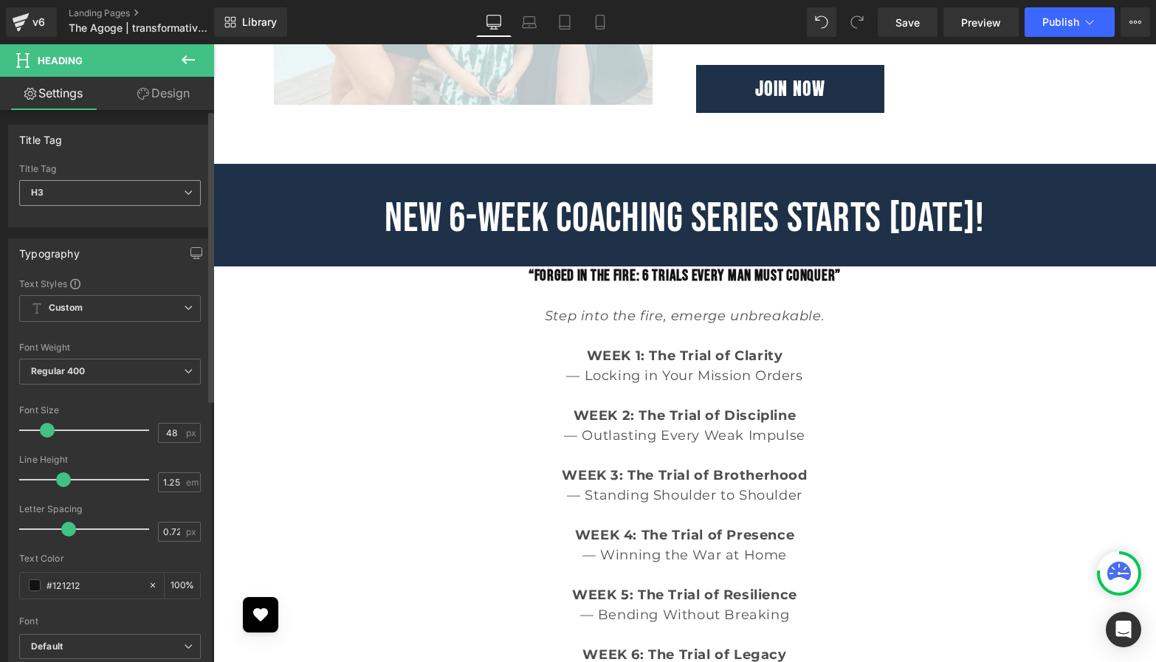
click at [117, 197] on span "H3" at bounding box center [110, 193] width 182 height 26
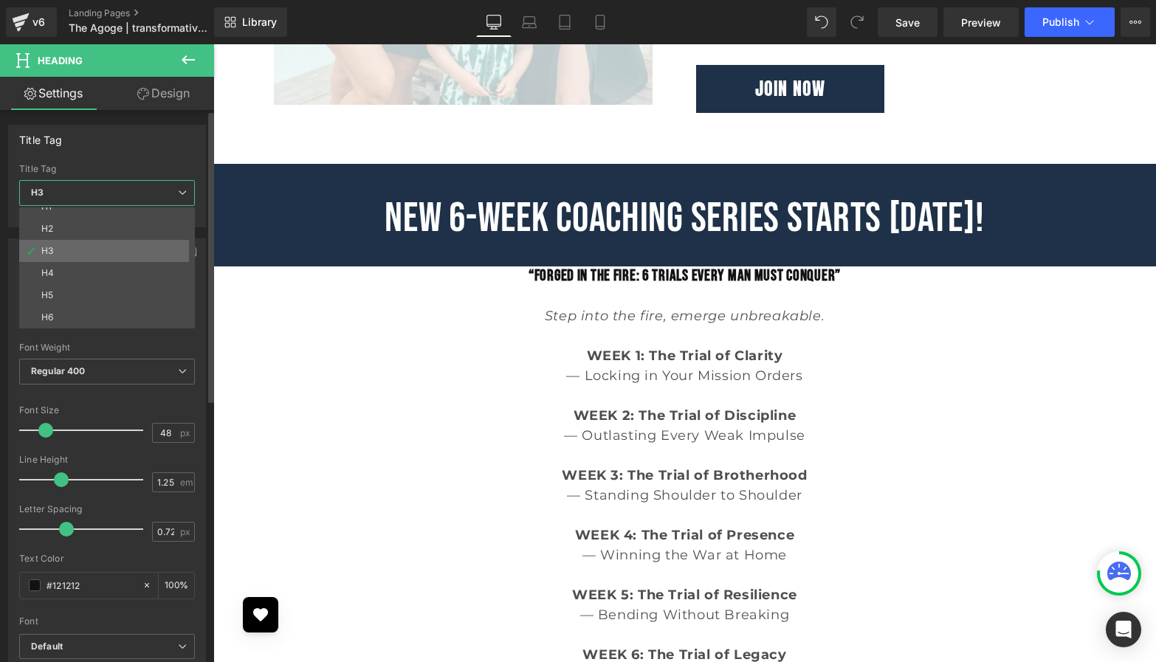
scroll to position [0, 0]
click at [94, 216] on li "H1" at bounding box center [110, 218] width 182 height 22
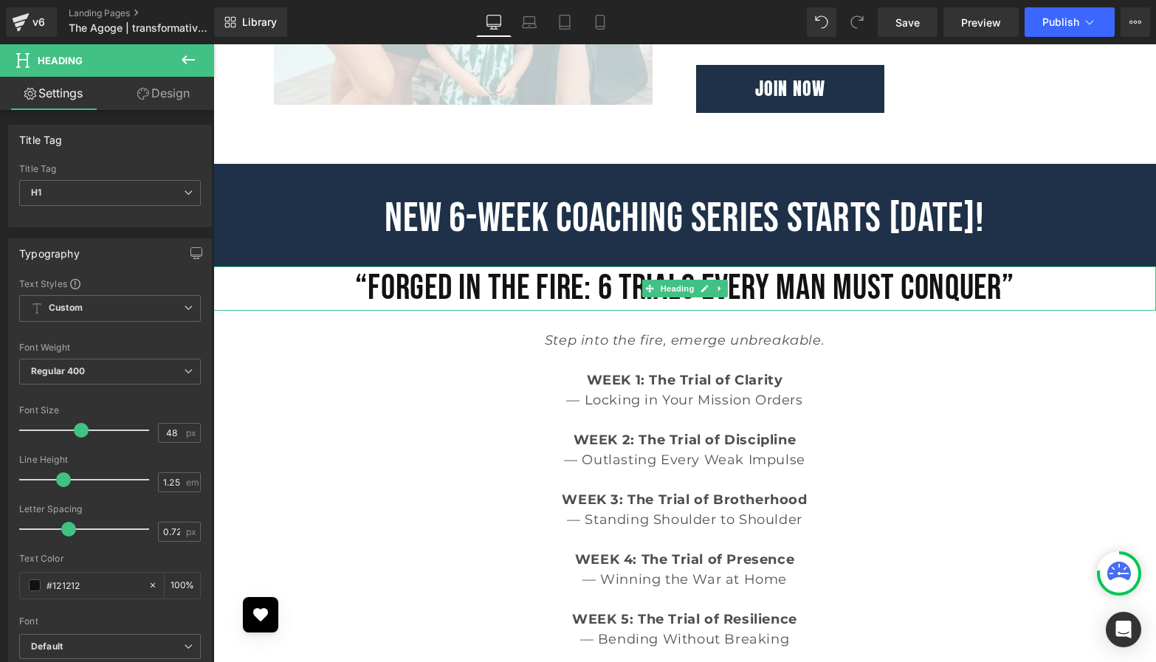
click at [284, 289] on h1 "“Forged in the Fire: 6 Trials Every Man Must Conquer”" at bounding box center [684, 289] width 943 height 44
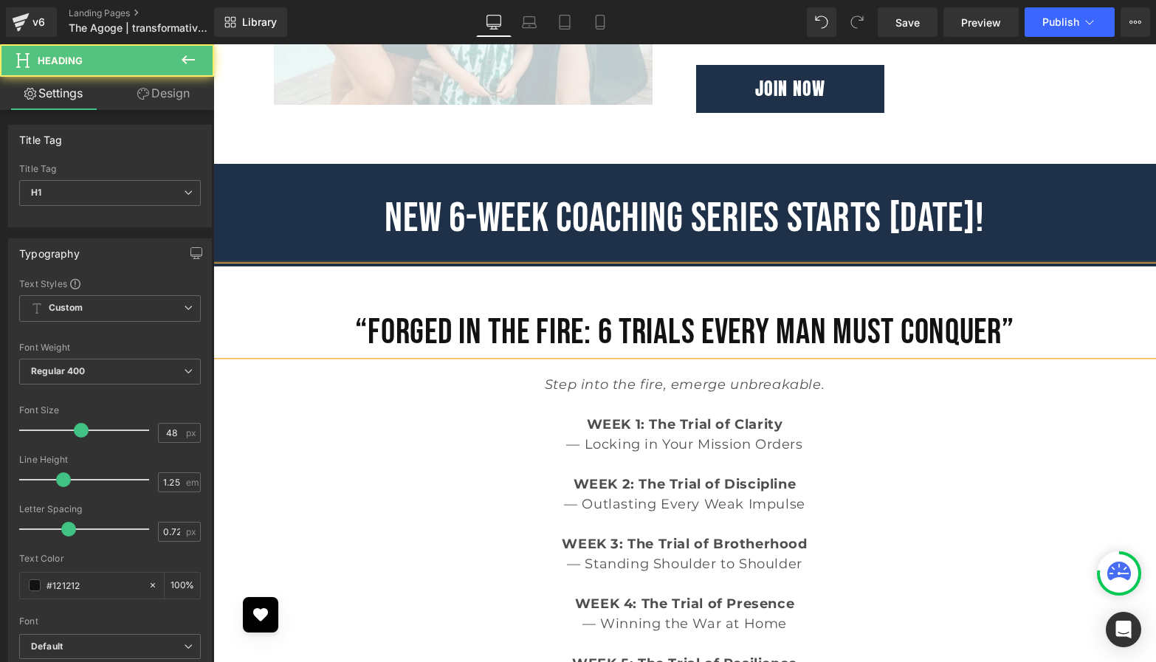
click at [412, 372] on p at bounding box center [684, 365] width 943 height 20
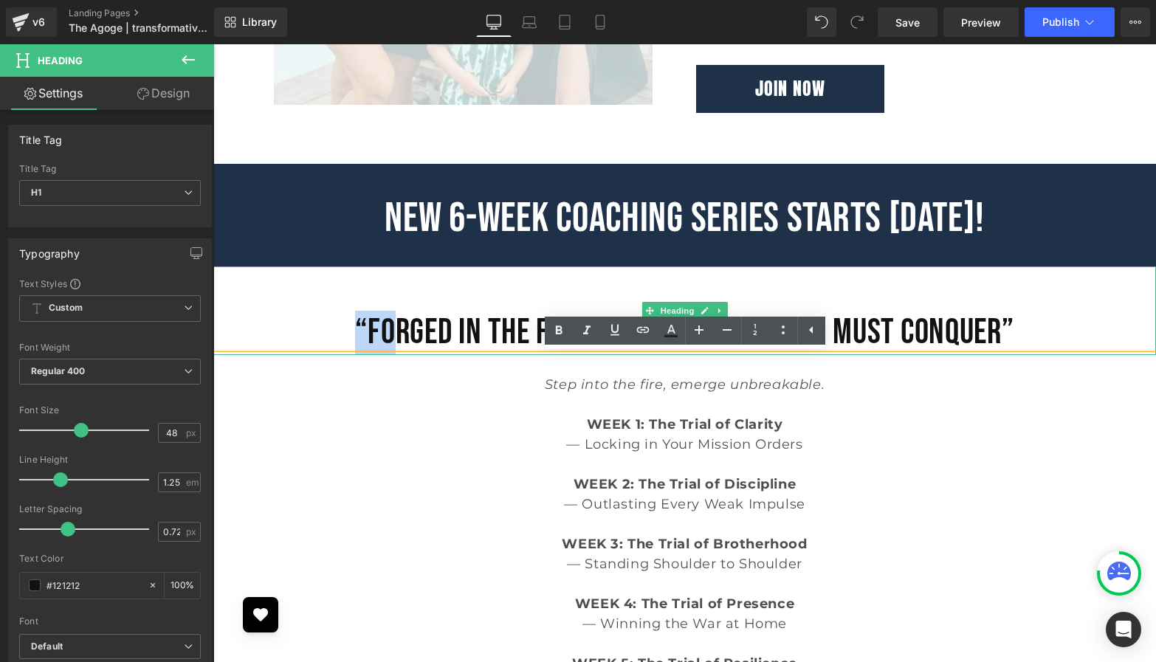
drag, startPoint x: 320, startPoint y: 322, endPoint x: 380, endPoint y: 322, distance: 59.1
click at [383, 322] on h1 "“Forged in the Fire: 6 Trials Every Man Must Conquer”" at bounding box center [684, 333] width 943 height 44
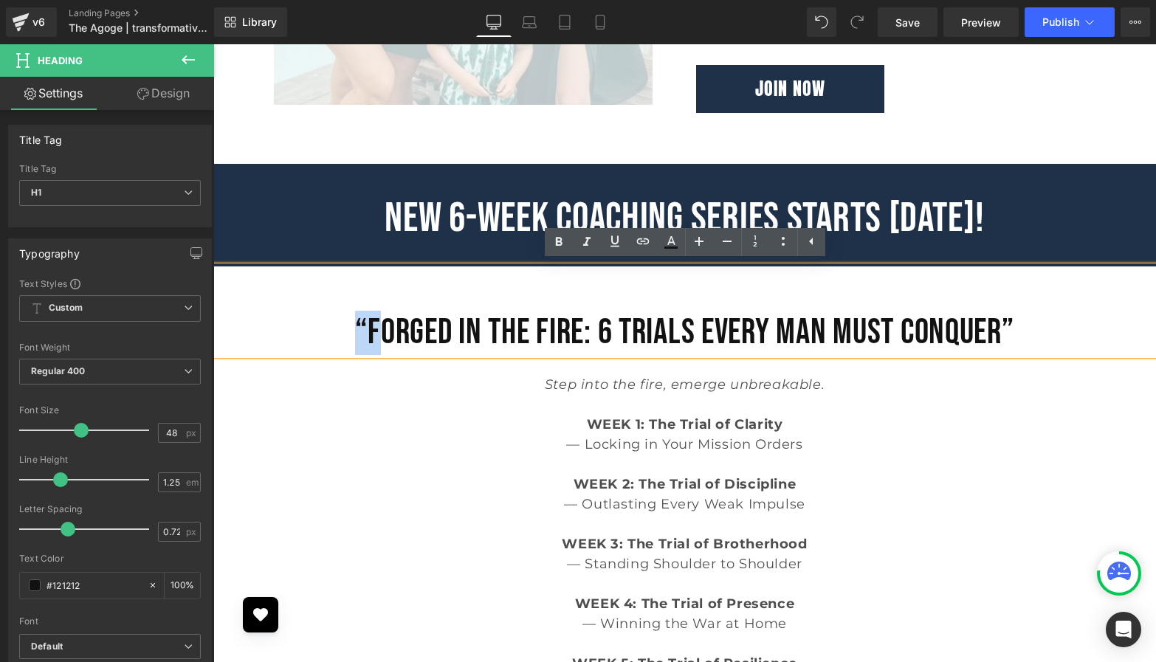
click at [352, 322] on h1 "“Forged in the Fire: 6 Trials Every Man Must Conquer”" at bounding box center [684, 333] width 943 height 44
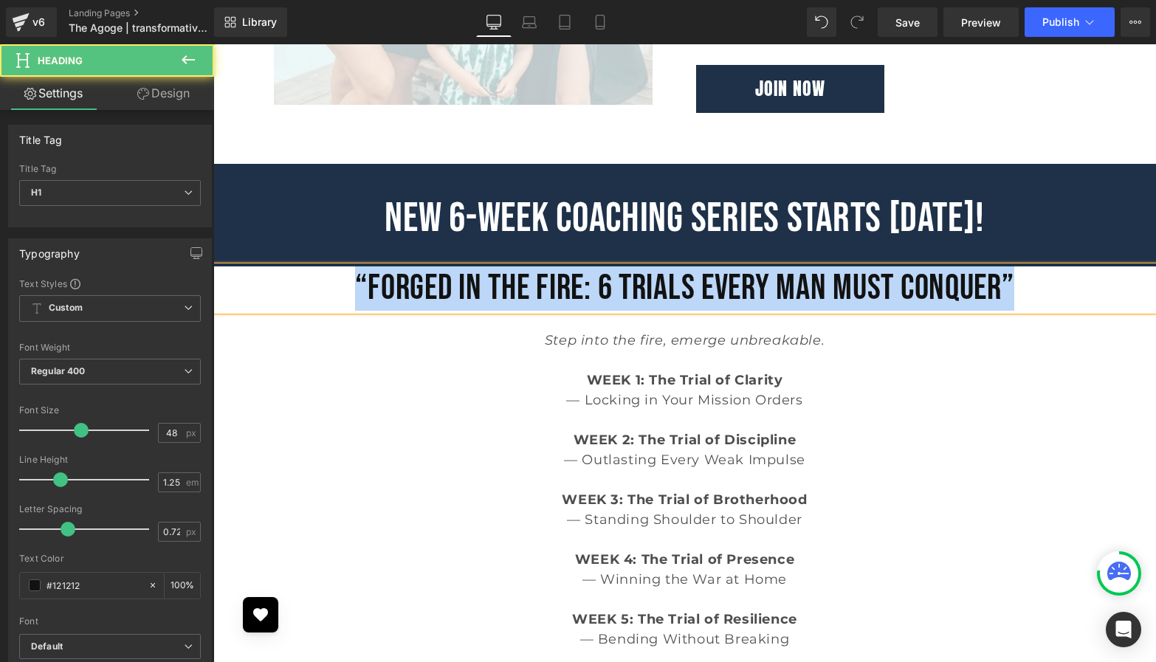
drag, startPoint x: 344, startPoint y: 280, endPoint x: 1031, endPoint y: 295, distance: 687.6
click at [1031, 295] on h1 "“Forged in the Fire: 6 Trials Every Man Must Conquer”" at bounding box center [684, 289] width 943 height 44
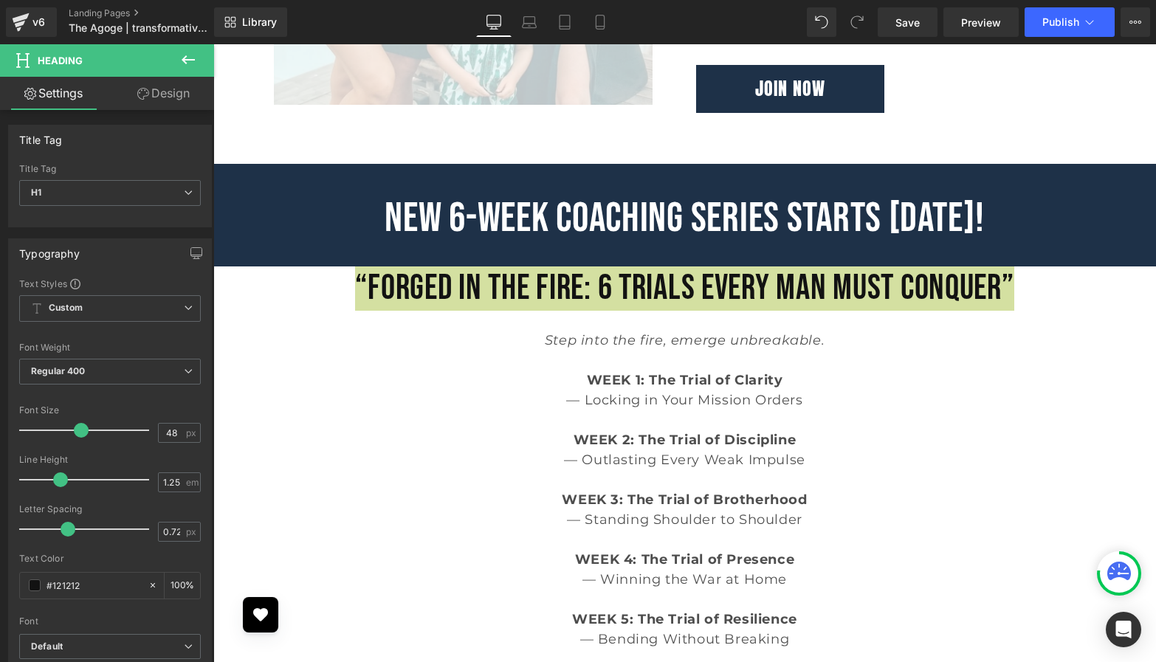
click at [156, 97] on link "Design" at bounding box center [163, 93] width 107 height 33
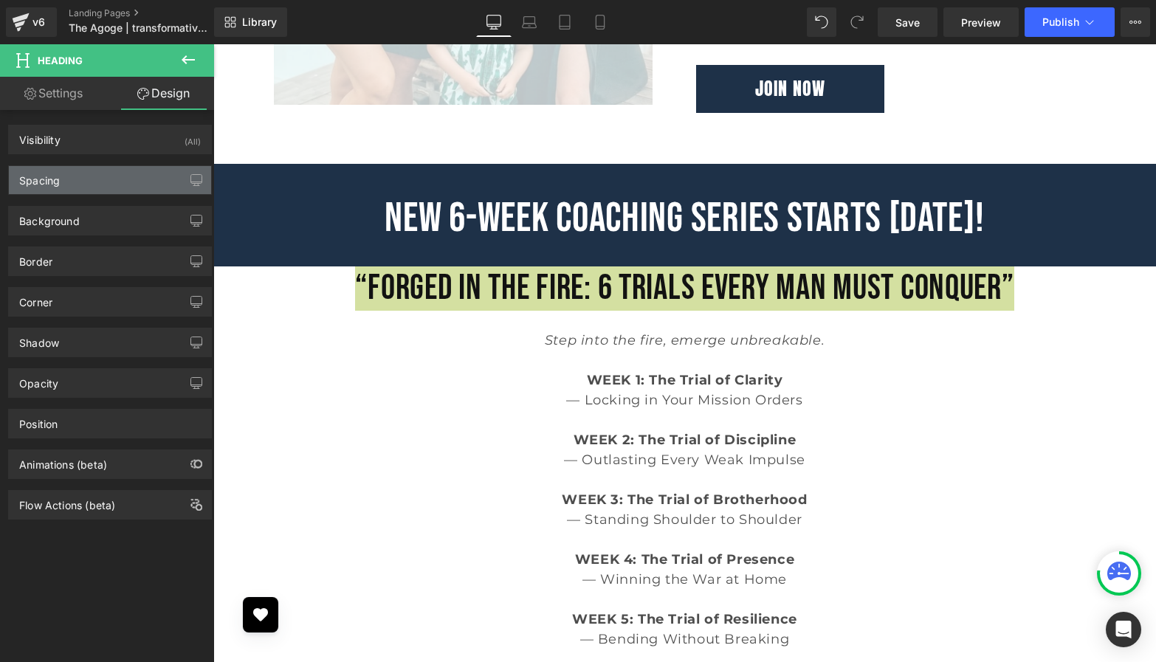
click at [97, 176] on div "Spacing" at bounding box center [110, 180] width 202 height 28
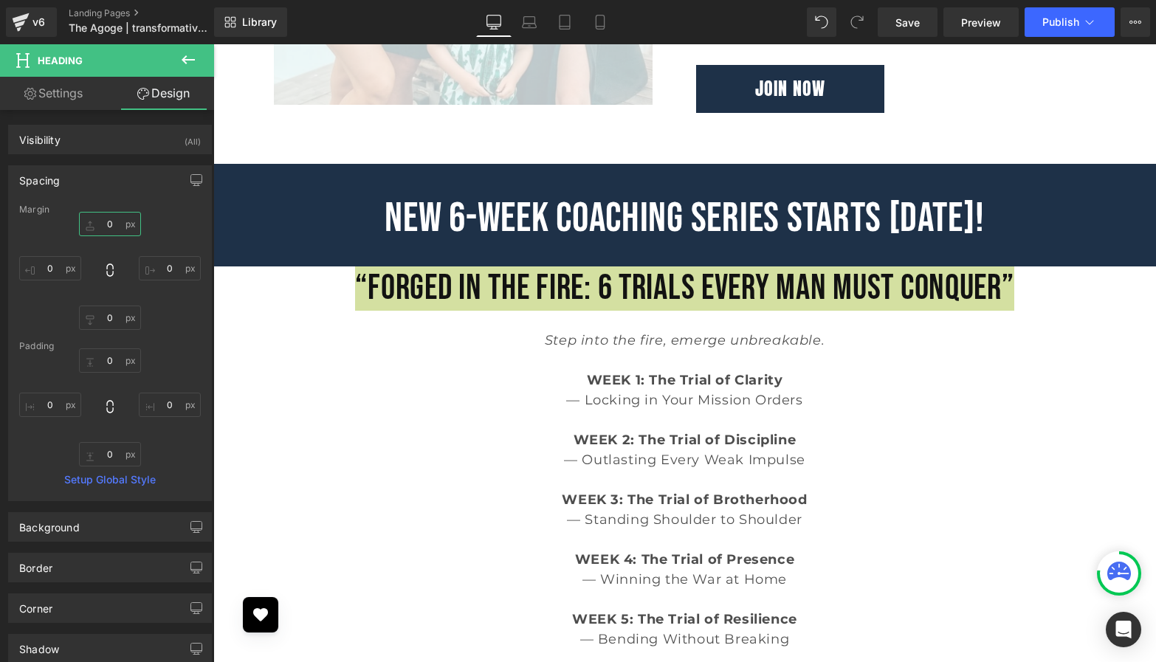
click at [108, 225] on input "0" at bounding box center [110, 224] width 62 height 24
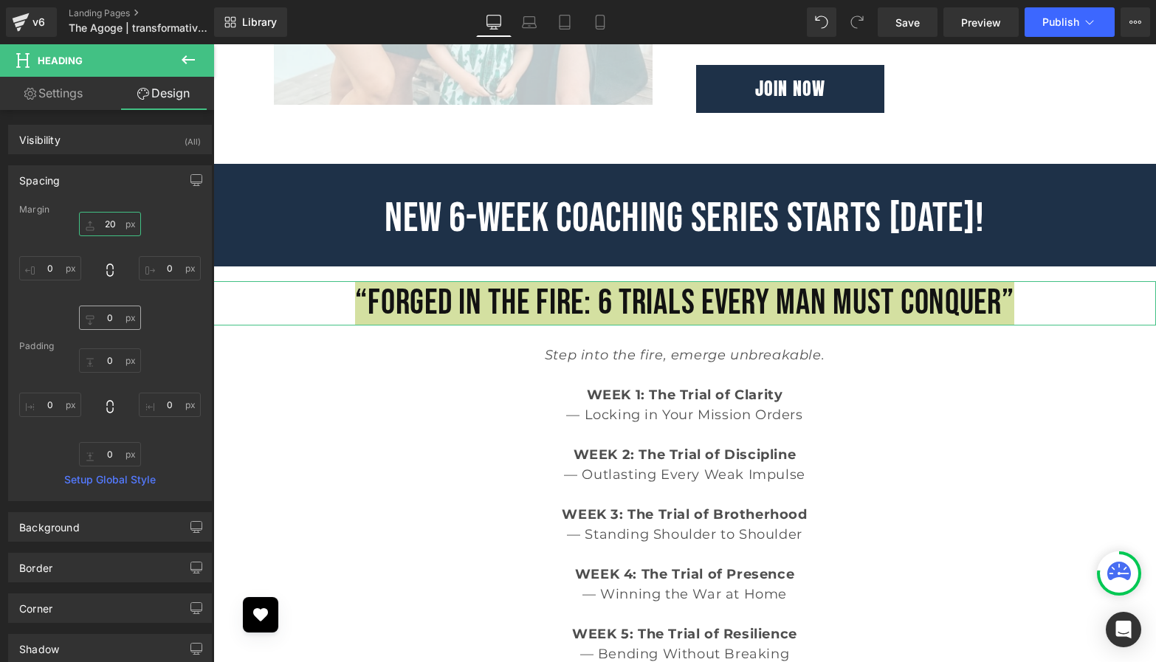
type input "20"
click at [109, 317] on input "0" at bounding box center [110, 318] width 62 height 24
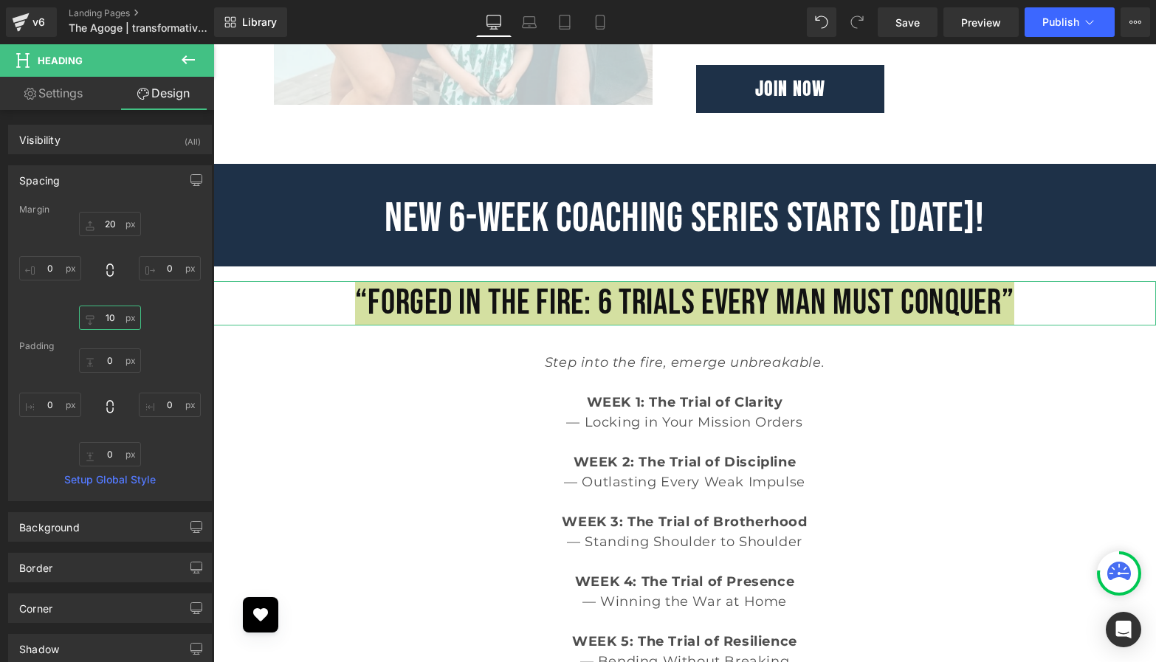
type input "1"
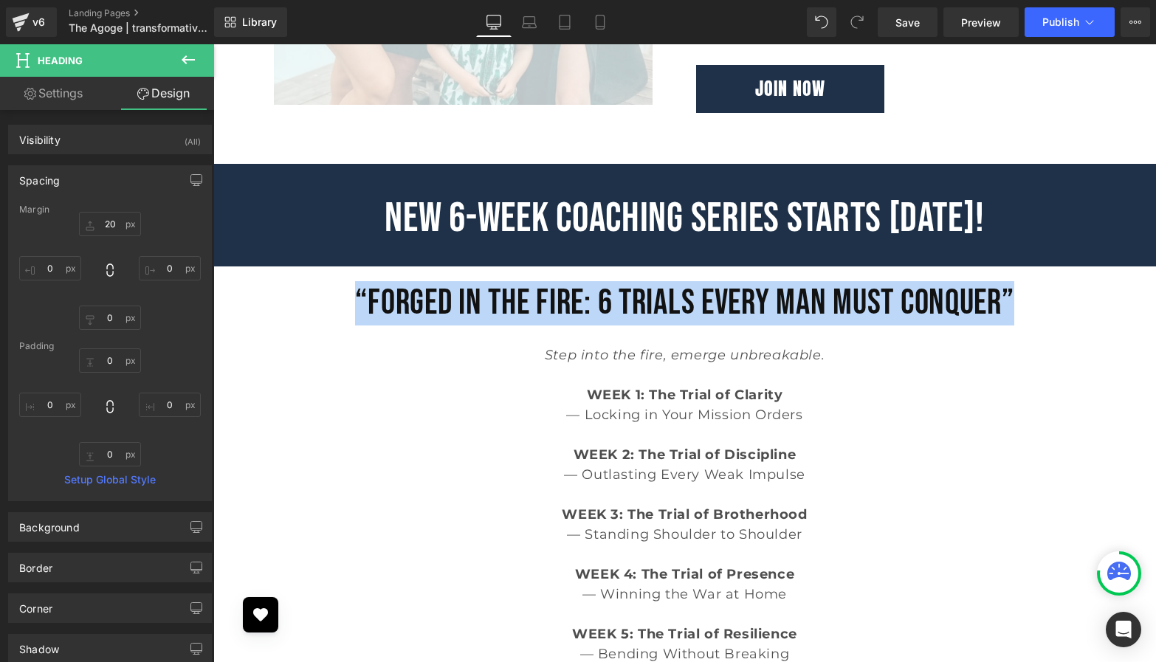
click at [318, 389] on p "WEEK 1: The Trial of Clarity" at bounding box center [684, 395] width 943 height 20
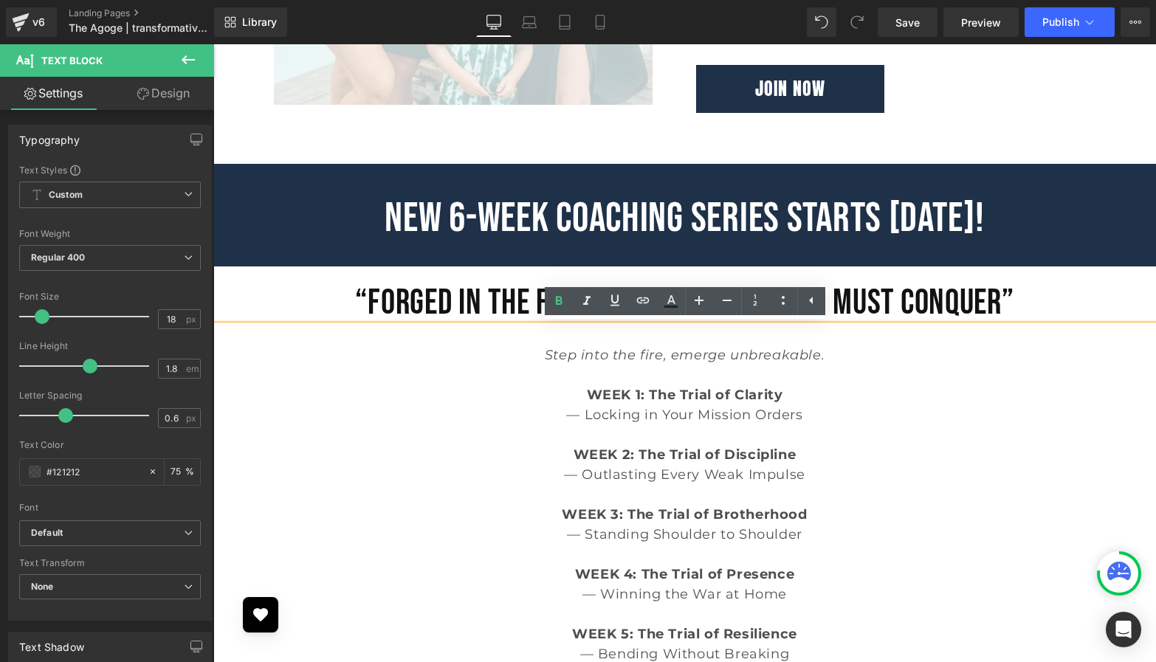
click at [475, 429] on p at bounding box center [684, 435] width 943 height 20
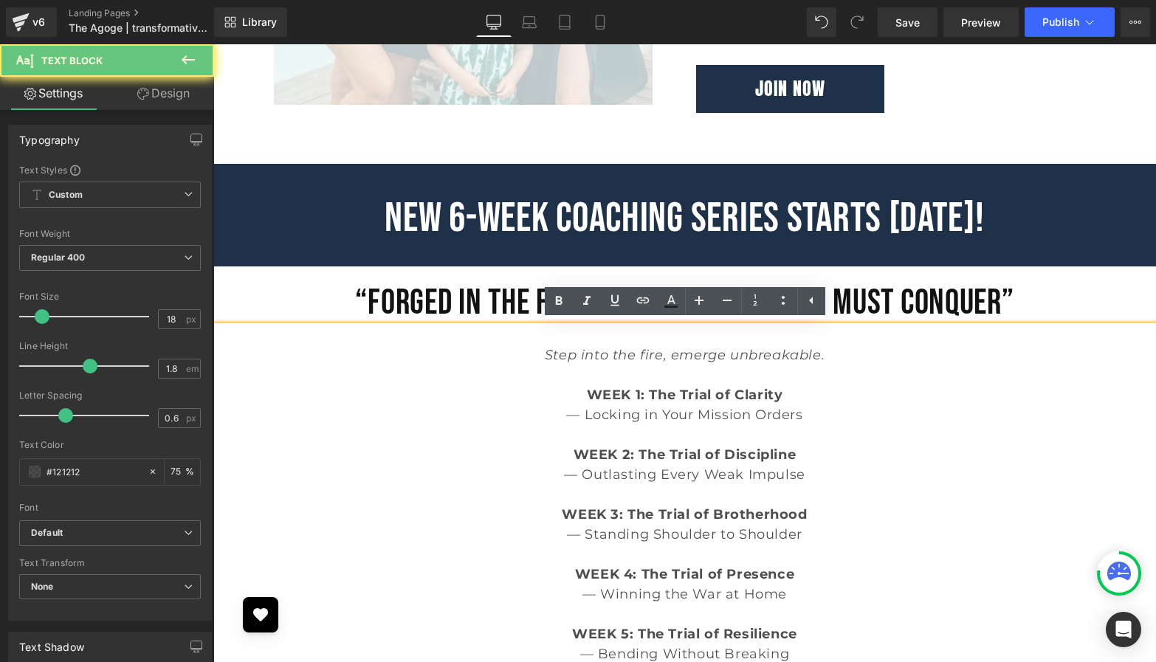
click at [497, 348] on p "Step into the fire, emerge unbreakable." at bounding box center [684, 356] width 943 height 20
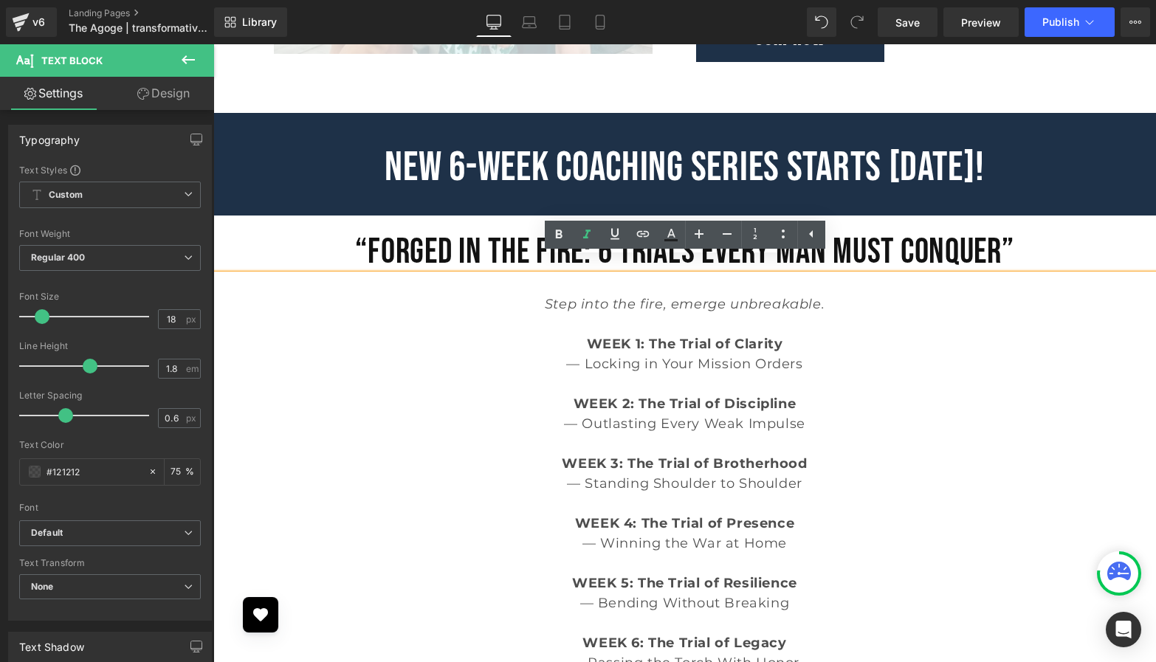
scroll to position [3147, 0]
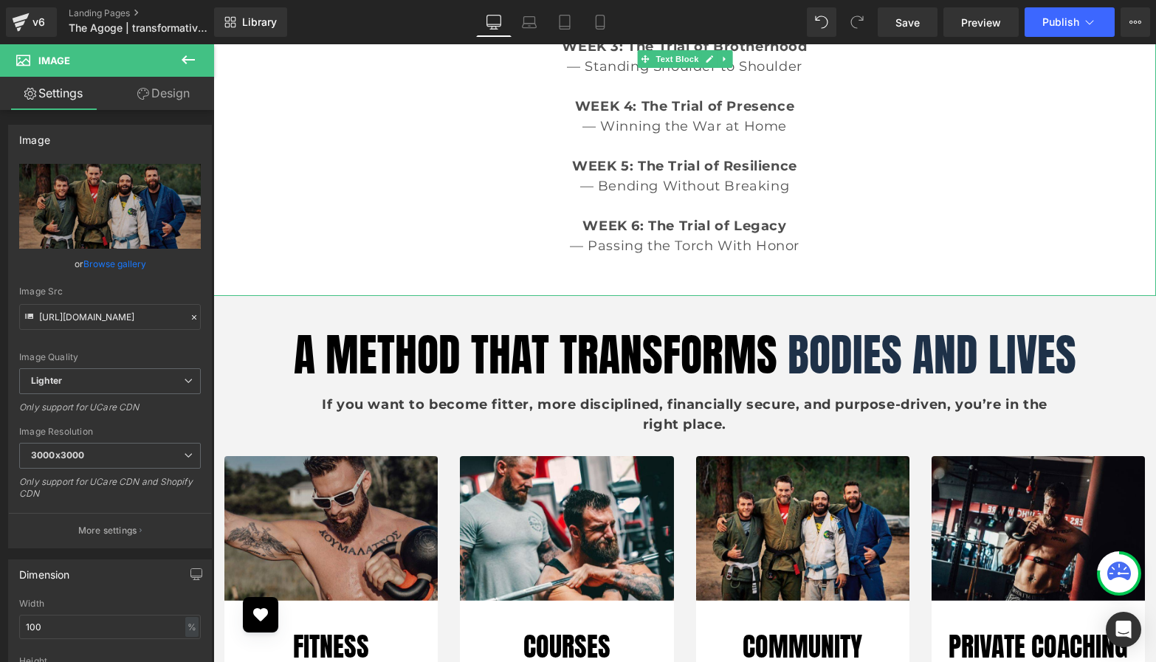
click at [821, 258] on p at bounding box center [684, 266] width 943 height 20
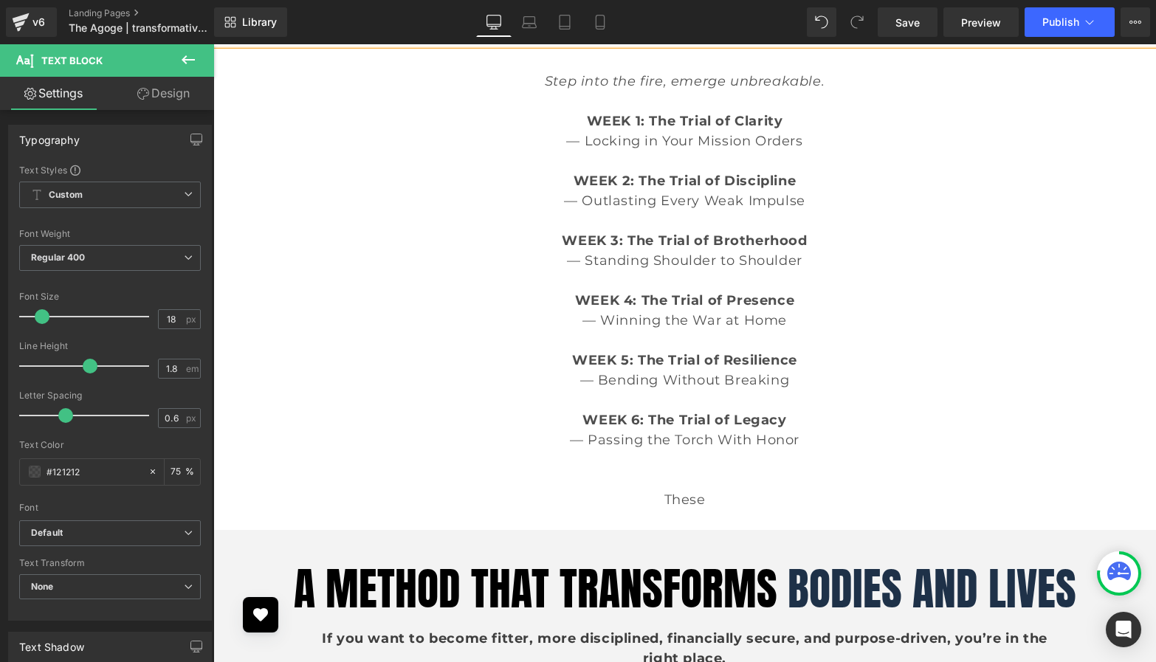
scroll to position [3281, 0]
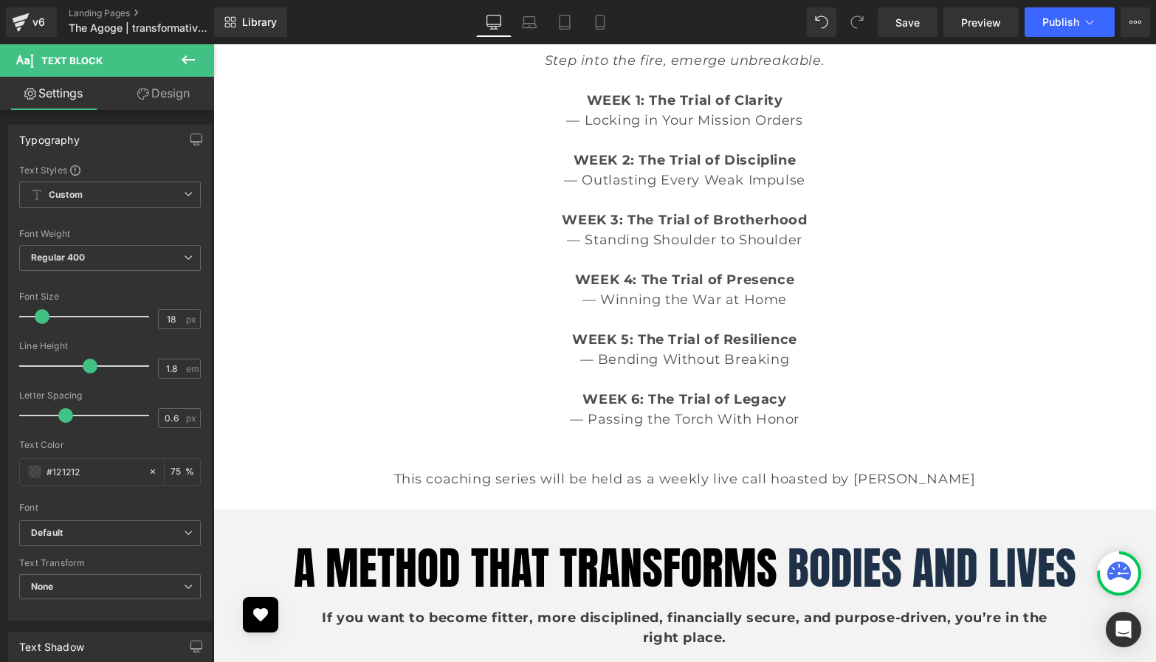
click at [792, 481] on p "This coaching series will be held as a weekly live call hoasted by [PERSON_NAME]" at bounding box center [684, 480] width 943 height 20
click at [770, 481] on p "This coaching series will be held as a weekly live call hosted by [PERSON_NAME]" at bounding box center [684, 480] width 943 height 20
click at [1009, 478] on p "This coaching series will be held as a weekly live call every hosted by [PERSON…" at bounding box center [684, 480] width 943 height 20
click at [1054, 483] on p "This coaching series will be held as a weekly live call every hosted by [PERSON…" at bounding box center [684, 480] width 943 height 20
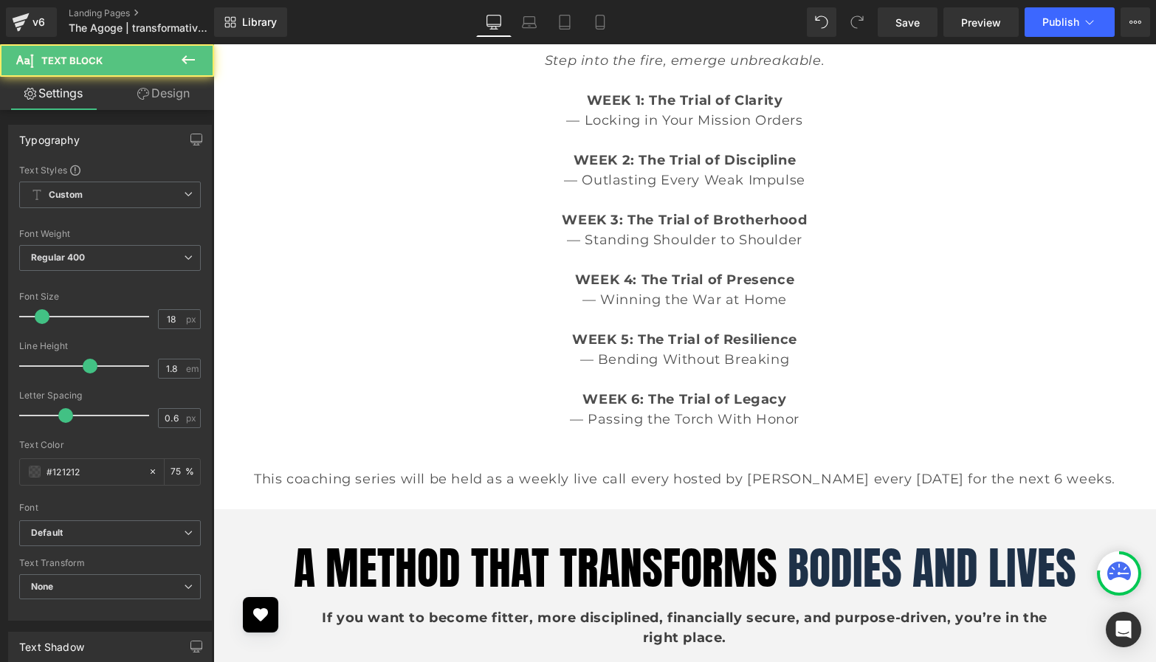
click at [922, 481] on p "This coaching series will be held as a weekly live call every hosted by [PERSON…" at bounding box center [684, 480] width 943 height 20
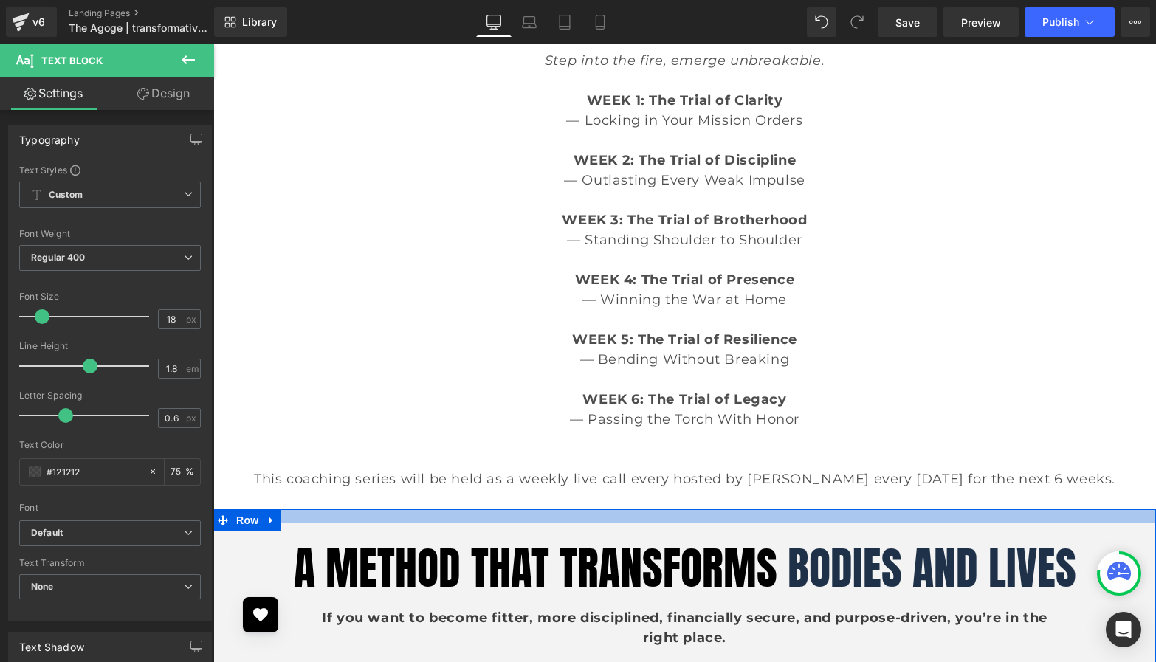
drag, startPoint x: 1126, startPoint y: 481, endPoint x: 245, endPoint y: 470, distance: 880.9
click at [247, 476] on p "This coaching series will be held as a weekly live call every hosted by [PERSON…" at bounding box center [684, 480] width 943 height 20
click at [245, 470] on p "This coaching series will be held as a weekly live call every hosted by [PERSON…" at bounding box center [684, 480] width 943 height 20
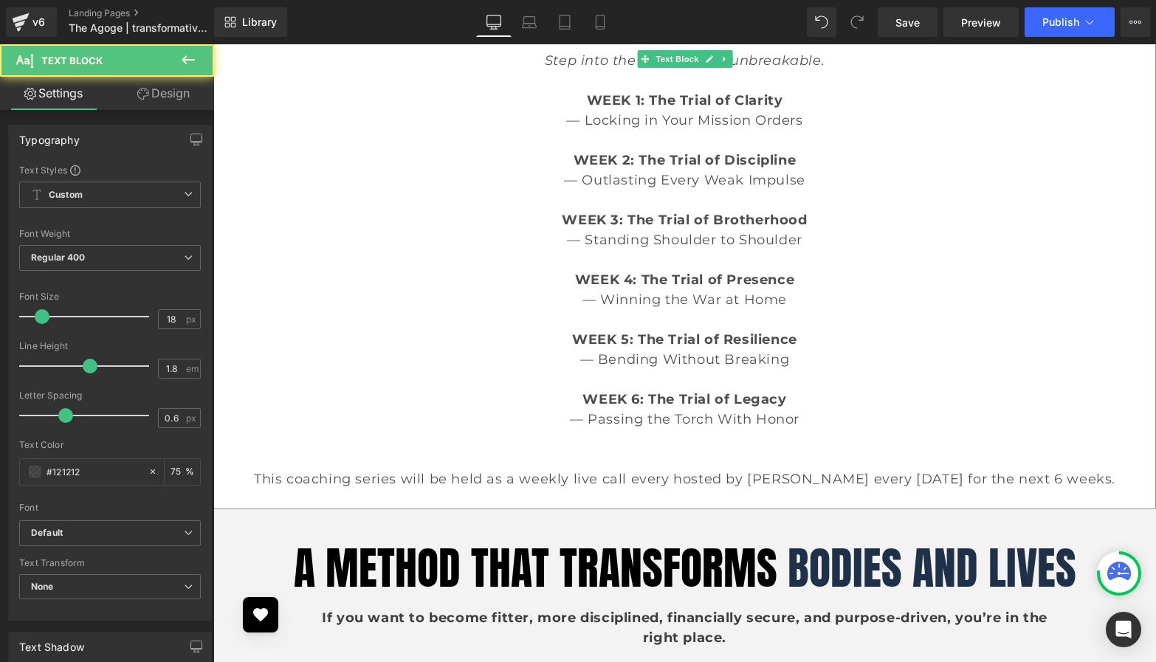
click at [232, 364] on p "— Bending Without Breaking" at bounding box center [684, 360] width 943 height 20
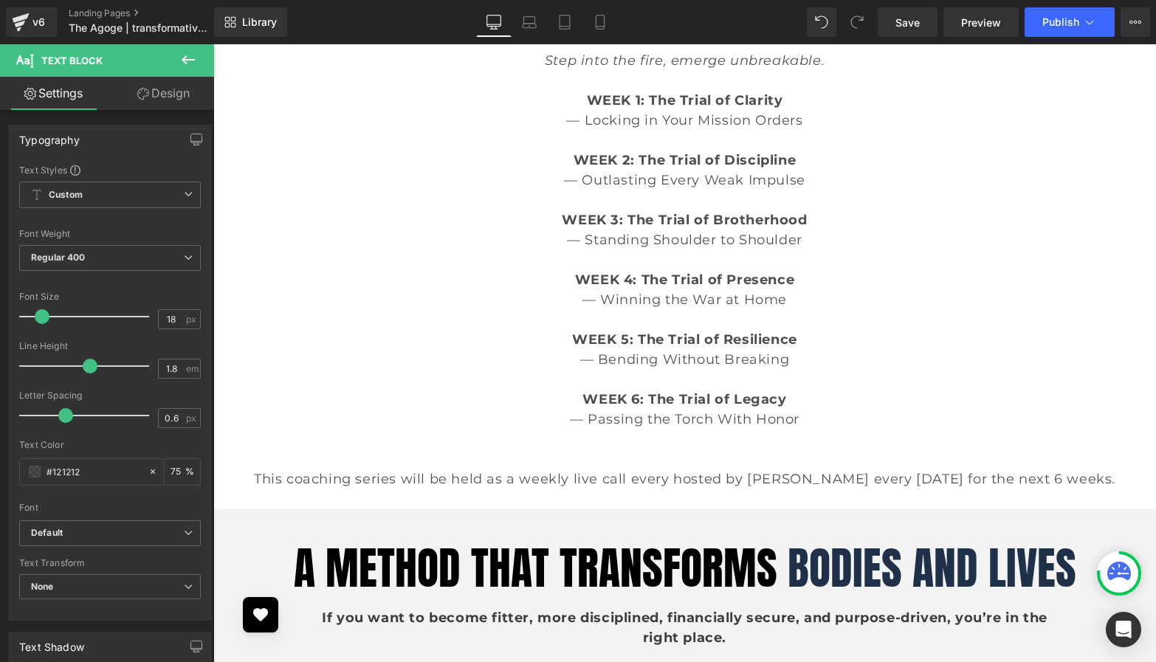
click at [158, 98] on link "Design" at bounding box center [163, 93] width 107 height 33
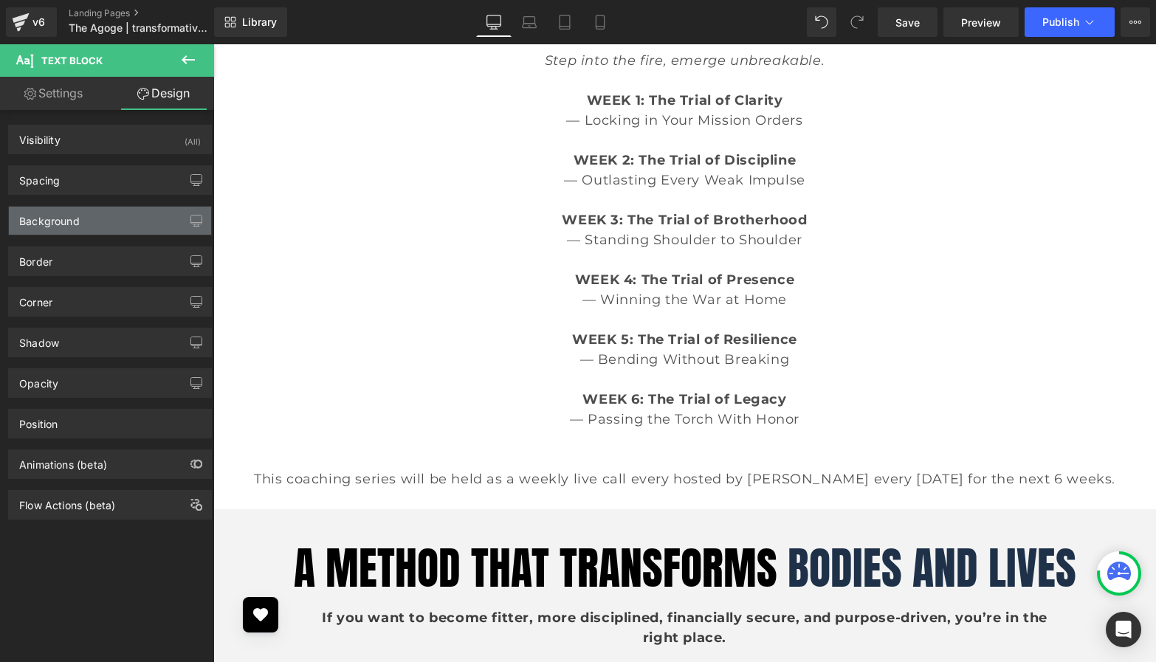
click at [129, 222] on div "Background" at bounding box center [110, 221] width 202 height 28
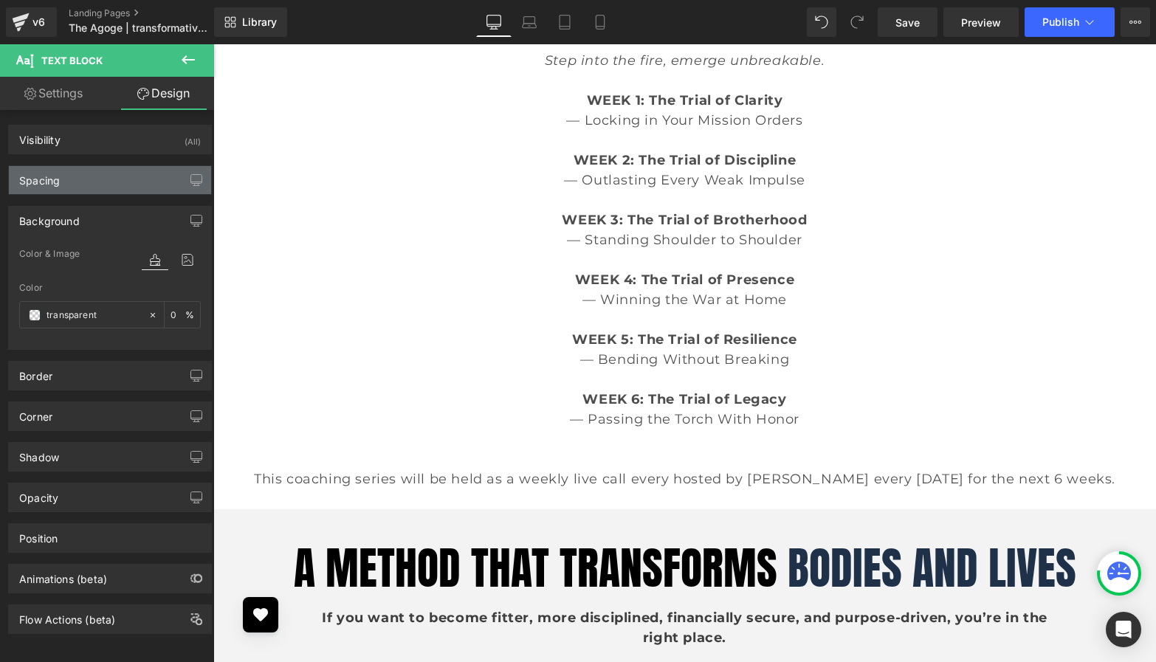
click at [123, 179] on div "Spacing" at bounding box center [110, 180] width 202 height 28
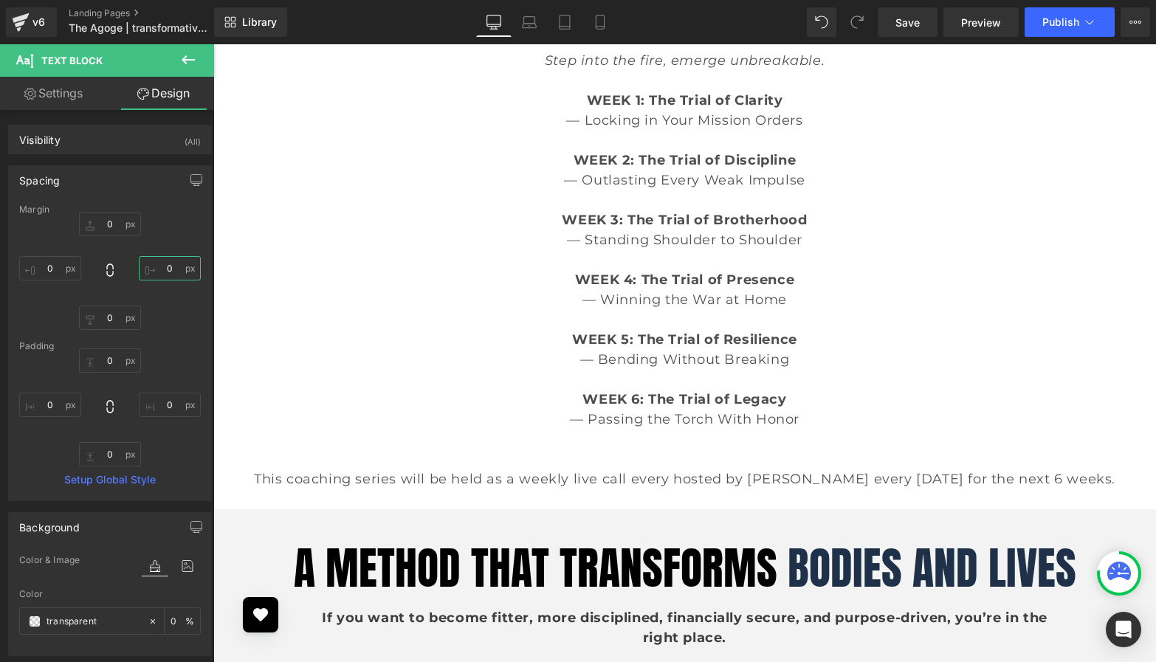
click at [159, 270] on input "0" at bounding box center [170, 268] width 62 height 24
type input "20"
click at [52, 270] on input "0" at bounding box center [50, 268] width 62 height 24
type input "20"
click at [51, 402] on input "0" at bounding box center [50, 405] width 62 height 24
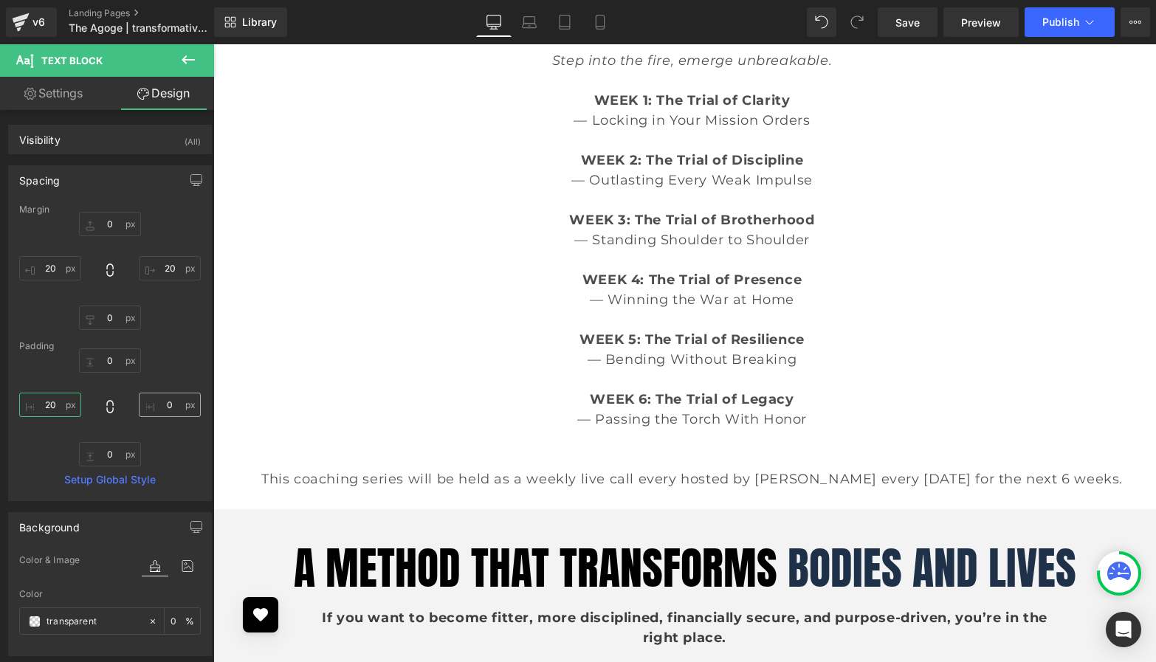
type input "20"
click at [162, 405] on input "0" at bounding box center [170, 405] width 62 height 24
click at [162, 406] on input "20" at bounding box center [170, 405] width 62 height 24
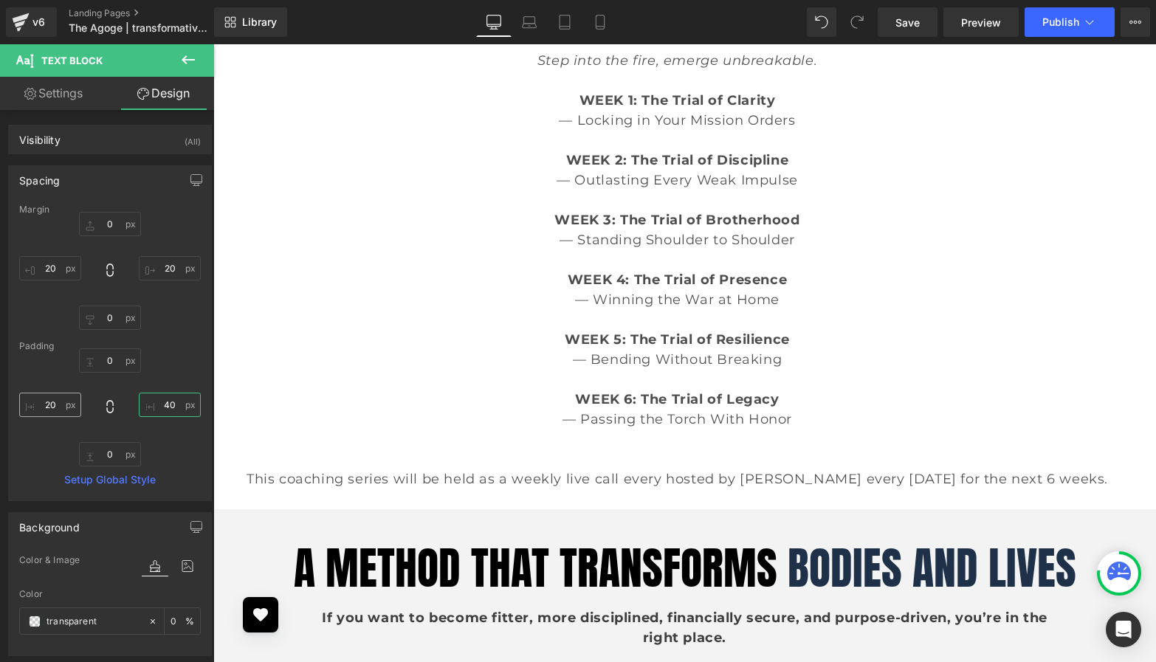
type input "40"
click at [49, 407] on input "20" at bounding box center [50, 405] width 62 height 24
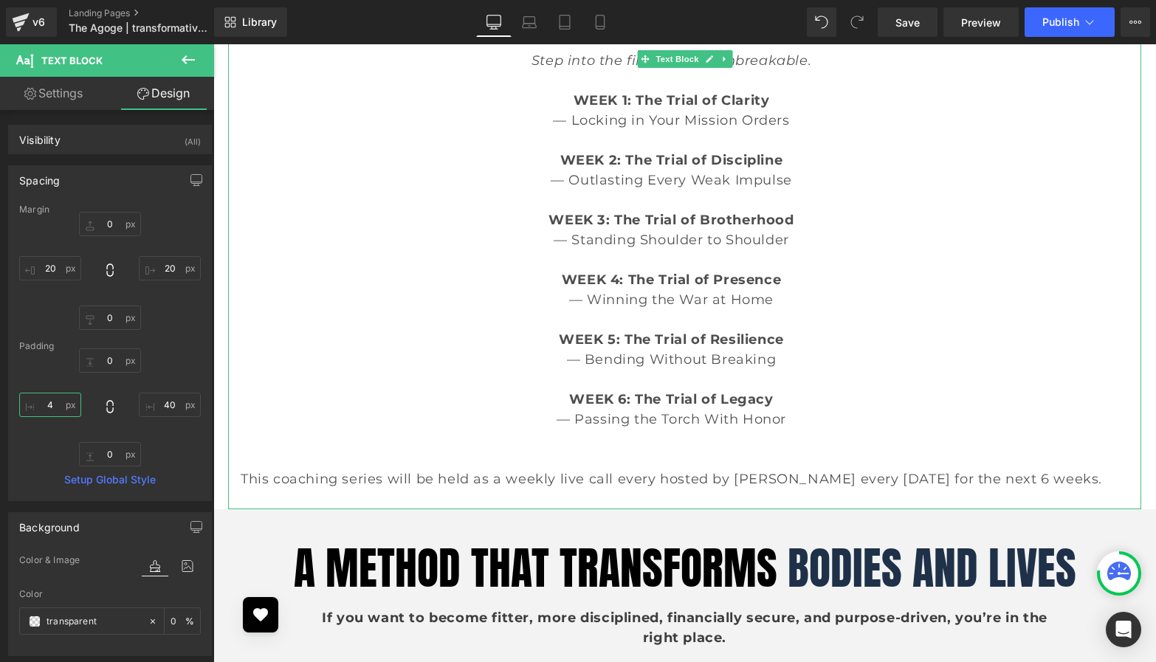
type input "40"
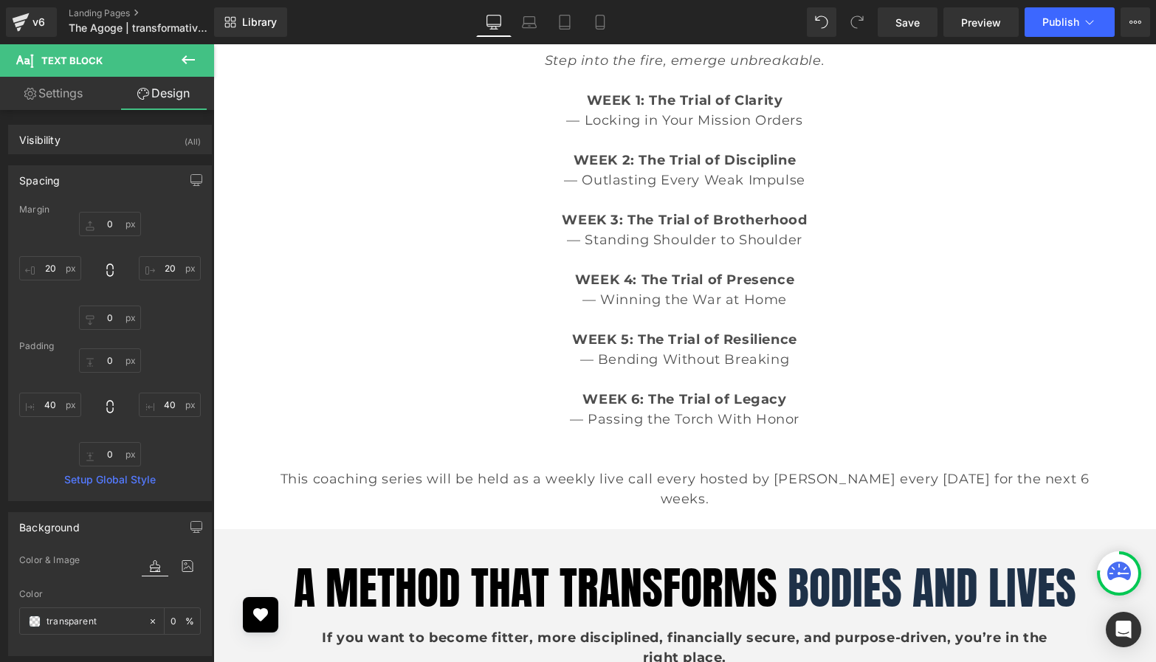
click at [384, 402] on p "WEEK 6: The Trial of Legacy" at bounding box center [685, 400] width 854 height 20
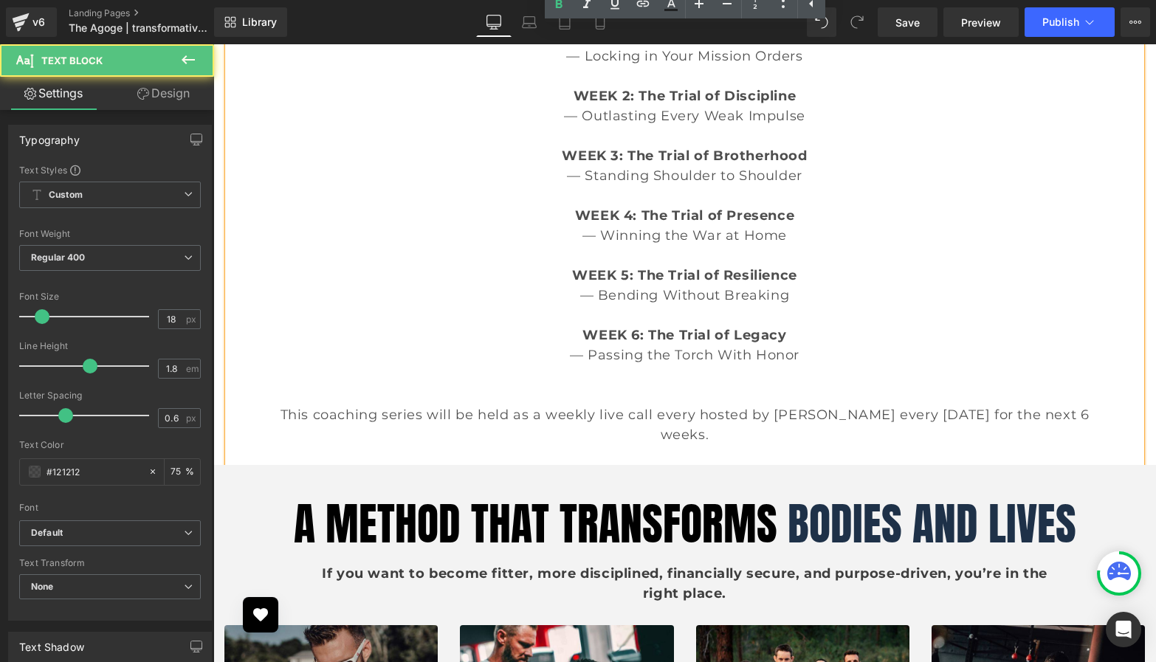
scroll to position [3423, 0]
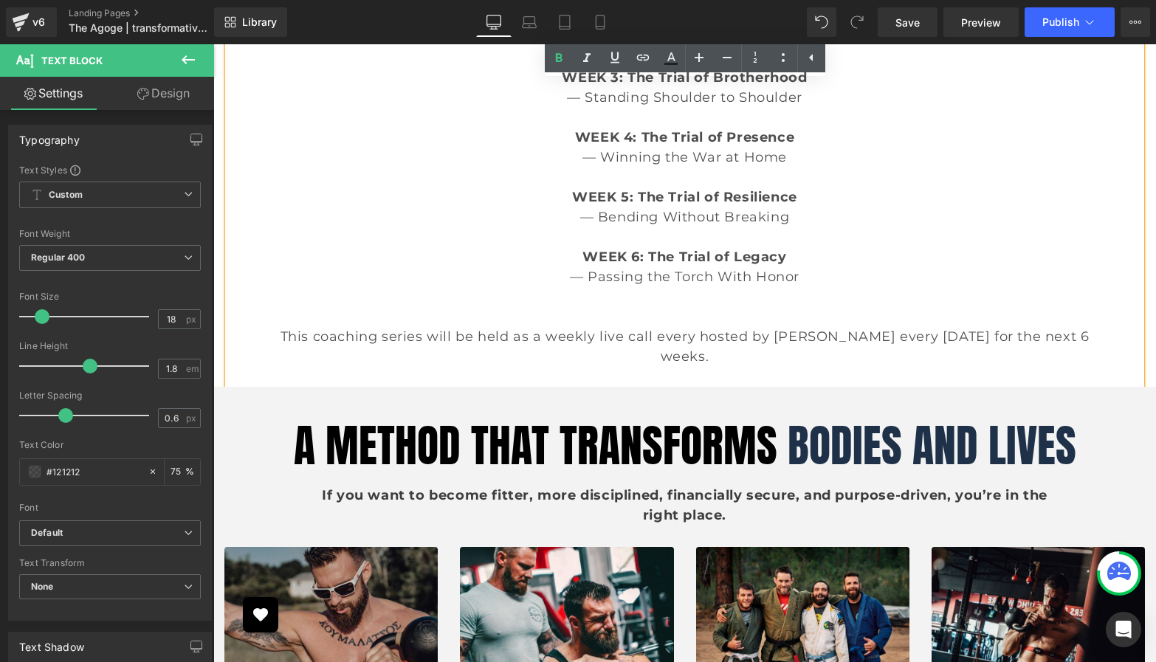
click at [853, 351] on p "This coaching series will be held as a weekly live call every hosted by [PERSON…" at bounding box center [685, 347] width 854 height 40
click at [894, 337] on p "This coaching series will be held as a weekly live call every hosted by [PERSON…" at bounding box center [685, 347] width 854 height 40
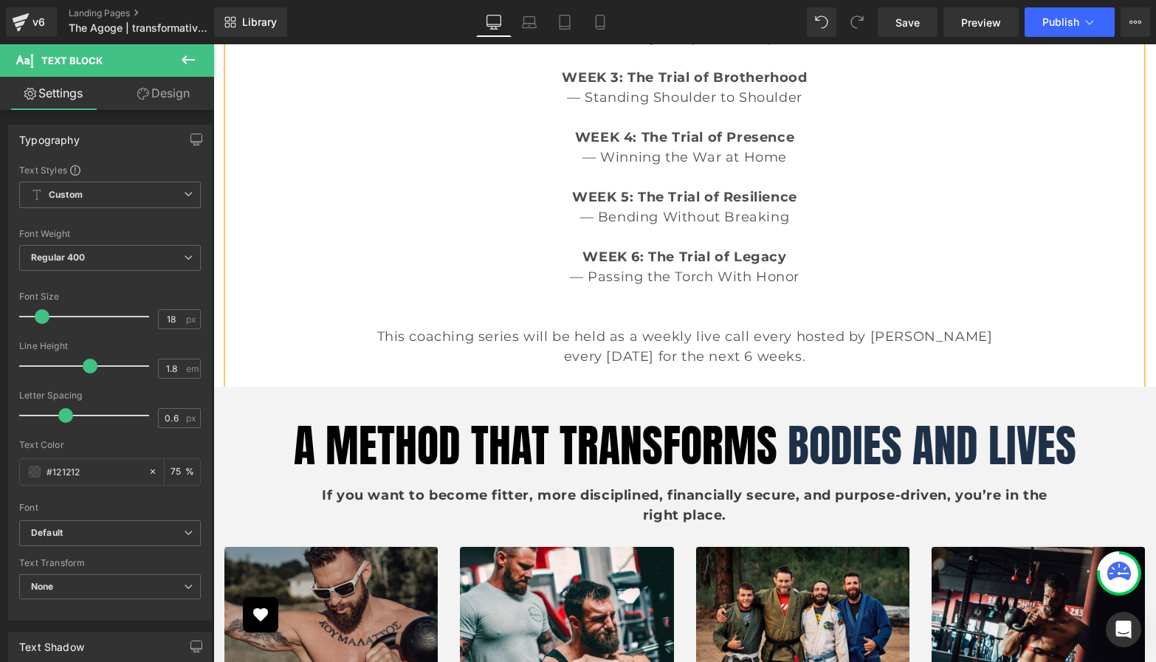
click at [755, 343] on p "This coaching series will be held as a weekly live call every hosted by [PERSON…" at bounding box center [685, 337] width 854 height 20
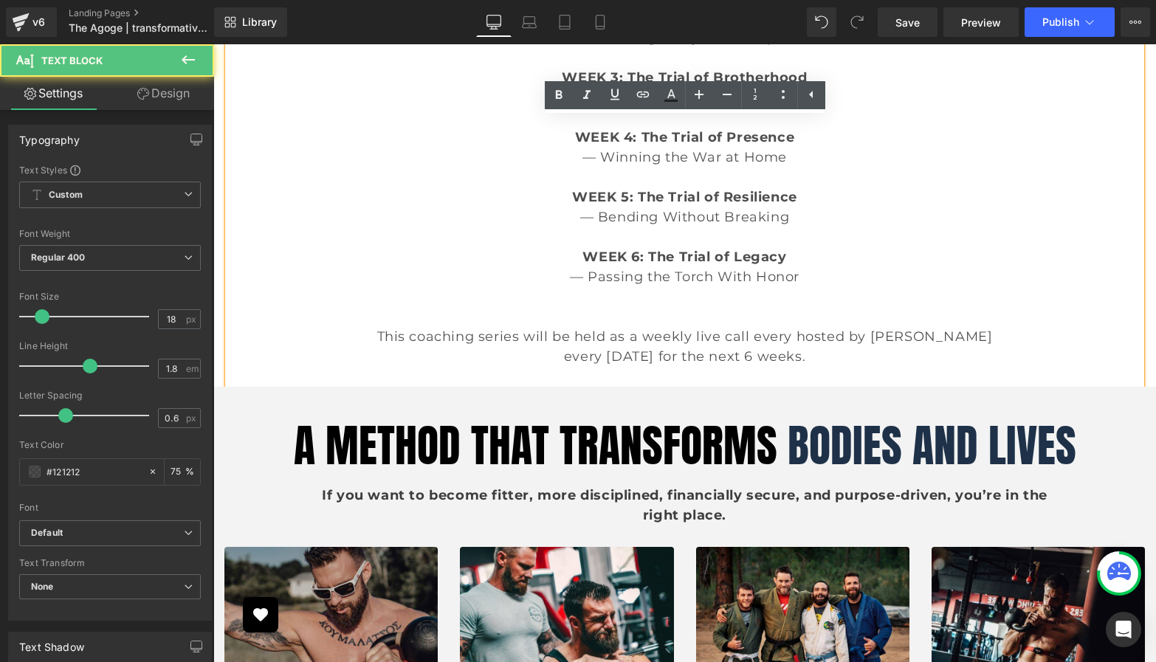
click at [752, 339] on p "This coaching series will be held as a weekly live call every hosted by [PERSON…" at bounding box center [685, 337] width 854 height 20
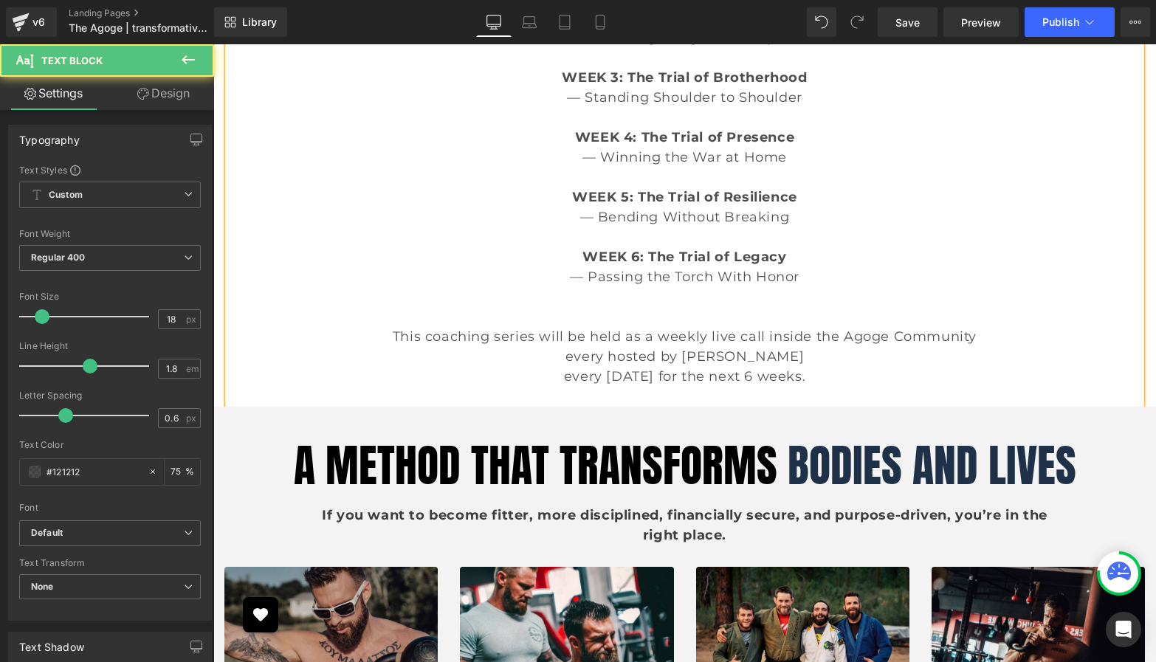
click at [559, 380] on p "every [DATE] for the next 6 weeks." at bounding box center [685, 377] width 854 height 20
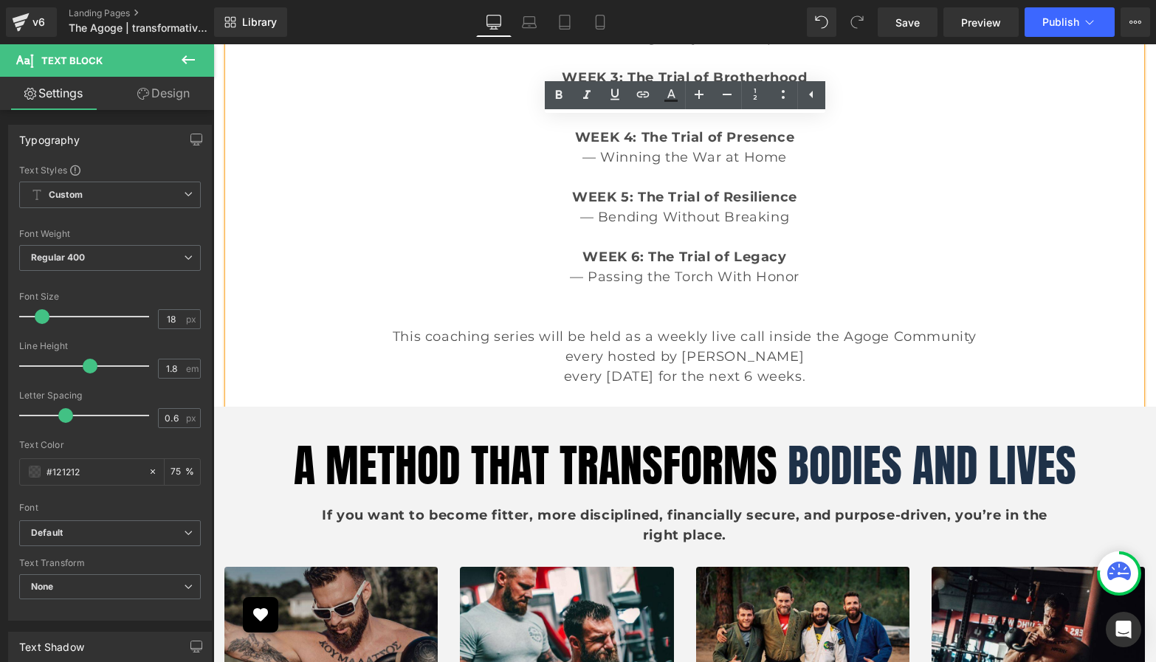
click at [606, 358] on p "every hosted by [PERSON_NAME]" at bounding box center [685, 357] width 854 height 20
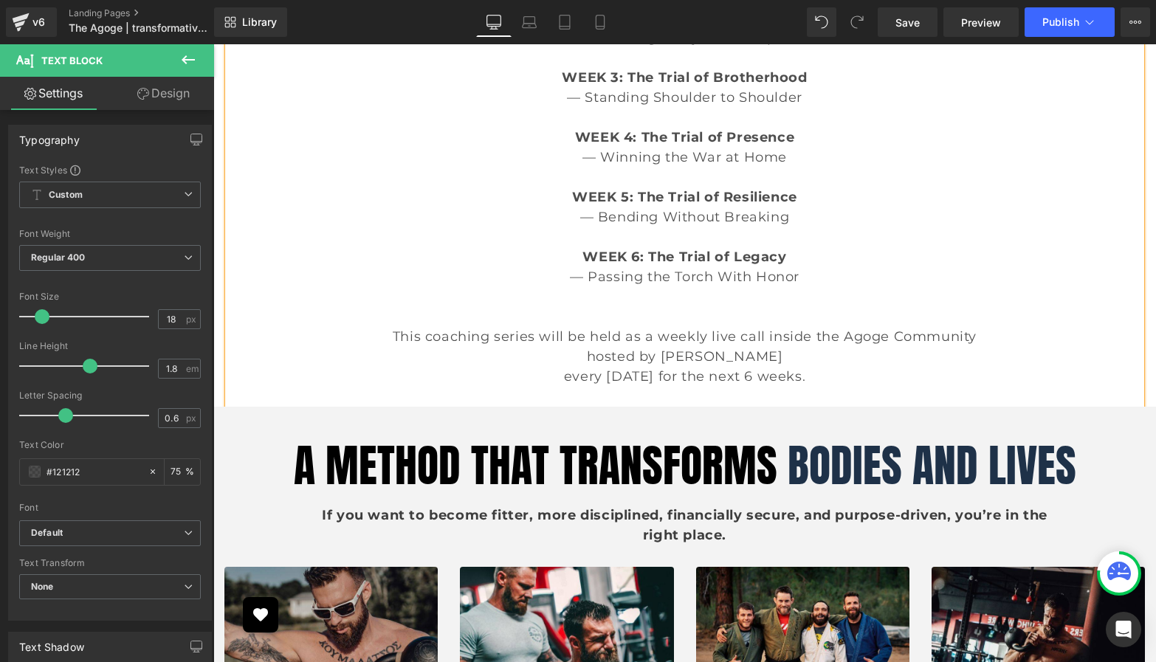
click at [561, 374] on p "every [DATE] for the next 6 weeks." at bounding box center [685, 377] width 854 height 20
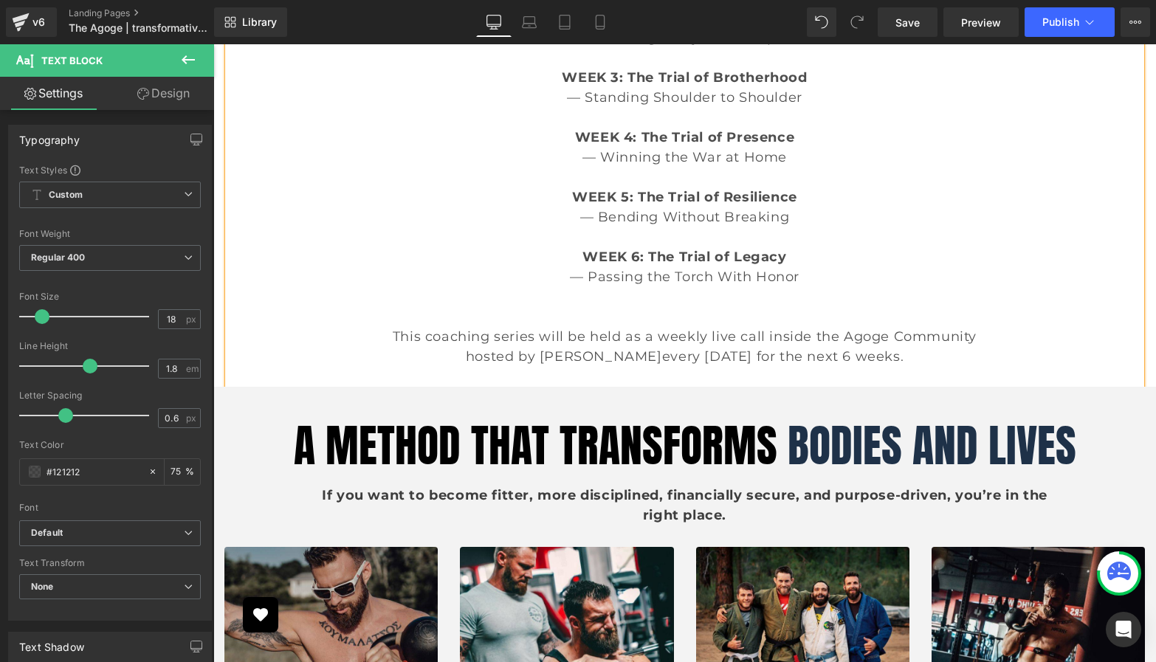
click at [922, 356] on p "hosted by [PERSON_NAME] every [DATE] for the next 6 weeks." at bounding box center [685, 357] width 854 height 20
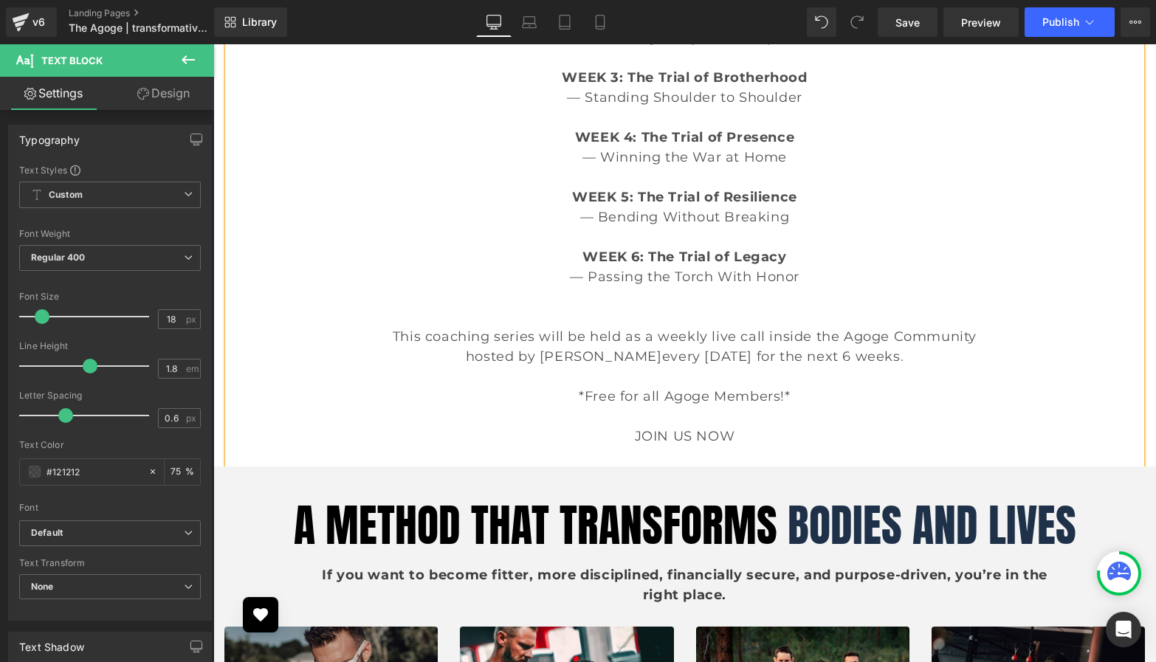
click at [629, 434] on p "JOIN US NOW" at bounding box center [685, 437] width 854 height 20
click at [944, 438] on span "DON'T MISS THESE NEXT 6 WEEKS OF TRANSFORMATION - JOIN US NOW" at bounding box center [684, 436] width 523 height 16
drag, startPoint x: 799, startPoint y: 396, endPoint x: 540, endPoint y: 399, distance: 259.2
click at [540, 399] on p "*Free for all Agoge Members!*" at bounding box center [685, 397] width 854 height 20
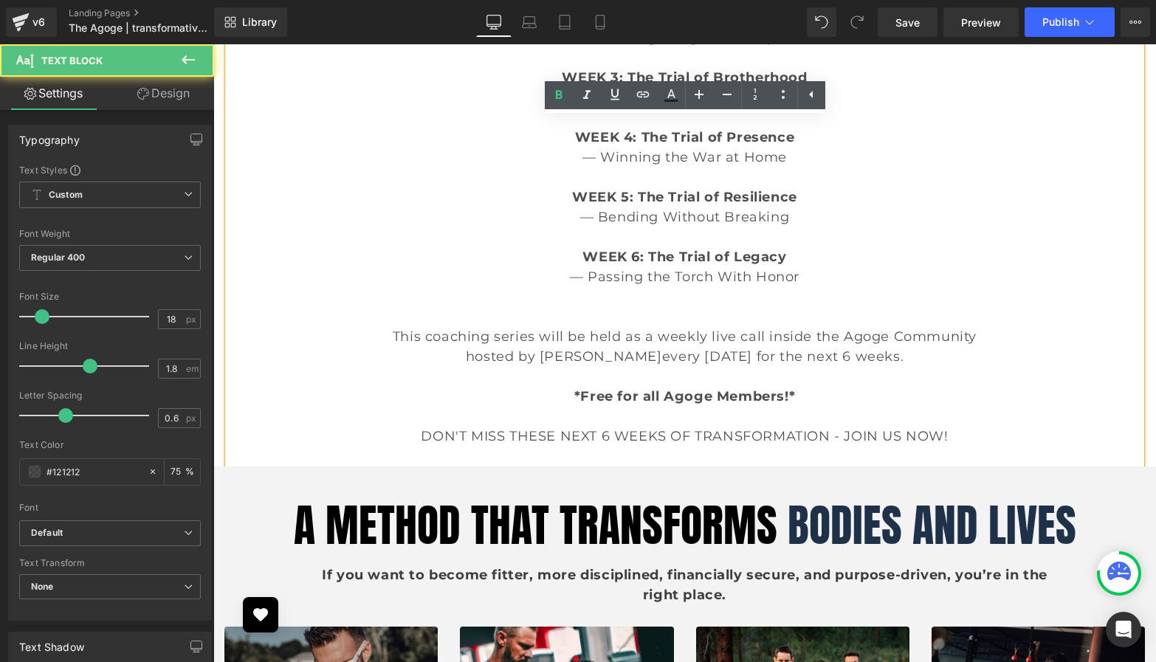
drag, startPoint x: 943, startPoint y: 354, endPoint x: 370, endPoint y: 332, distance: 573.4
click at [370, 332] on div "Step into the fire, emerge unbreakable. WEEK 1: The Trial of Clarity — Locking …" at bounding box center [684, 178] width 913 height 578
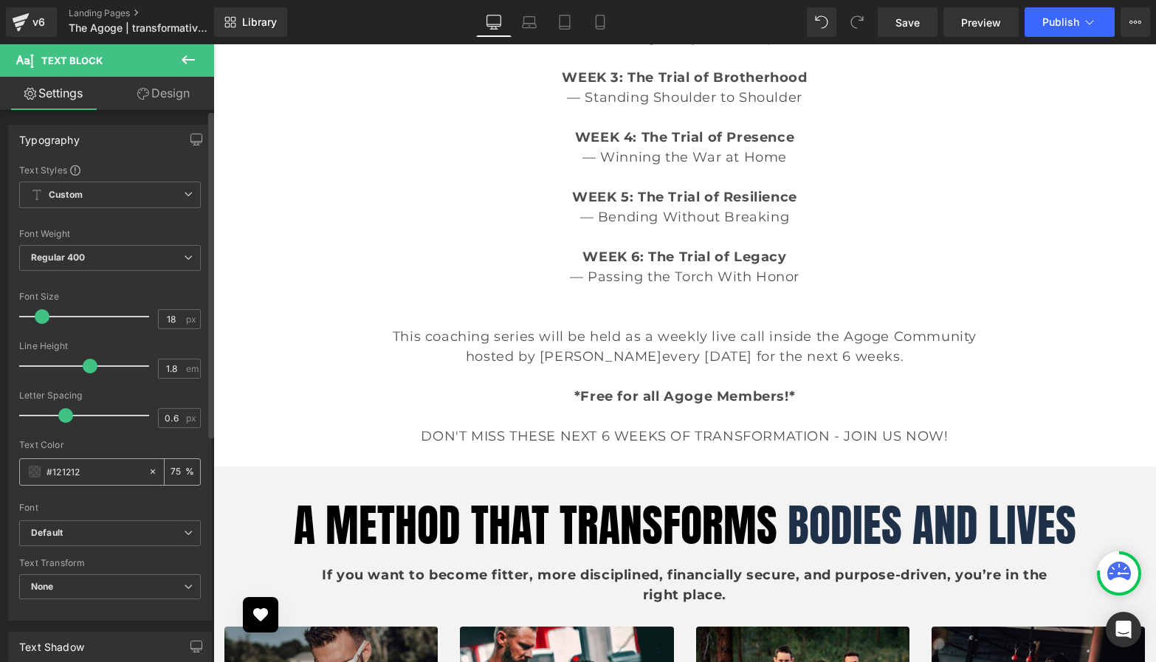
click at [32, 476] on span at bounding box center [35, 472] width 12 height 12
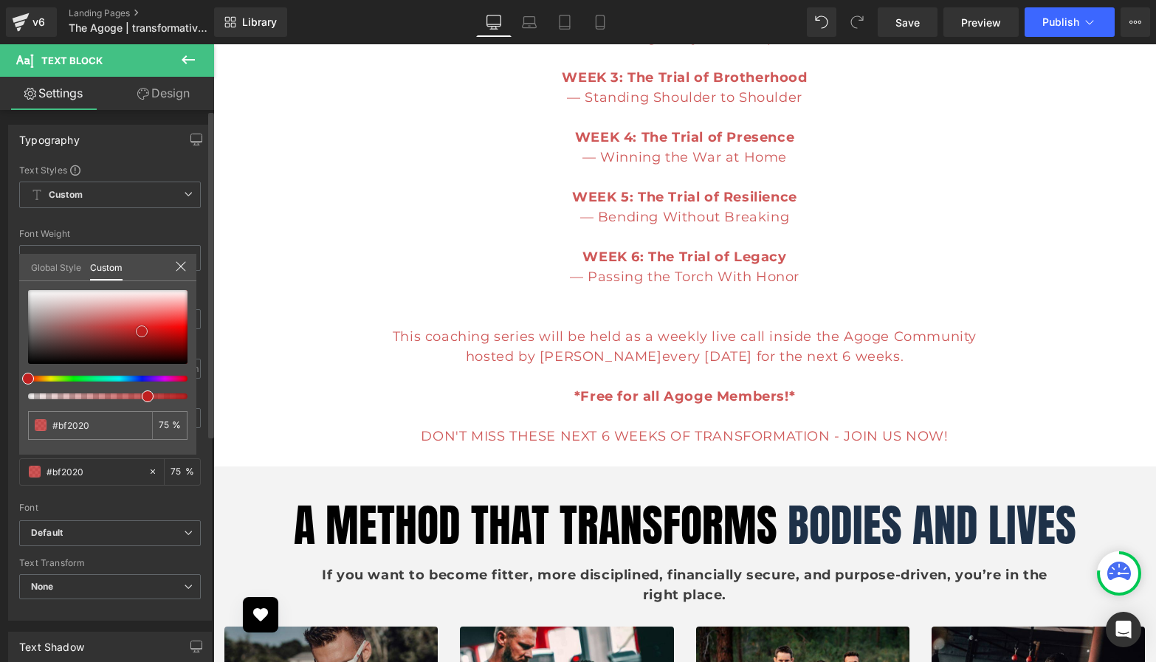
click at [142, 332] on div at bounding box center [107, 327] width 159 height 74
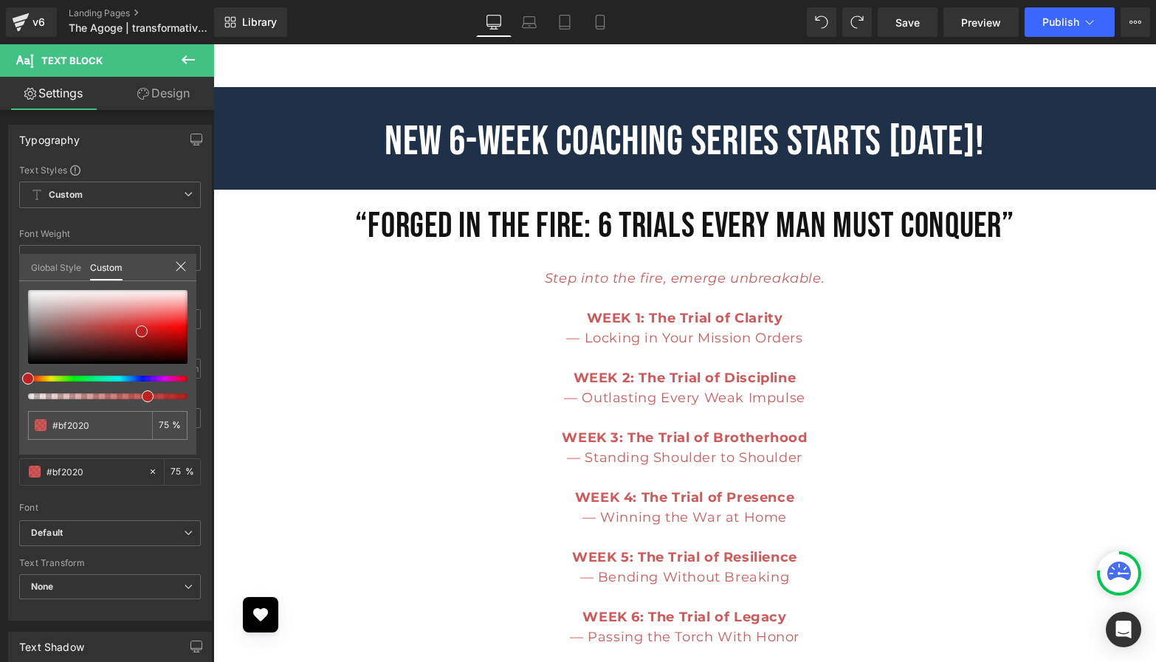
scroll to position [3058, 0]
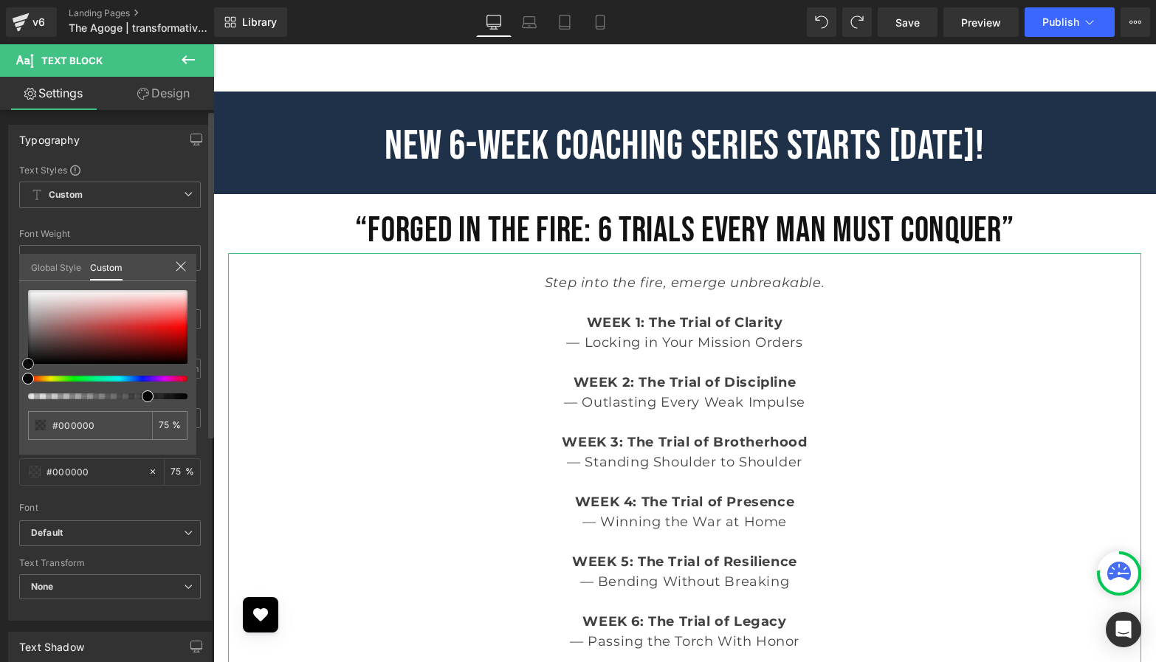
drag, startPoint x: 143, startPoint y: 331, endPoint x: 13, endPoint y: 374, distance: 136.8
click at [13, 374] on div "Typography Text Styles Custom Custom Setup Global Style Custom Setup Global Sty…" at bounding box center [110, 367] width 221 height 507
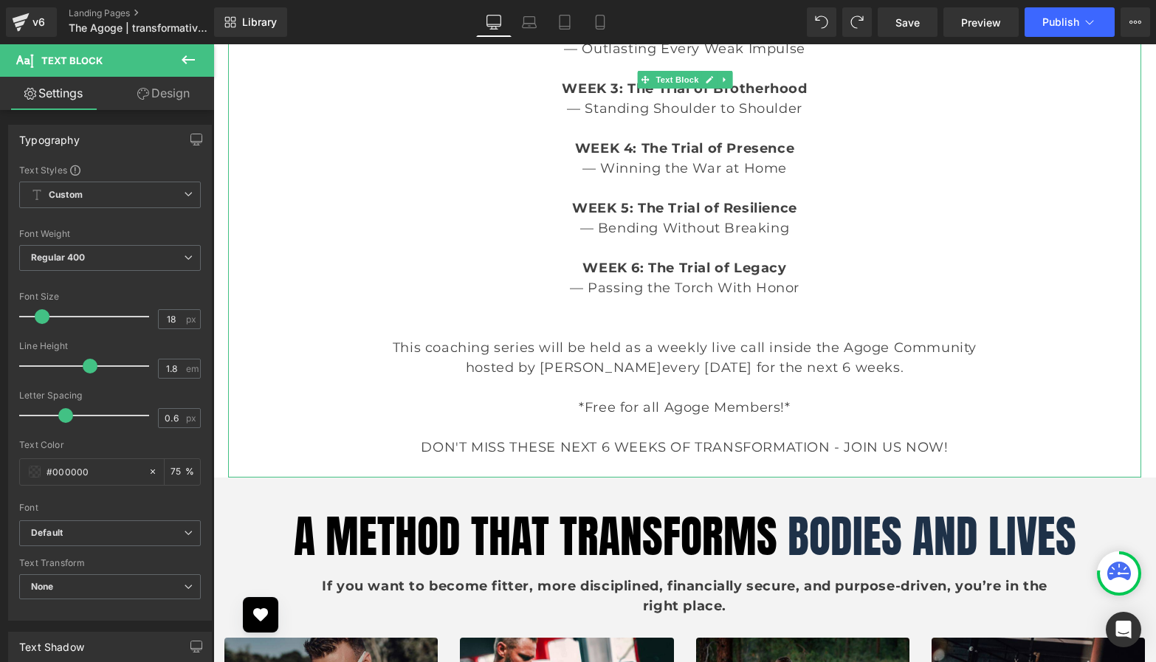
scroll to position [3433, 0]
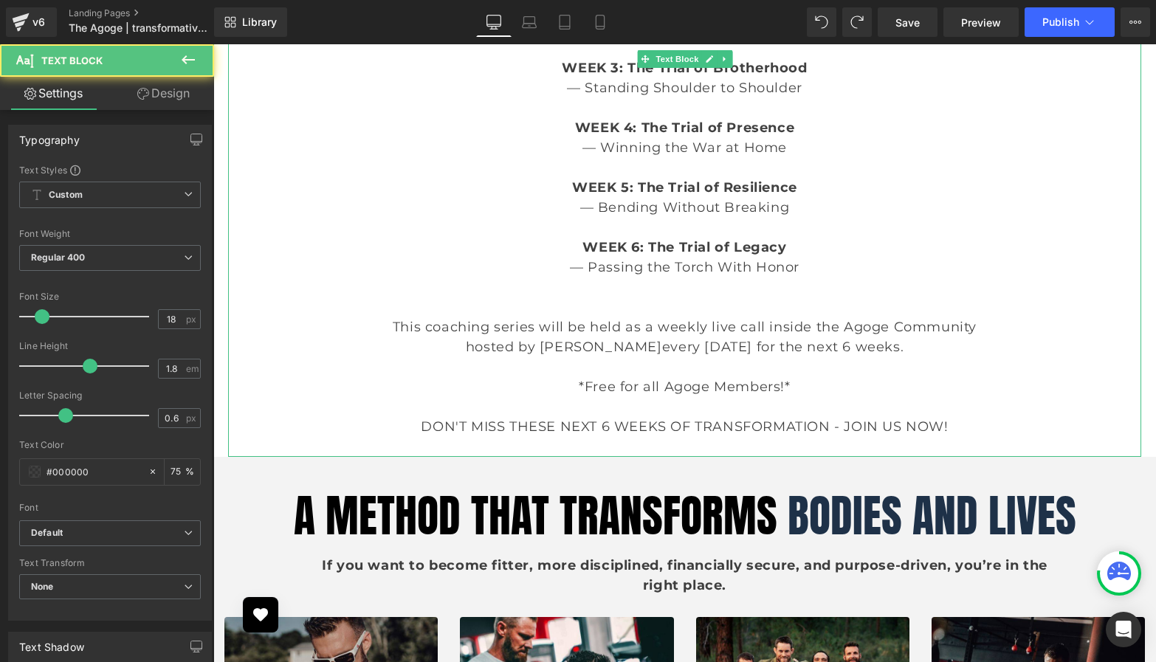
click at [525, 379] on p "*Free for all Agoge Members!*" at bounding box center [685, 387] width 854 height 20
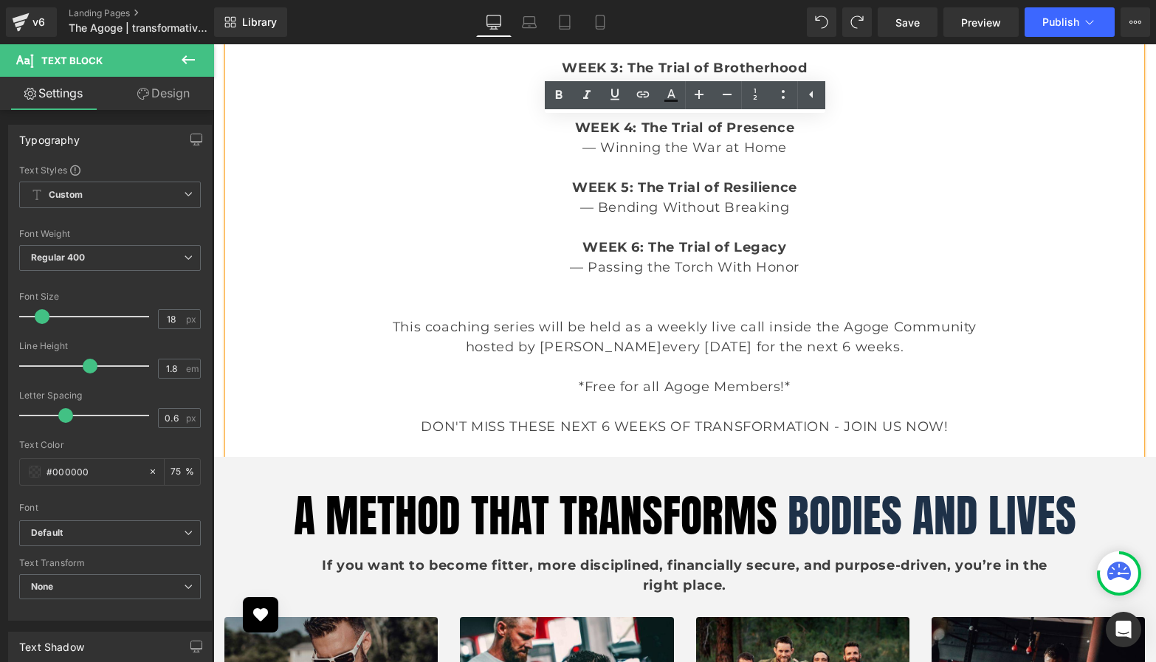
drag, startPoint x: 921, startPoint y: 347, endPoint x: 397, endPoint y: 324, distance: 524.0
click at [397, 324] on div "Step into the fire, emerge unbreakable. WEEK 1: The Trial of Clarity — Locking …" at bounding box center [684, 168] width 913 height 578
click at [397, 324] on p "This coaching series will be held as a weekly live call inside the Agoge Commun…" at bounding box center [685, 327] width 854 height 20
drag, startPoint x: 397, startPoint y: 324, endPoint x: 918, endPoint y: 350, distance: 521.2
click at [918, 350] on div "Step into the fire, emerge unbreakable. WEEK 1: The Trial of Clarity — Locking …" at bounding box center [684, 168] width 913 height 578
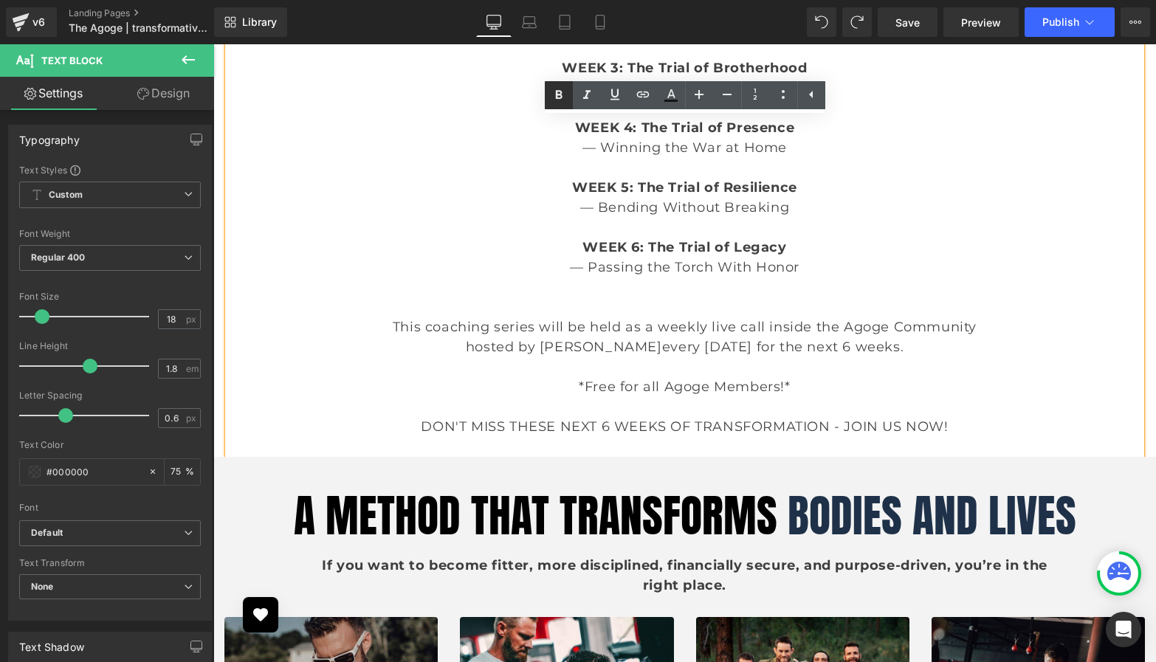
click at [560, 101] on icon at bounding box center [559, 95] width 18 height 18
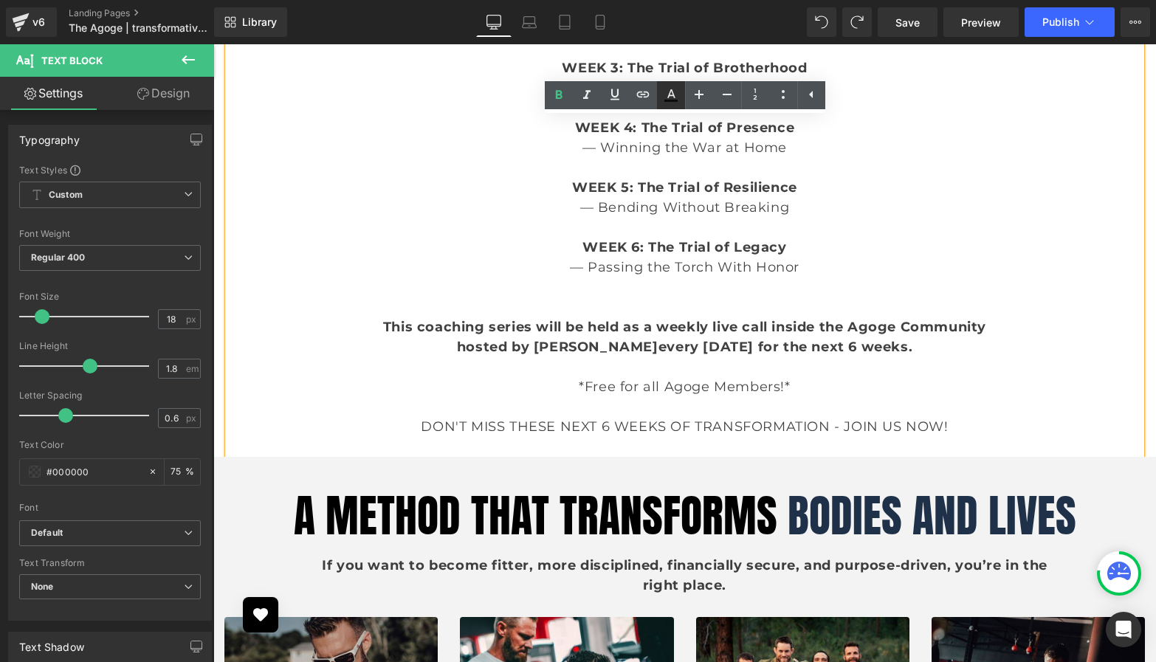
click at [670, 100] on icon at bounding box center [671, 101] width 13 height 2
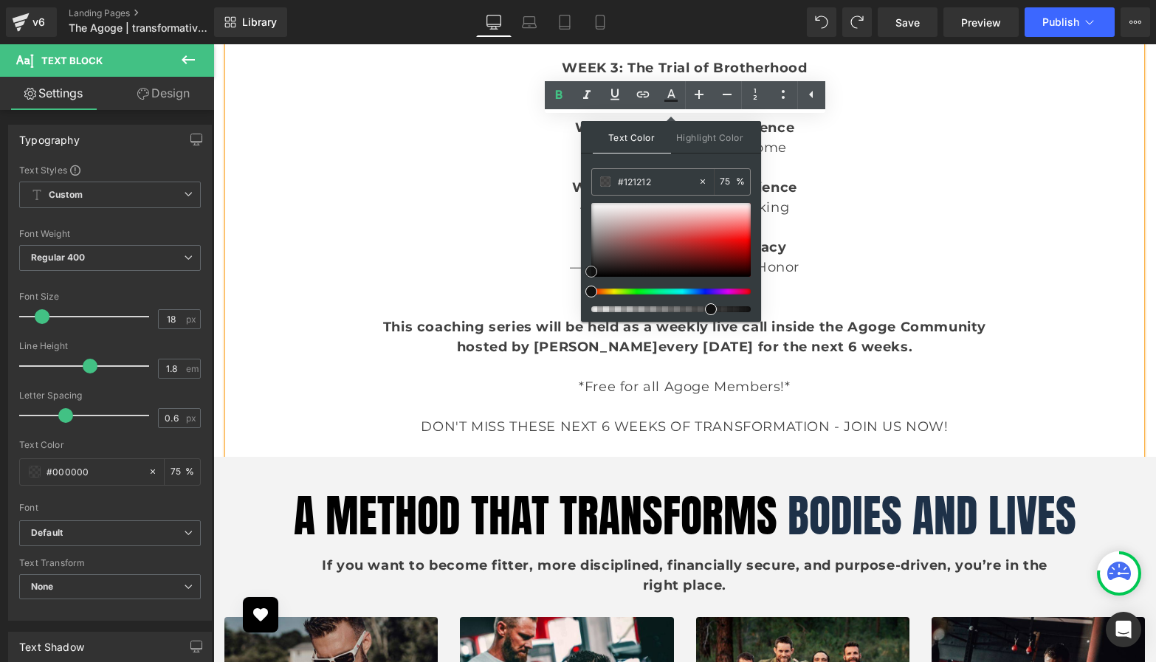
click at [705, 244] on div at bounding box center [670, 240] width 159 height 74
click at [709, 244] on span at bounding box center [709, 244] width 12 height 12
drag, startPoint x: 713, startPoint y: 306, endPoint x: 756, endPoint y: 309, distance: 43.7
click at [756, 309] on span at bounding box center [751, 309] width 12 height 12
click at [885, 332] on span "This coaching series will be held as a weekly live call inside the Agoge Commun…" at bounding box center [684, 327] width 603 height 16
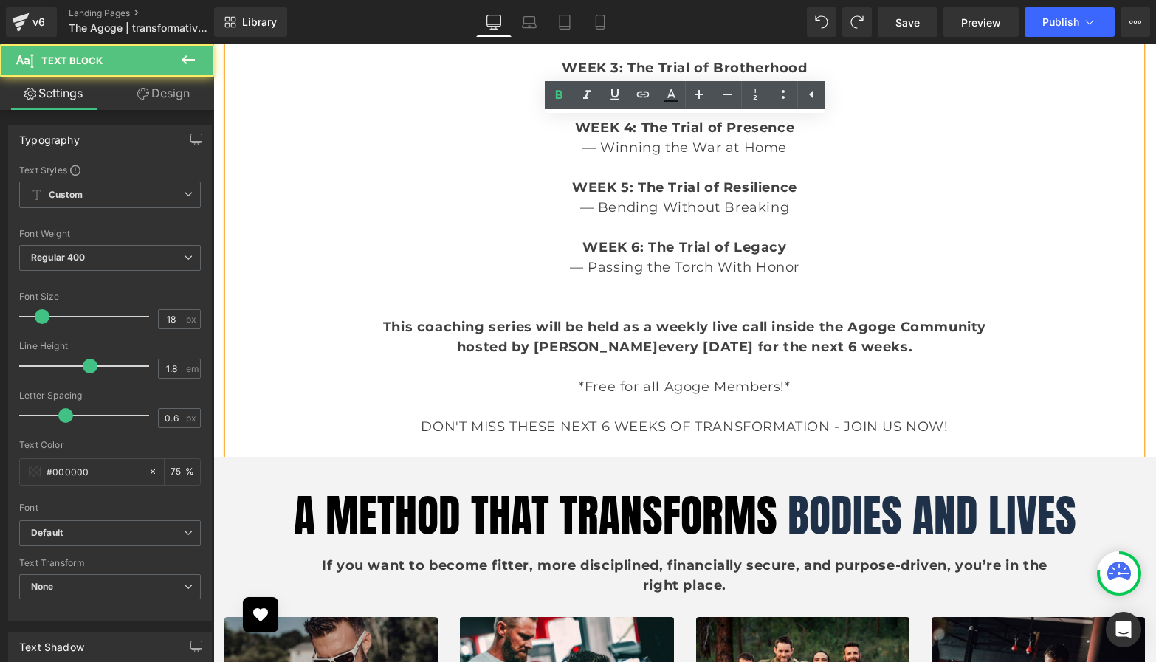
click at [378, 328] on div "Step into the fire, emerge unbreakable. WEEK 1: The Trial of Clarity — Locking …" at bounding box center [684, 168] width 913 height 578
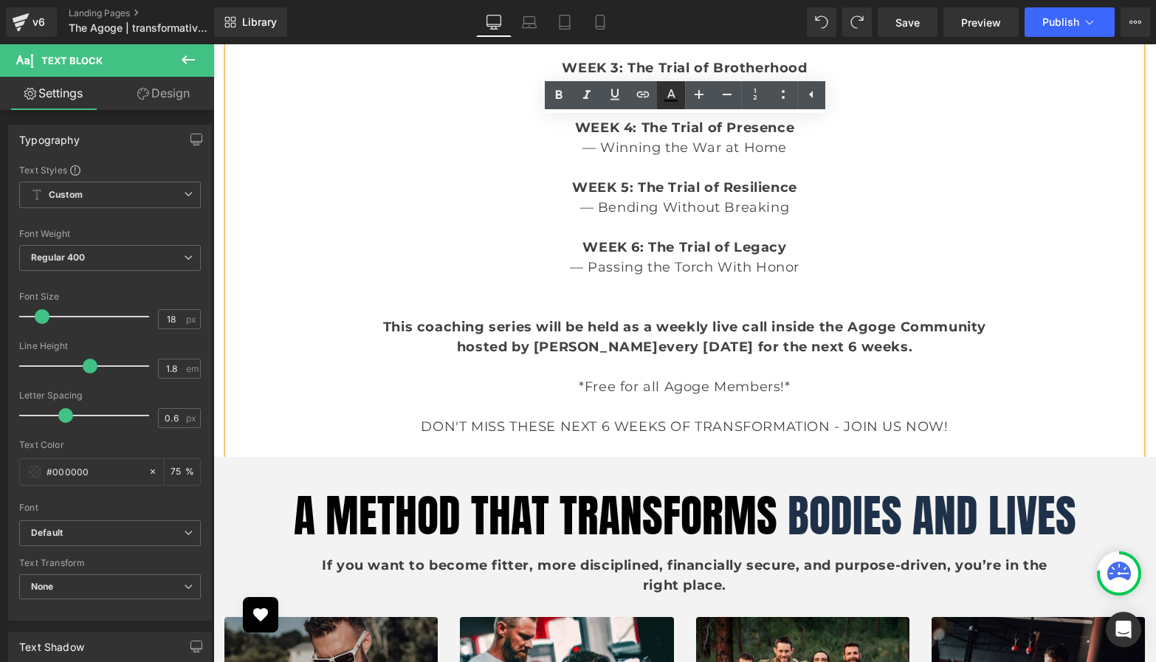
click at [668, 100] on icon at bounding box center [671, 101] width 13 height 2
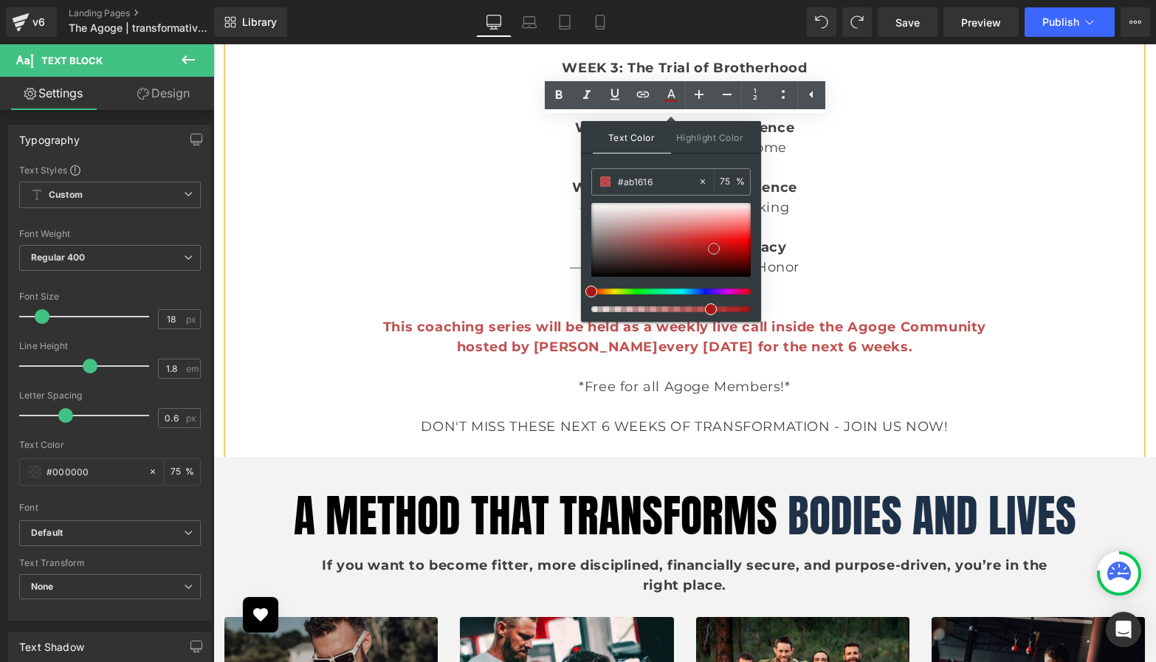
click at [714, 249] on div at bounding box center [670, 240] width 159 height 74
drag, startPoint x: 715, startPoint y: 249, endPoint x: 724, endPoint y: 249, distance: 8.9
click at [724, 249] on span at bounding box center [723, 249] width 12 height 12
click at [924, 376] on p at bounding box center [685, 367] width 854 height 20
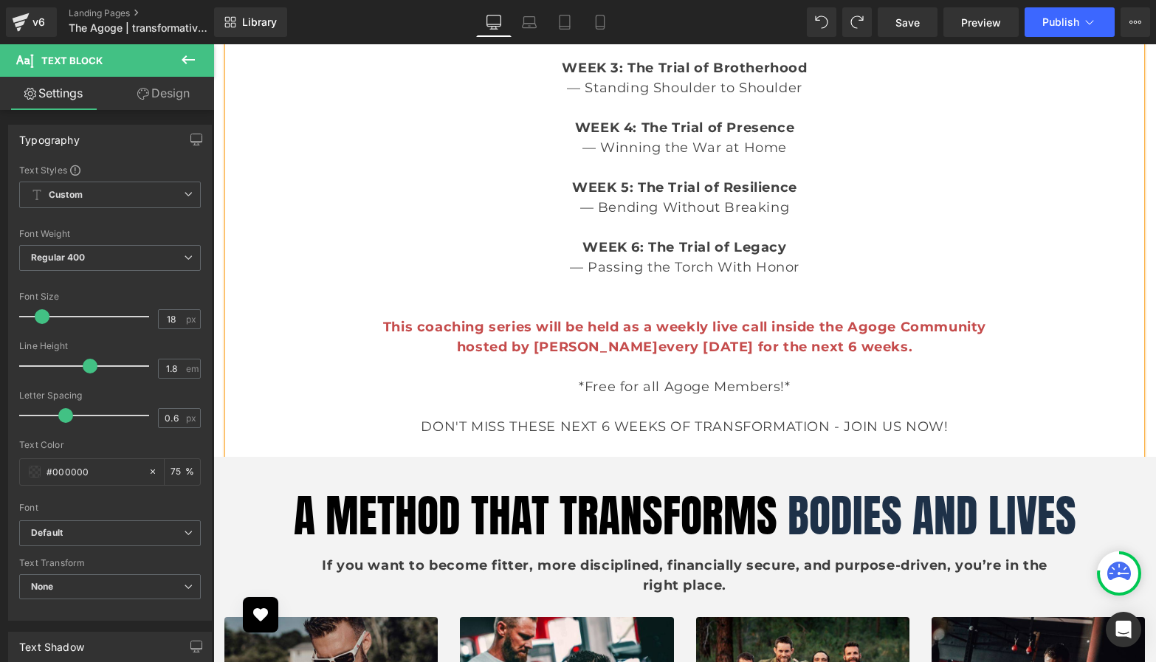
scroll to position [3455, 0]
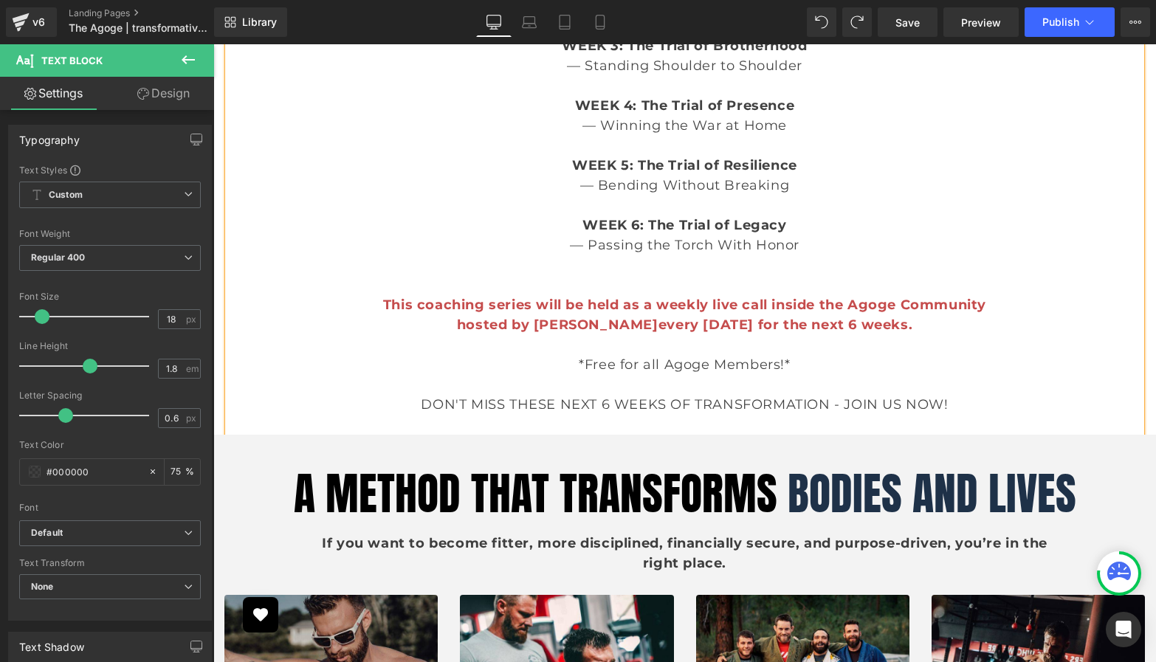
drag, startPoint x: 958, startPoint y: 408, endPoint x: 419, endPoint y: 403, distance: 538.3
click at [419, 403] on p "DON'T MISS THESE NEXT 6 WEEKS OF TRANSFORMATION - JOIN US NOW!" at bounding box center [685, 405] width 854 height 20
copy span "DON'T MISS THESE NEXT 6 WEEKS OF TRANSFORMATION - JOIN US NOW!"
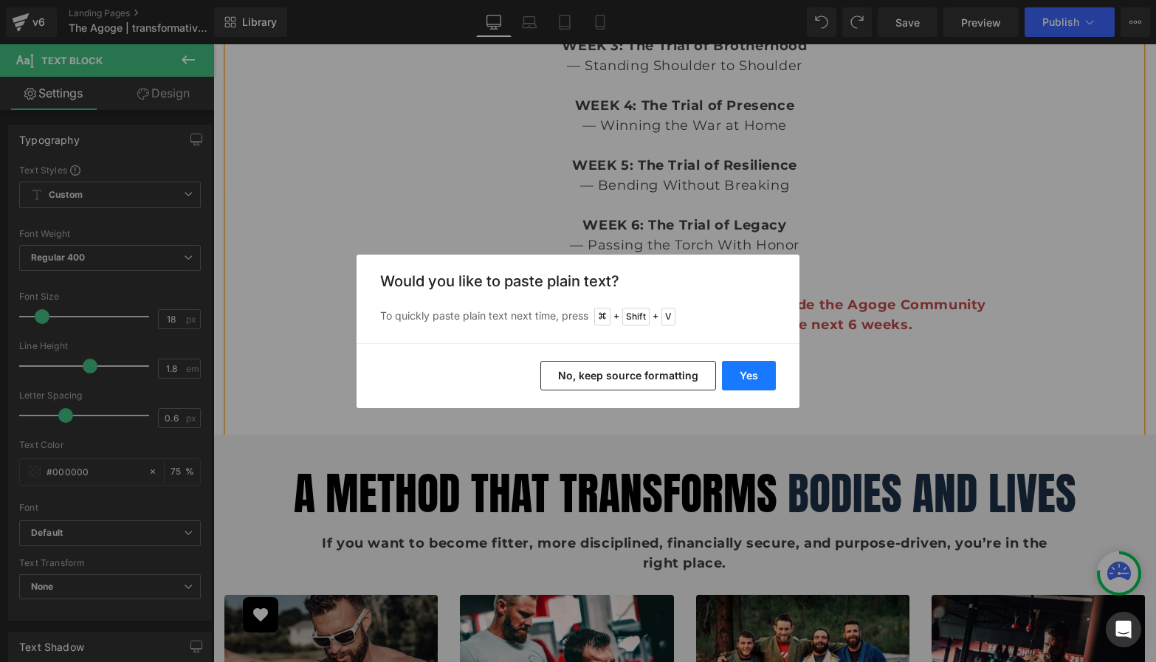
click at [748, 369] on button "Yes" at bounding box center [749, 376] width 54 height 30
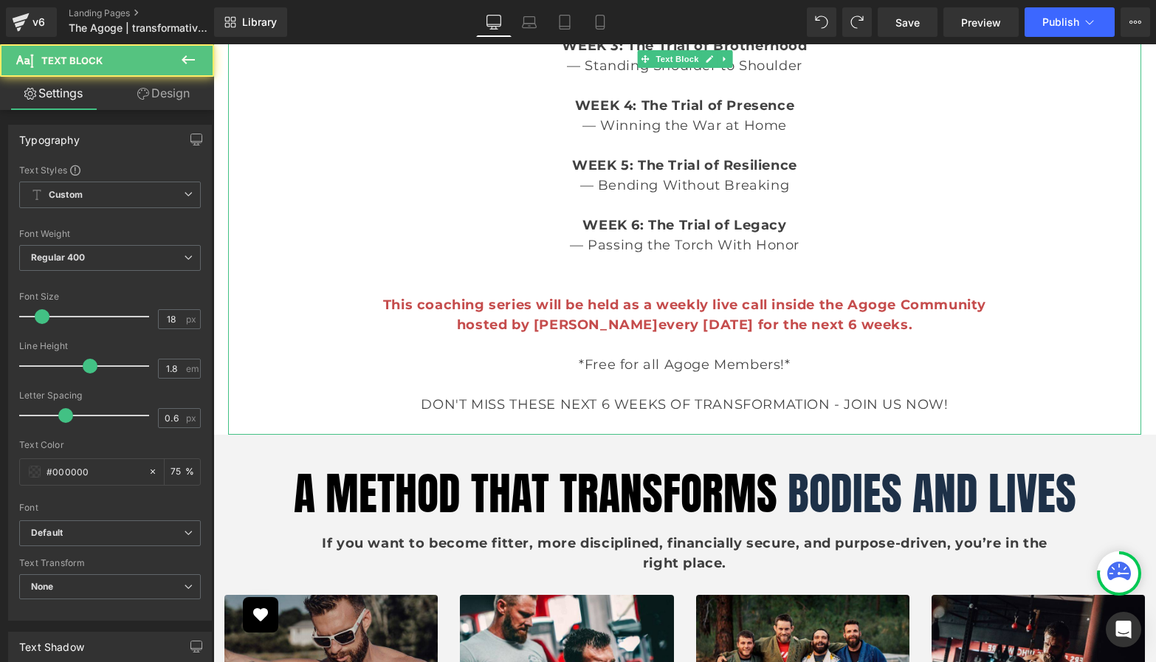
drag, startPoint x: 964, startPoint y: 405, endPoint x: 360, endPoint y: 405, distance: 603.2
click at [360, 405] on p "DON'T MISS THESE NEXT 6 WEEKS OF TRANSFORMATION - JOIN US NOW!" at bounding box center [685, 405] width 854 height 20
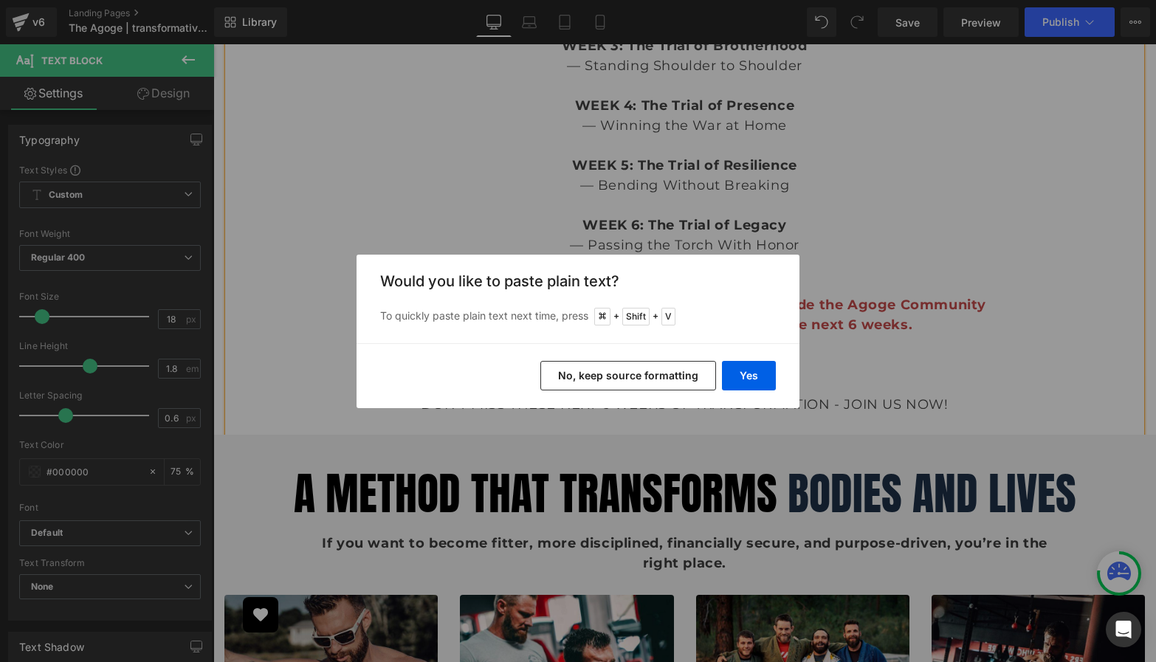
click at [600, 374] on button "No, keep source formatting" at bounding box center [628, 376] width 176 height 30
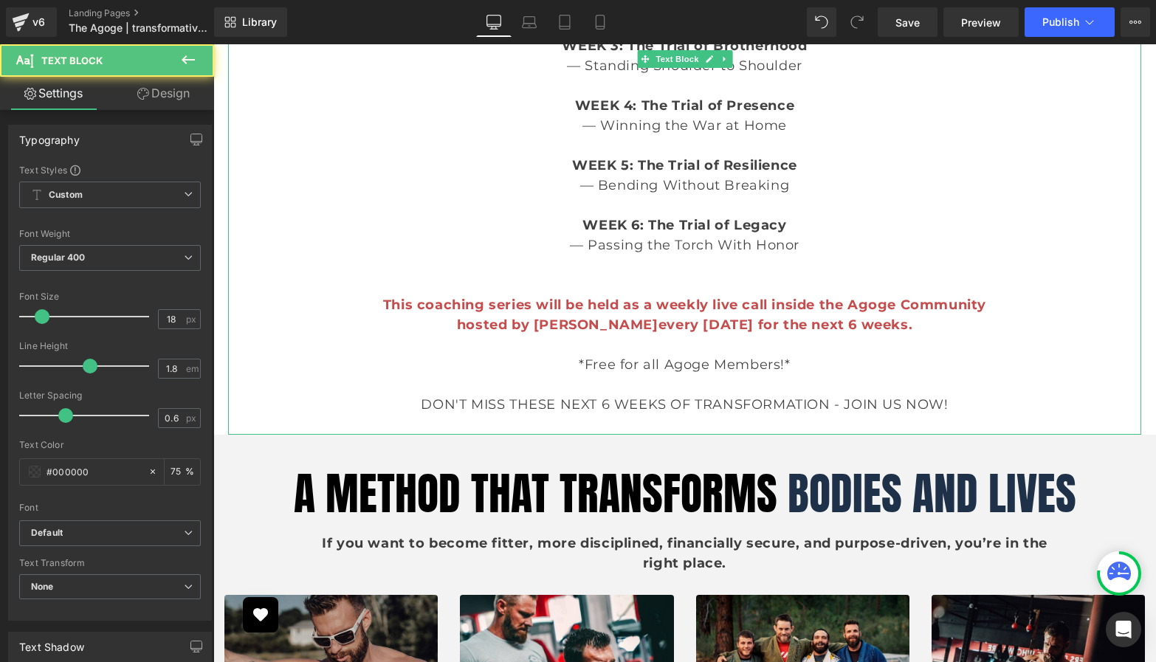
drag, startPoint x: 938, startPoint y: 404, endPoint x: 416, endPoint y: 405, distance: 522.0
click at [416, 405] on p "DON'T MISS THESE NEXT 6 WEEKS OF TRANSFORMATION - JOIN US NOW!" at bounding box center [685, 405] width 854 height 20
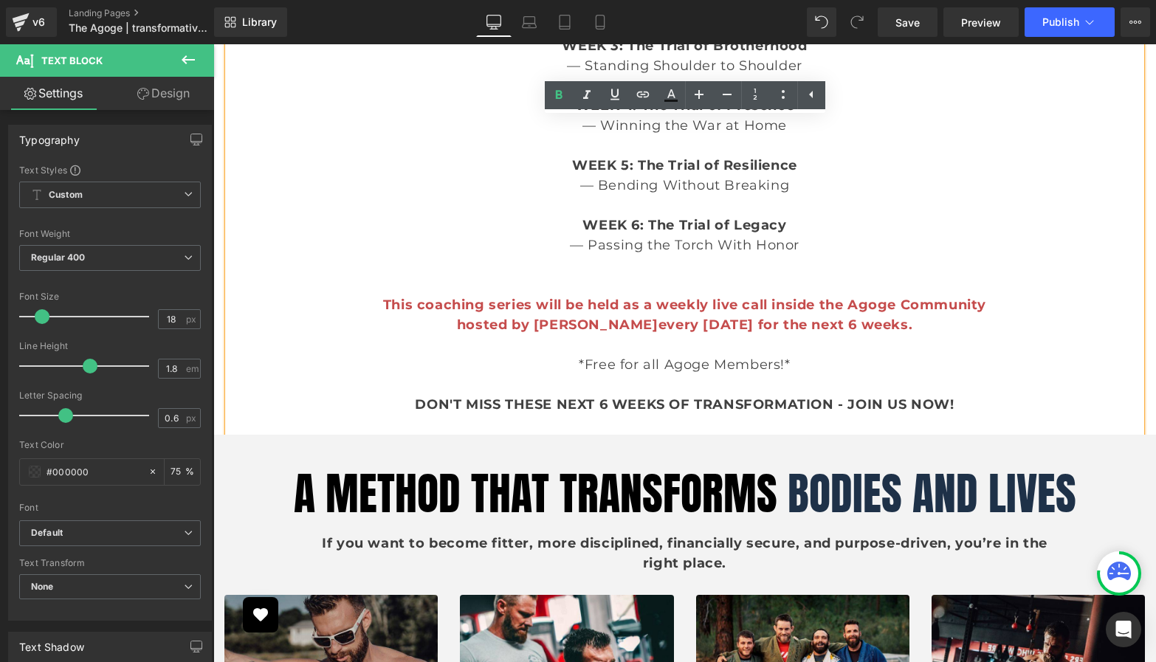
click at [972, 379] on p at bounding box center [685, 385] width 854 height 20
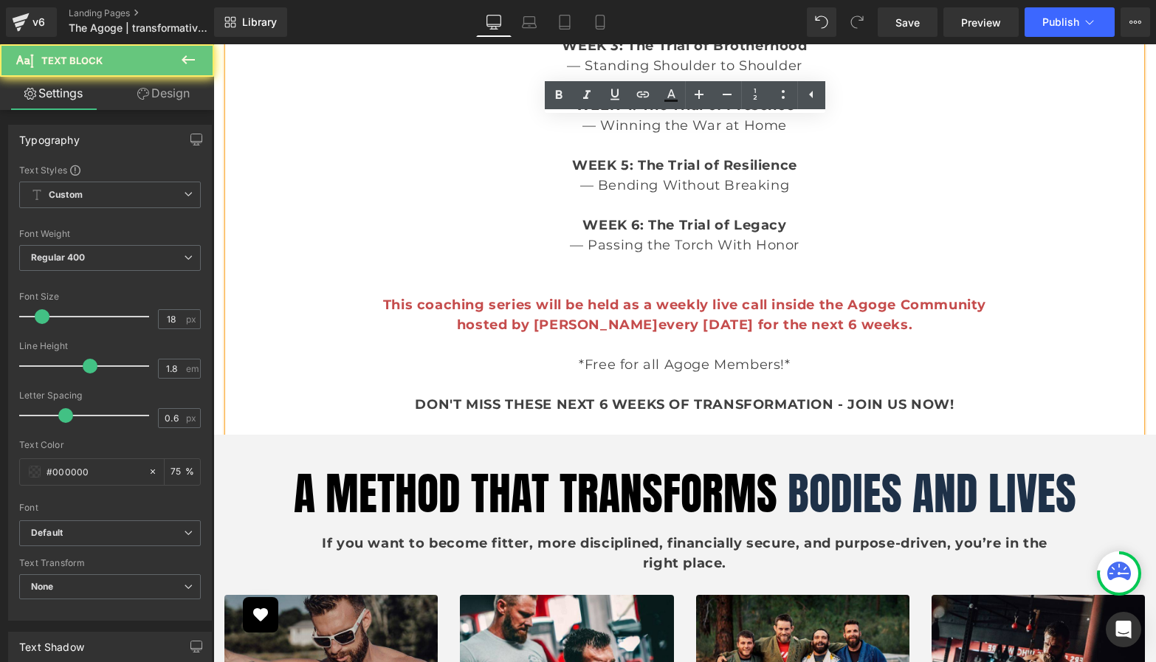
drag, startPoint x: 980, startPoint y: 404, endPoint x: 861, endPoint y: 337, distance: 136.2
click at [862, 339] on div "Step into the fire, emerge unbreakable. WEEK 1: The Trial of Clarity — Locking …" at bounding box center [684, 146] width 913 height 578
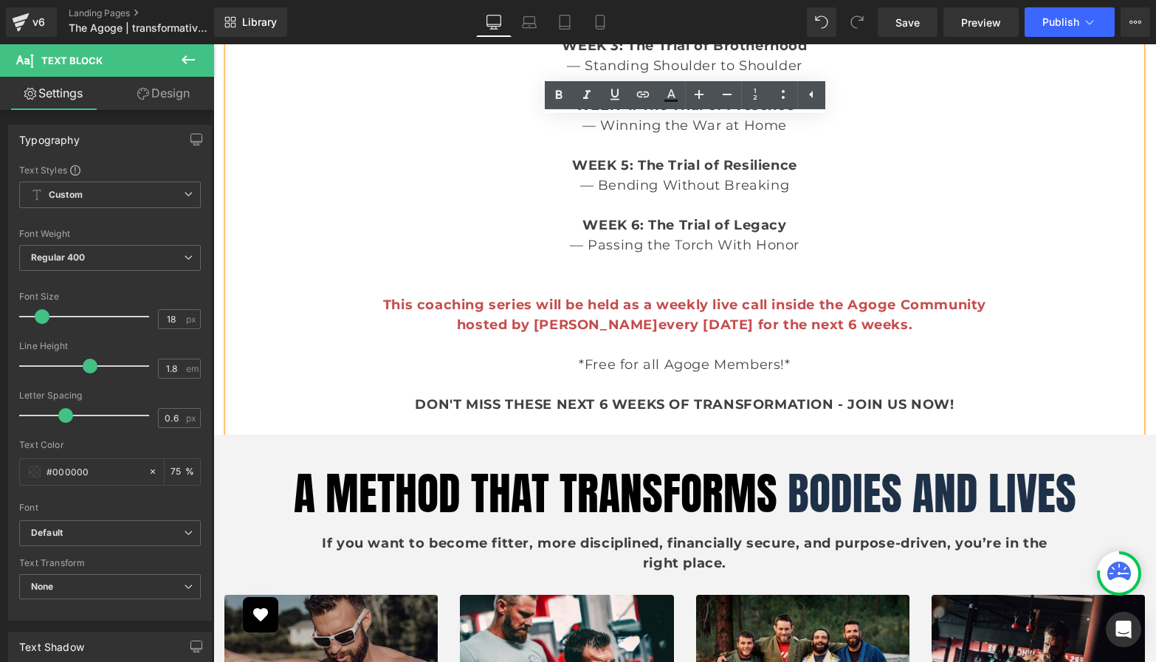
click at [972, 405] on p "DON'T MISS THESE NEXT 6 WEEKS OF TRANSFORMATION - JOIN US NOW!" at bounding box center [685, 405] width 854 height 20
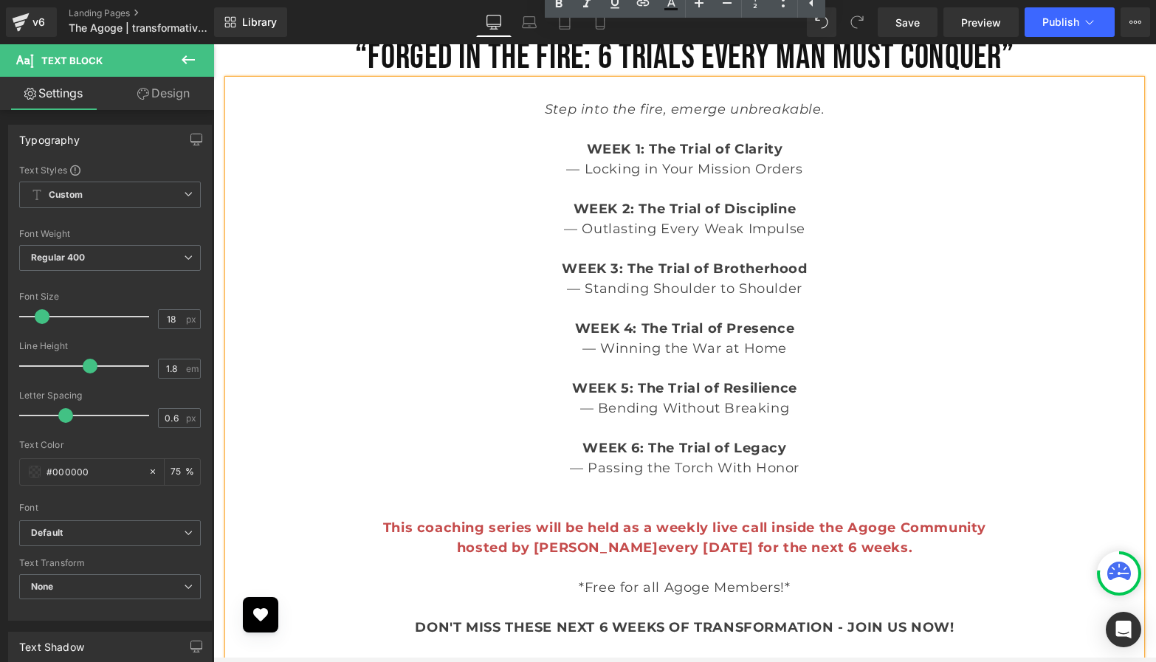
scroll to position [3200, 0]
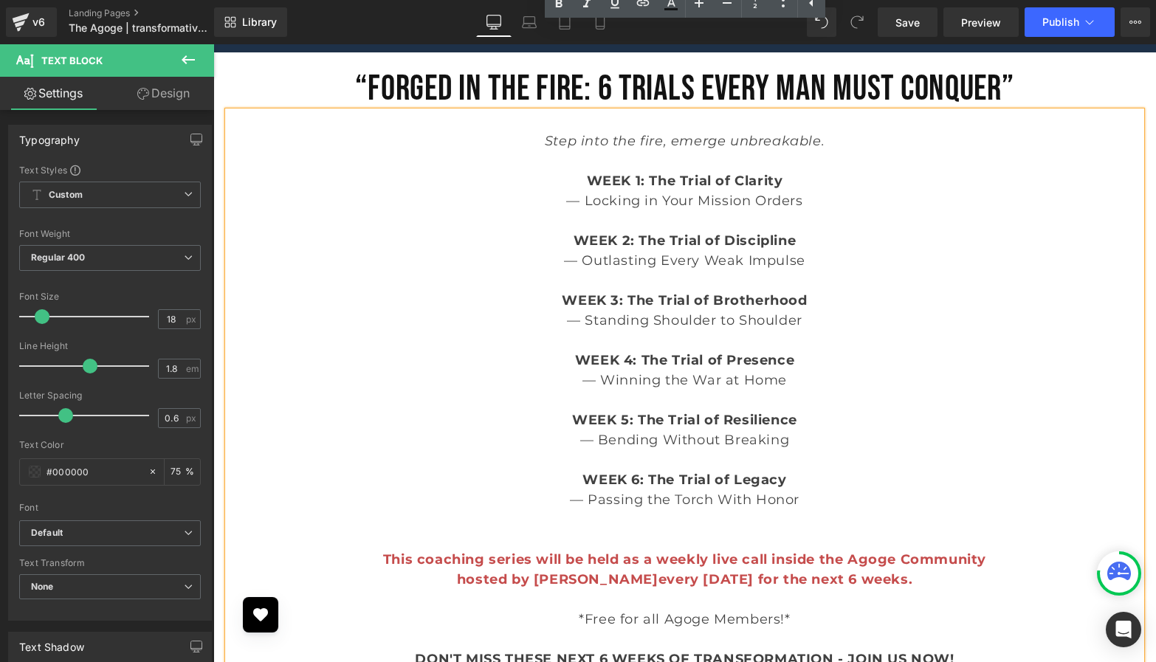
drag, startPoint x: 972, startPoint y: 405, endPoint x: 655, endPoint y: 233, distance: 360.8
click at [705, 228] on div "Step into the fire, emerge unbreakable. WEEK 1: The Trial of Clarity — Locking …" at bounding box center [684, 400] width 913 height 578
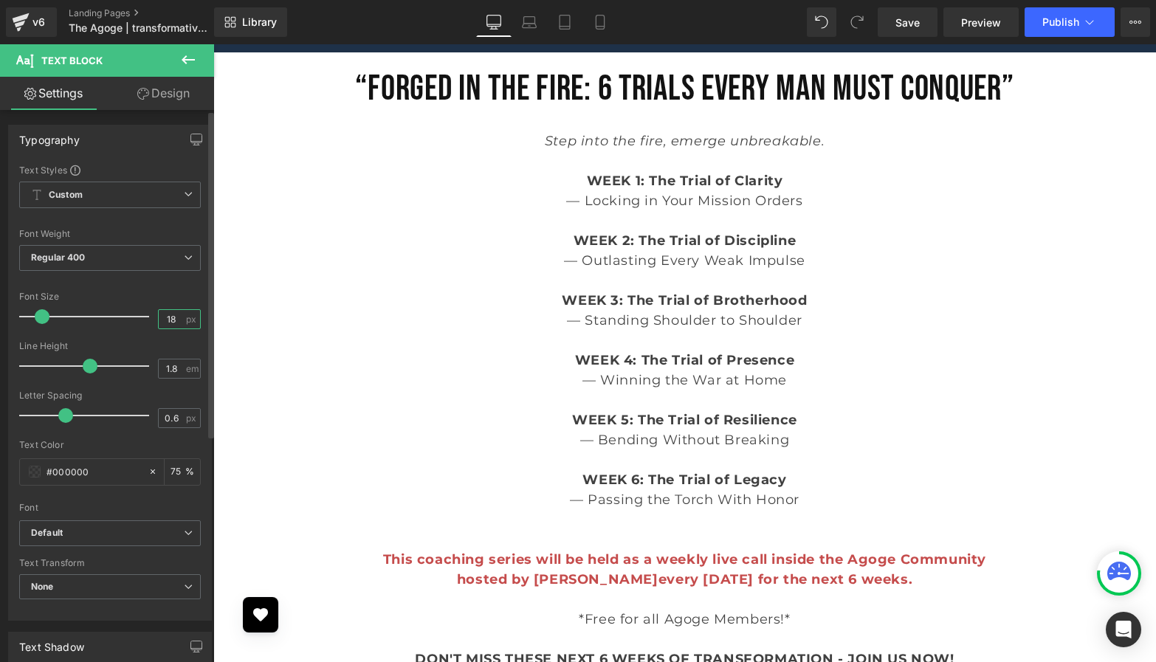
click at [168, 319] on input "18" at bounding box center [172, 319] width 26 height 18
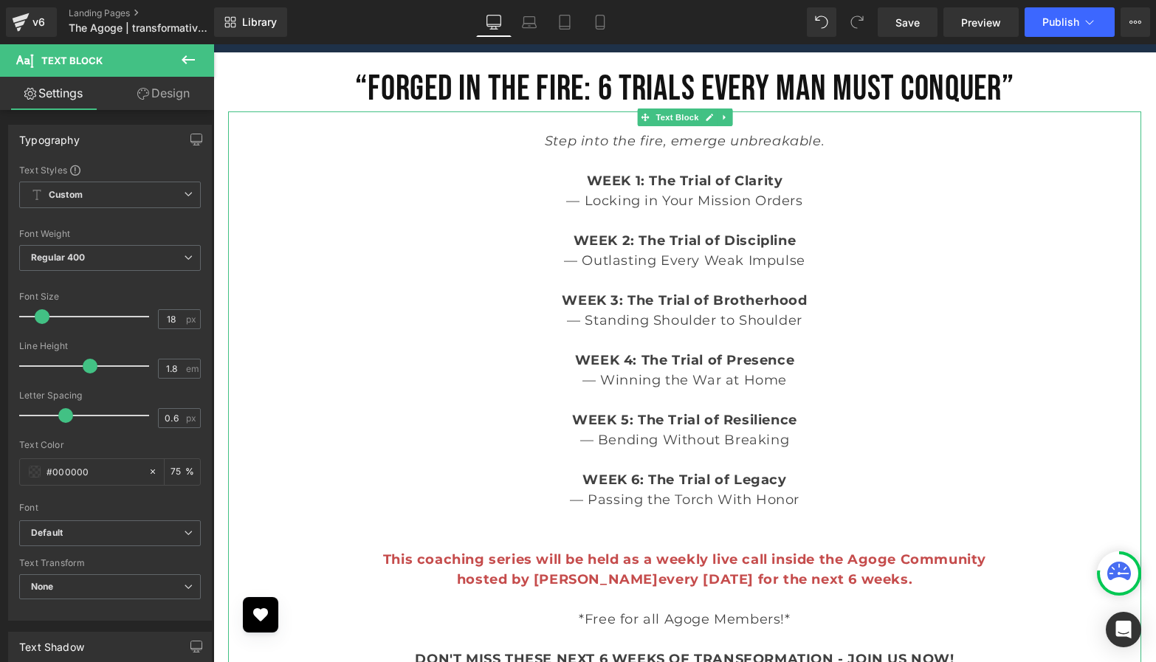
click at [445, 354] on p "WEEK 4: The Trial of Presence" at bounding box center [685, 361] width 854 height 20
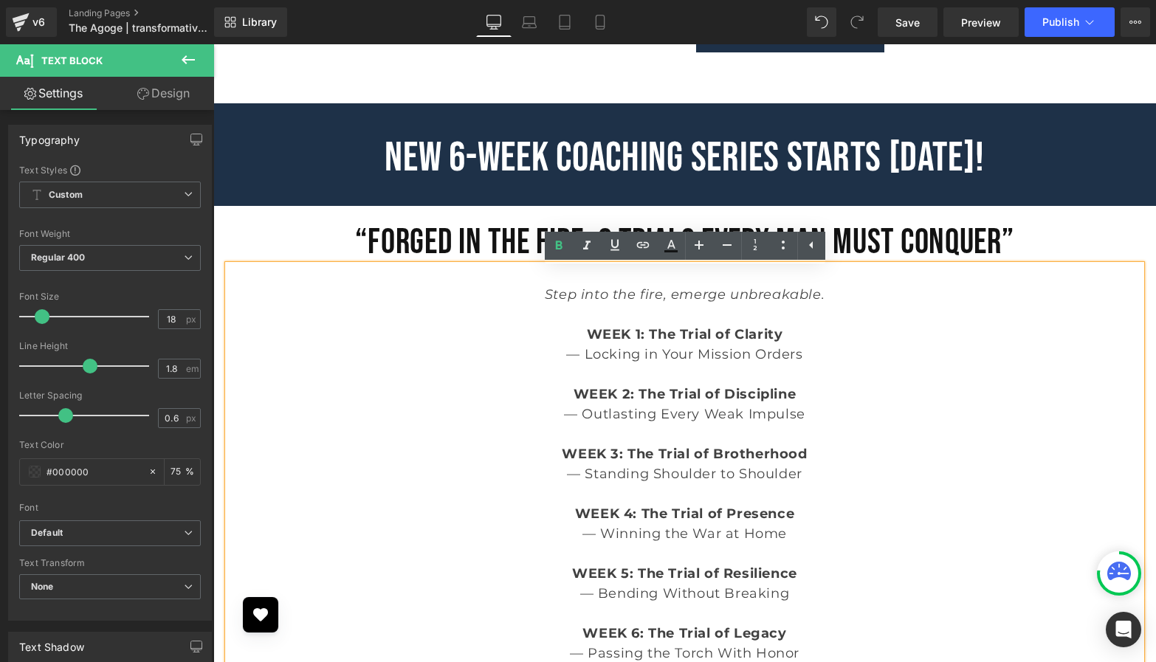
scroll to position [3041, 0]
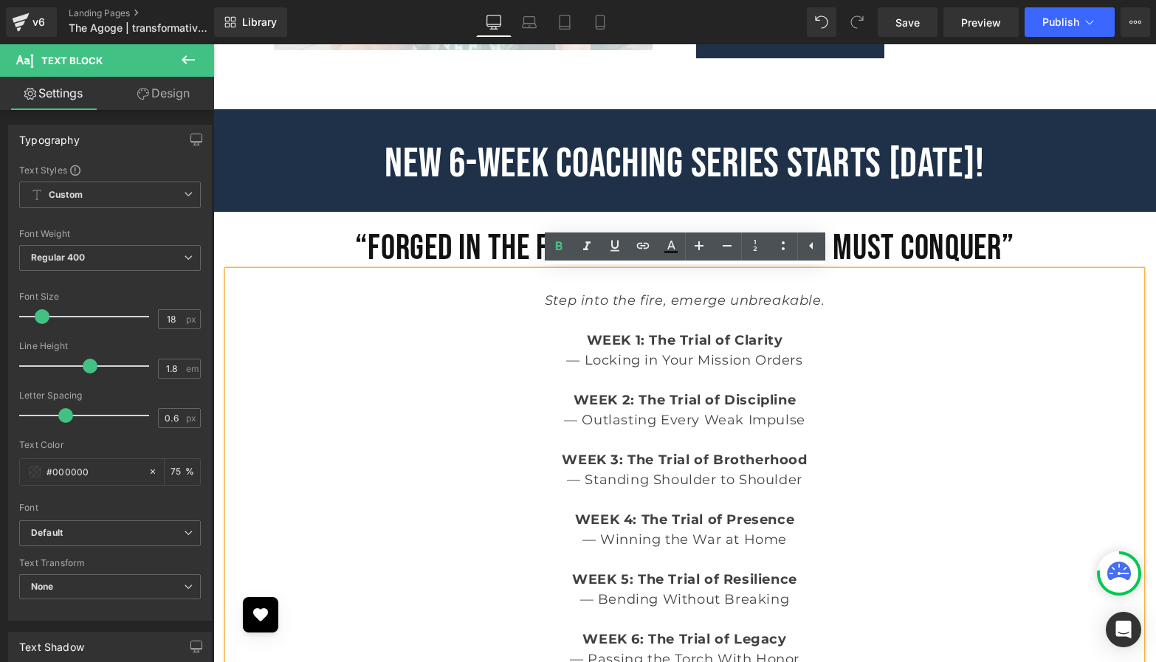
click at [878, 280] on p at bounding box center [685, 281] width 854 height 20
click at [917, 334] on p "WEEK 1: The Trial of Clarity" at bounding box center [685, 341] width 854 height 20
click at [924, 397] on p "WEEK 2: The Trial of Discipline" at bounding box center [685, 401] width 854 height 20
click at [1049, 241] on h1 "“Forged in the Fire: 6 Trials Every Man Must Conquer”" at bounding box center [684, 249] width 943 height 44
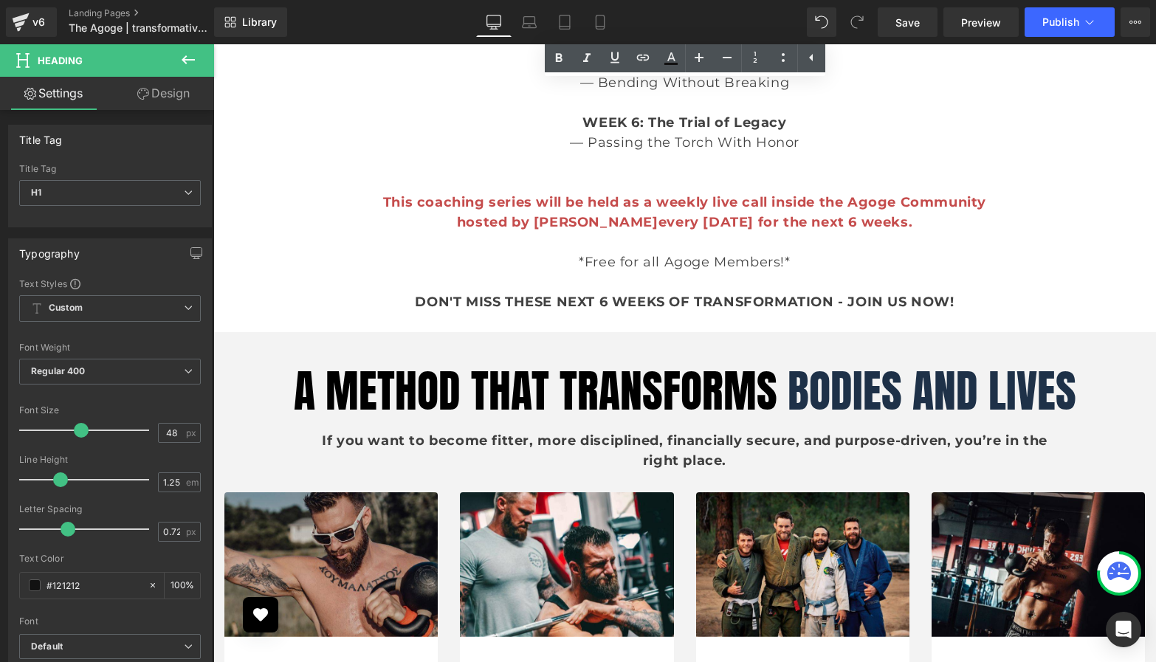
scroll to position [3577, 0]
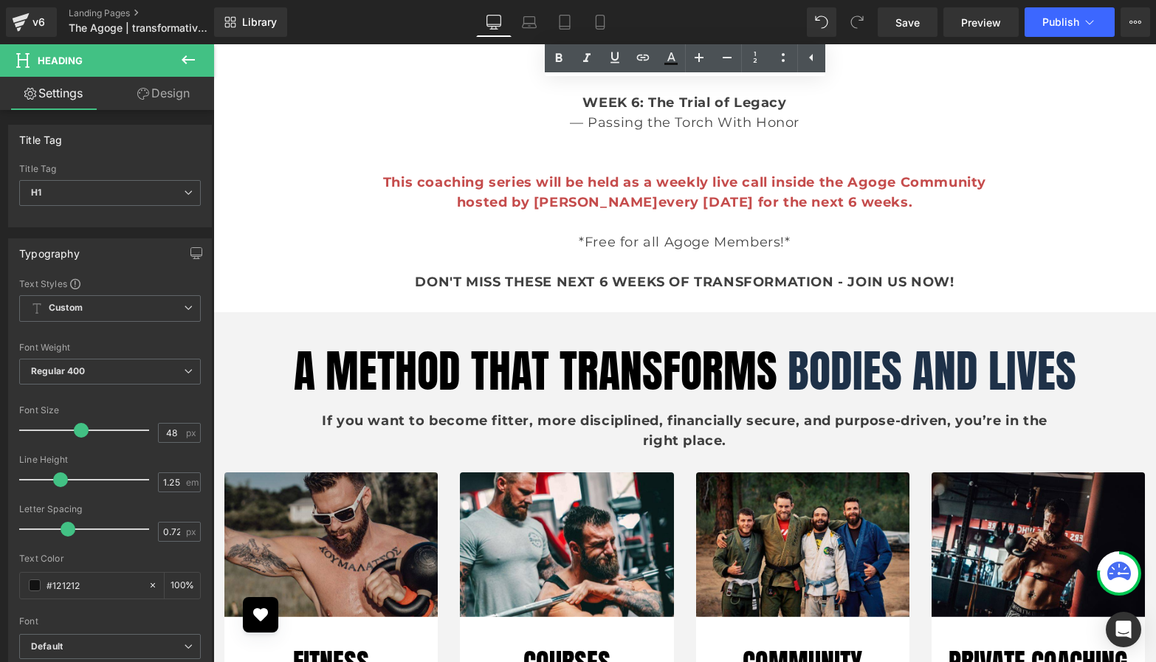
click at [967, 278] on p "DON'T MISS THESE NEXT 6 WEEKS OF TRANSFORMATION - JOIN US NOW!" at bounding box center [685, 282] width 854 height 20
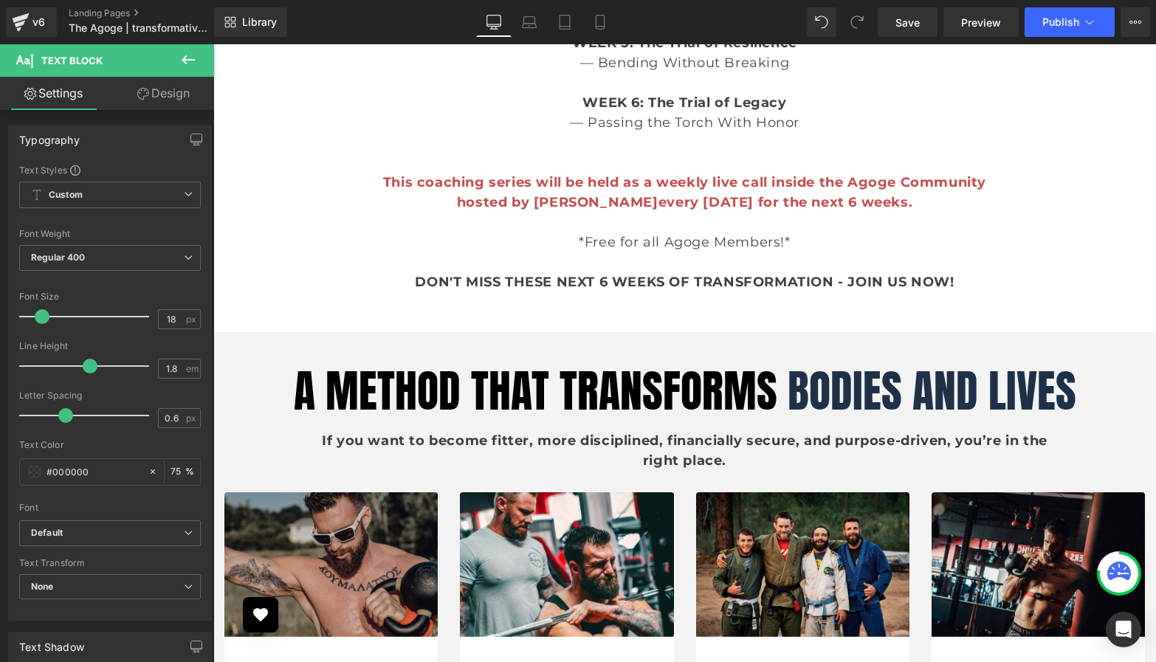
click at [186, 58] on icon at bounding box center [188, 60] width 18 height 18
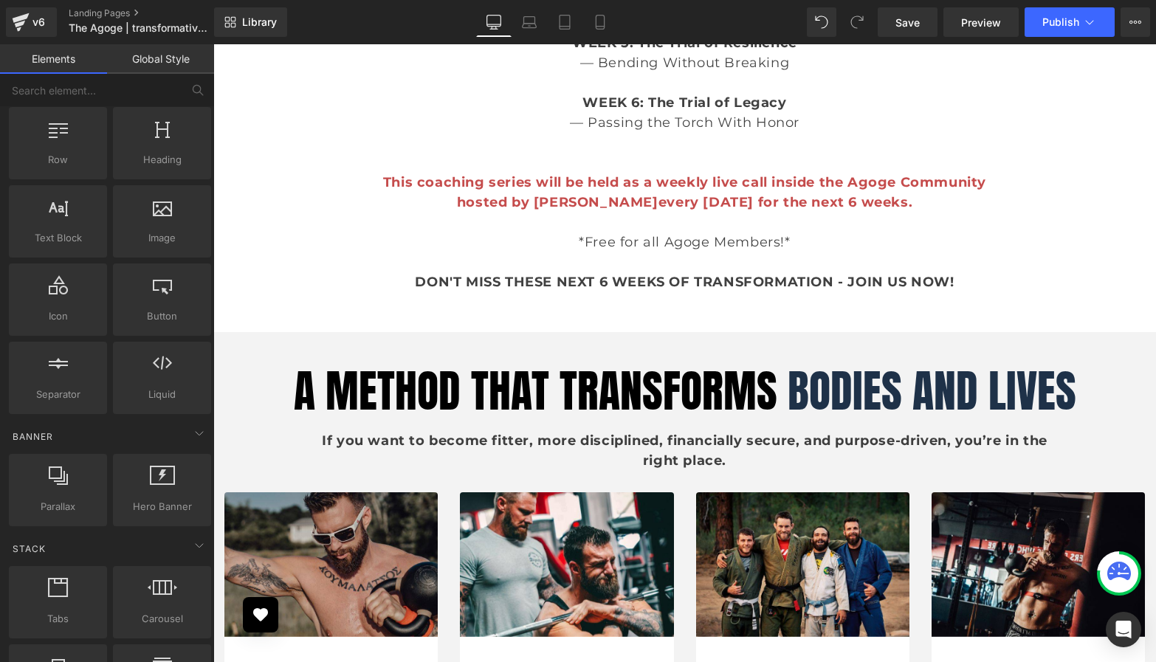
scroll to position [37, 0]
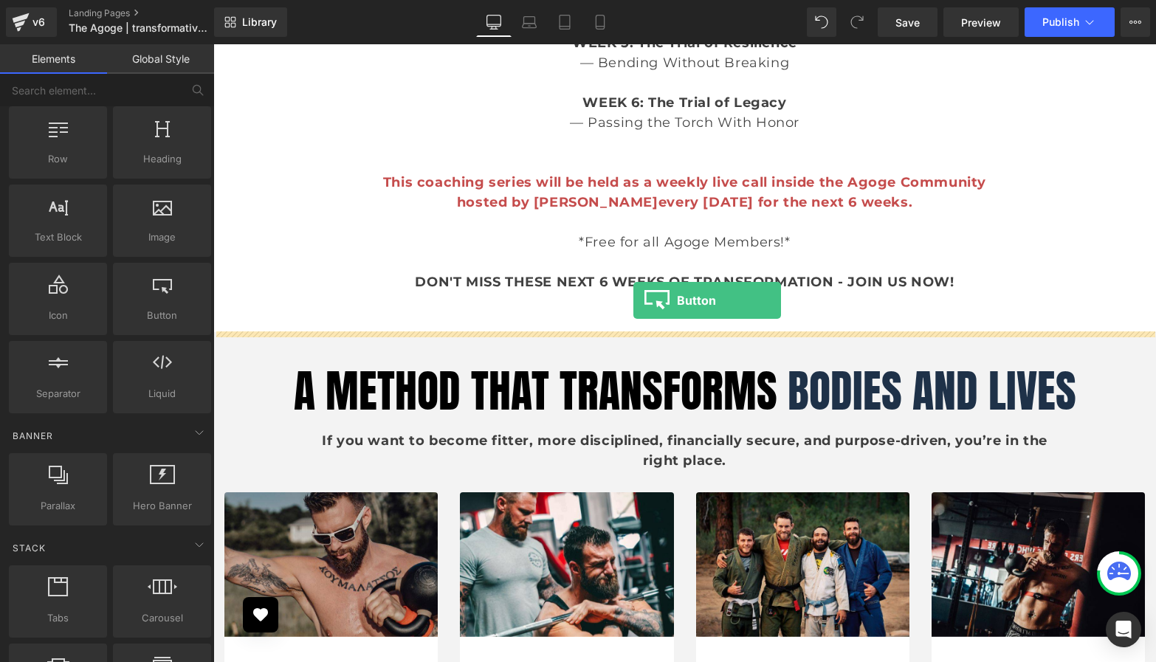
drag, startPoint x: 360, startPoint y: 356, endPoint x: 634, endPoint y: 301, distance: 279.5
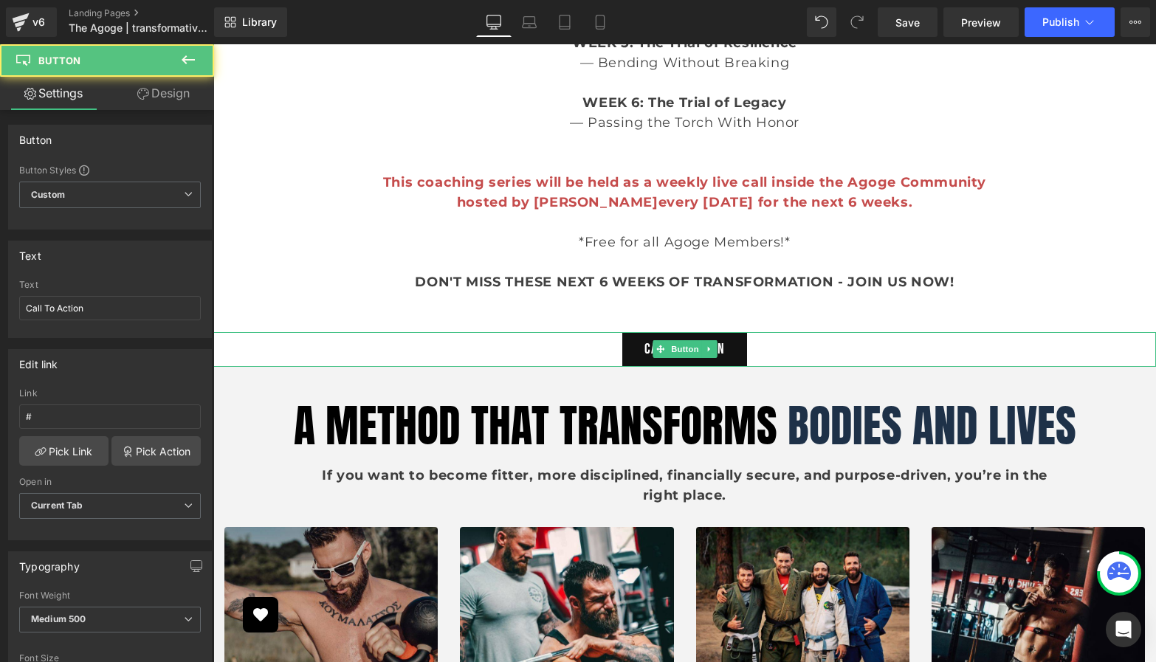
click at [766, 349] on div "Call To Action" at bounding box center [684, 349] width 943 height 35
click at [151, 95] on link "Design" at bounding box center [163, 93] width 107 height 33
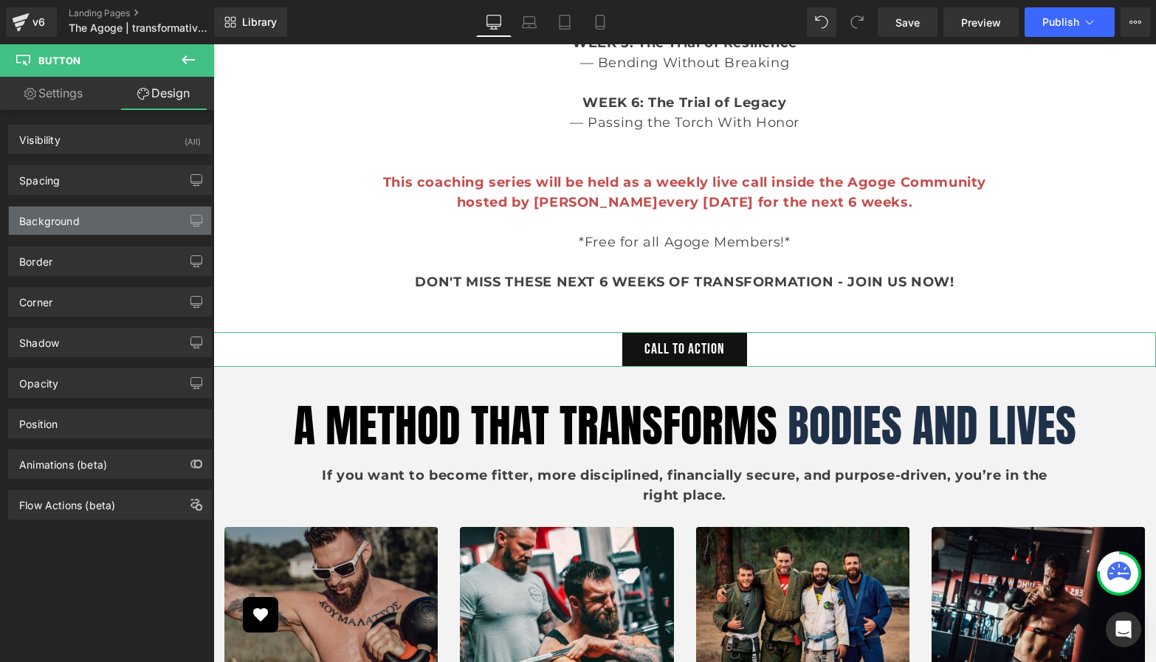
click at [117, 217] on div "Background" at bounding box center [110, 221] width 202 height 28
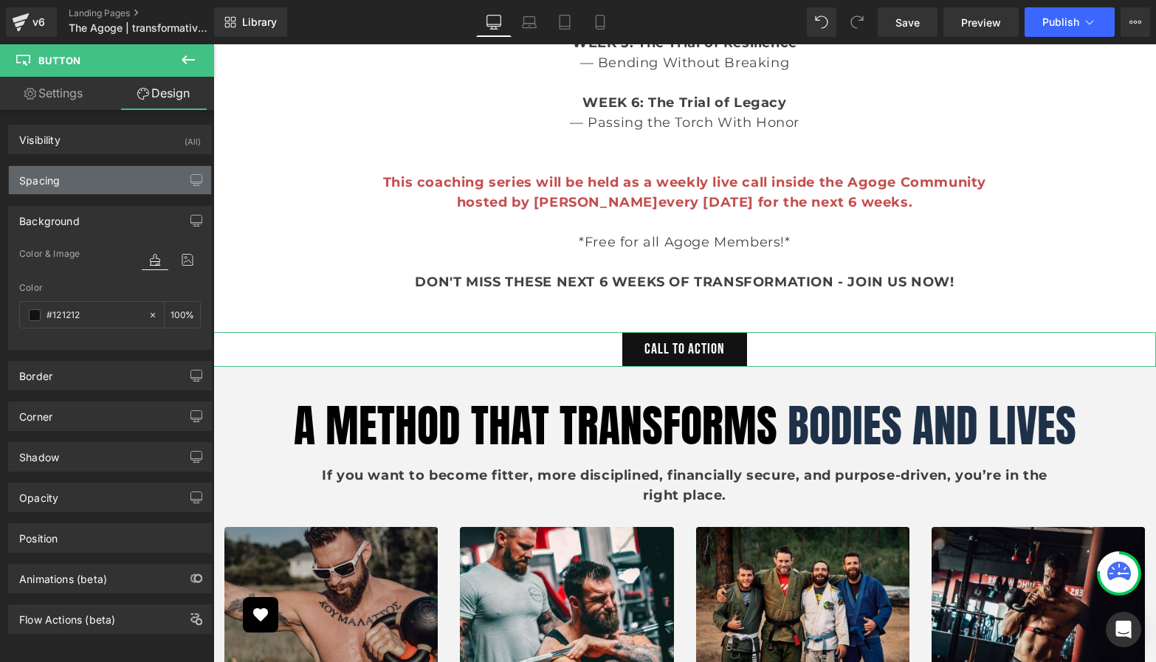
click at [106, 184] on div "Spacing" at bounding box center [110, 180] width 202 height 28
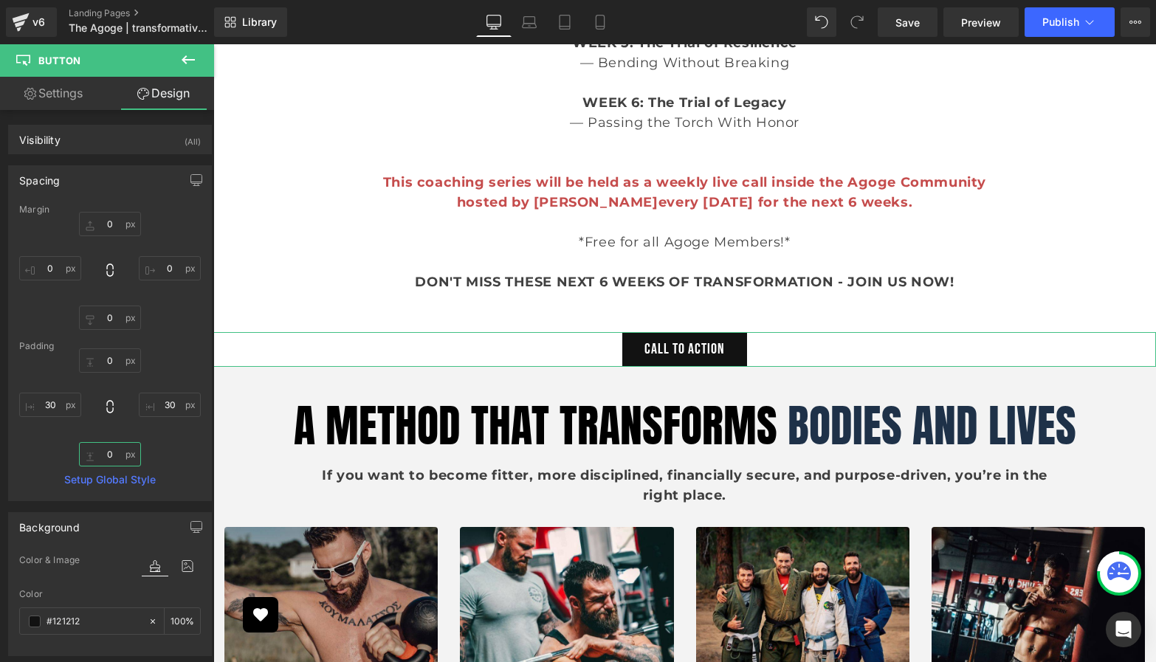
click at [109, 456] on input "text" at bounding box center [110, 454] width 62 height 24
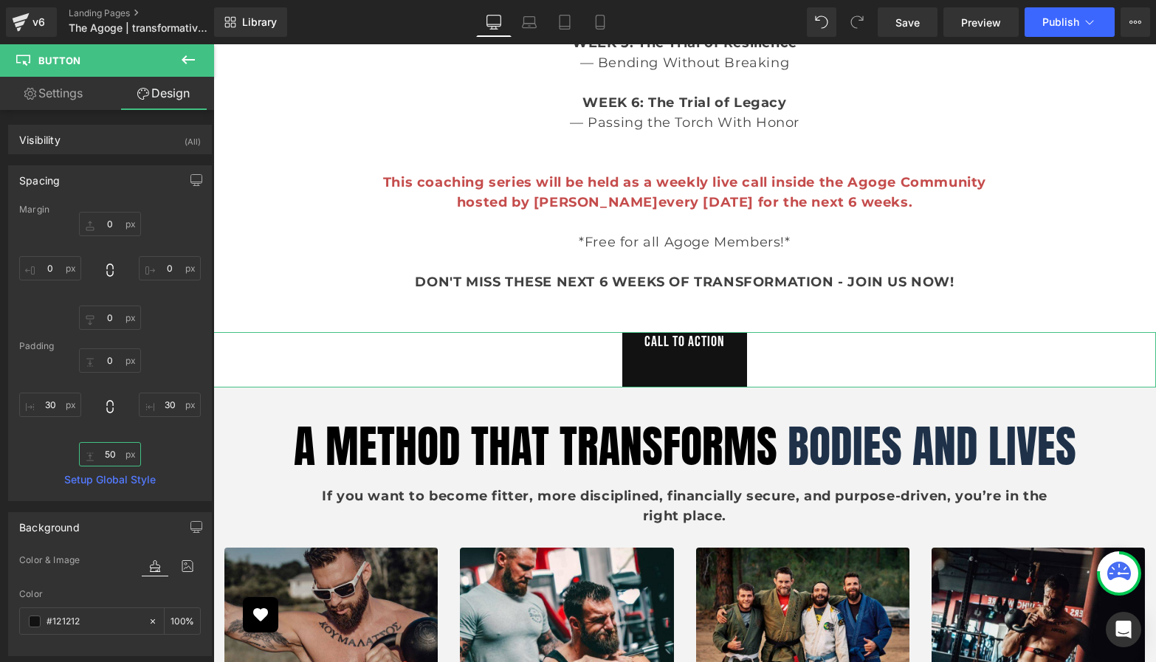
type input "5"
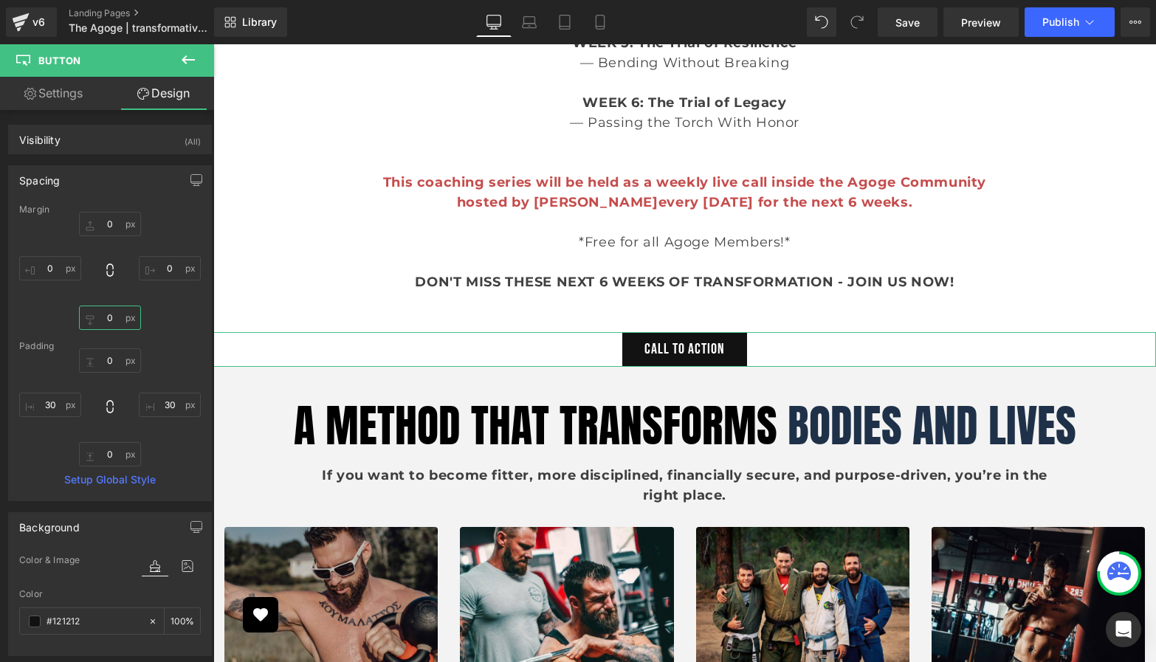
click at [103, 317] on input "text" at bounding box center [110, 318] width 62 height 24
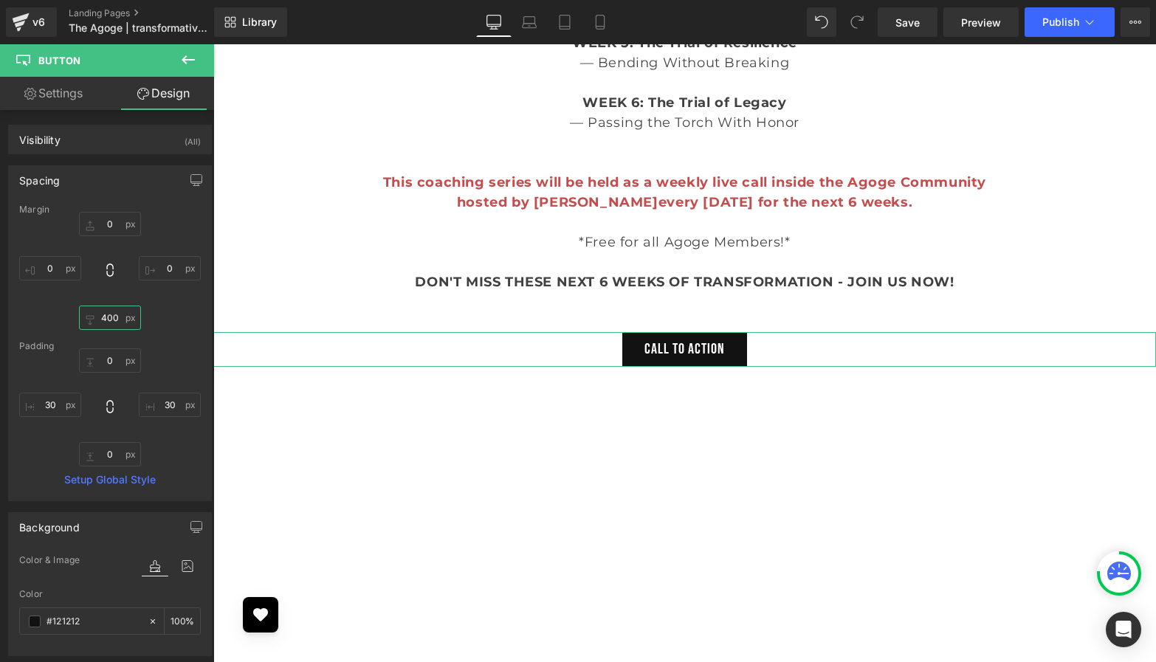
type input "40"
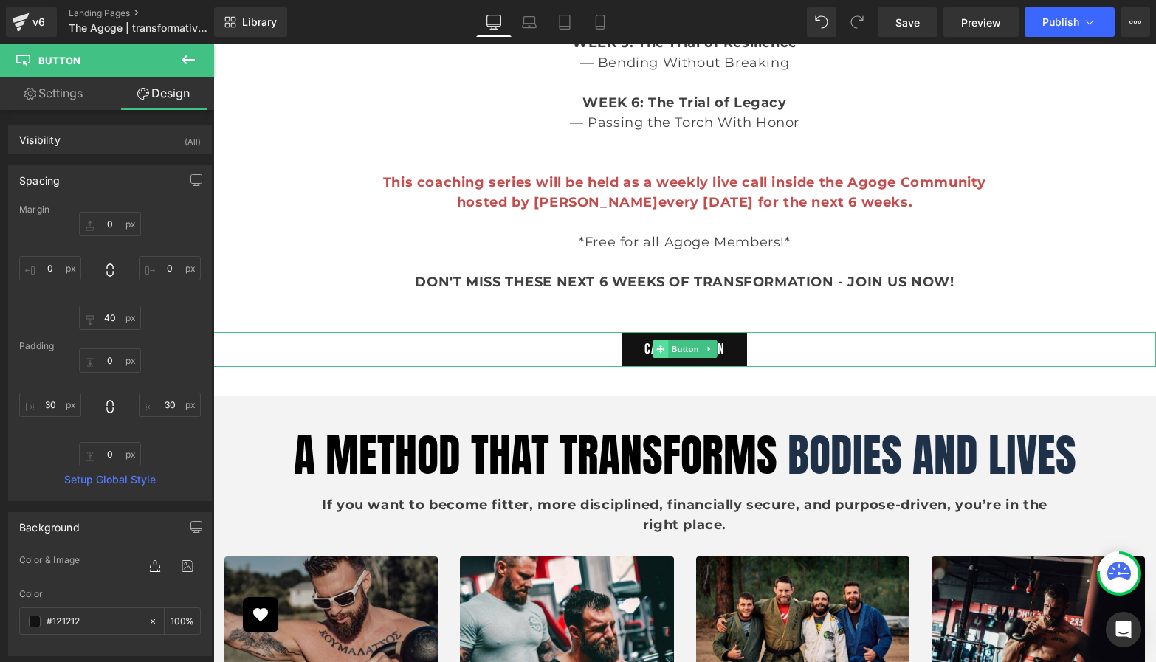
click at [657, 346] on icon at bounding box center [660, 349] width 8 height 9
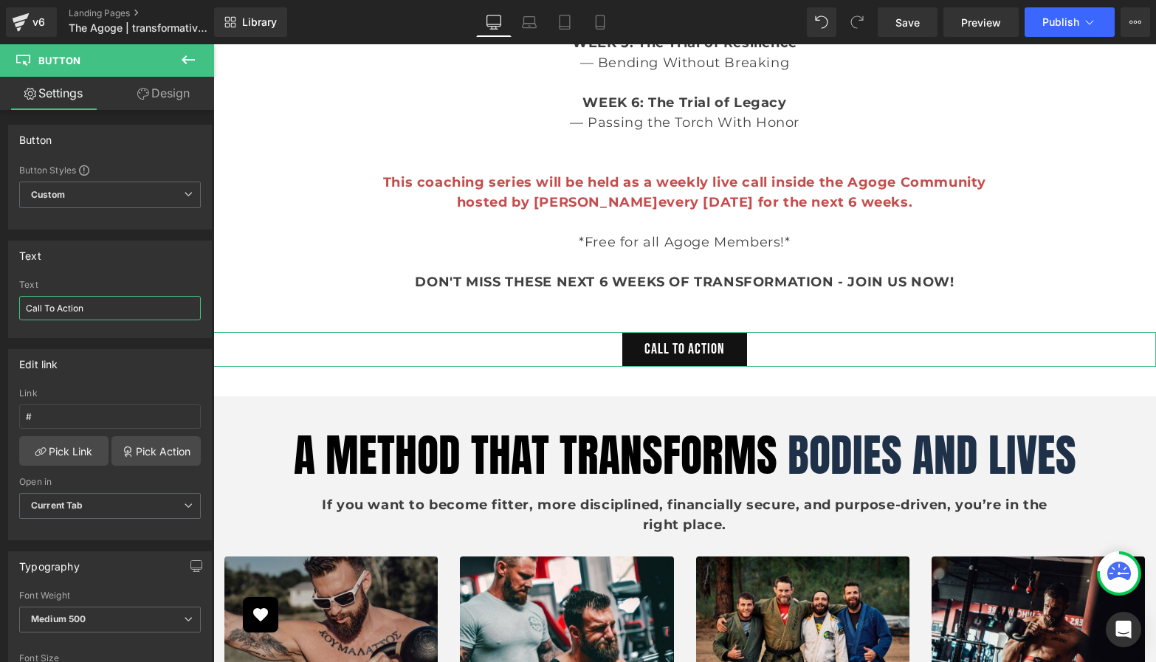
drag, startPoint x: 103, startPoint y: 309, endPoint x: -41, endPoint y: 289, distance: 145.3
click at [0, 289] on html "Button You are previewing how the will restyle your page. You can not edit Elem…" at bounding box center [578, 331] width 1156 height 662
click at [63, 308] on input "JOIN TH AGOGE" at bounding box center [110, 308] width 182 height 24
click at [114, 309] on input "JOIN TH EAGOGE" at bounding box center [110, 308] width 182 height 24
click at [69, 306] on input "JOIN TH EAGOGE" at bounding box center [110, 308] width 182 height 24
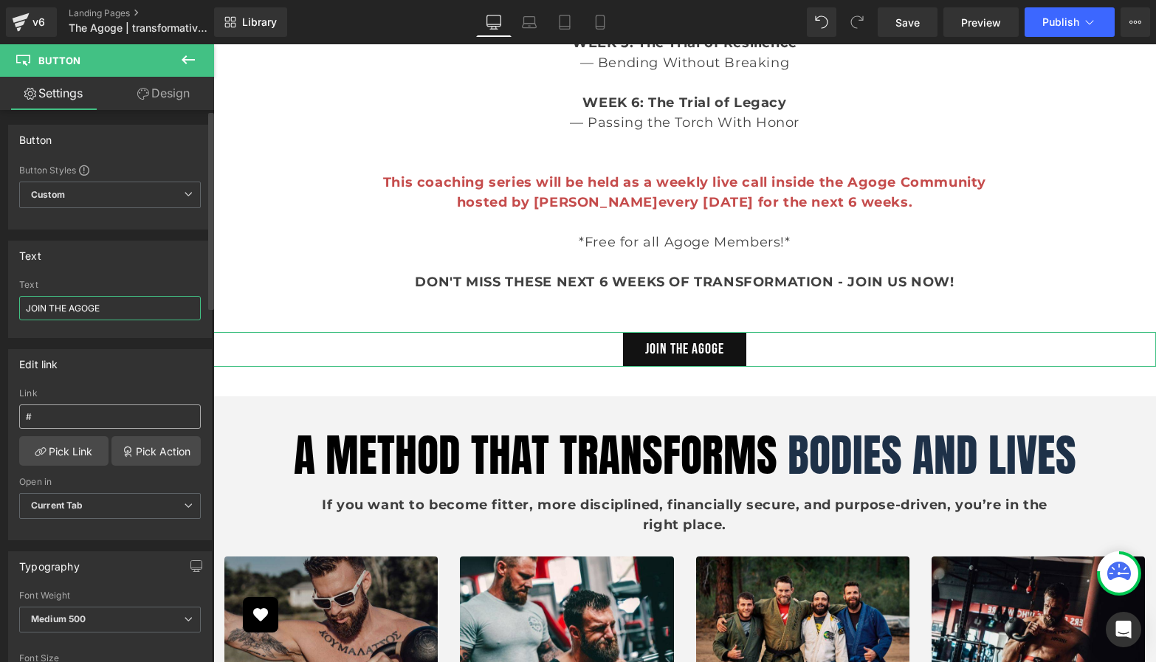
type input "JOIN THE AGOGE"
click at [72, 417] on input "#" at bounding box center [110, 417] width 182 height 24
click at [78, 449] on link "Pick Link" at bounding box center [63, 451] width 89 height 30
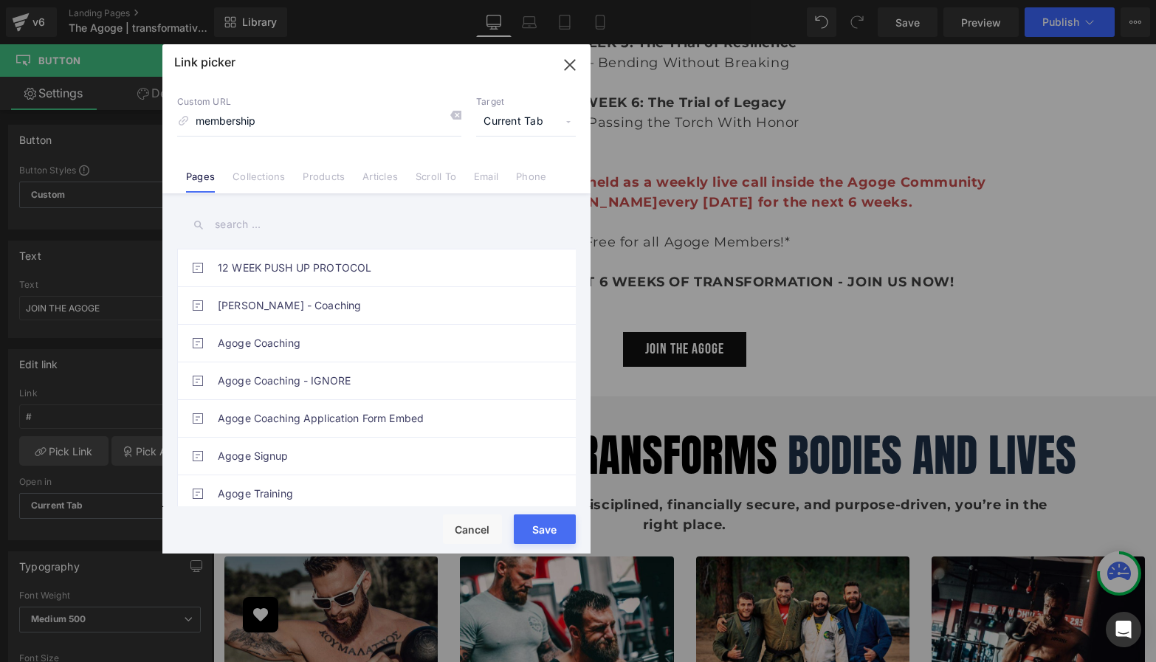
type input "membership"
click at [285, 229] on input "text" at bounding box center [376, 224] width 399 height 33
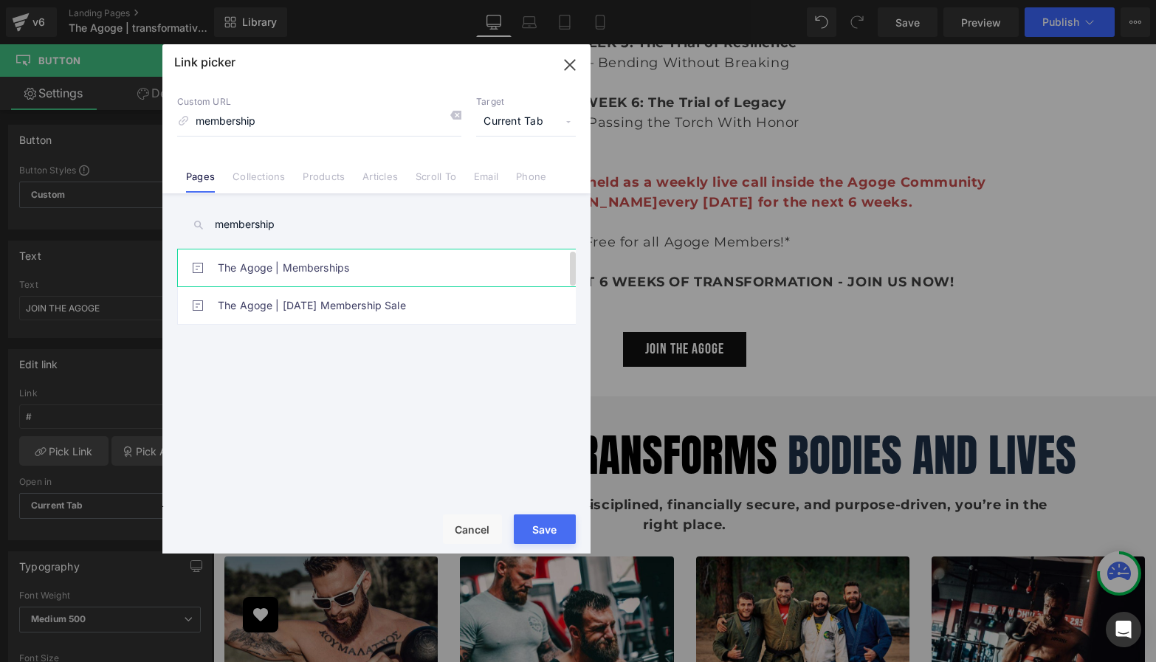
type input "membership"
click at [301, 264] on link "The Agoge | Memberships" at bounding box center [380, 268] width 325 height 37
click at [550, 532] on button "Save" at bounding box center [545, 530] width 62 height 30
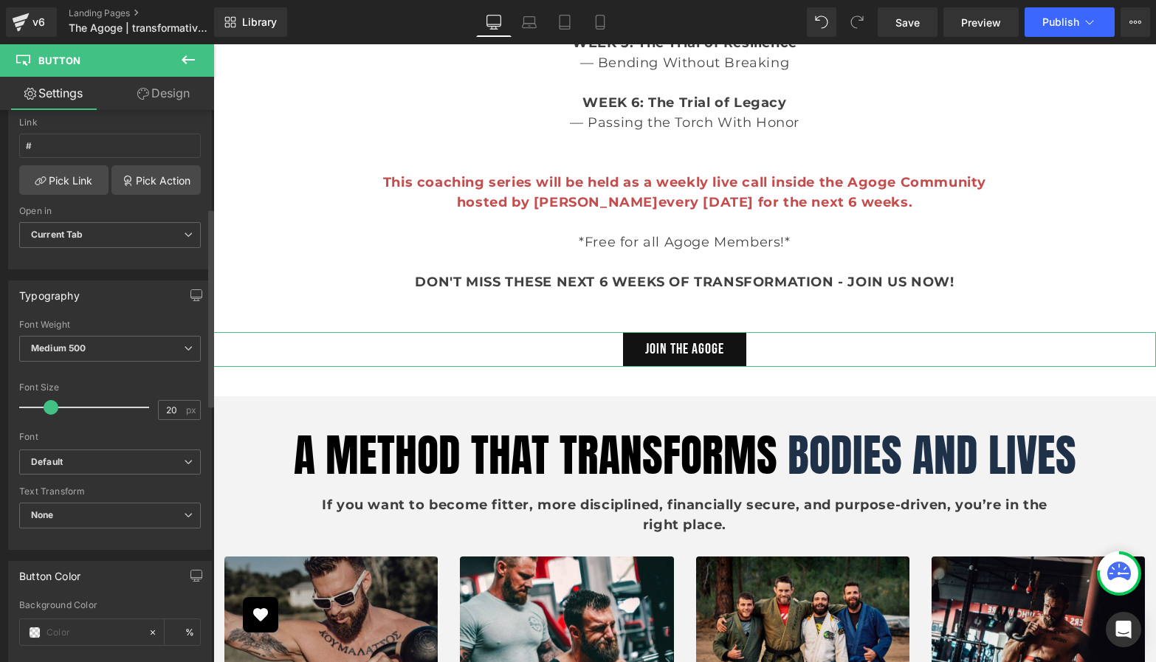
scroll to position [288, 0]
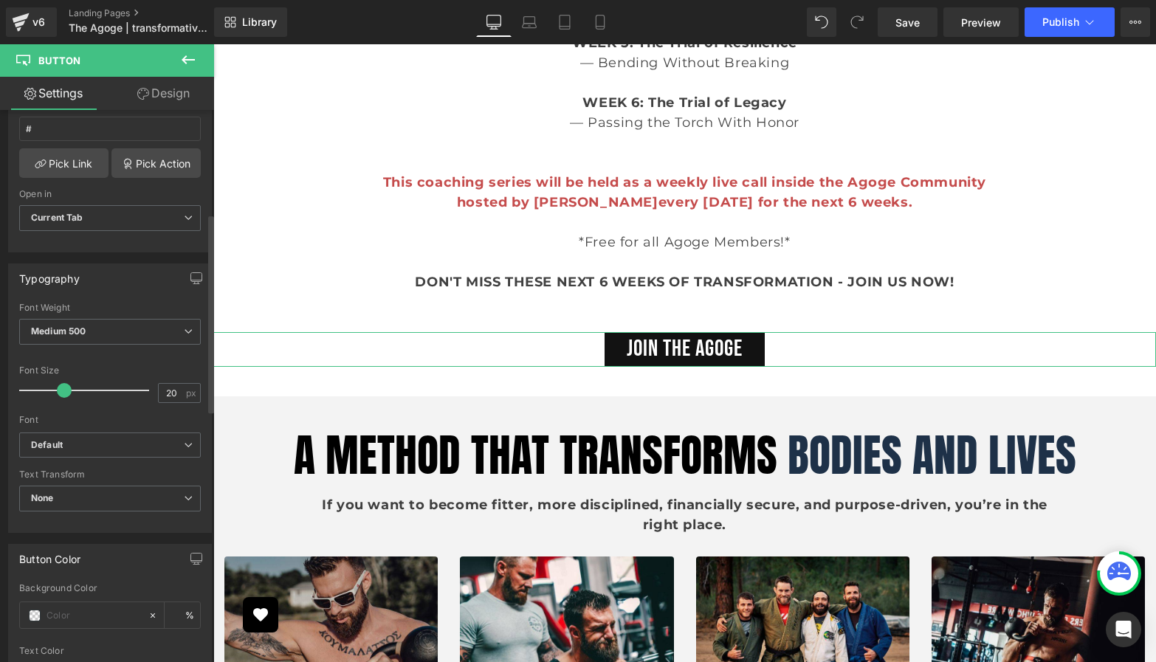
drag, startPoint x: 52, startPoint y: 391, endPoint x: 65, endPoint y: 389, distance: 12.6
click at [65, 389] on span at bounding box center [64, 390] width 15 height 15
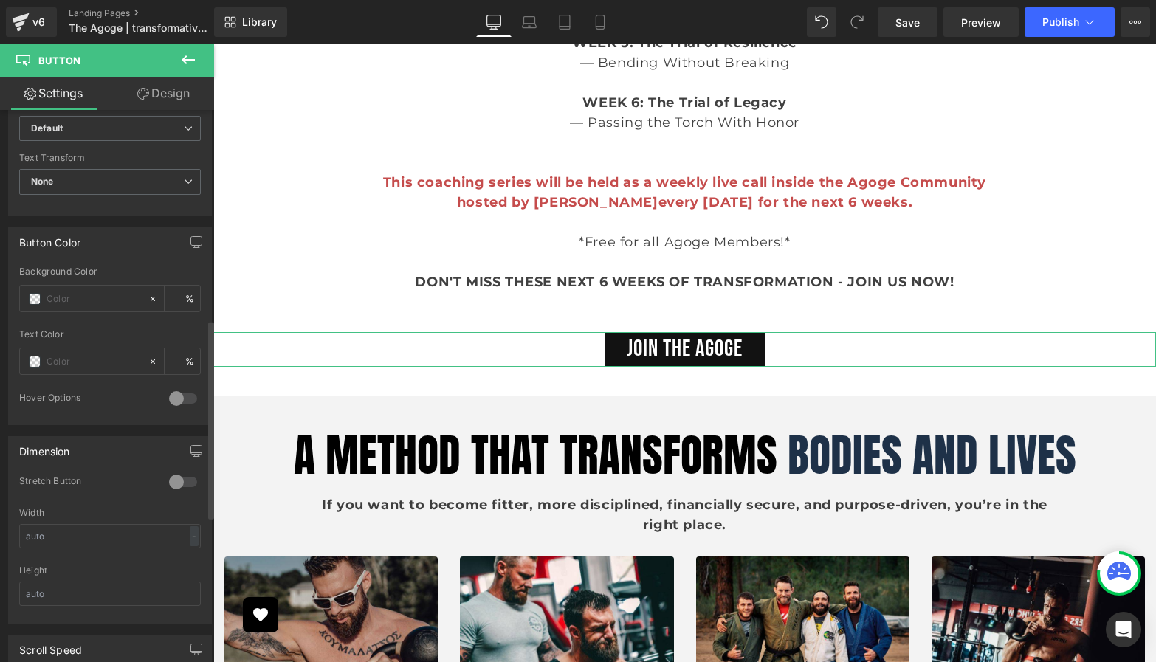
scroll to position [613, 0]
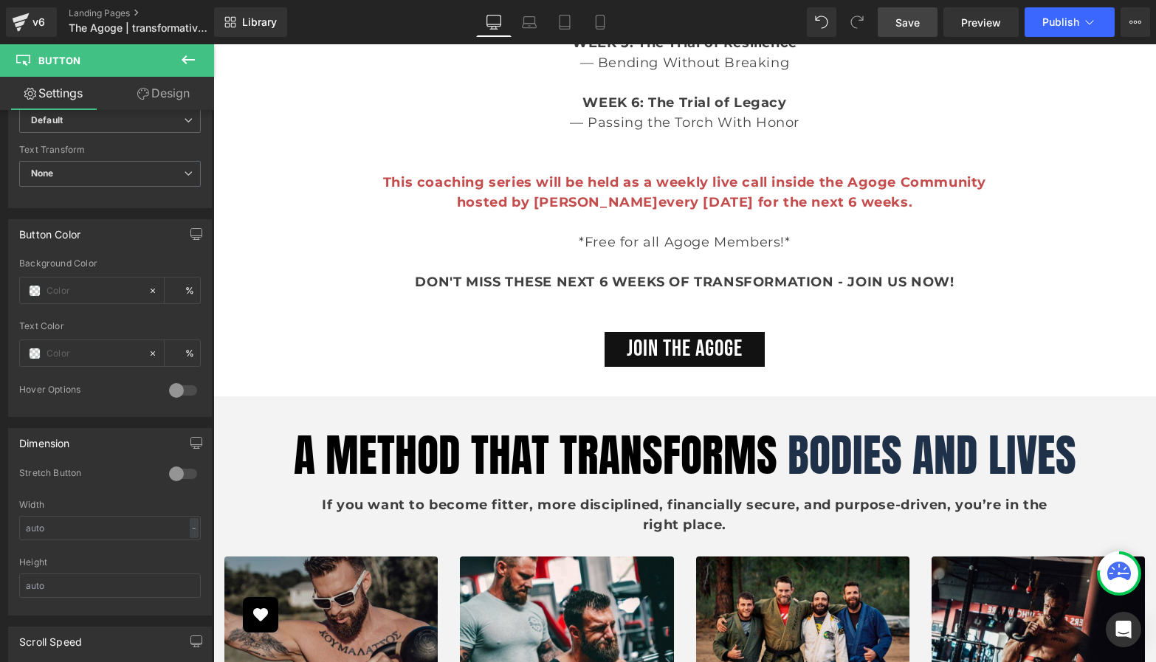
drag, startPoint x: 913, startPoint y: 15, endPoint x: 696, endPoint y: 29, distance: 216.8
click at [913, 15] on span "Save" at bounding box center [908, 23] width 24 height 16
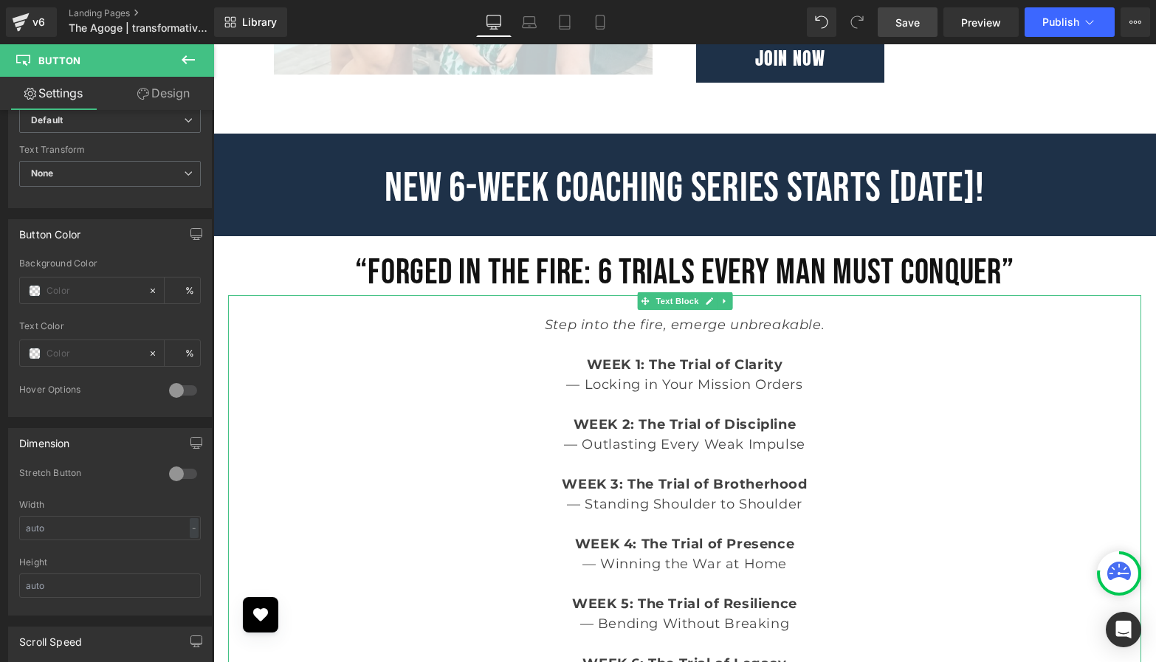
scroll to position [3018, 0]
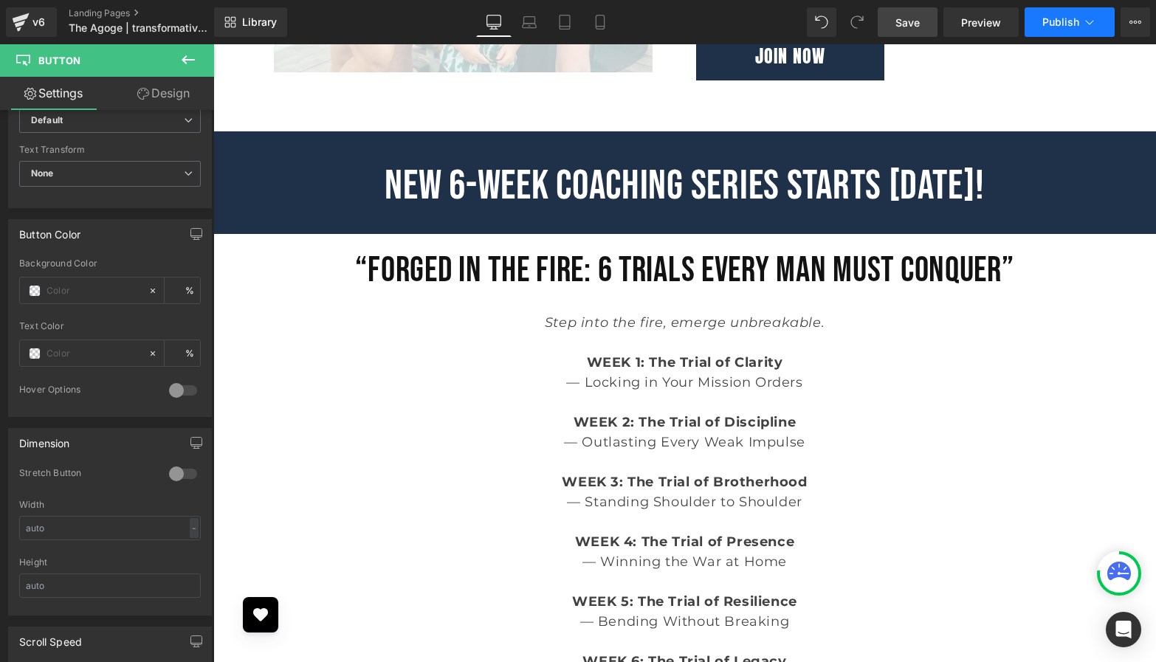
click at [1041, 22] on button "Publish" at bounding box center [1070, 22] width 90 height 30
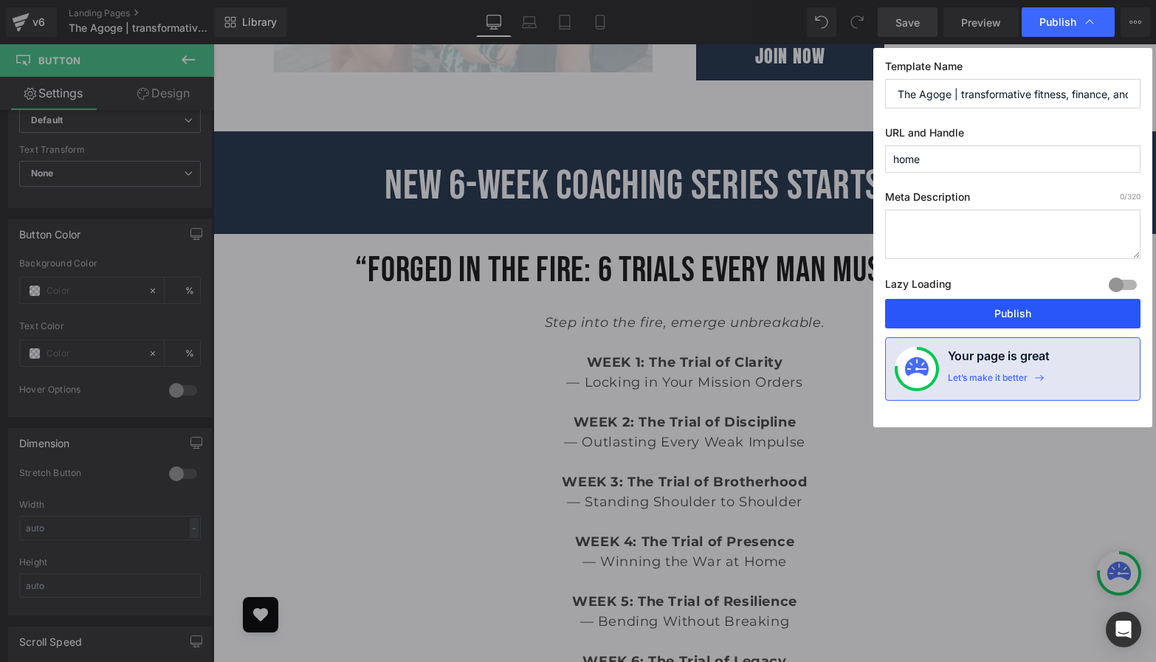
drag, startPoint x: 927, startPoint y: 309, endPoint x: 634, endPoint y: 278, distance: 294.8
click at [927, 309] on button "Publish" at bounding box center [1012, 314] width 255 height 30
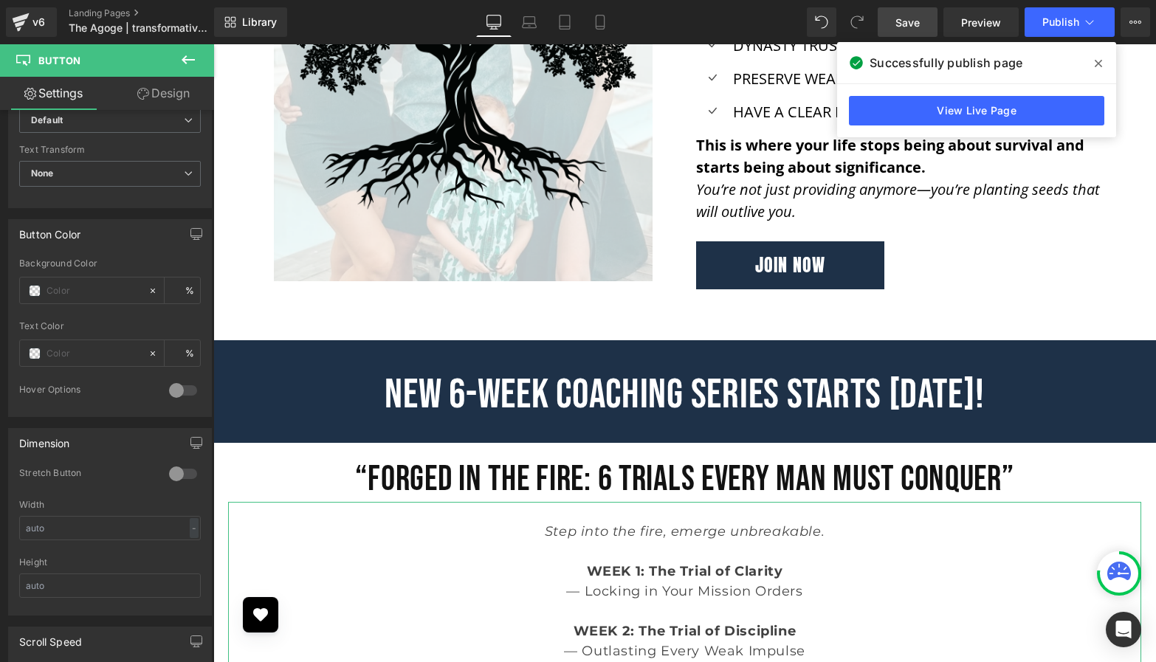
scroll to position [2718, 0]
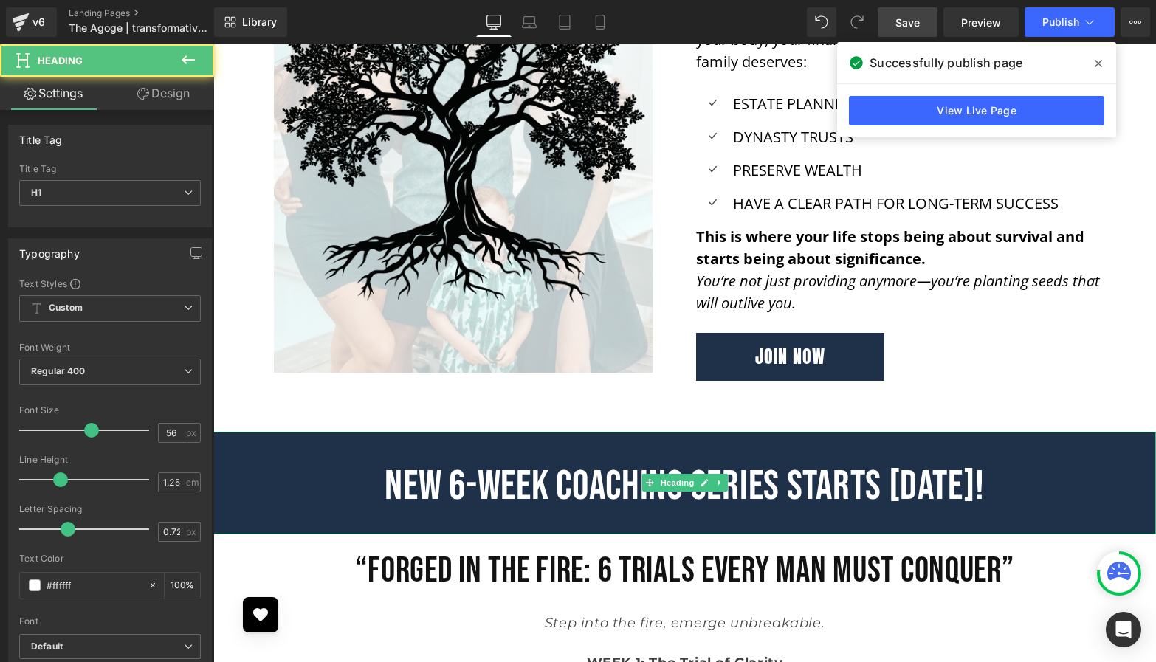
drag, startPoint x: 1011, startPoint y: 486, endPoint x: 360, endPoint y: 490, distance: 651.2
click at [360, 490] on h1 "NEW 6-WEEK COACHING SERIES STARTS [DATE]!" at bounding box center [684, 487] width 943 height 52
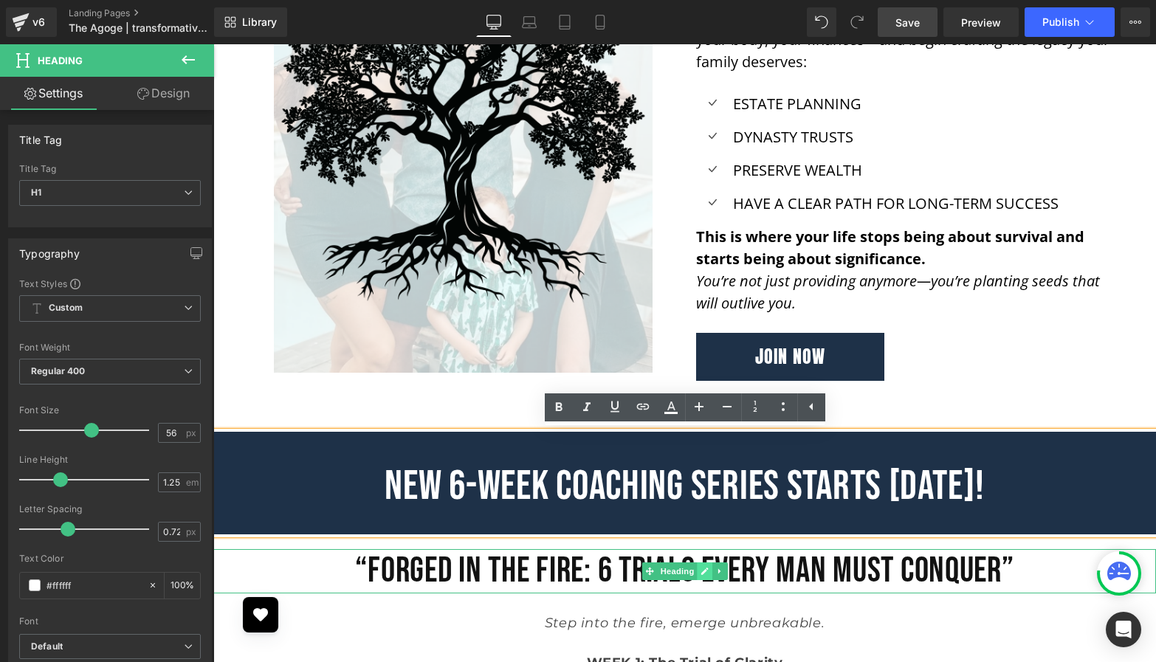
drag, startPoint x: 708, startPoint y: 567, endPoint x: 1003, endPoint y: 551, distance: 295.1
click at [709, 567] on icon at bounding box center [705, 571] width 8 height 9
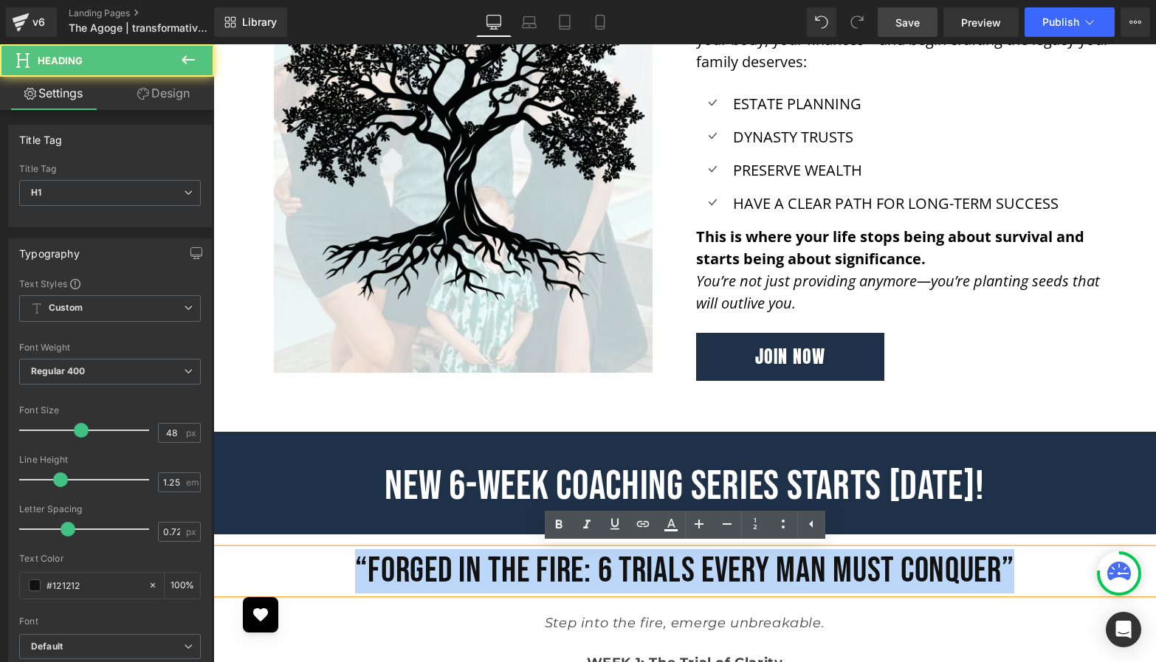
drag, startPoint x: 1017, startPoint y: 560, endPoint x: 358, endPoint y: 565, distance: 658.6
click at [358, 565] on h1 "“Forged in the Fire: 6 Trials Every Man Must Conquer”" at bounding box center [684, 571] width 943 height 44
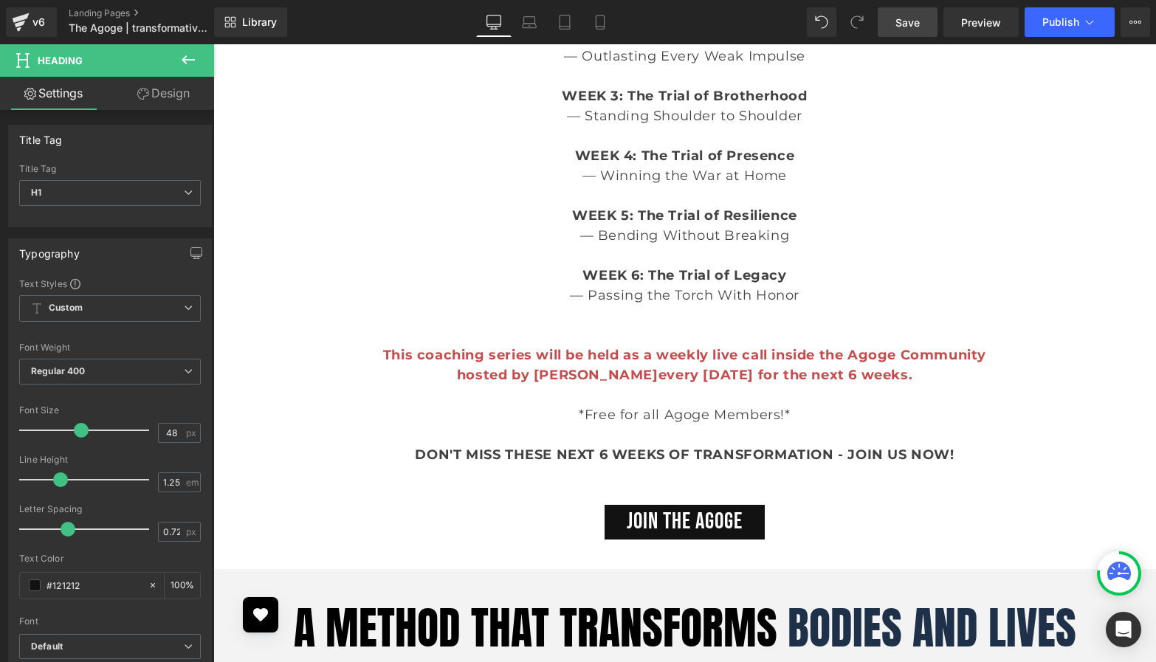
scroll to position [3416, 0]
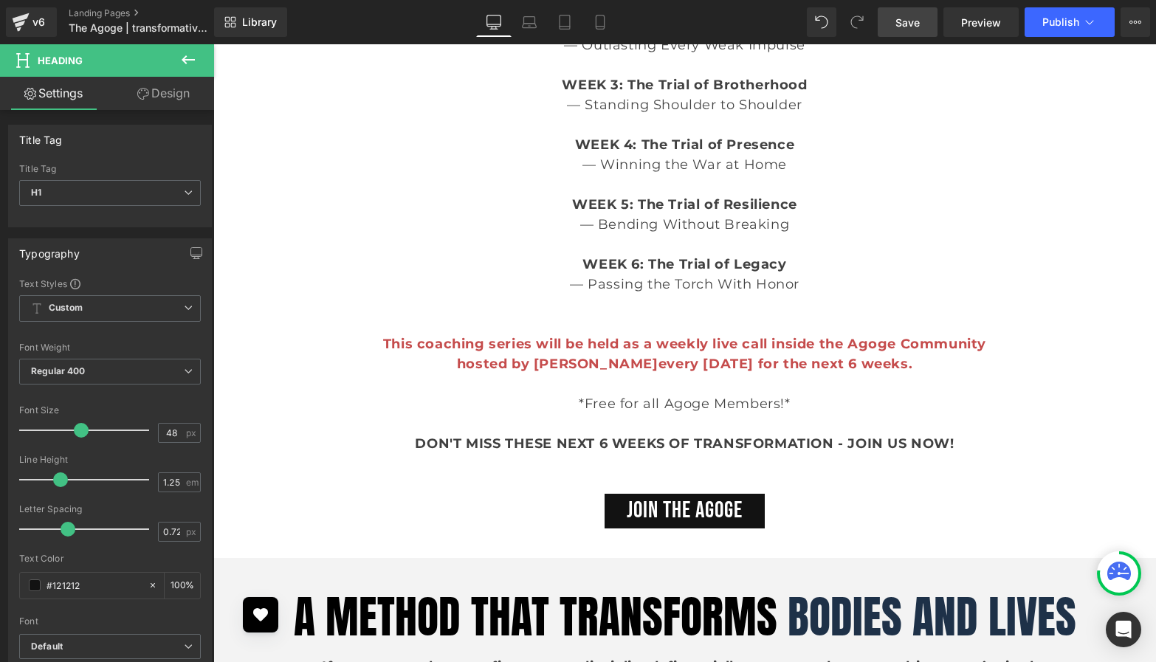
click at [561, 357] on span "hosted by [PERSON_NAME] every [DATE] for the next 6 weeks." at bounding box center [685, 364] width 456 height 16
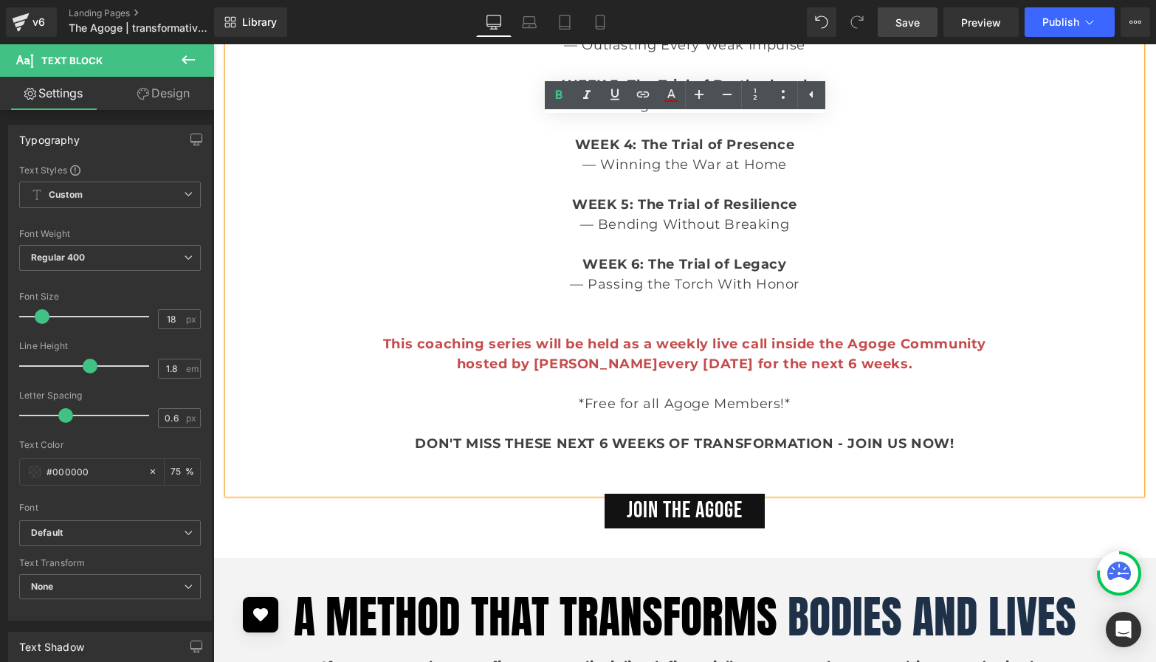
drag, startPoint x: 962, startPoint y: 443, endPoint x: 377, endPoint y: 343, distance: 594.1
click at [377, 343] on div "Step into the fire, emerge unbreakable. WEEK 1: The Trial of Clarity — Locking …" at bounding box center [684, 195] width 913 height 598
copy div "This coaching series will be held as a weekly live call inside the Agoge Commun…"
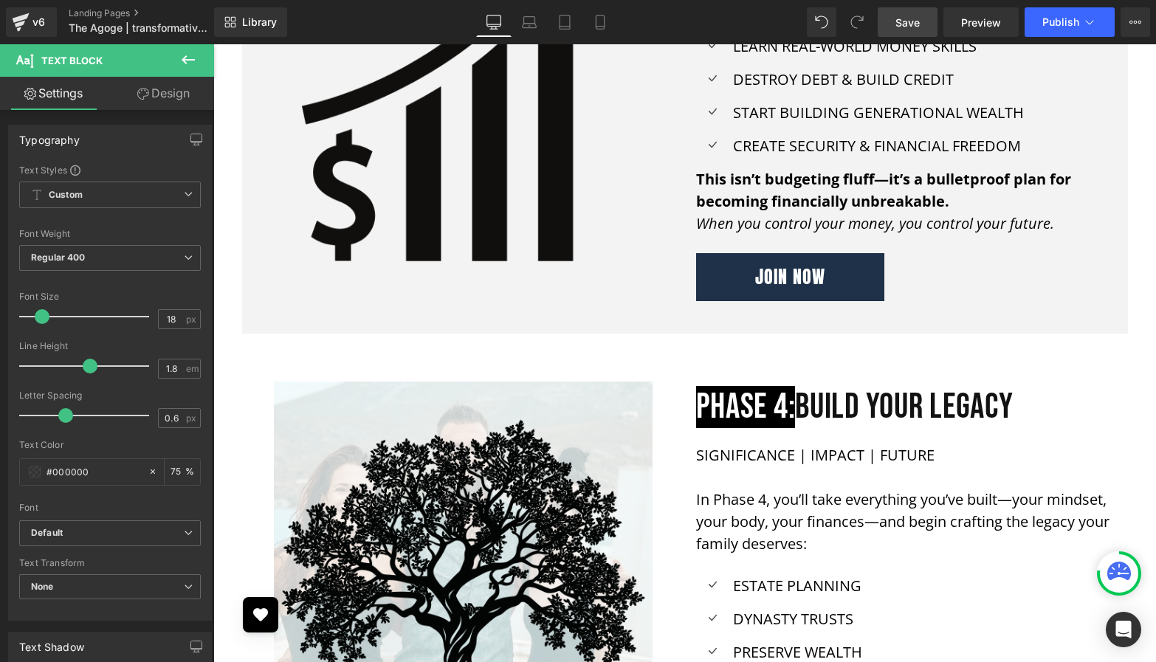
scroll to position [2019, 0]
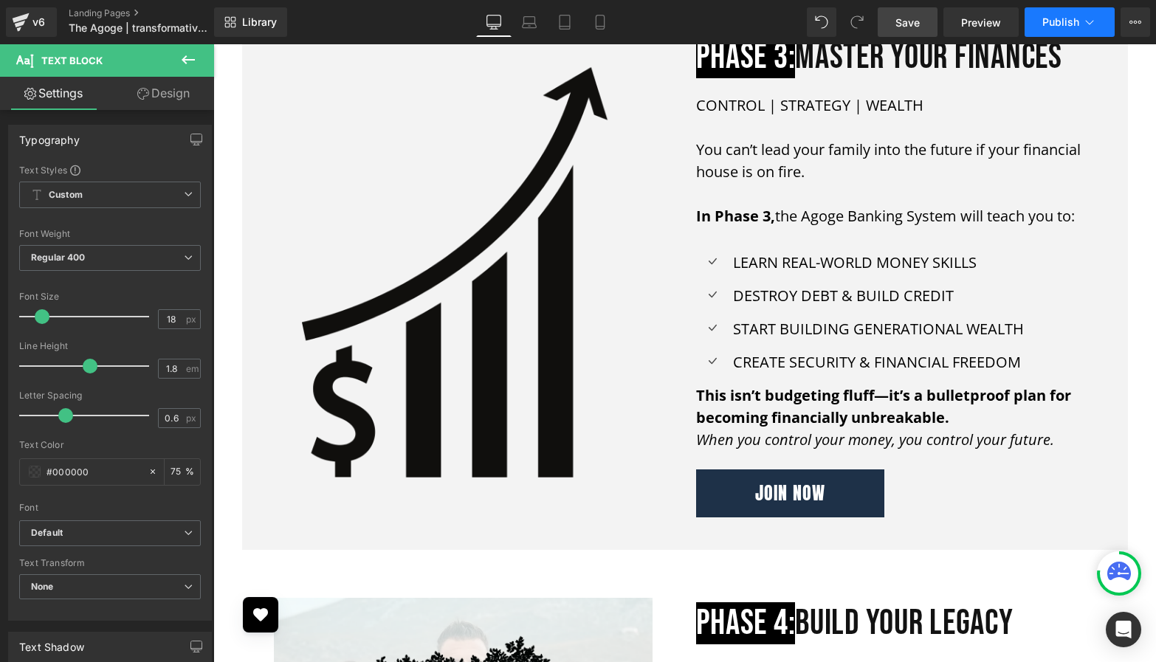
click at [1046, 27] on span "Publish" at bounding box center [1061, 22] width 37 height 12
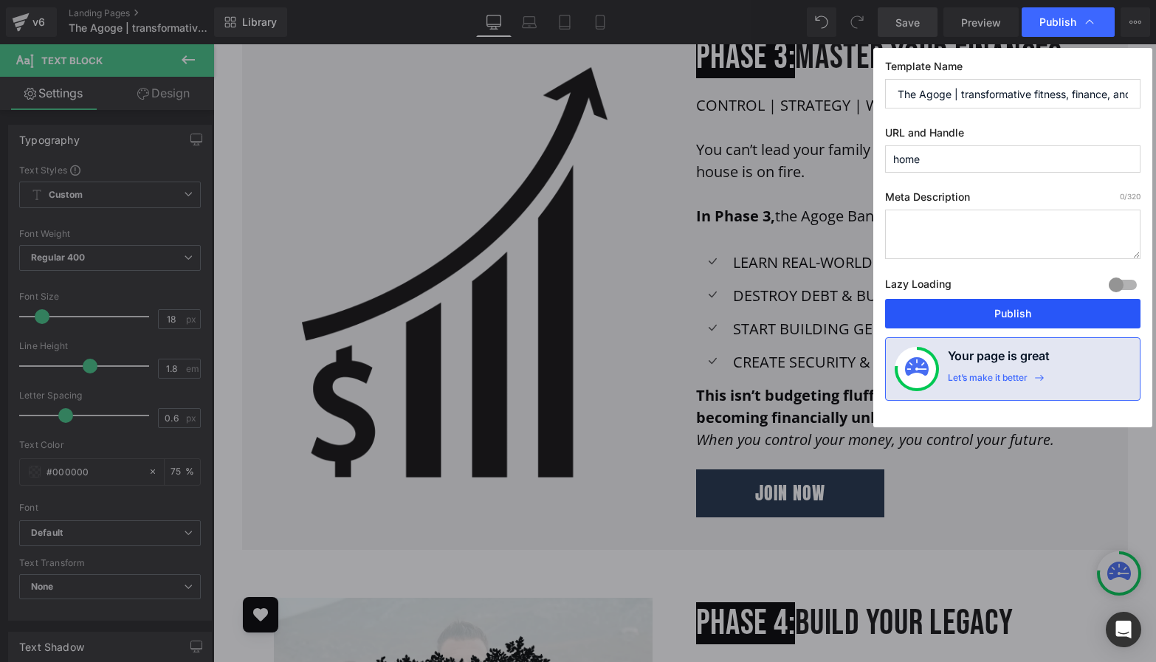
click at [981, 316] on button "Publish" at bounding box center [1012, 314] width 255 height 30
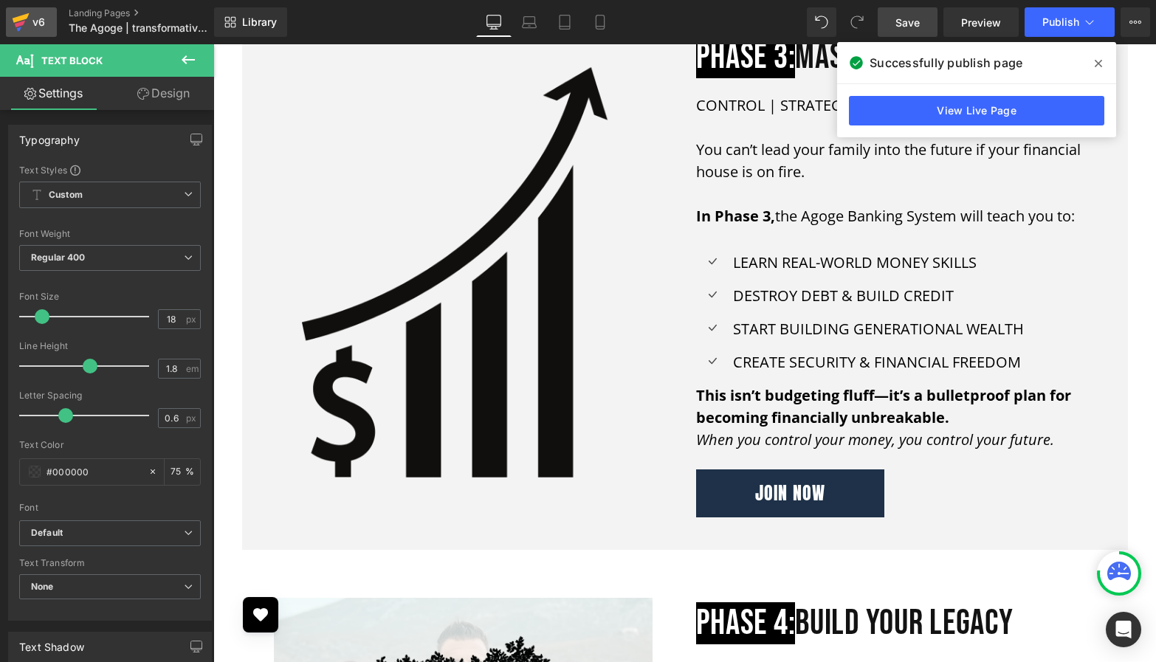
click at [13, 18] on icon at bounding box center [21, 18] width 17 height 10
